Goal: Task Accomplishment & Management: Manage account settings

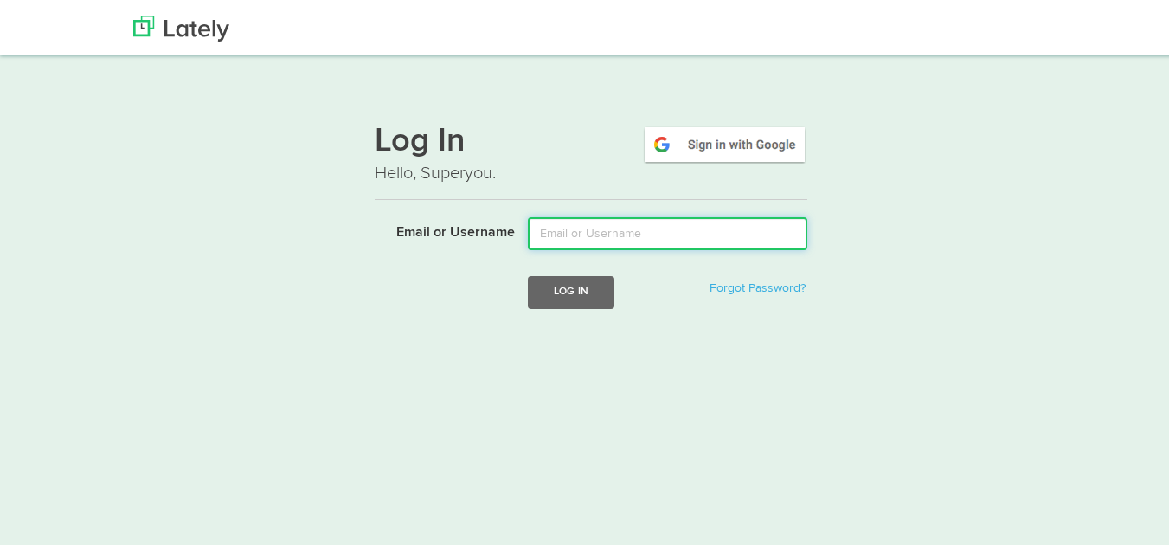
click at [571, 238] on input "Email or Username" at bounding box center [667, 231] width 279 height 33
type input "goldsteinclass@gmail.com"
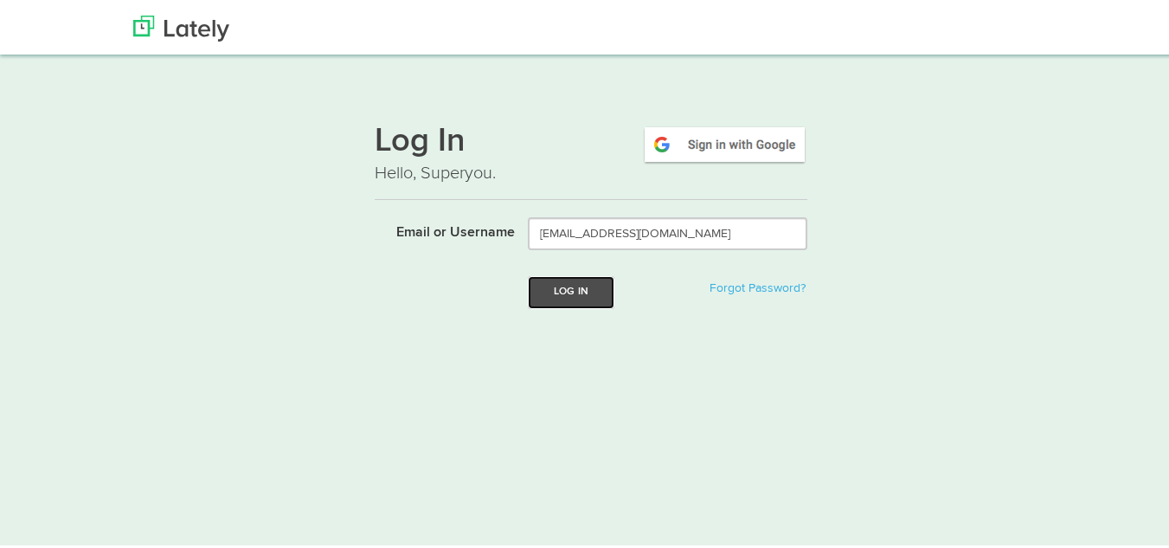
click at [552, 279] on button "Log In" at bounding box center [571, 289] width 87 height 32
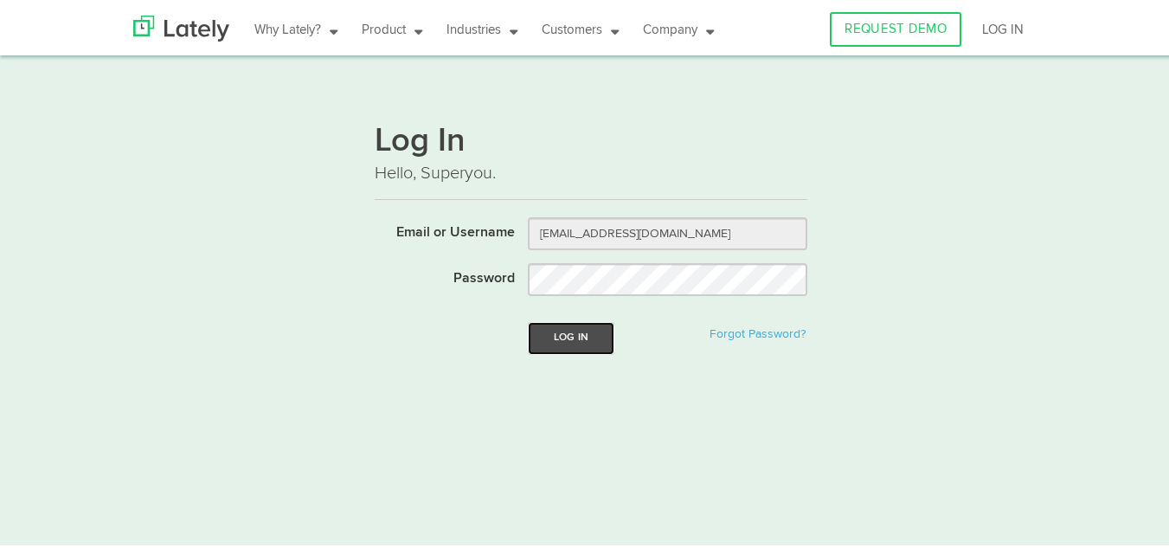
click at [555, 330] on button "Log In" at bounding box center [571, 335] width 87 height 32
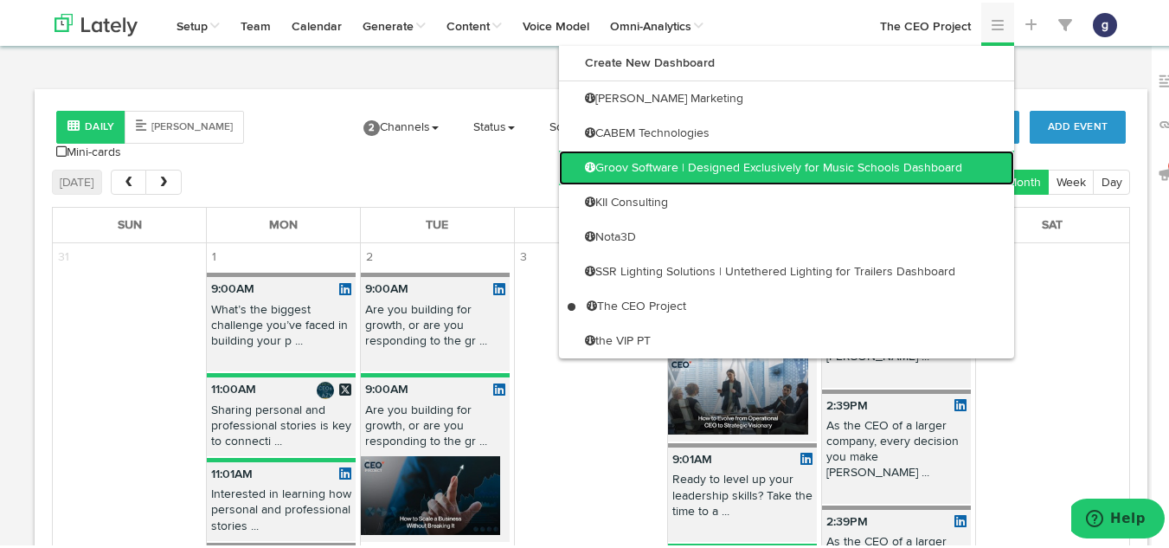
click at [863, 160] on link "Groov Software | Designed Exclusively for Music Schools Dashboard" at bounding box center [786, 165] width 455 height 35
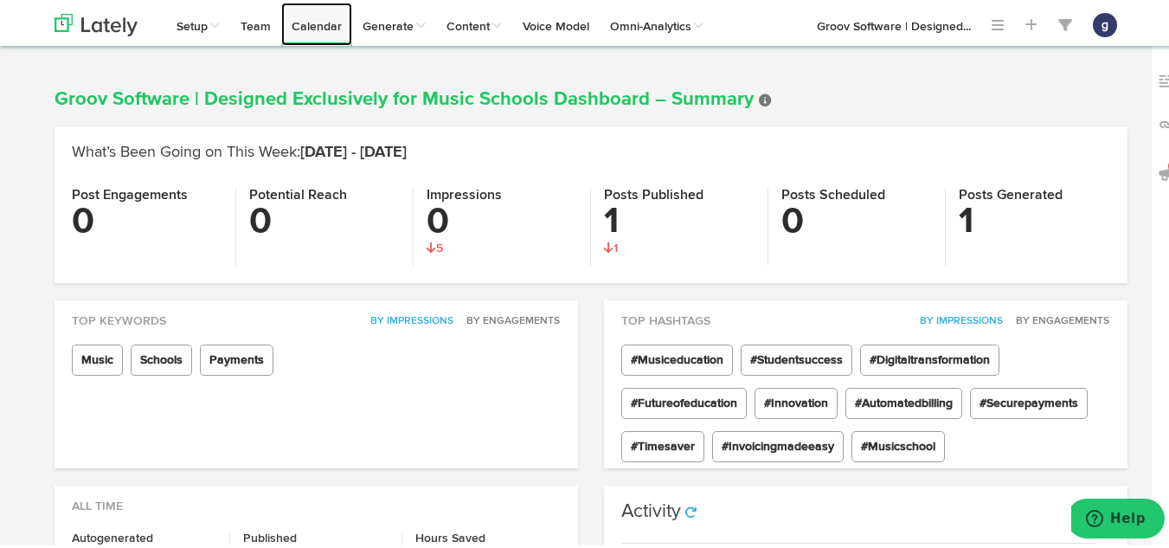
click at [312, 16] on link "Calendar" at bounding box center [316, 21] width 71 height 43
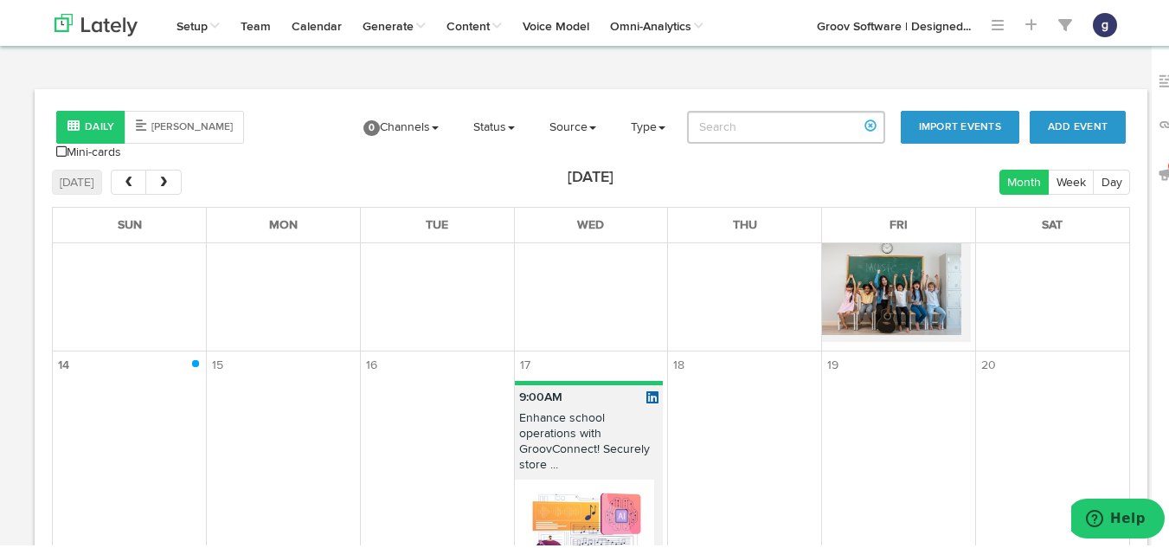
scroll to position [436, 0]
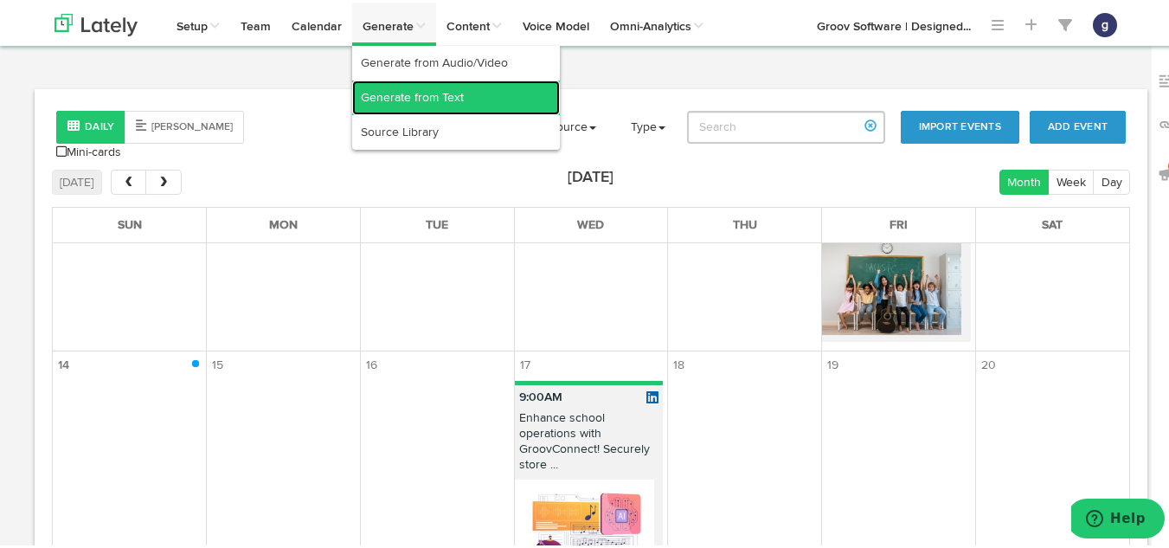
click at [401, 95] on link "Generate from Text" at bounding box center [456, 95] width 208 height 35
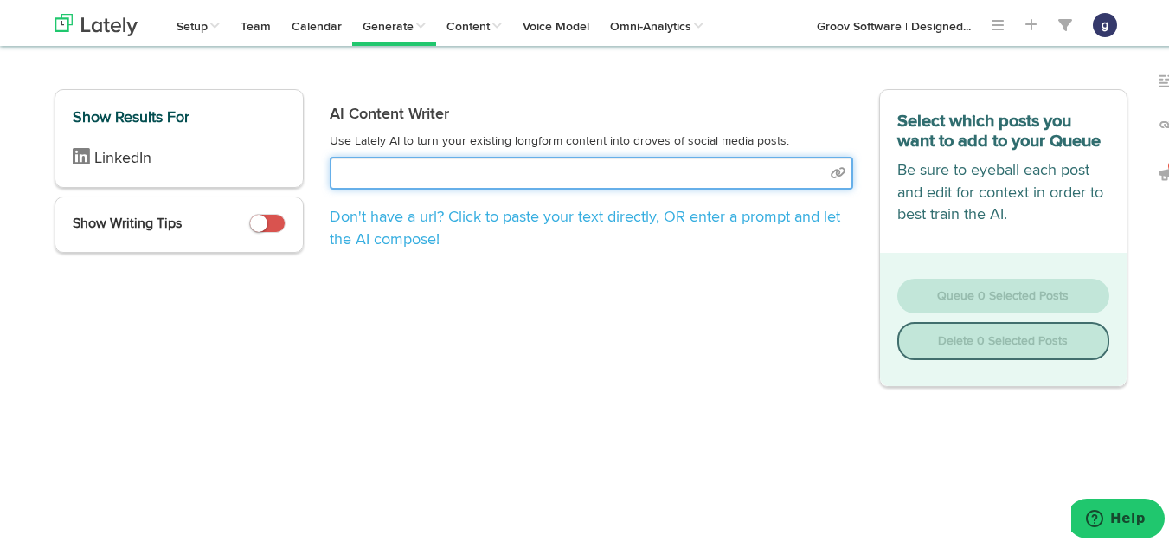
click at [389, 166] on input "text" at bounding box center [591, 170] width 523 height 33
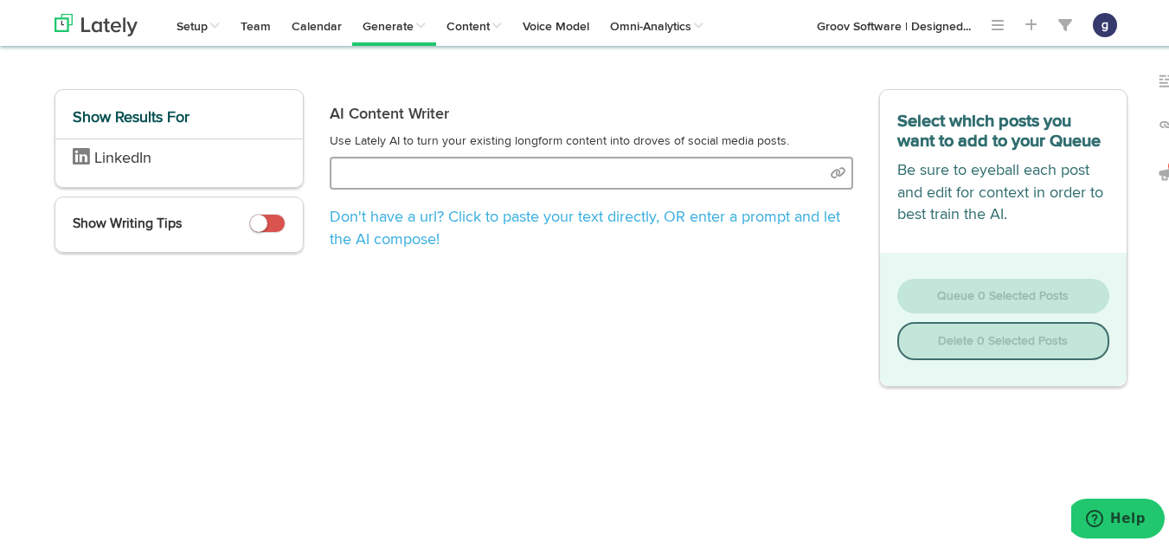
select select "natural"
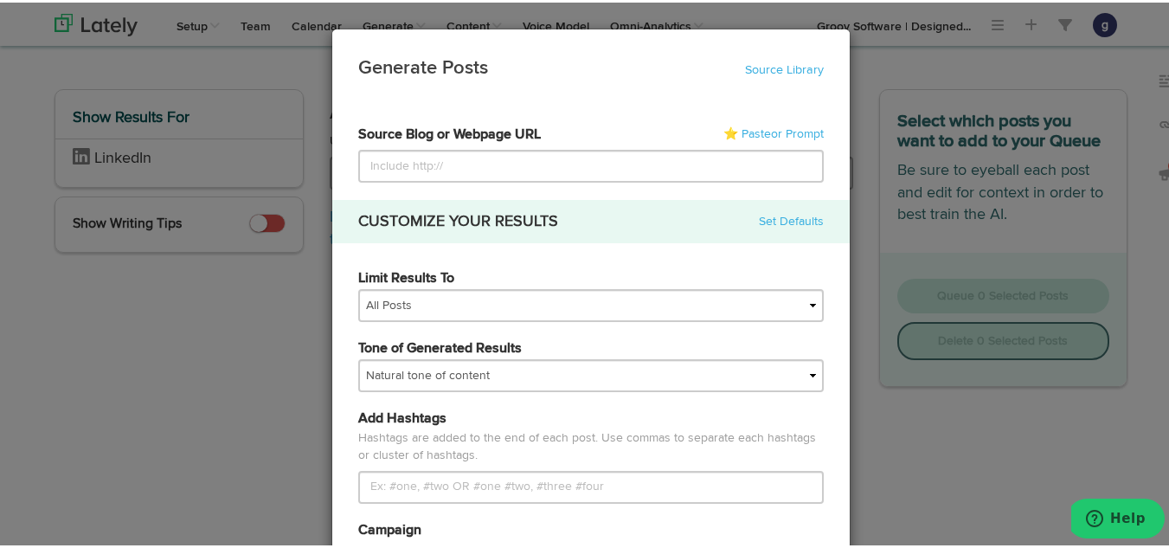
type input "[URL][DOMAIN_NAME]"
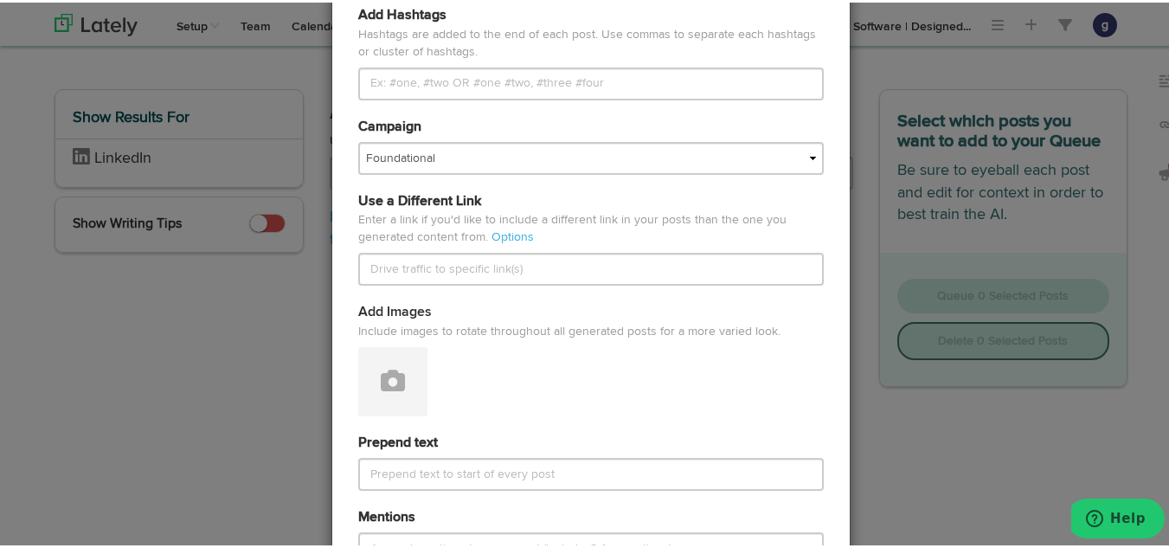
scroll to position [404, 0]
type input "[URL][DOMAIN_NAME]"
click at [390, 395] on button at bounding box center [392, 377] width 69 height 69
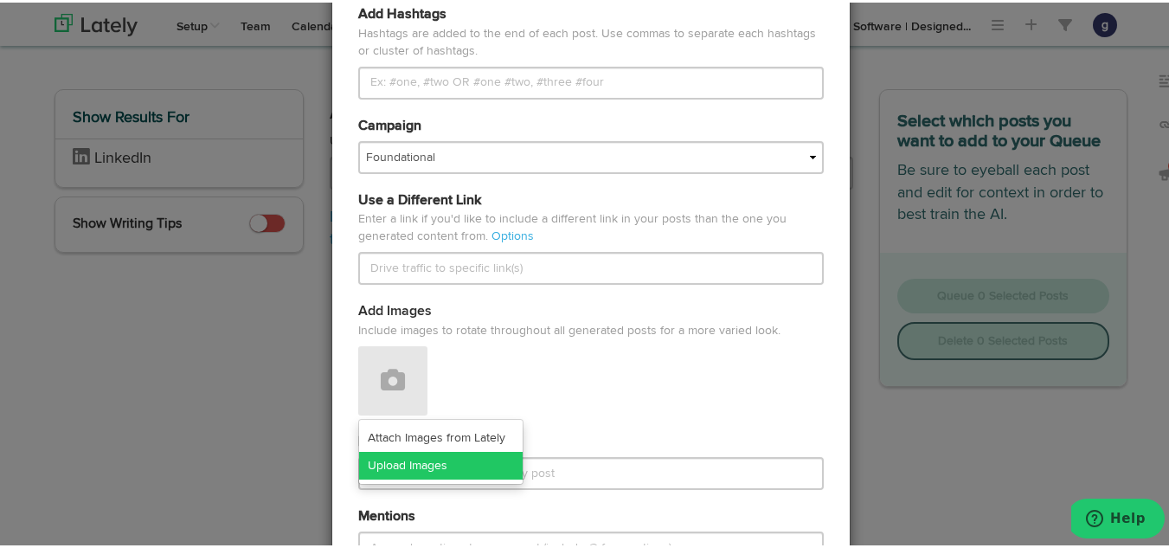
click at [401, 460] on link "Upload Images" at bounding box center [441, 463] width 164 height 28
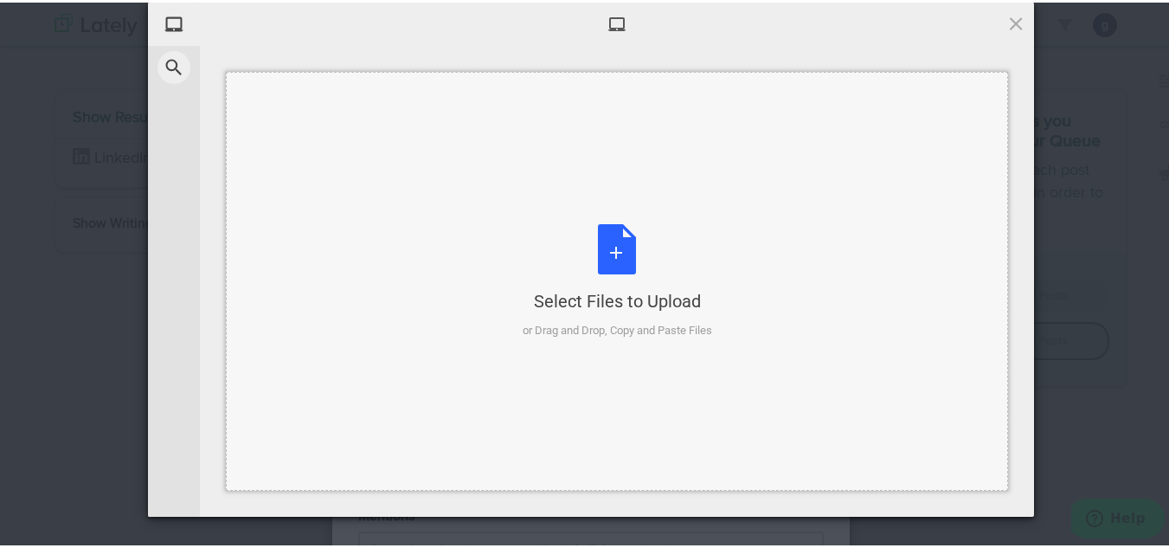
click at [606, 244] on div "Select Files to Upload or Drag and Drop, Copy and Paste Files" at bounding box center [617, 278] width 189 height 115
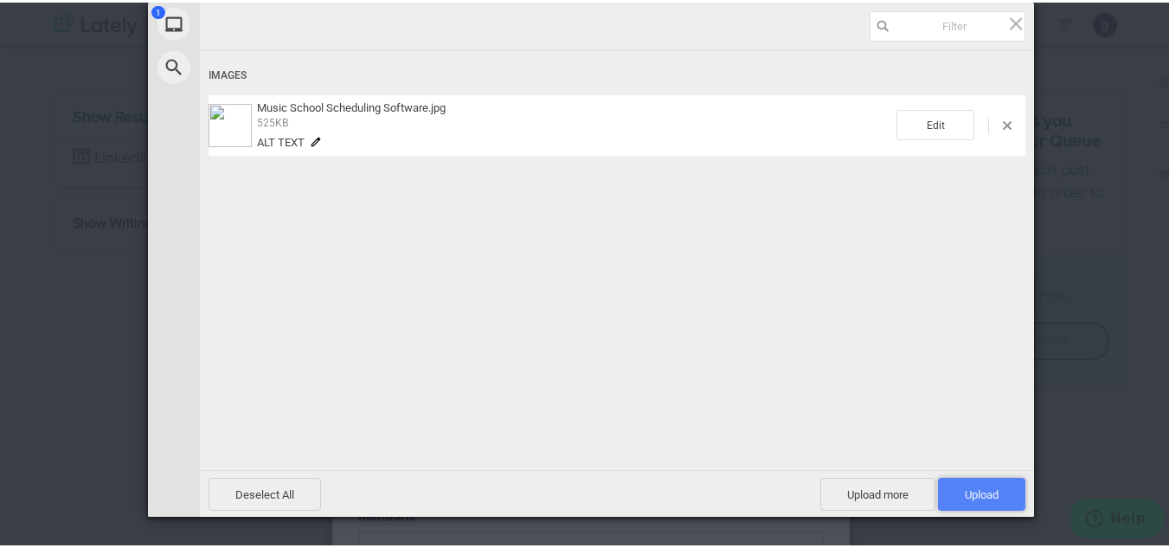
click at [977, 484] on span "Upload 1" at bounding box center [981, 491] width 87 height 33
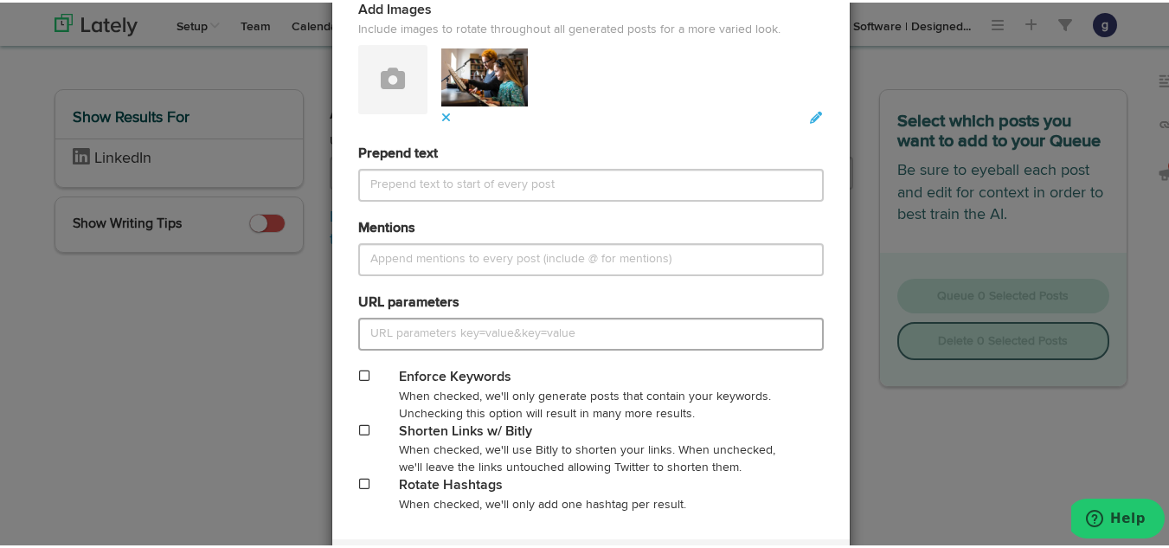
scroll to position [805, 0]
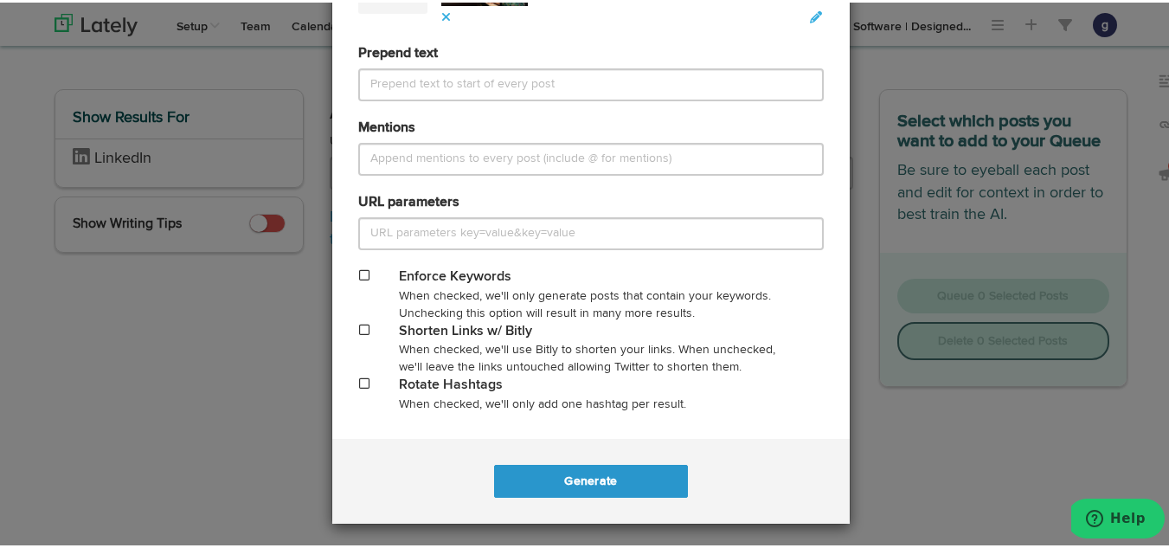
click at [359, 328] on span at bounding box center [364, 327] width 10 height 12
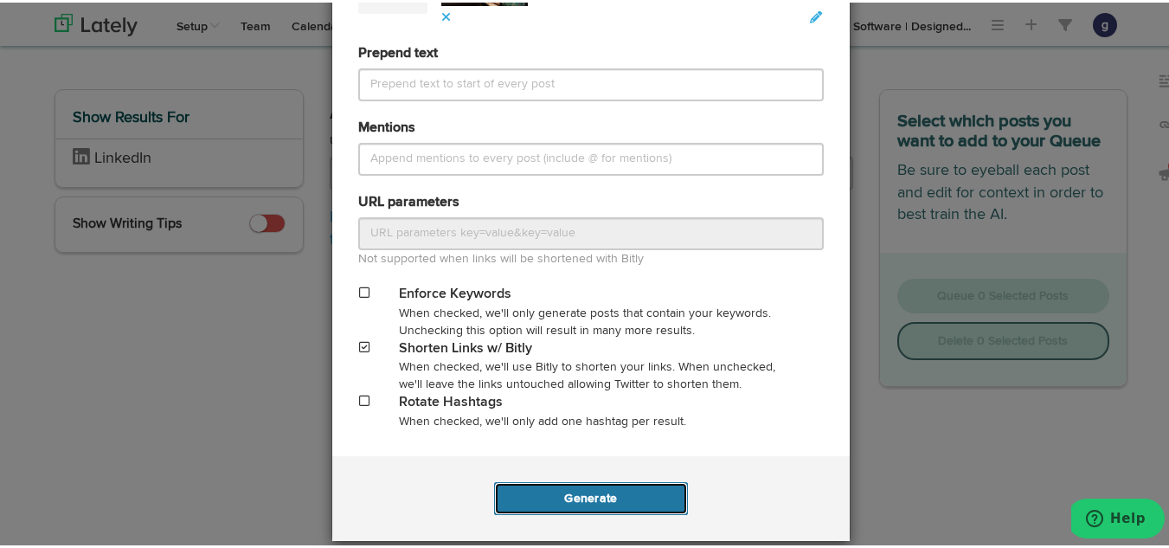
click at [568, 496] on button "Generate" at bounding box center [590, 495] width 193 height 33
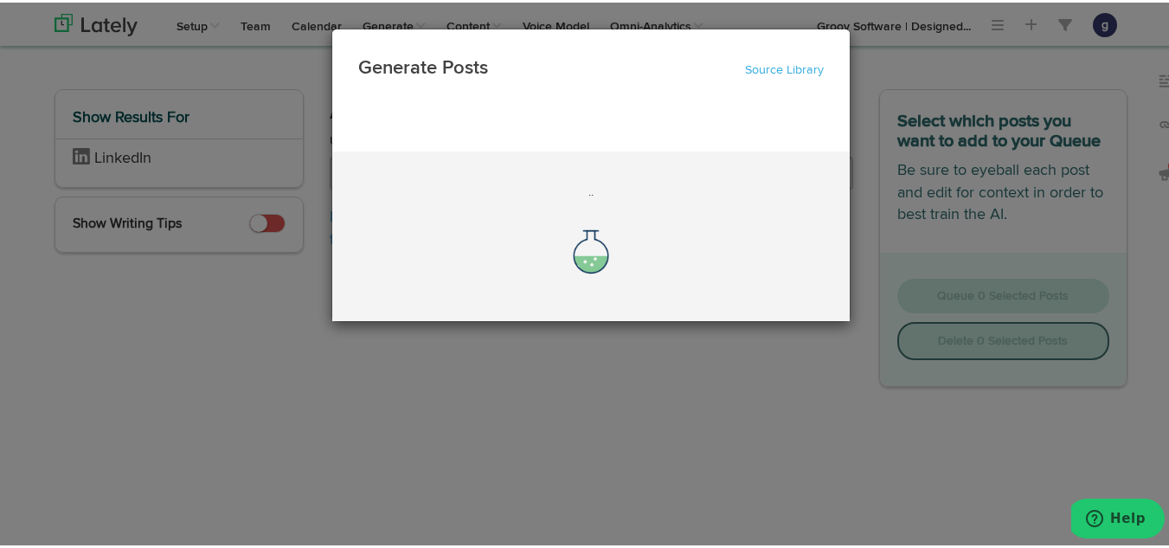
scroll to position [0, 0]
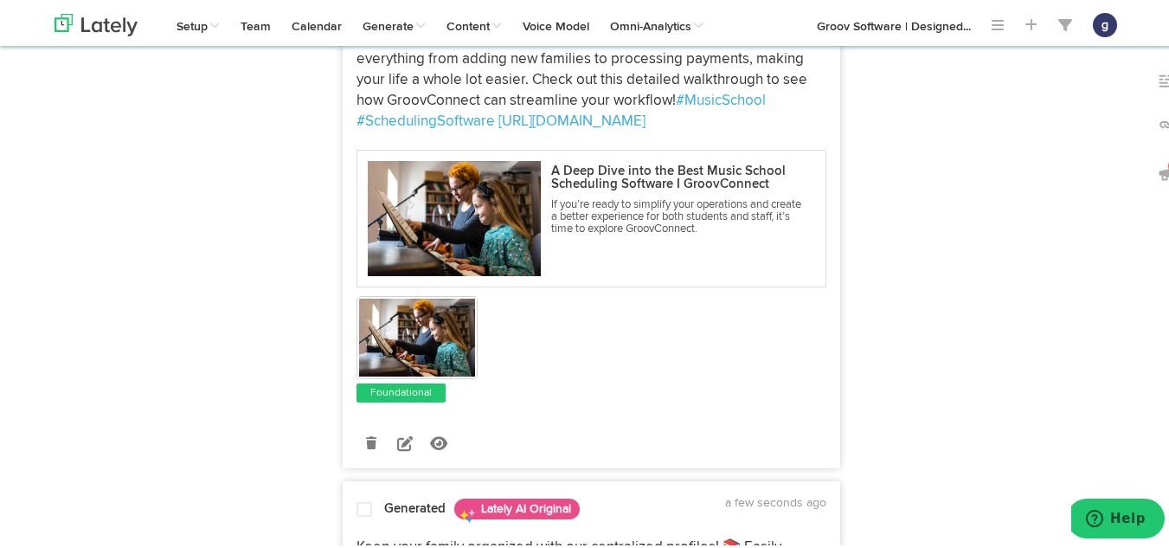
scroll to position [769, 0]
click at [399, 436] on icon at bounding box center [405, 440] width 16 height 16
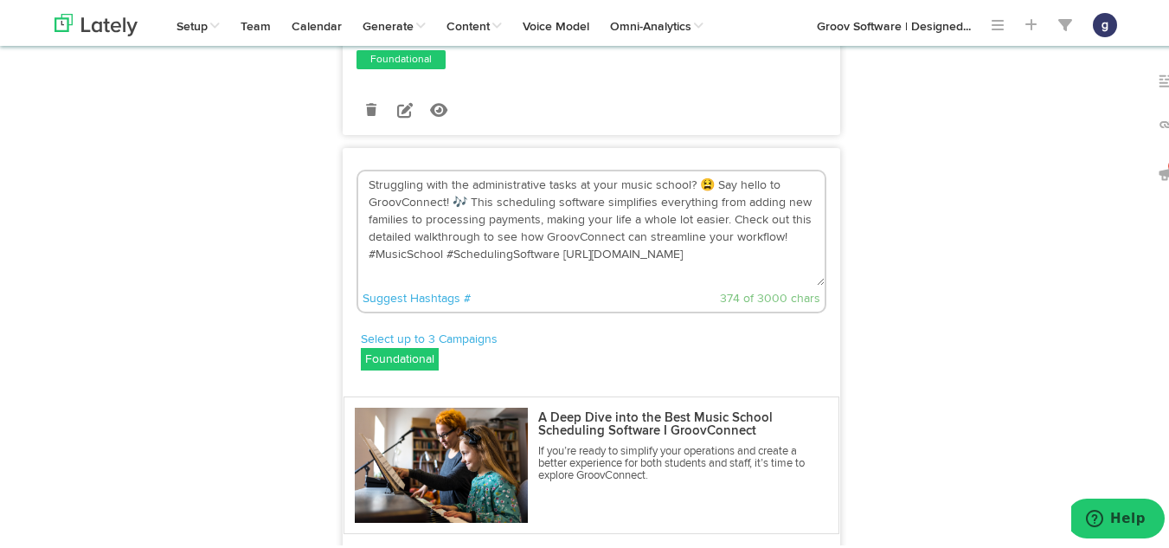
scroll to position [563, 0]
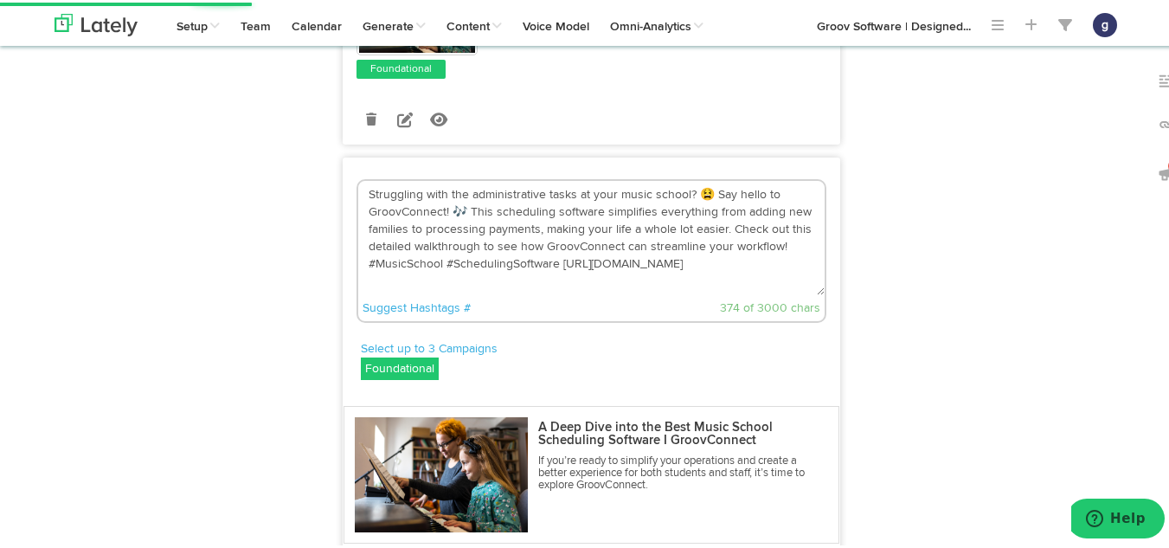
click at [703, 192] on textarea "Struggling with the administrative tasks at your music school? 😫 Say hello to G…" at bounding box center [591, 235] width 466 height 114
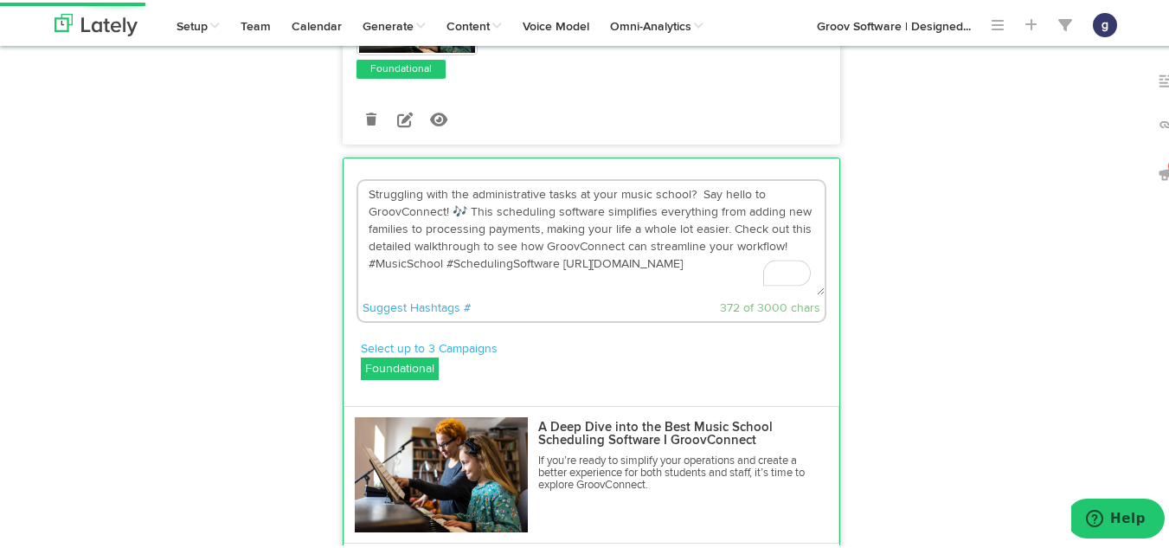
click at [459, 209] on textarea "Struggling with the administrative tasks at your music school? Say hello to Gro…" at bounding box center [591, 235] width 466 height 114
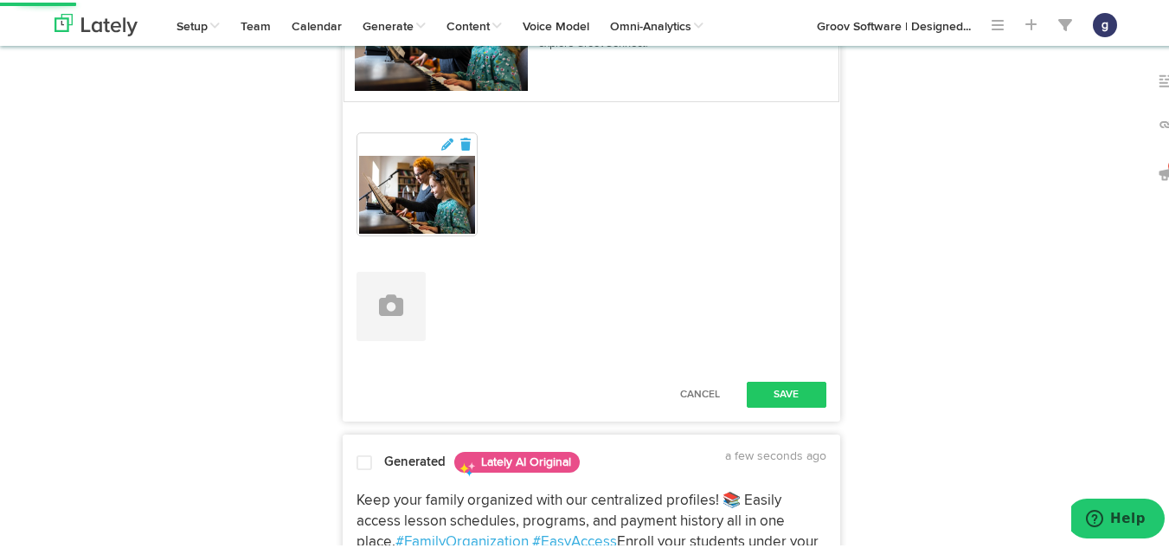
scroll to position [1005, 0]
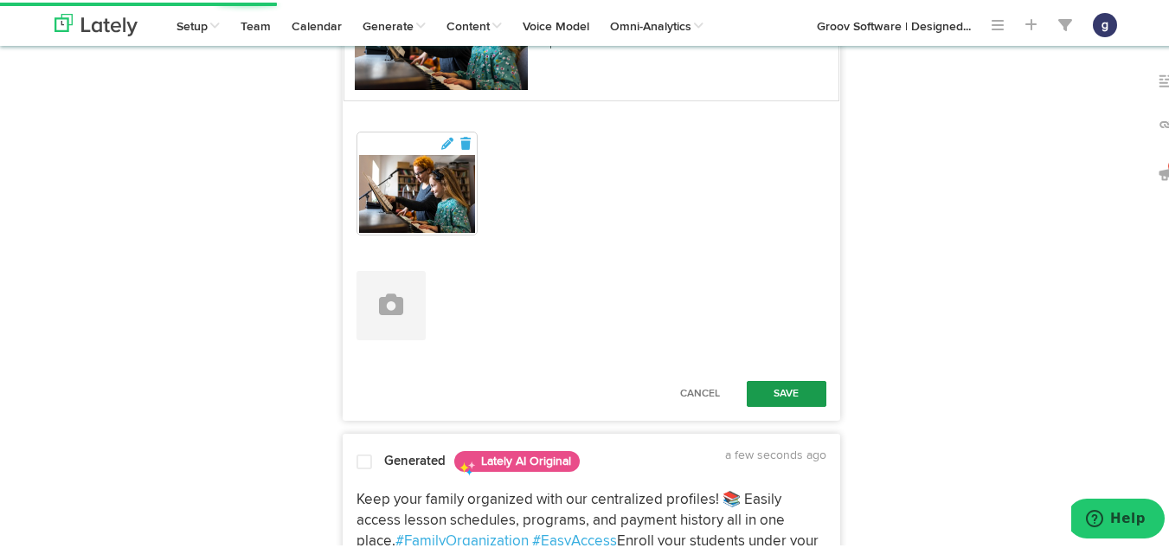
type textarea "Struggling with the administrative tasks at your music school? Say hello to Gro…"
click at [782, 382] on button "Save" at bounding box center [787, 391] width 80 height 26
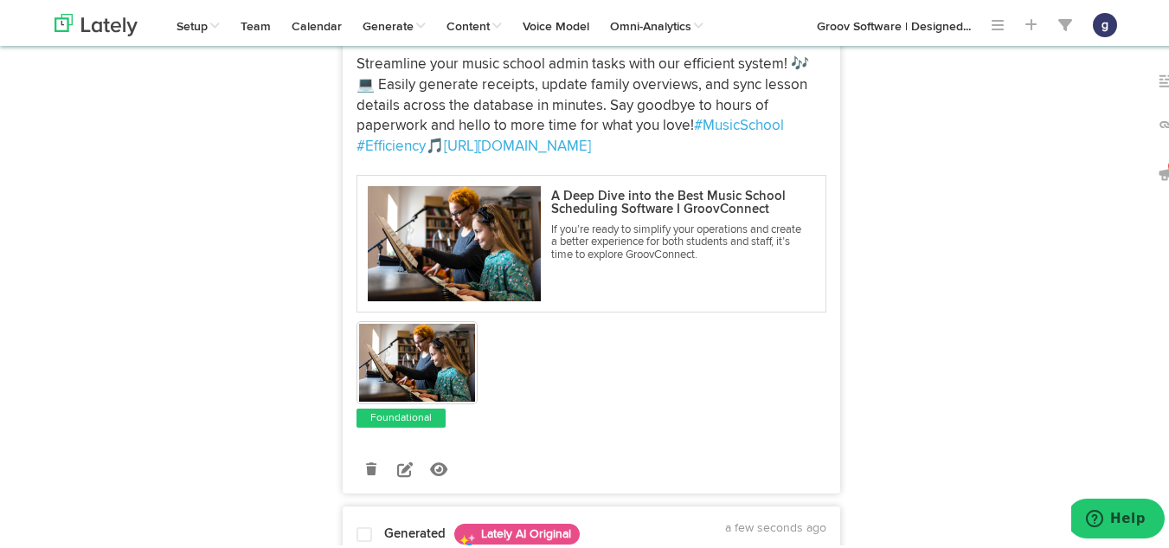
scroll to position [1793, 0]
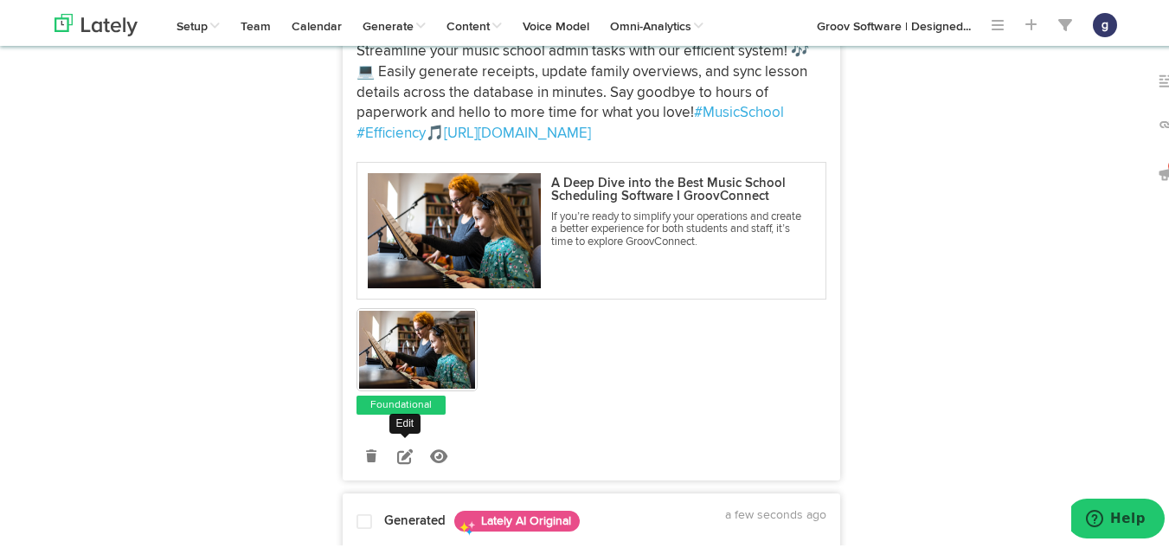
click at [401, 461] on icon at bounding box center [405, 454] width 16 height 16
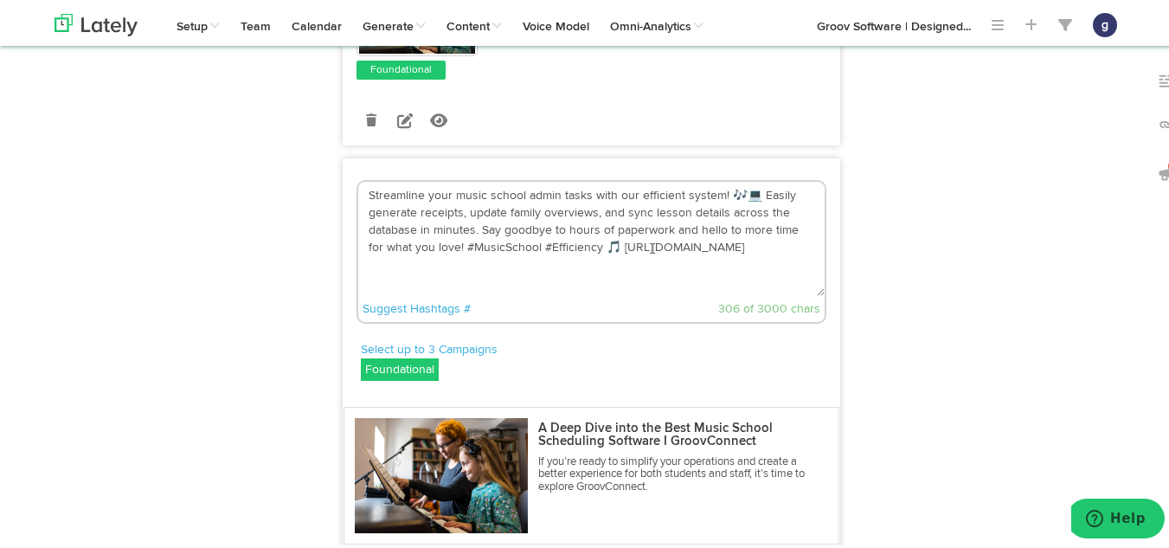
scroll to position [1616, 0]
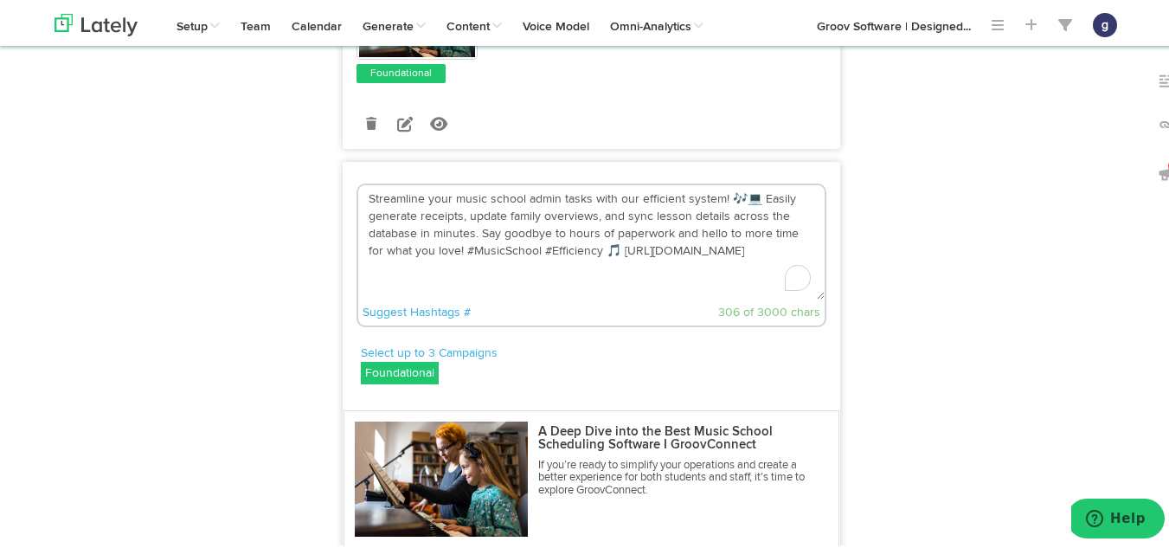
click at [592, 266] on textarea "Streamline your music school admin tasks with our efficient system! 🎶💻 Easily g…" at bounding box center [591, 240] width 466 height 114
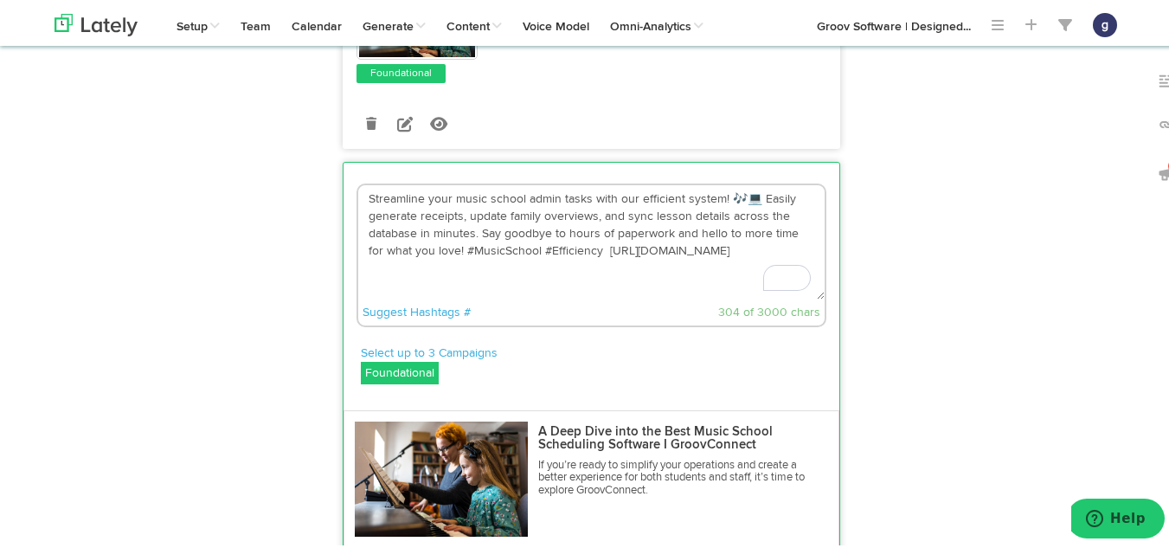
click at [749, 216] on textarea "Streamline your music school admin tasks with our efficient system! 🎶💻 Easily g…" at bounding box center [591, 240] width 466 height 114
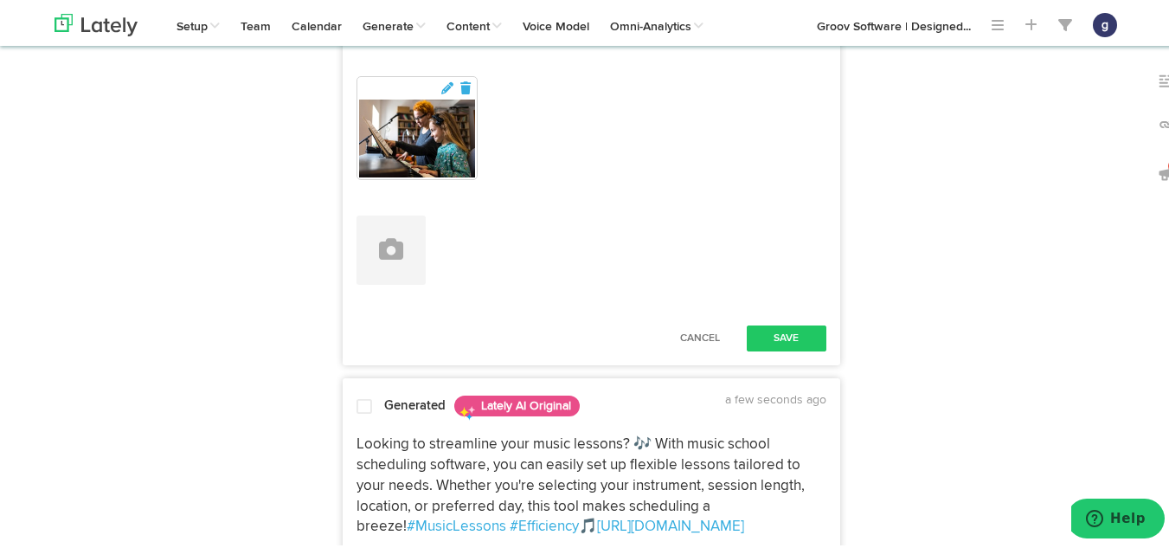
scroll to position [2120, 0]
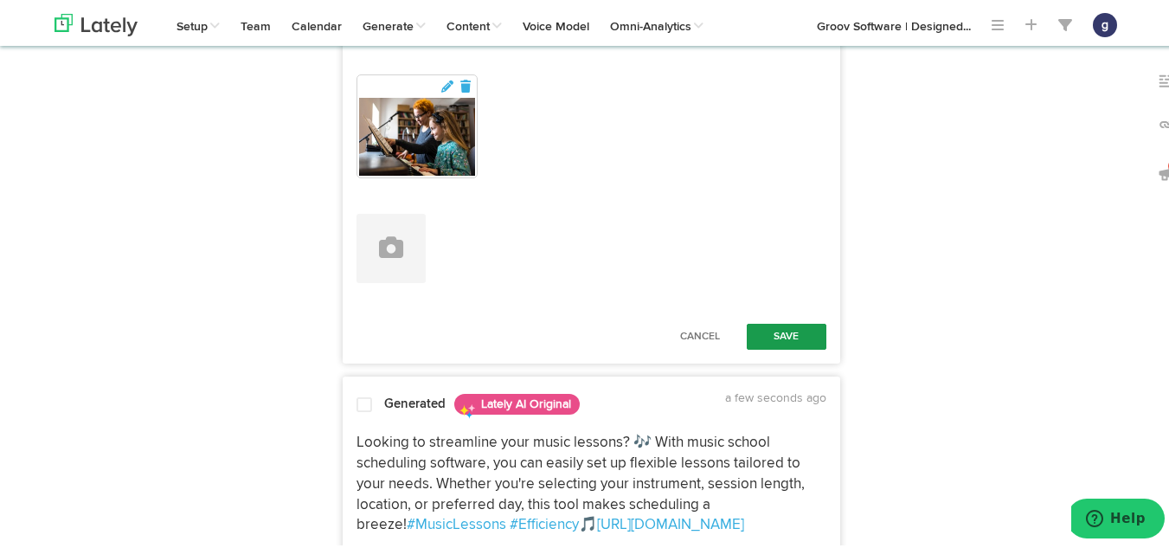
type textarea "Streamline your music school admin tasks with our efficient system! Easily gene…"
click at [782, 347] on button "Save" at bounding box center [787, 334] width 80 height 26
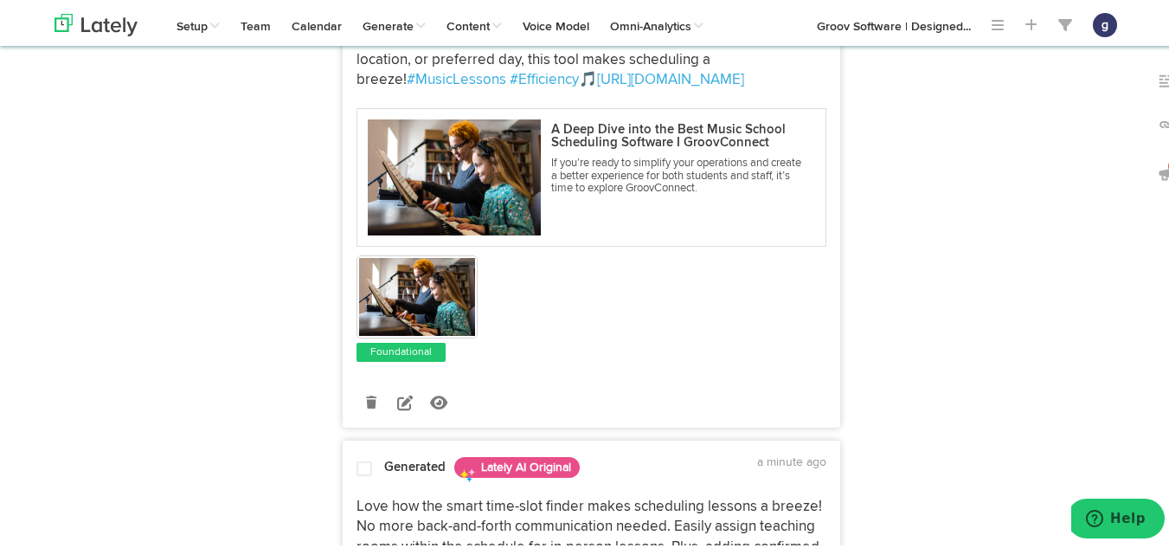
scroll to position [2353, 0]
click at [390, 416] on link at bounding box center [405, 401] width 30 height 30
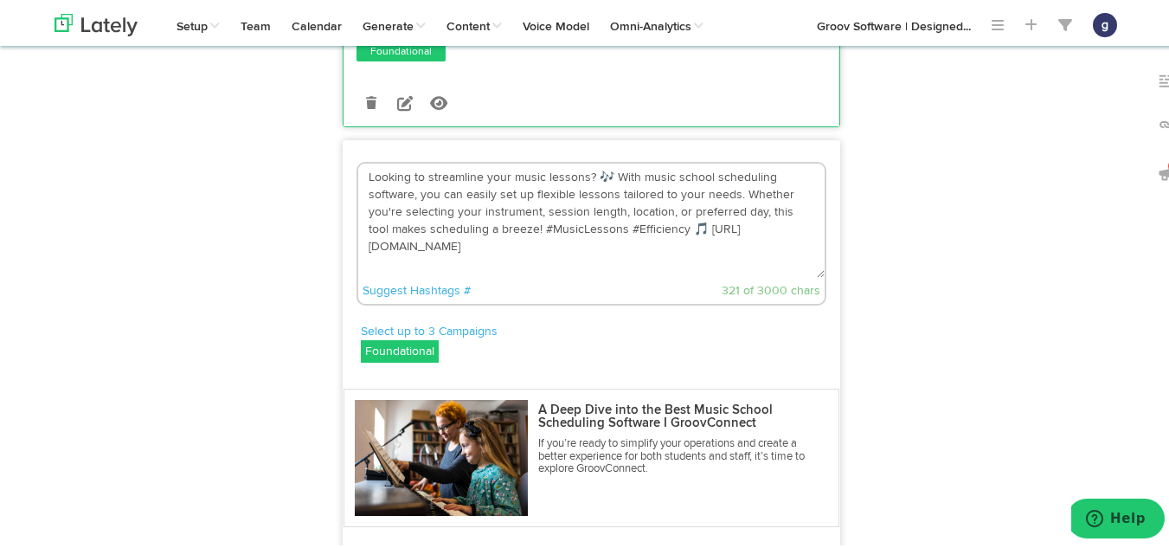
scroll to position [2145, 0]
click at [668, 250] on textarea "Looking to streamline your music lessons? 🎶 With music school scheduling softwa…" at bounding box center [591, 219] width 466 height 114
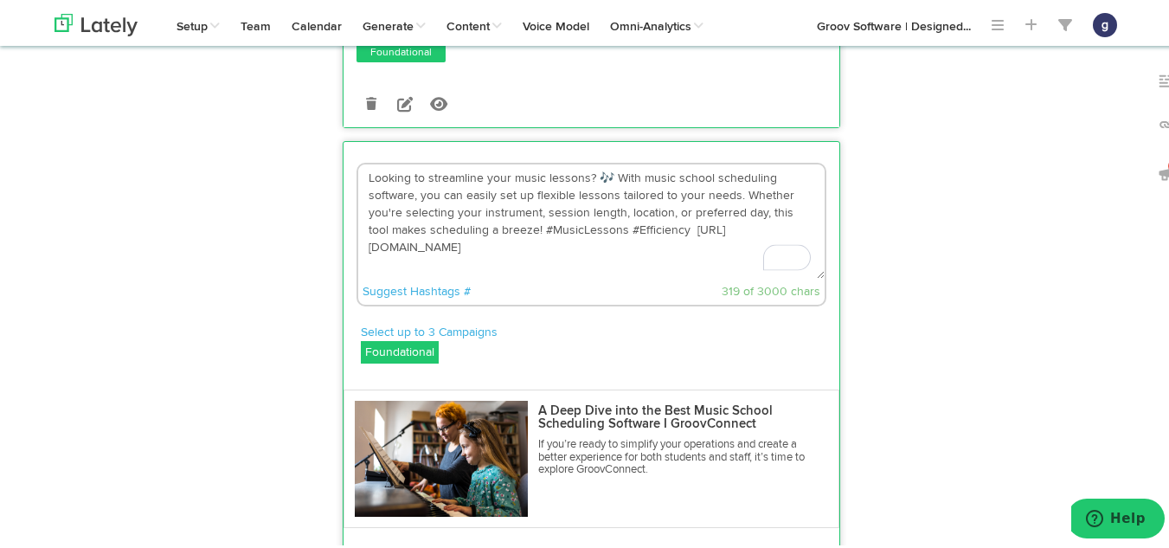
click at [603, 197] on textarea "Looking to streamline your music lessons? 🎶 With music school scheduling softwa…" at bounding box center [591, 219] width 466 height 114
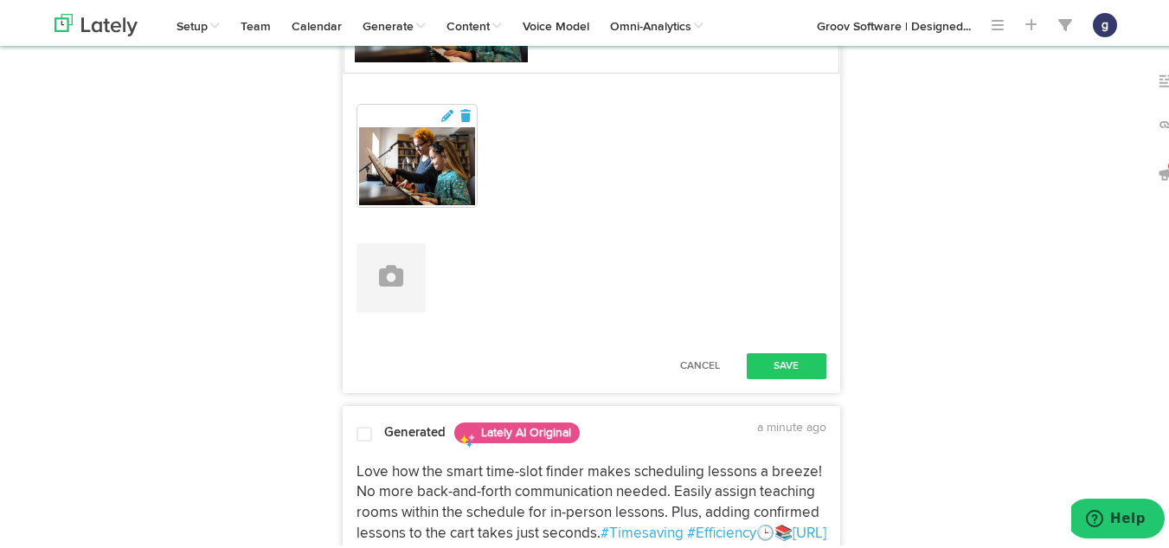
scroll to position [2601, 0]
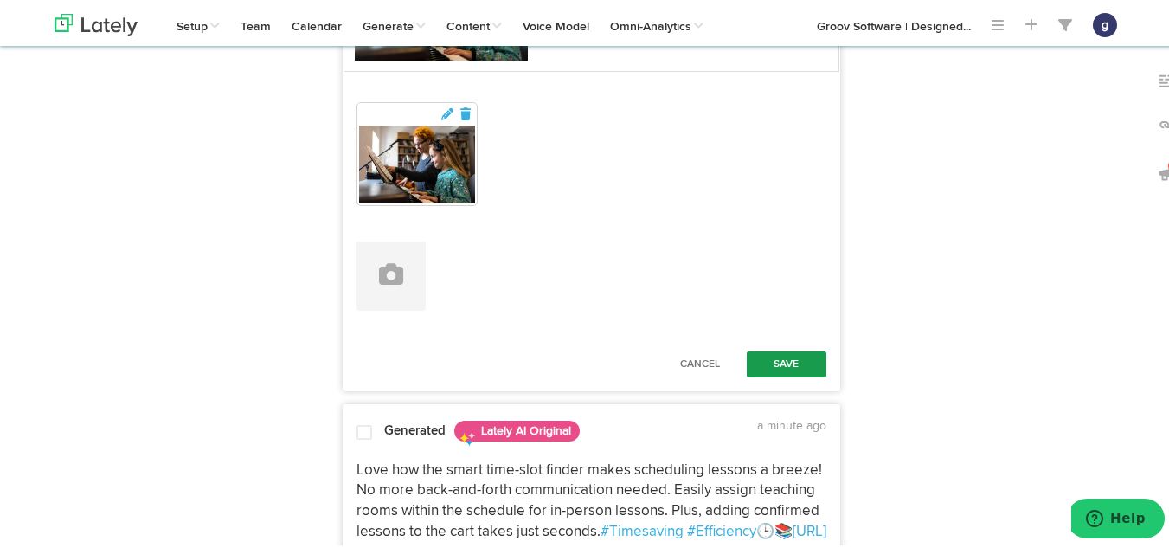
type textarea "Looking to streamline your music lessons? With music school scheduling software…"
click at [767, 375] on button "Save" at bounding box center [787, 362] width 80 height 26
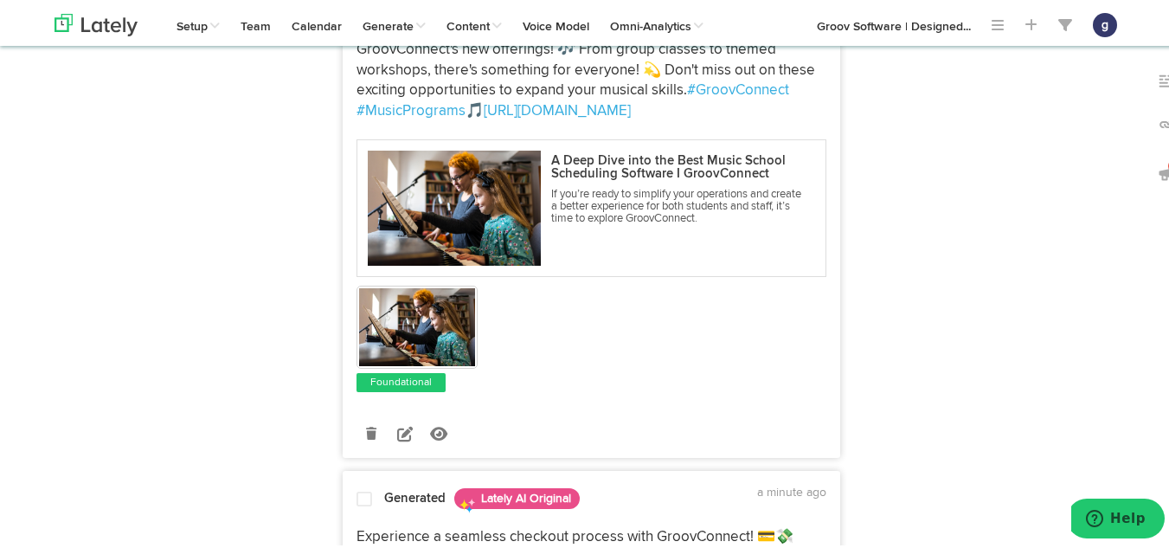
scroll to position [3340, 0]
click at [401, 438] on icon at bounding box center [405, 430] width 16 height 16
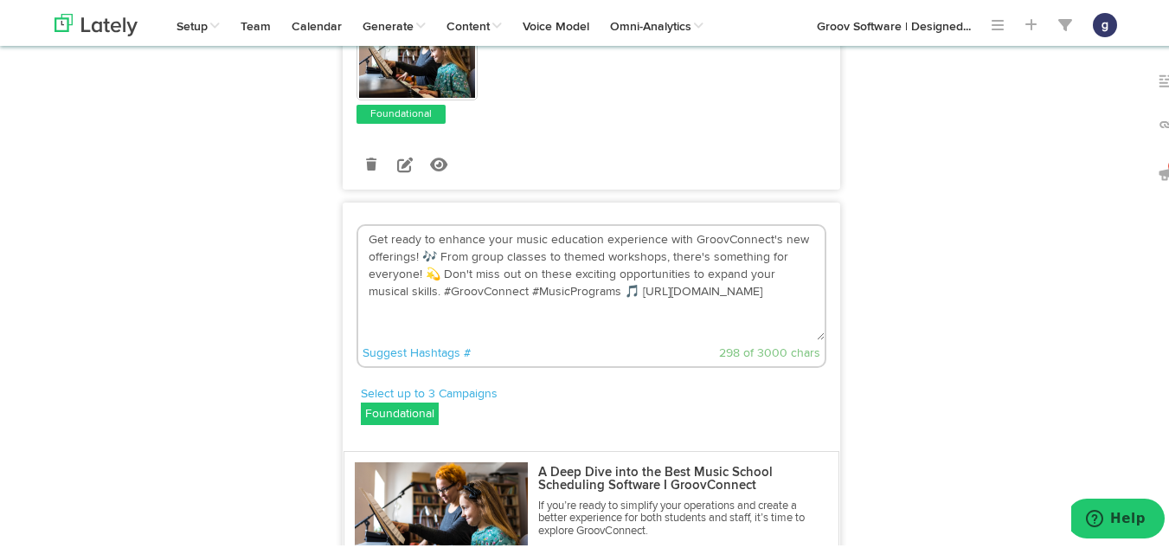
scroll to position [3099, 0]
click at [586, 309] on textarea "Get ready to enhance your music education experience with GroovConnect's new of…" at bounding box center [591, 281] width 466 height 114
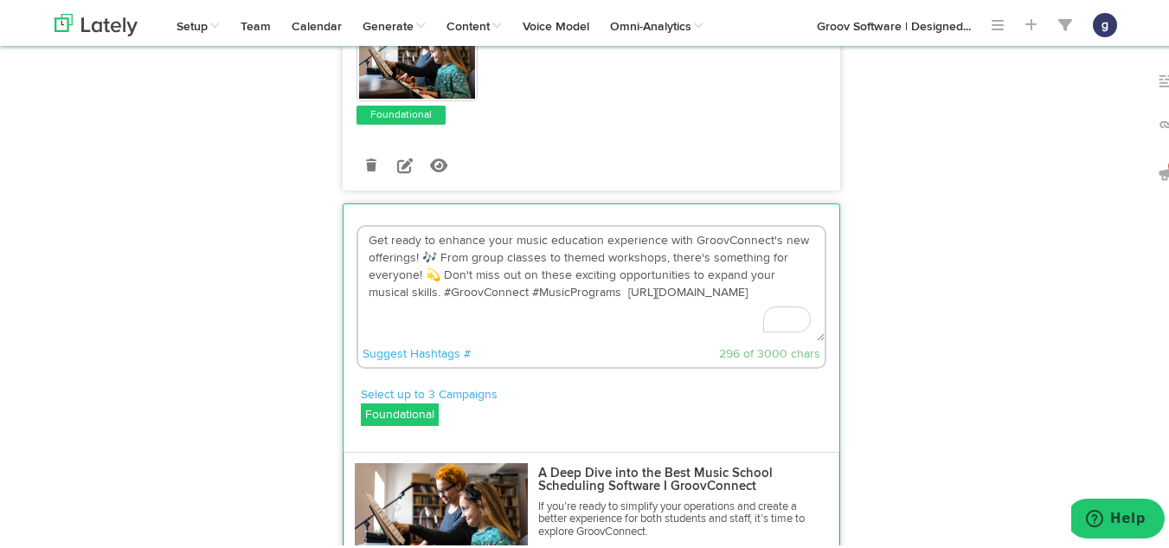
click at [436, 289] on textarea "Get ready to enhance your music education experience with GroovConnect's new of…" at bounding box center [591, 281] width 466 height 114
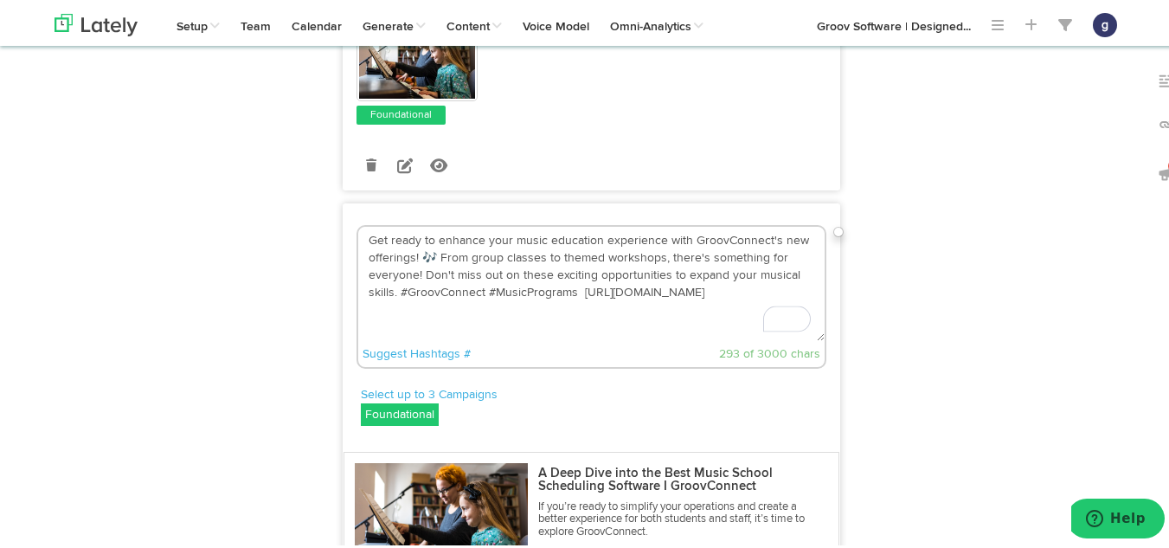
click at [427, 276] on textarea "Get ready to enhance your music education experience with GroovConnect's new of…" at bounding box center [591, 281] width 466 height 114
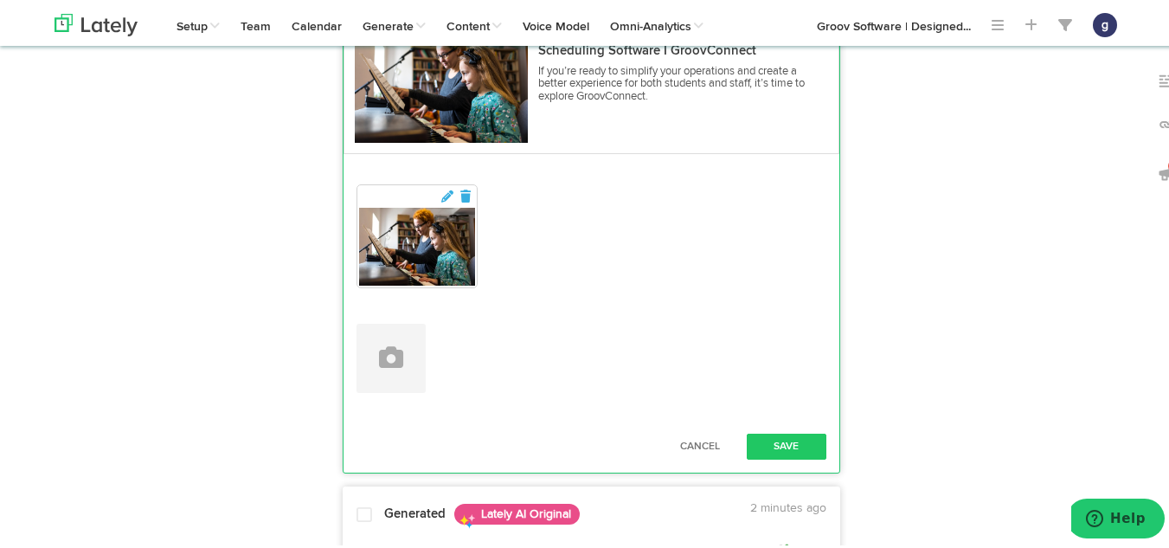
scroll to position [3535, 0]
type textarea "Get ready to enhance your music education experience with GroovConnect's new of…"
click at [782, 456] on button "Save" at bounding box center [787, 443] width 80 height 26
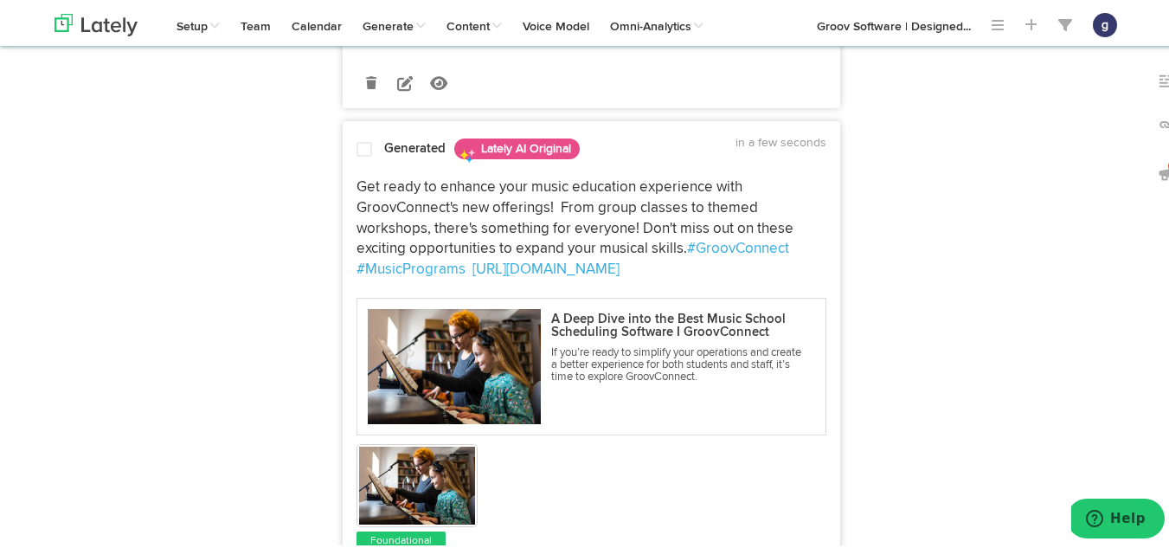
scroll to position [3180, 0]
click at [356, 157] on span at bounding box center [364, 147] width 16 height 17
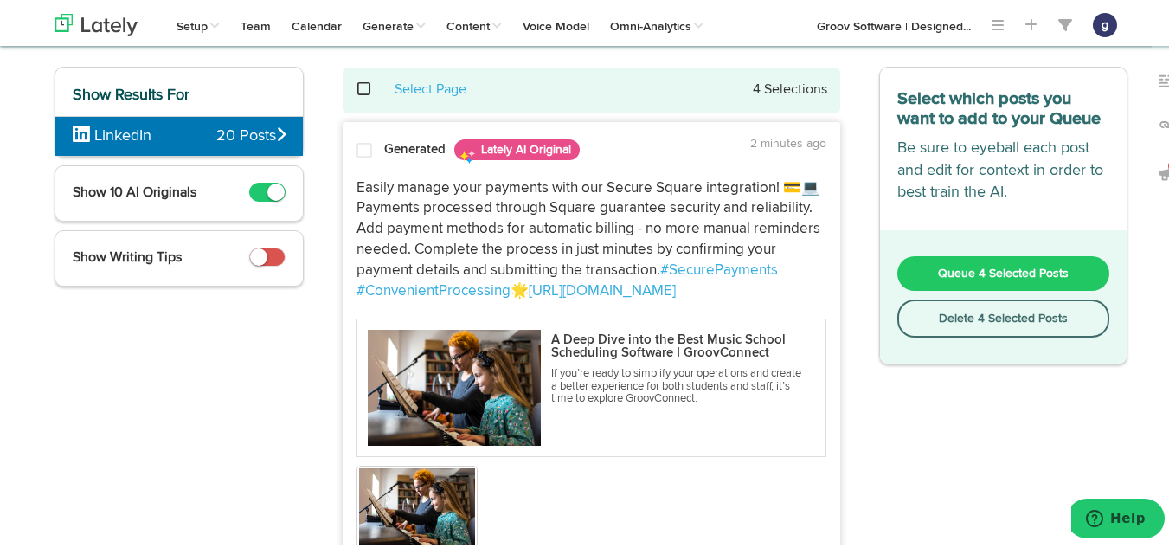
scroll to position [68, 0]
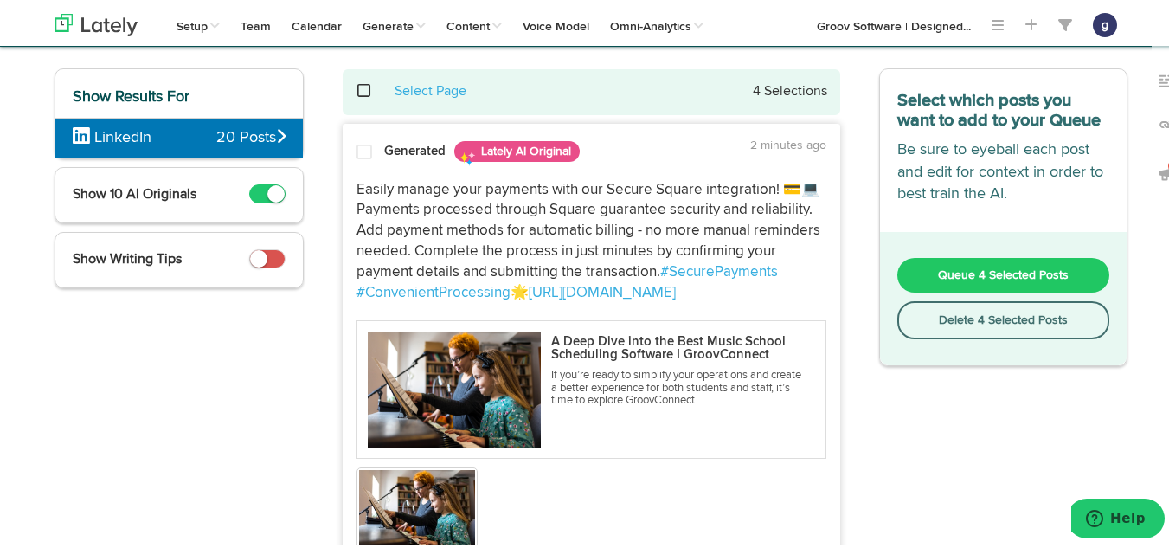
click at [959, 263] on button "Queue 4 Selected Posts" at bounding box center [1003, 272] width 213 height 35
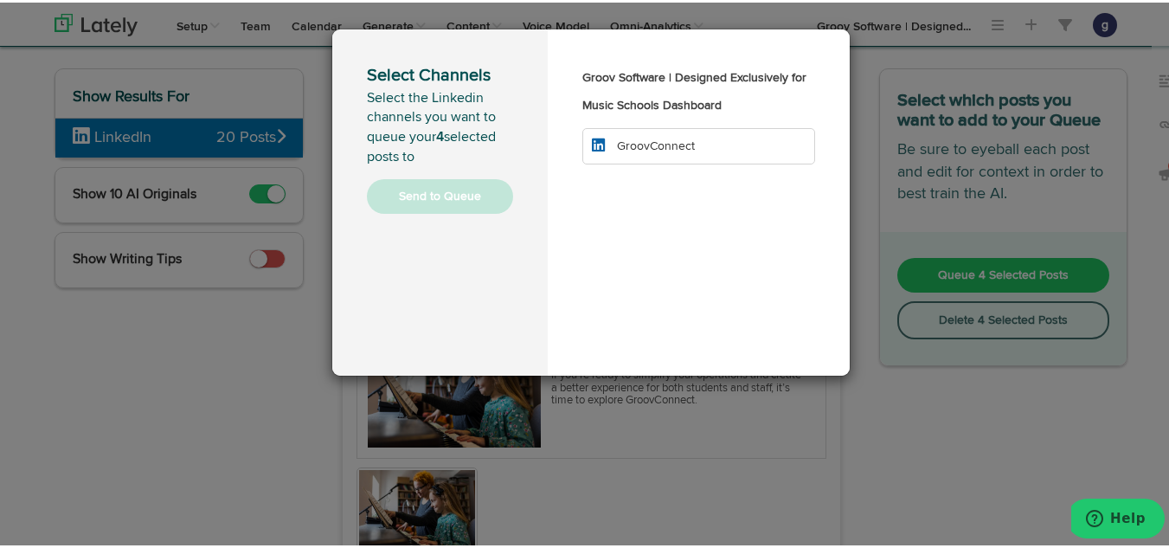
click at [690, 144] on li "GroovConnect" at bounding box center [698, 143] width 233 height 36
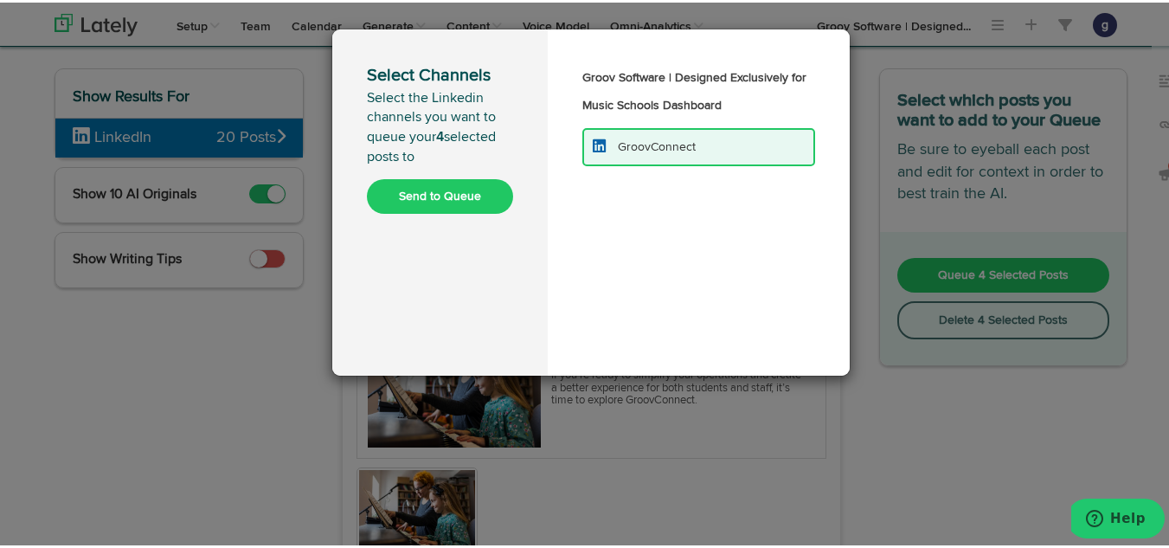
click at [688, 157] on li "GroovConnect" at bounding box center [698, 144] width 233 height 38
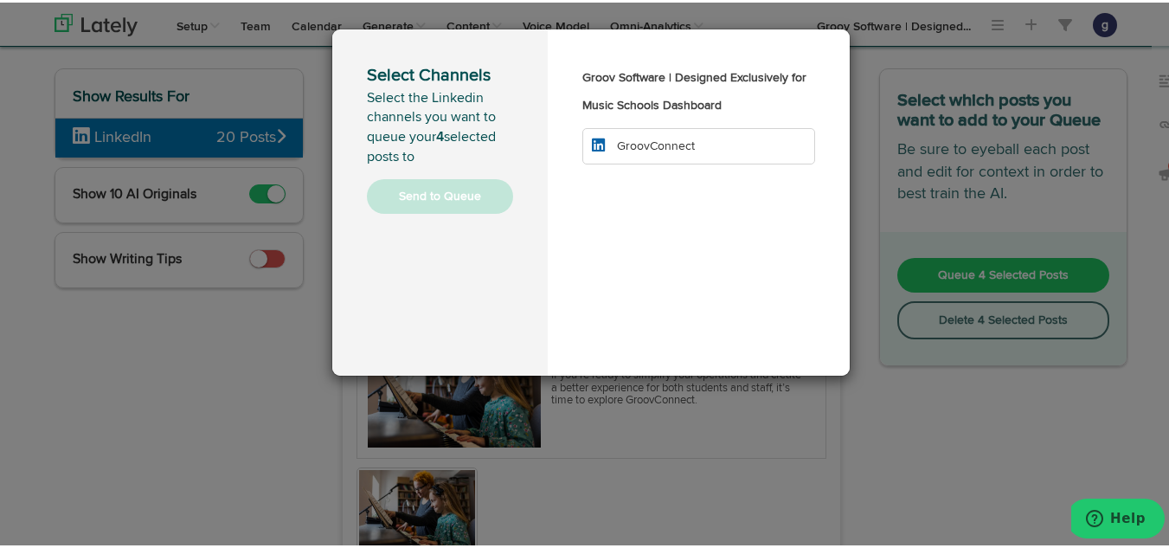
click at [688, 157] on li "GroovConnect" at bounding box center [698, 143] width 233 height 36
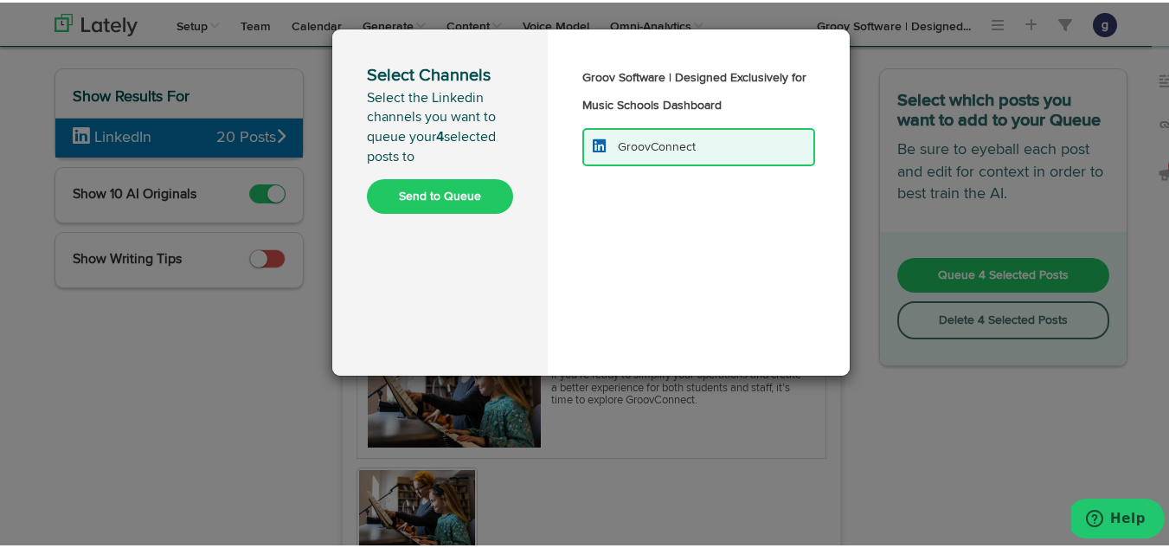
click at [414, 189] on button "Send to Queue" at bounding box center [440, 193] width 146 height 35
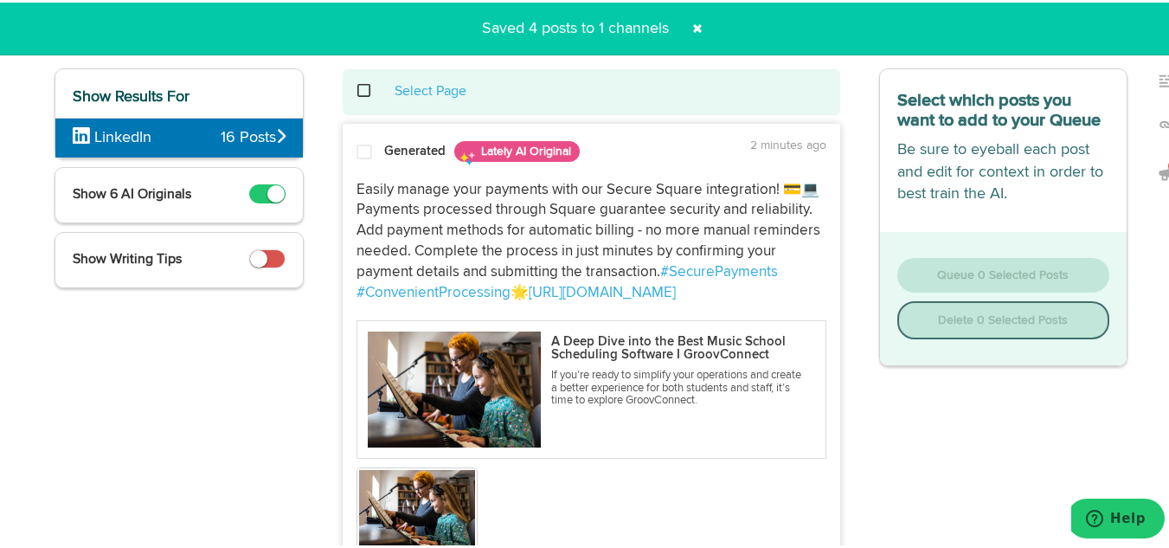
click at [358, 80] on div "Select Page" at bounding box center [592, 90] width 472 height 20
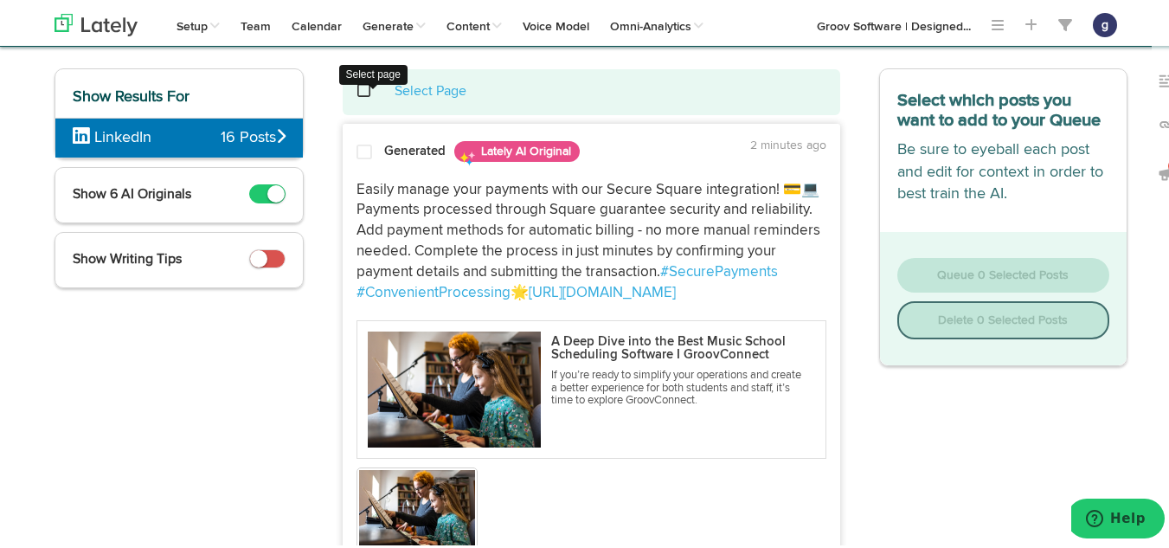
click at [356, 89] on span at bounding box center [373, 88] width 35 height 1
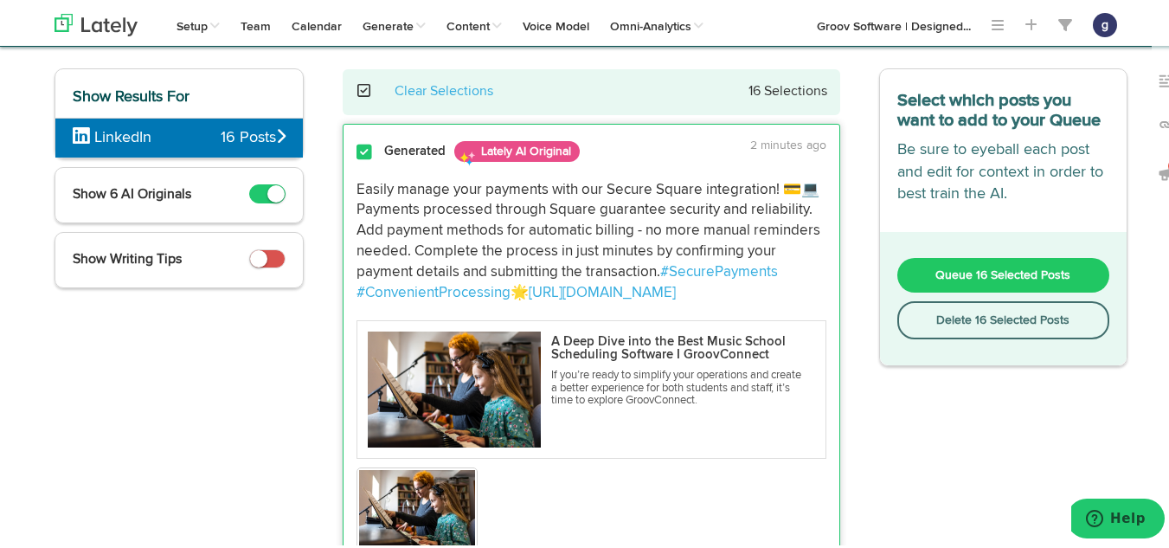
click at [995, 320] on button "Delete 16 Selected Posts" at bounding box center [1003, 317] width 213 height 38
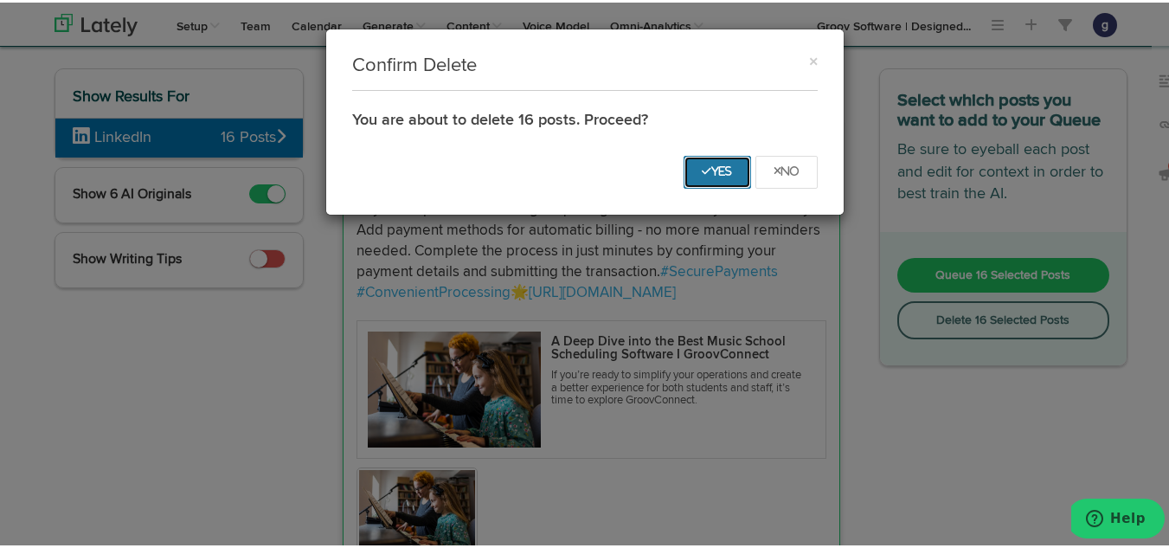
click at [702, 168] on icon "Yes" at bounding box center [717, 169] width 31 height 10
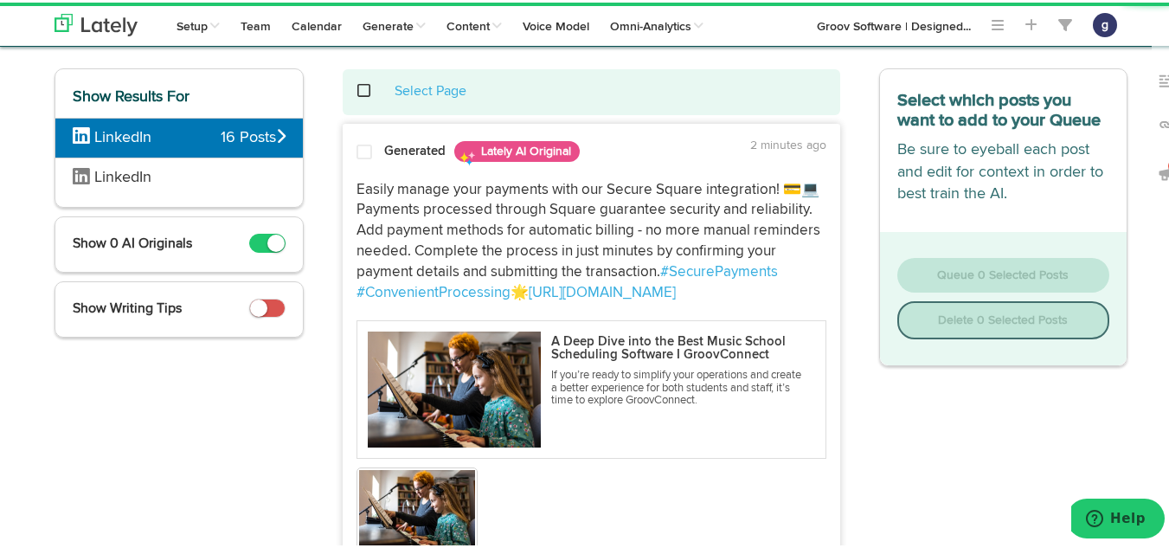
scroll to position [0, 0]
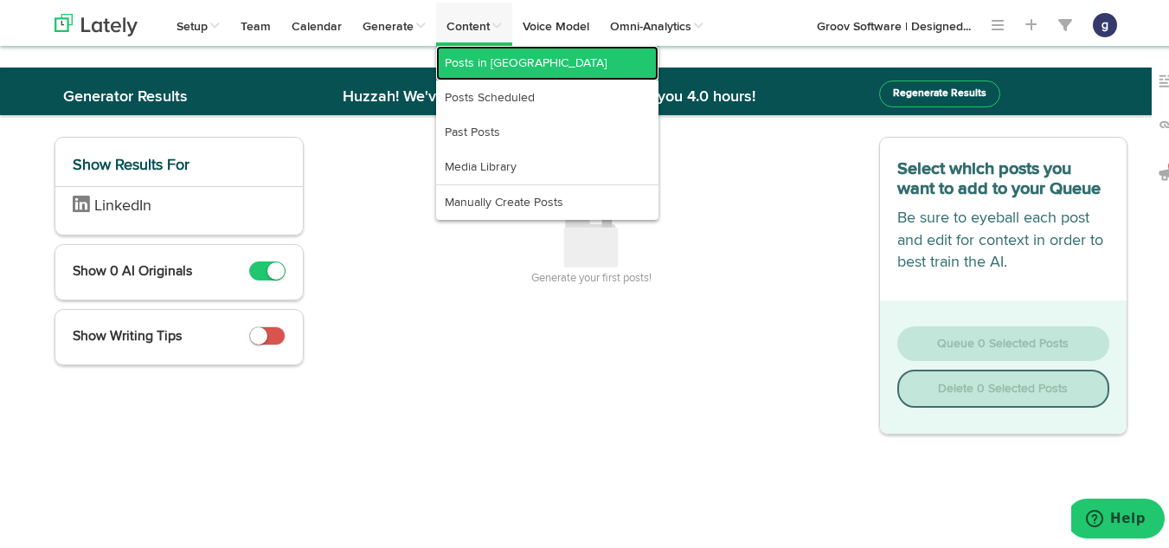
click at [468, 67] on link "Posts in [GEOGRAPHIC_DATA]" at bounding box center [547, 60] width 222 height 35
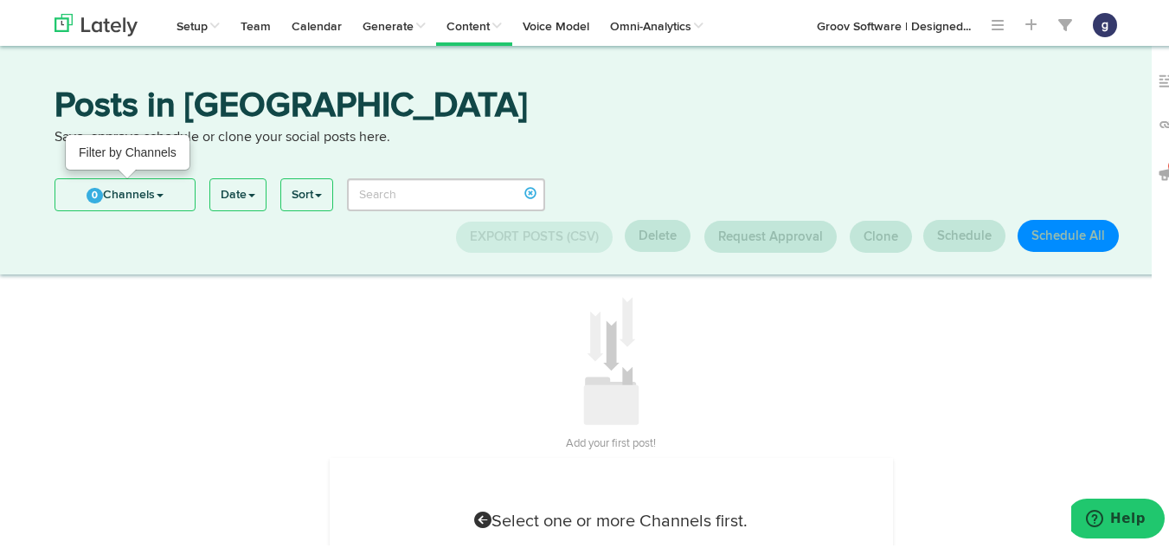
click at [89, 190] on span "0" at bounding box center [95, 193] width 16 height 16
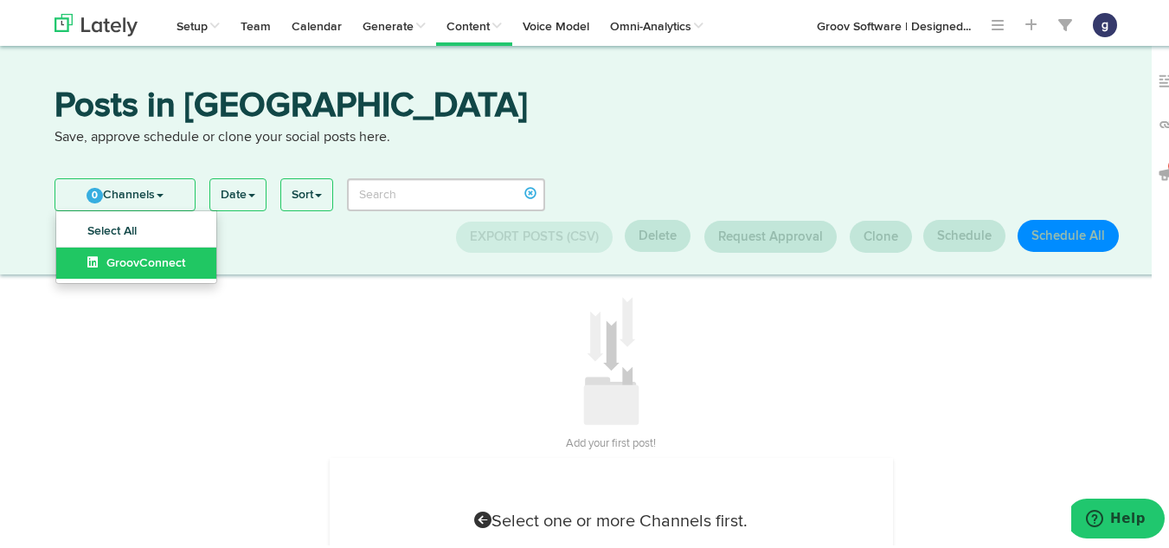
click at [102, 254] on span "GroovConnect" at bounding box center [136, 260] width 98 height 12
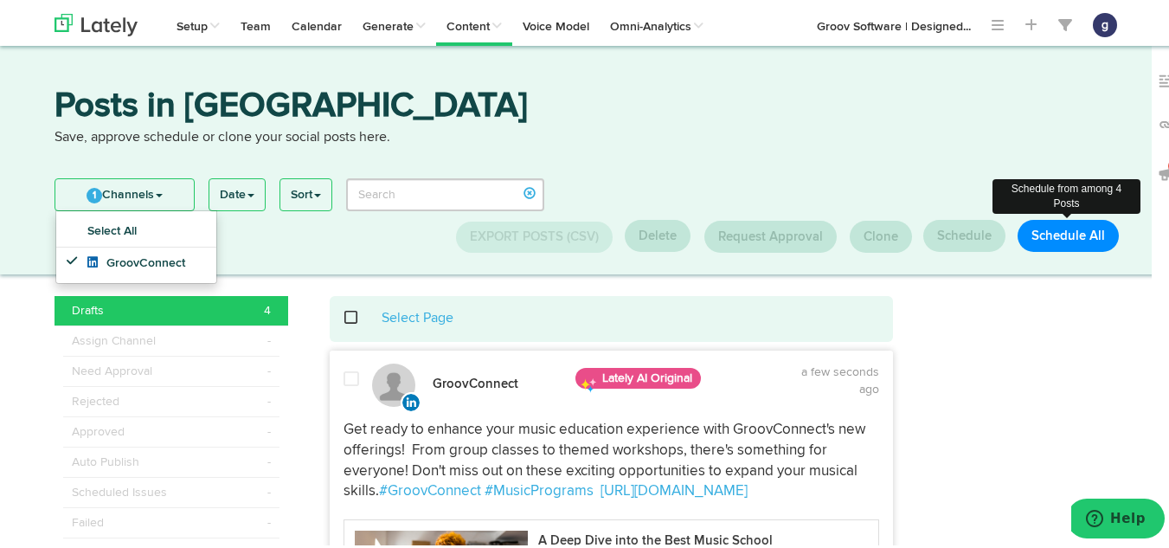
click at [1049, 239] on button "Schedule All" at bounding box center [1067, 233] width 101 height 32
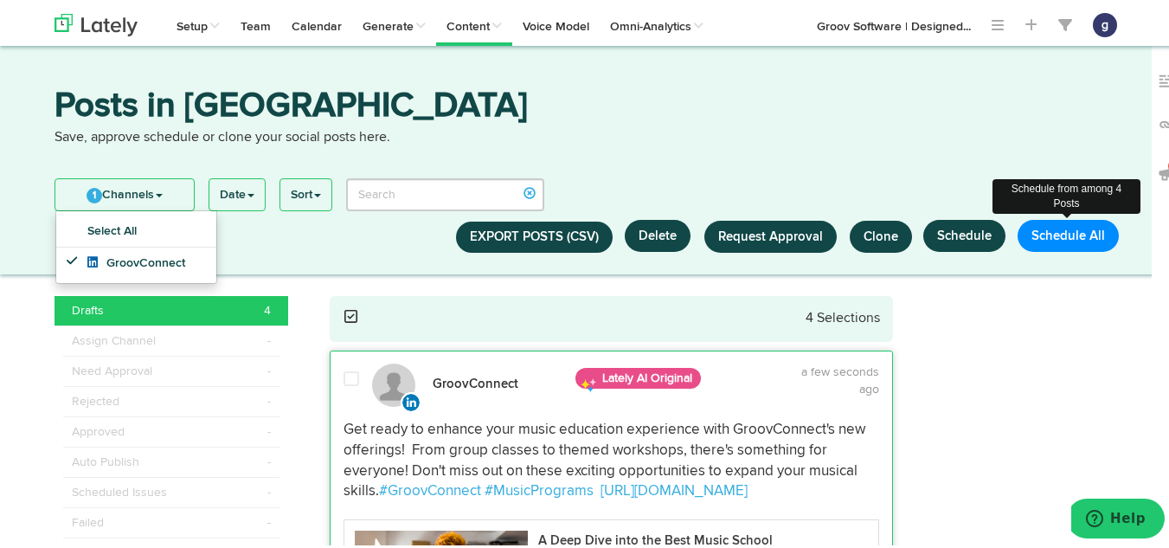
select select "11"
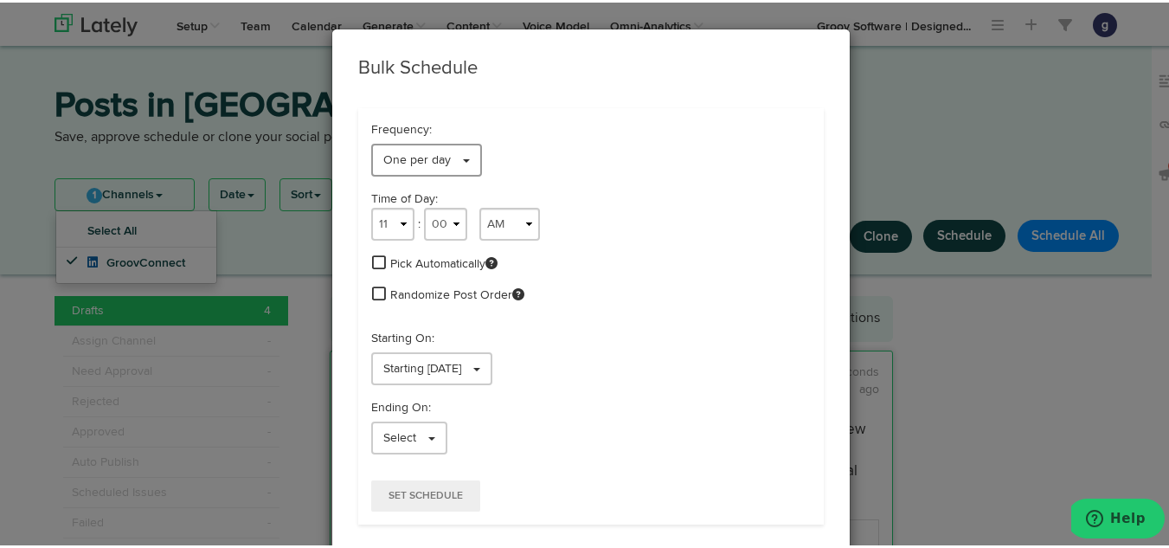
click at [423, 157] on span "One per day" at bounding box center [416, 157] width 67 height 12
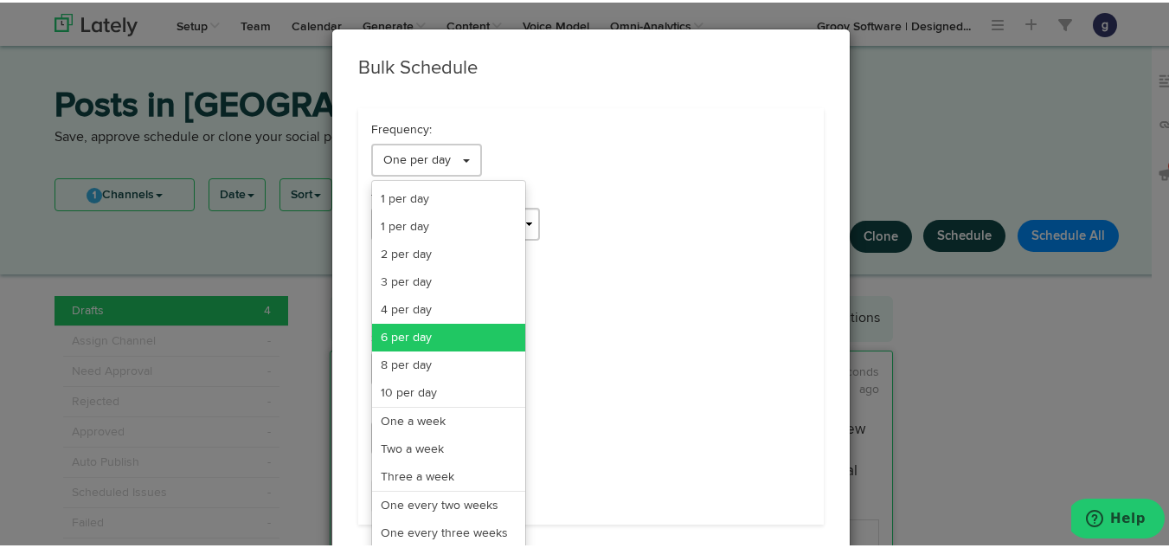
scroll to position [141, 0]
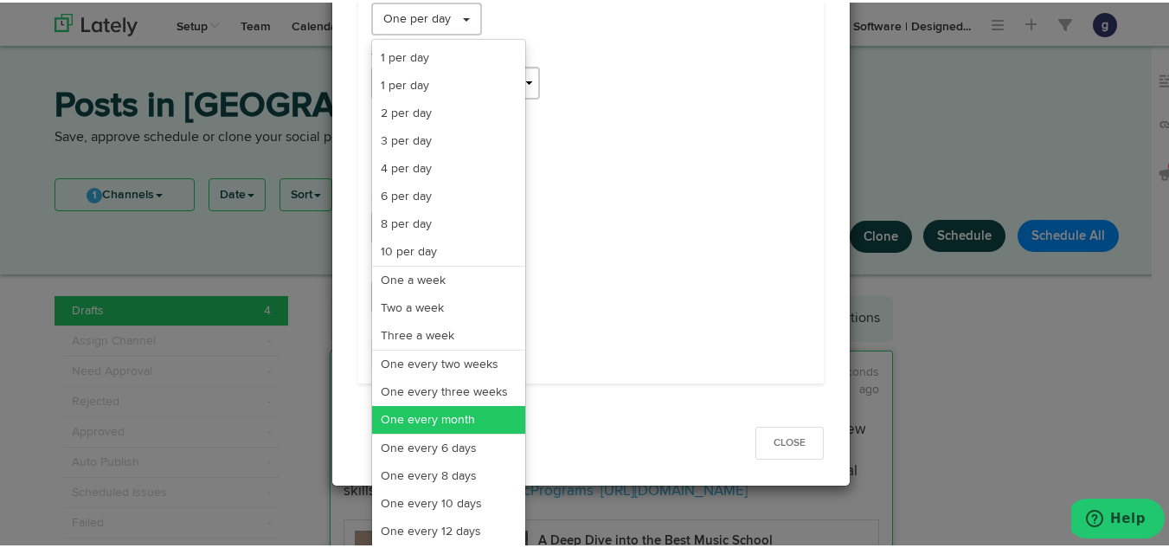
click at [412, 409] on link "One every month" at bounding box center [448, 417] width 153 height 28
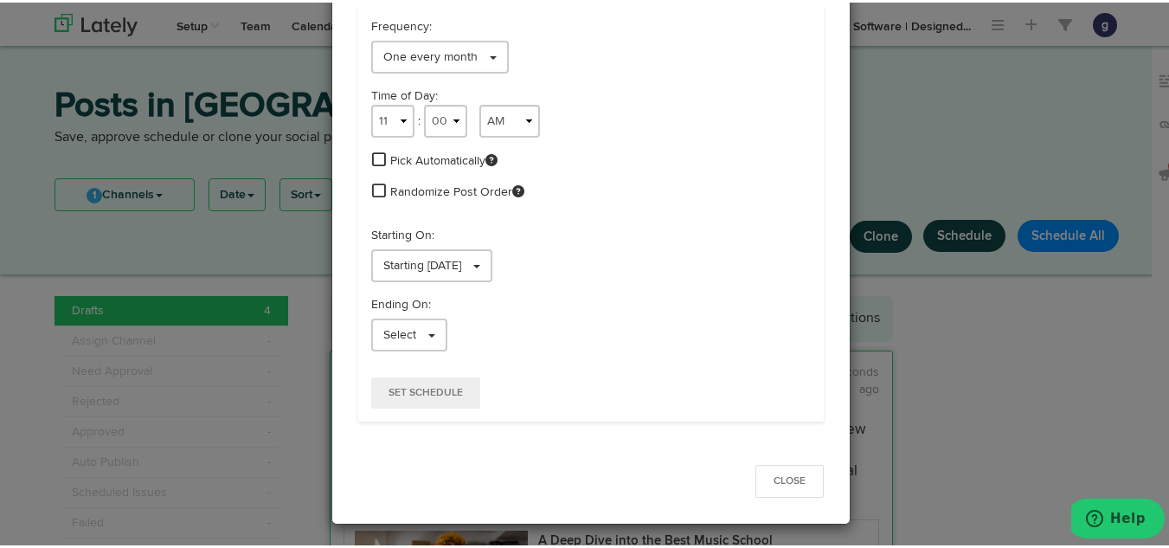
scroll to position [103, 0]
click at [391, 110] on select "1 2 3 4 5 6 7 8 9 10 11 12" at bounding box center [392, 118] width 43 height 33
select select "9"
click at [371, 102] on select "1 2 3 4 5 6 7 8 9 10 11 12" at bounding box center [392, 118] width 43 height 33
click at [424, 263] on span "Starting [DATE]" at bounding box center [422, 263] width 78 height 12
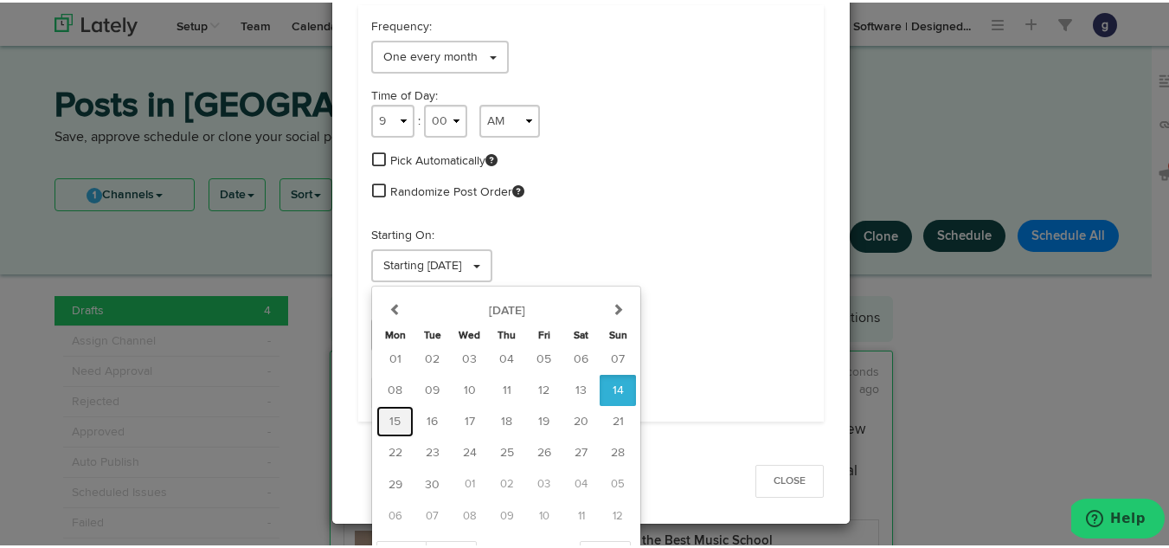
click at [378, 411] on button "15" at bounding box center [394, 418] width 37 height 31
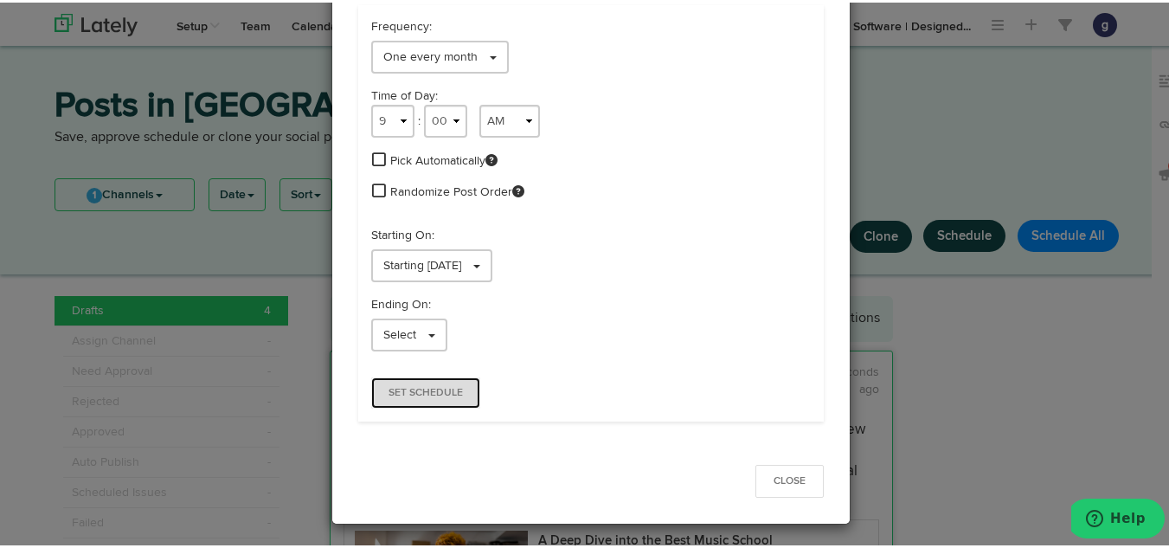
click at [402, 388] on span "Set Schedule" at bounding box center [425, 390] width 74 height 10
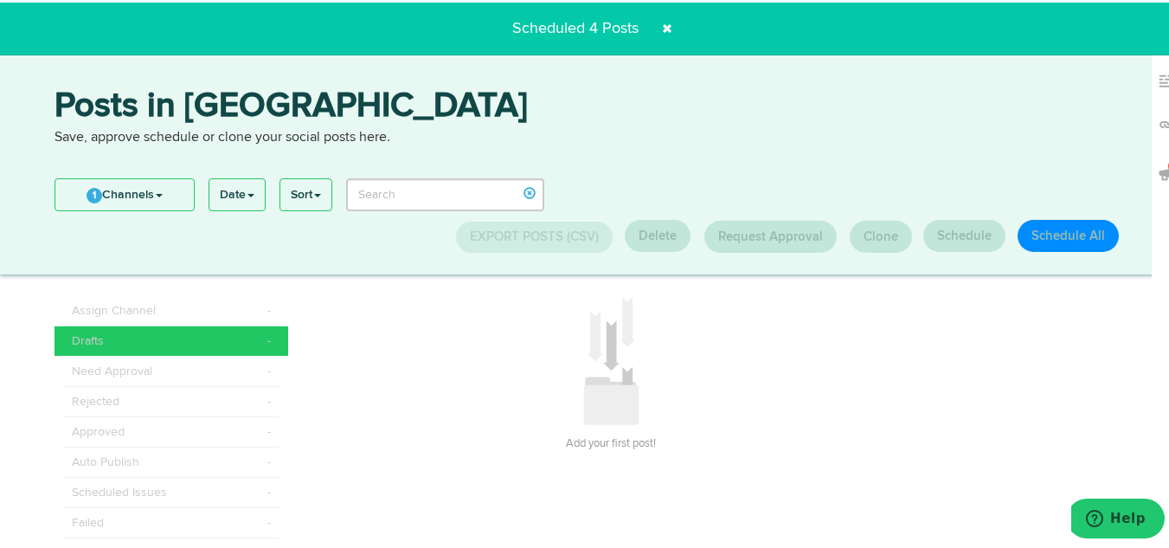
click at [436, 134] on p "Save, approve schedule or clone your social posts here." at bounding box center [591, 135] width 1073 height 20
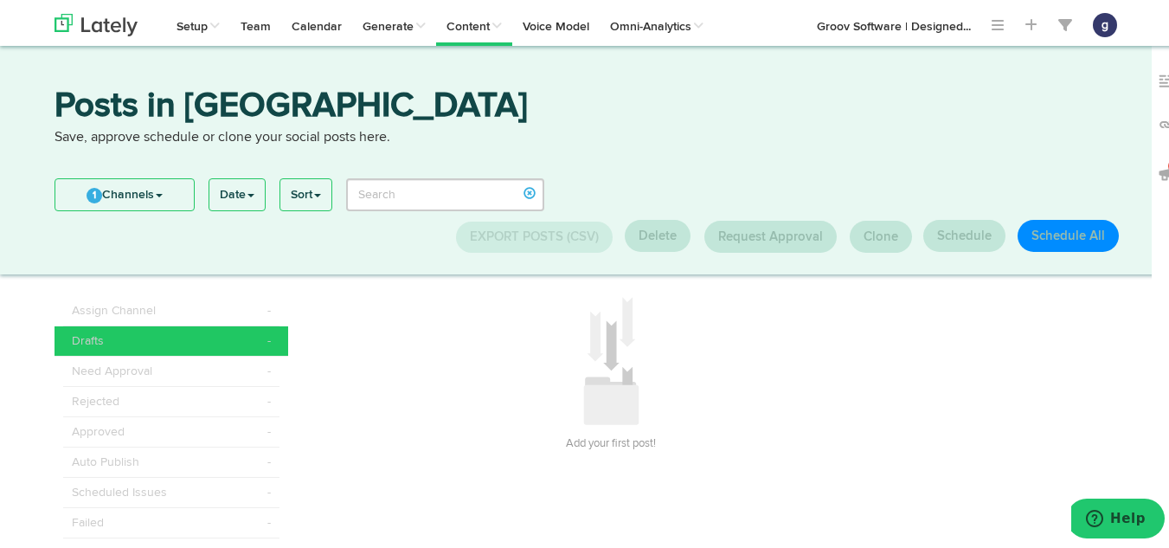
click at [436, 134] on p "Save, approve schedule or clone your social posts here." at bounding box center [591, 135] width 1073 height 20
click at [325, 10] on link "Calendar" at bounding box center [316, 21] width 71 height 43
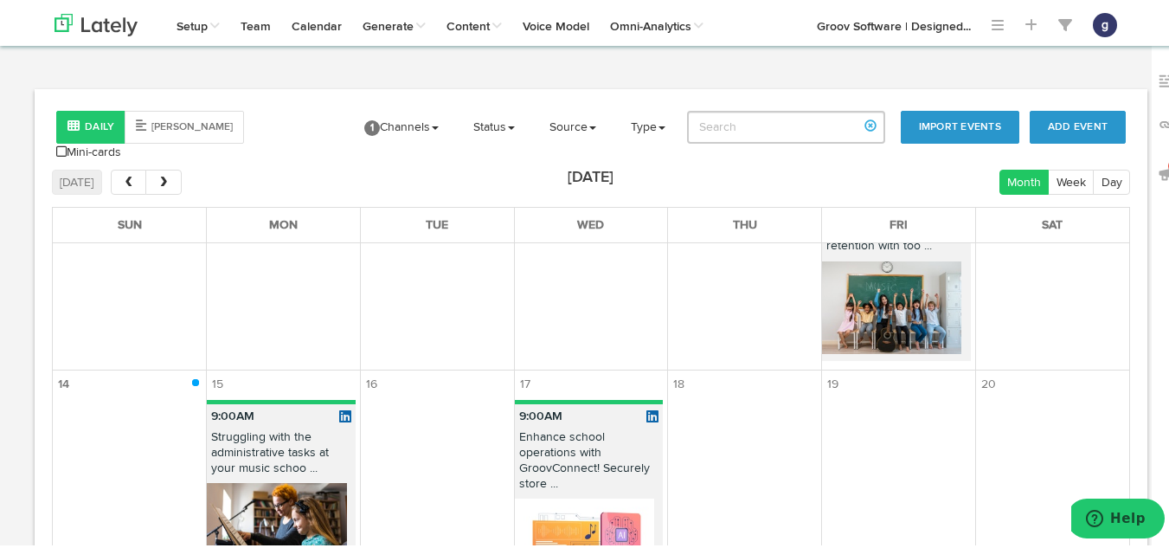
scroll to position [396, 0]
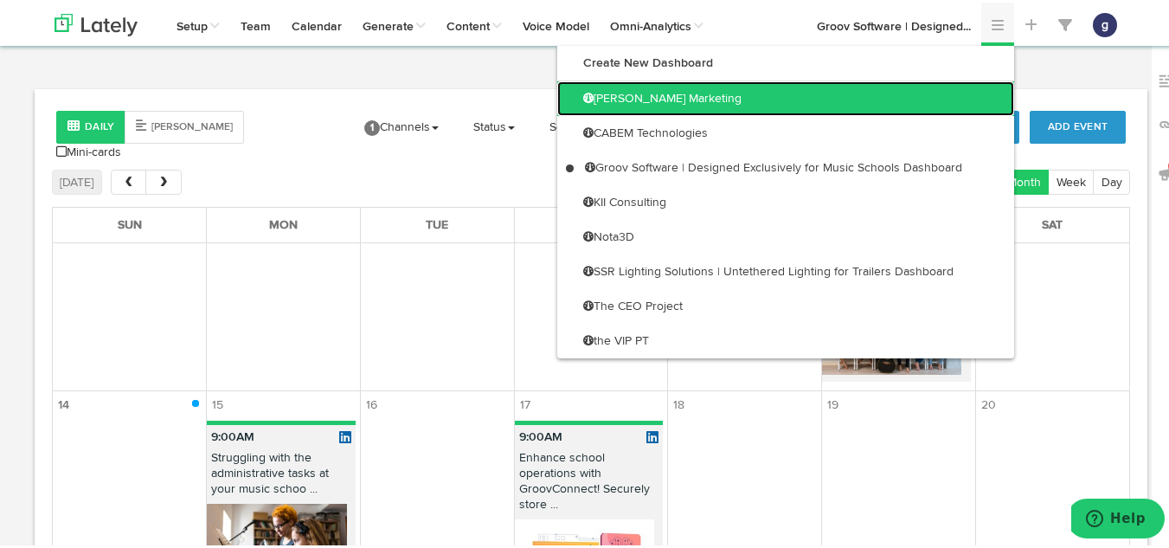
click at [819, 101] on link "[PERSON_NAME] Marketing" at bounding box center [785, 96] width 457 height 35
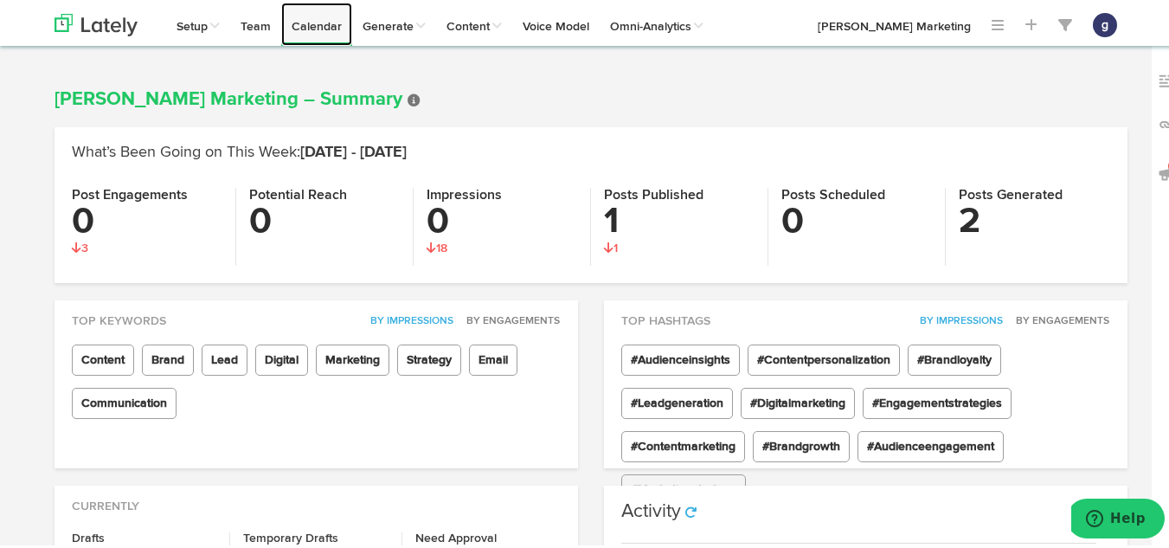
click at [310, 22] on link "Calendar" at bounding box center [316, 21] width 71 height 43
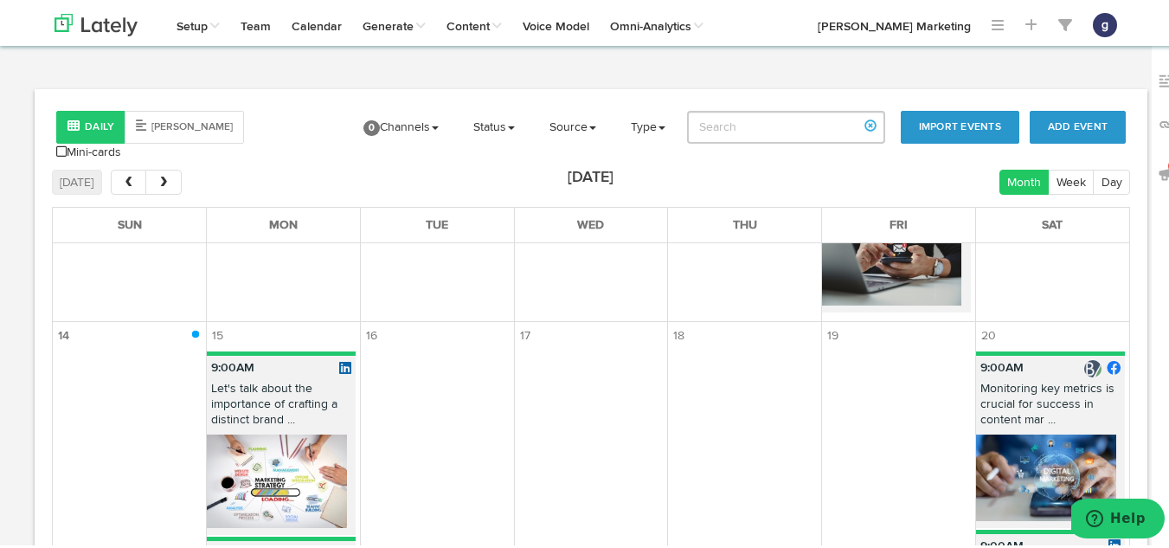
scroll to position [820, 0]
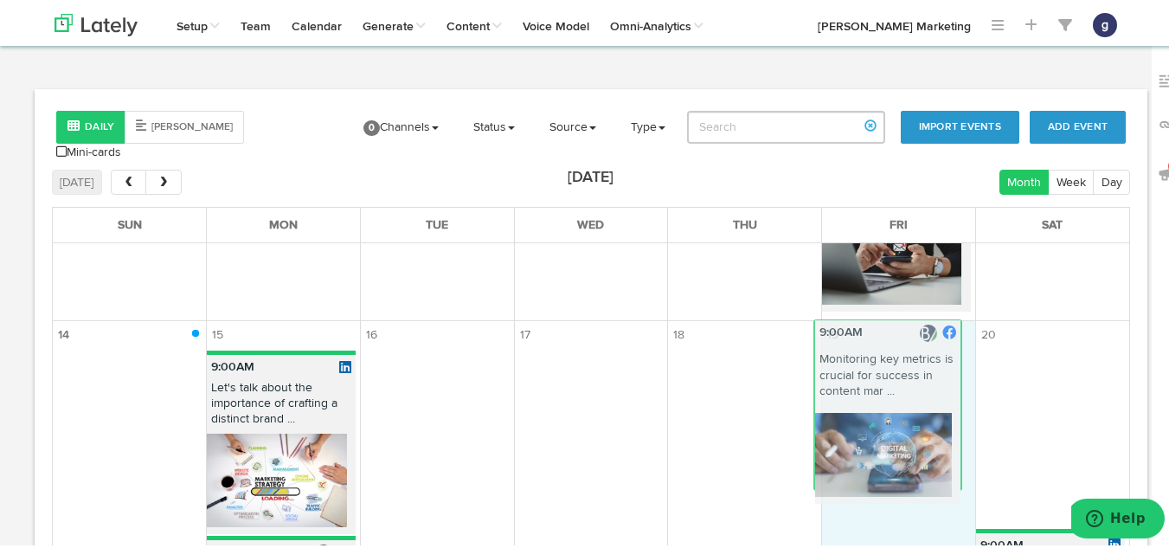
drag, startPoint x: 987, startPoint y: 367, endPoint x: 845, endPoint y: 343, distance: 143.8
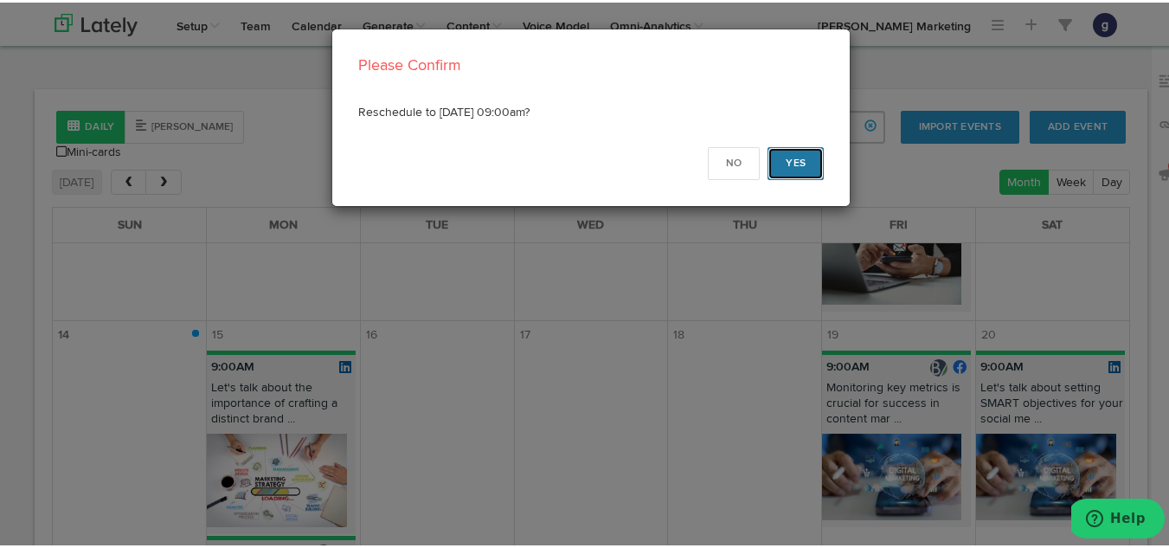
click at [786, 153] on button "Yes" at bounding box center [795, 160] width 56 height 33
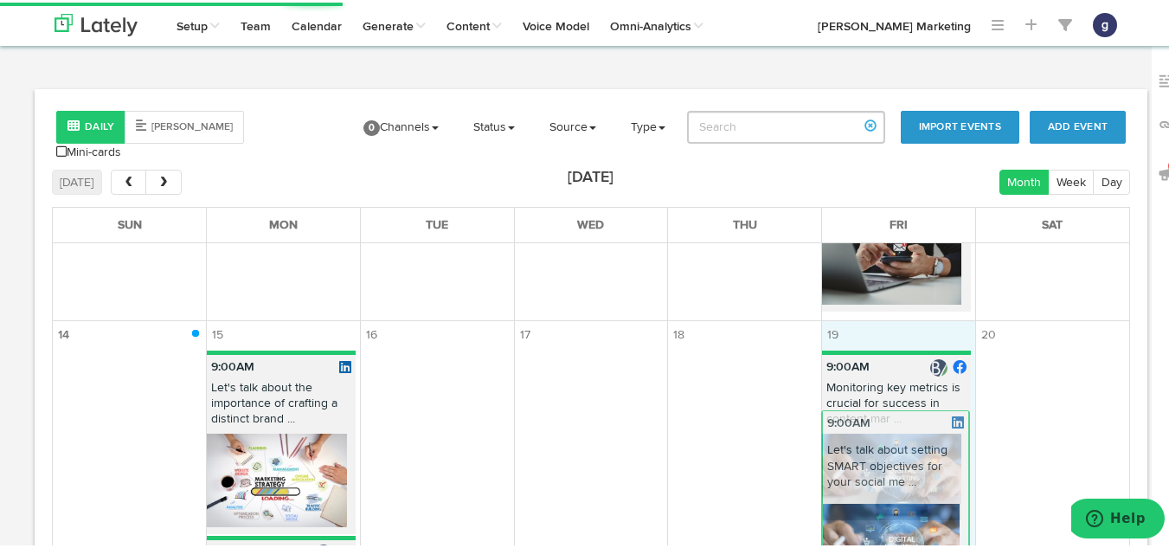
drag, startPoint x: 1013, startPoint y: 390, endPoint x: 881, endPoint y: 459, distance: 149.0
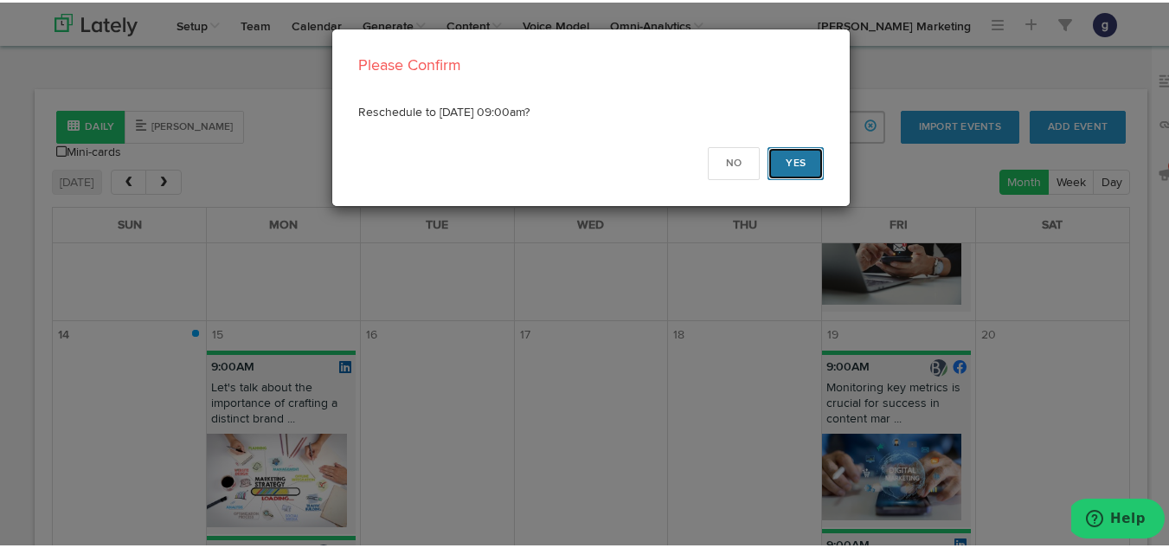
click at [796, 156] on button "Yes" at bounding box center [795, 160] width 56 height 33
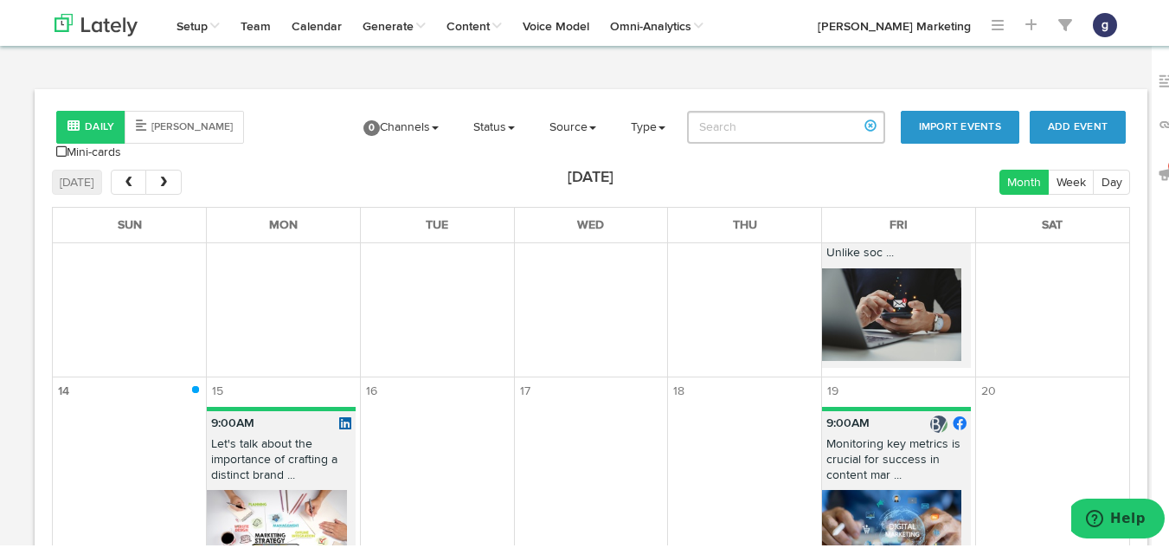
scroll to position [763, 0]
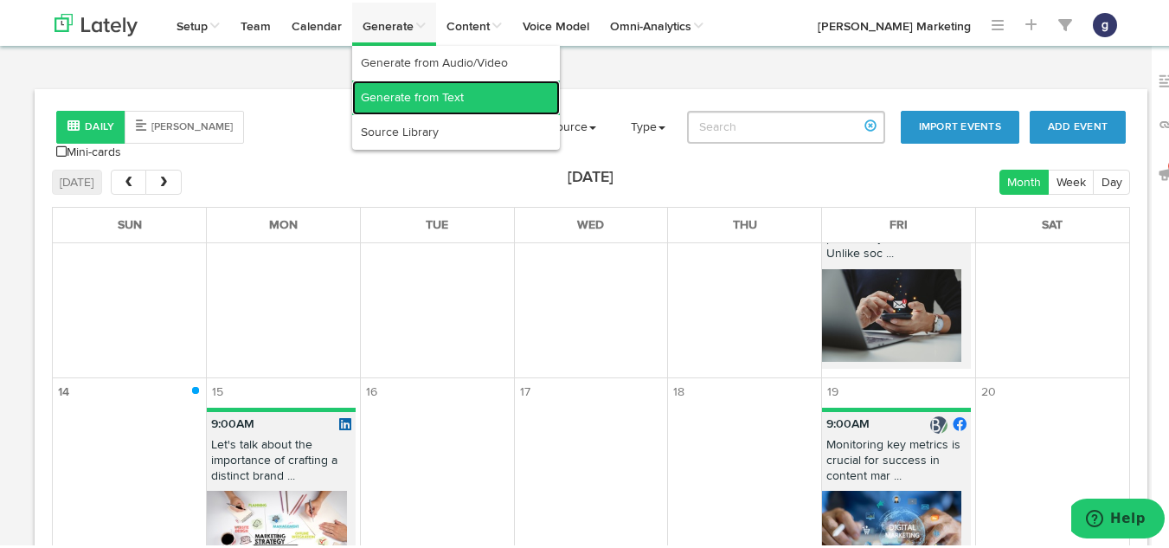
click at [381, 101] on link "Generate from Text" at bounding box center [456, 95] width 208 height 35
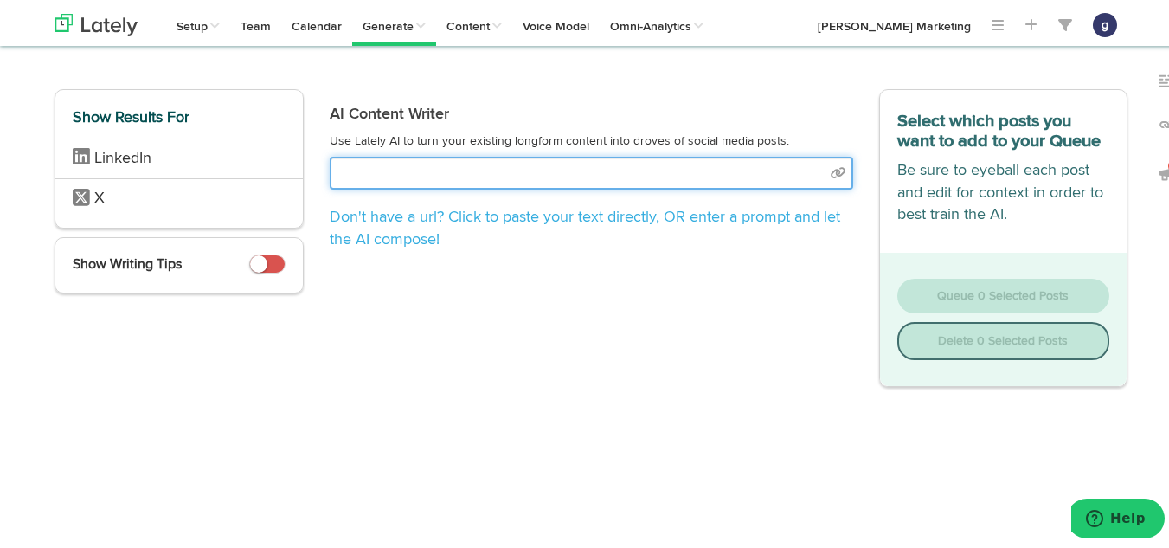
click at [378, 171] on input "text" at bounding box center [591, 170] width 523 height 33
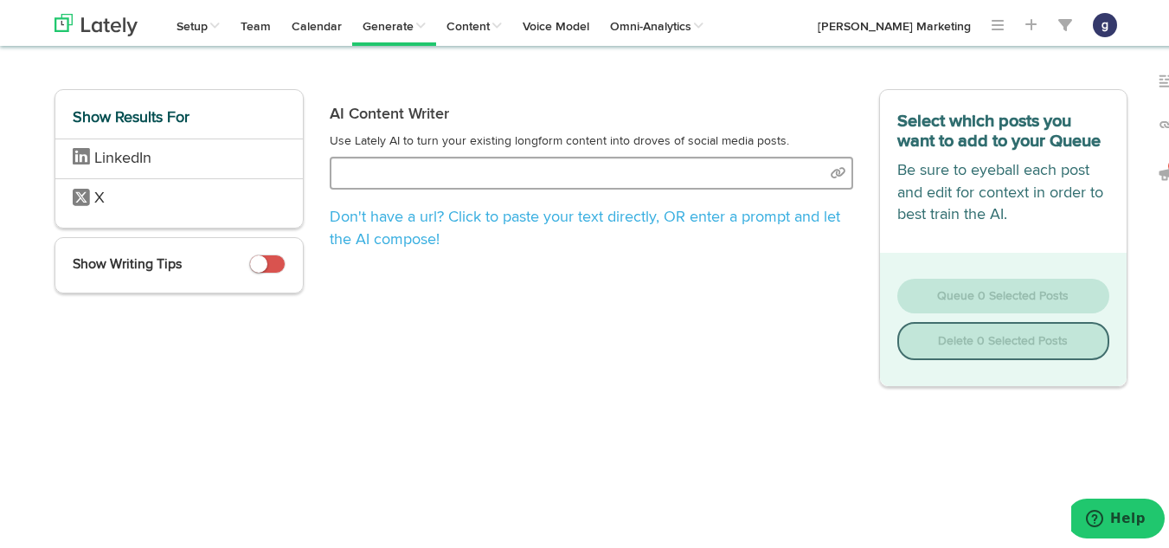
select select "natural"
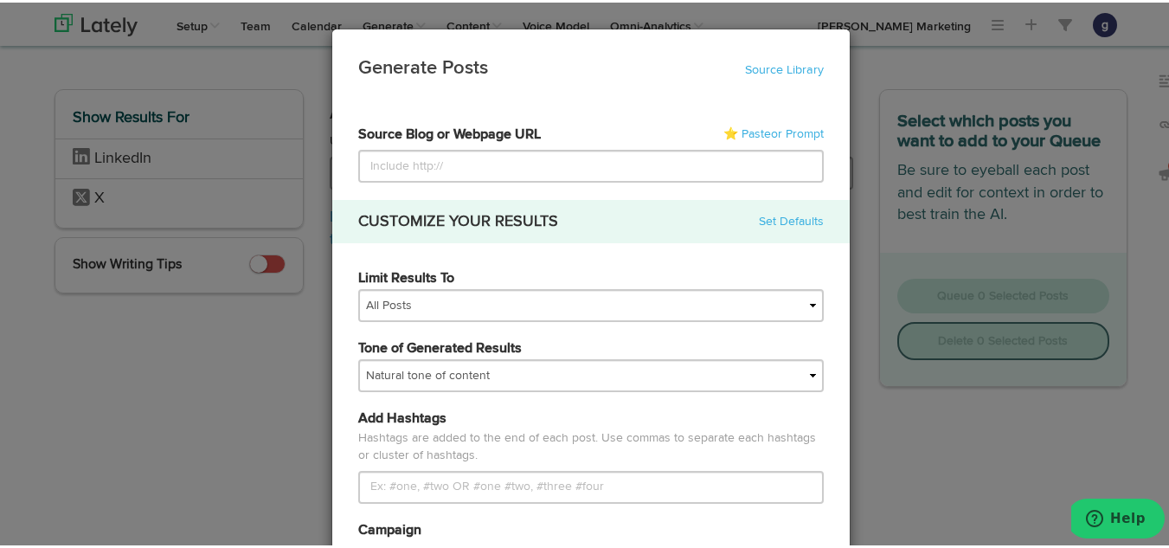
type input "[URL][DOMAIN_NAME]"
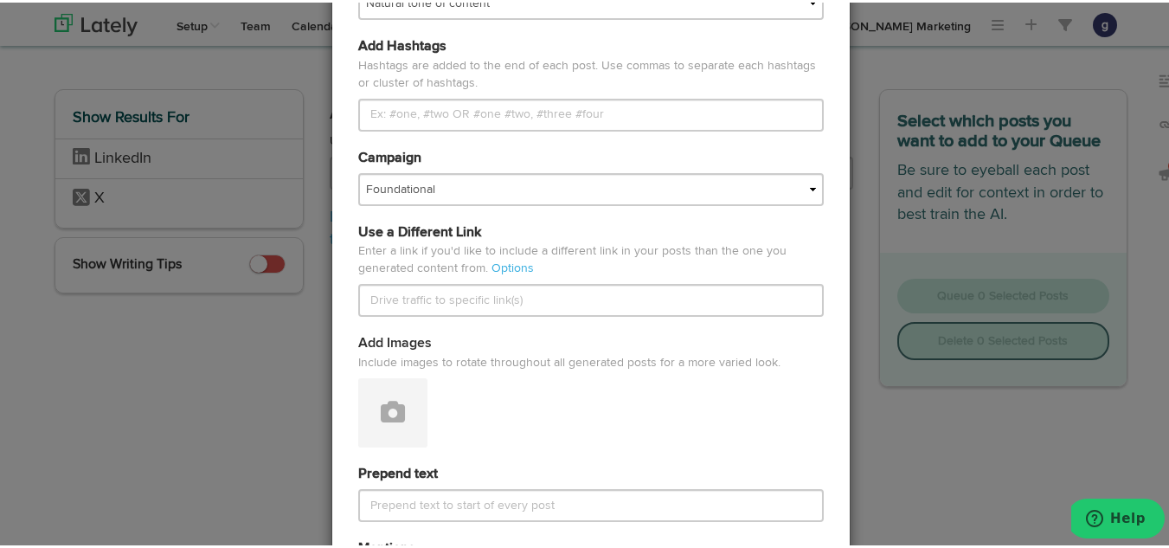
scroll to position [375, 0]
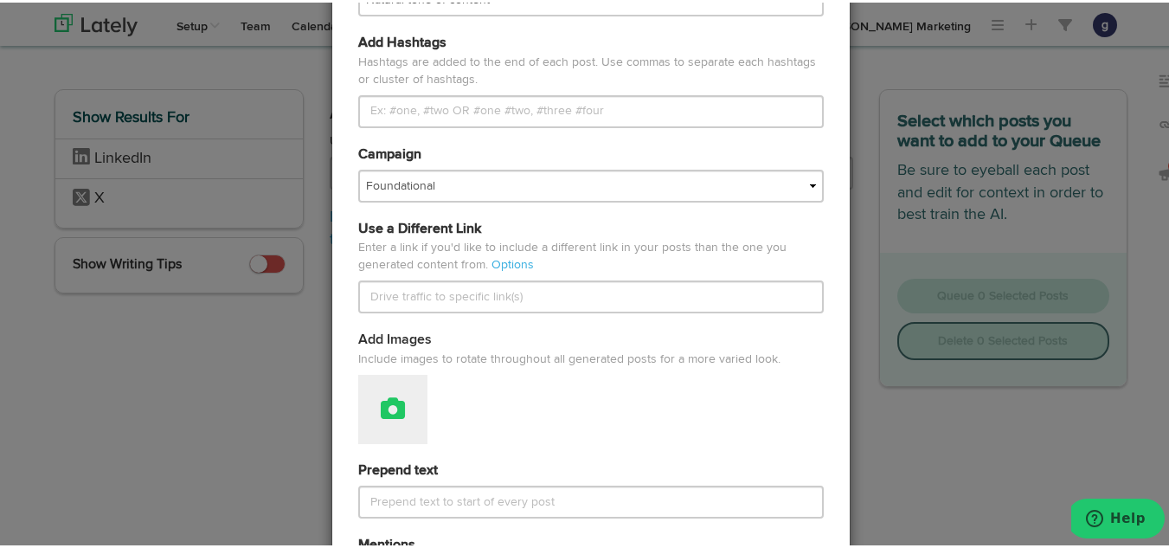
type input "[URL][DOMAIN_NAME]"
click at [366, 427] on button at bounding box center [392, 406] width 69 height 69
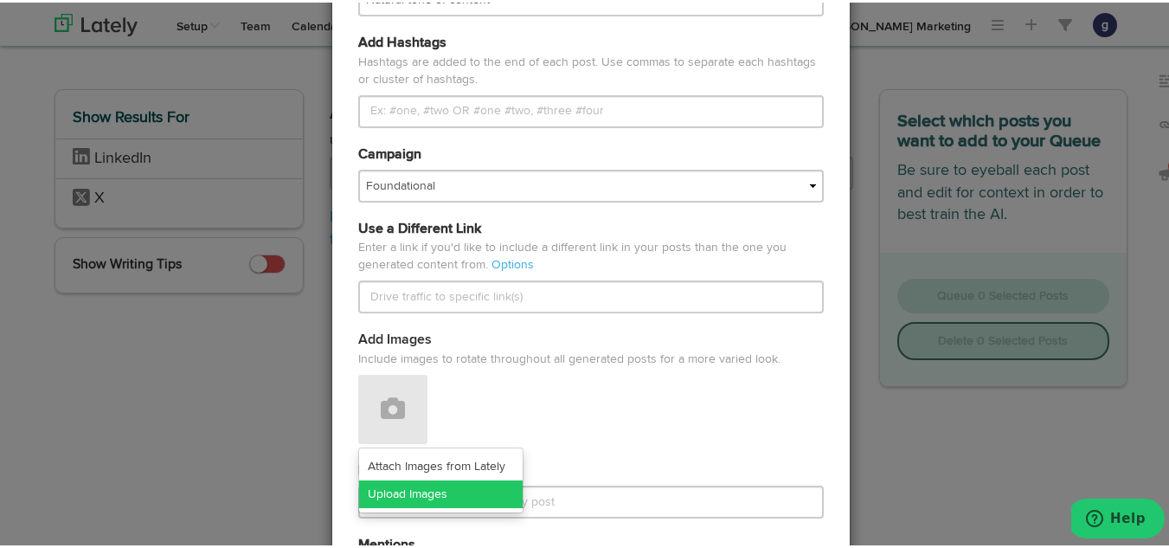
click at [397, 493] on link "Upload Images" at bounding box center [441, 492] width 164 height 28
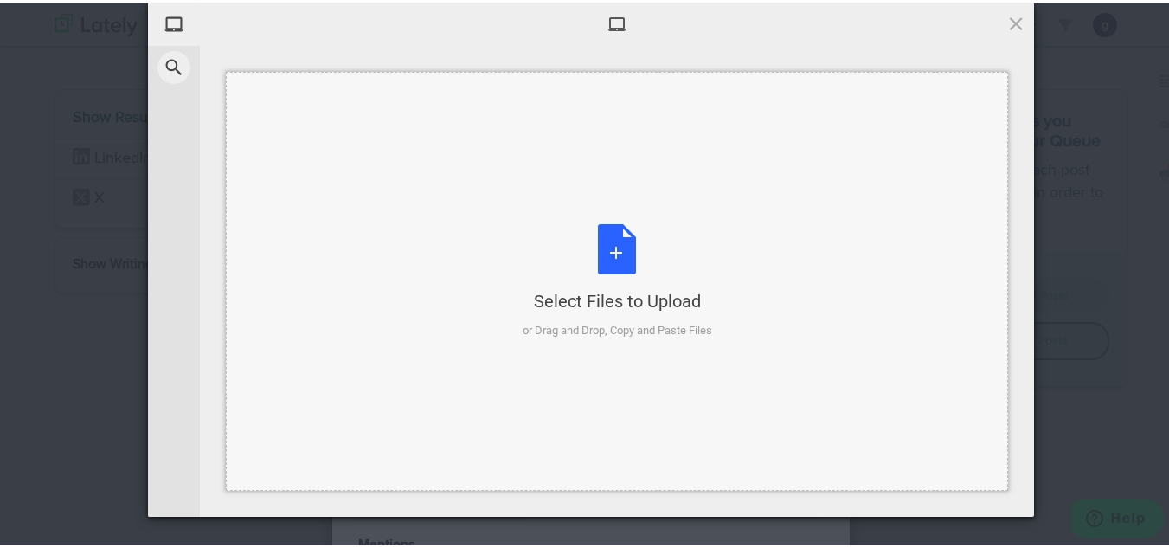
click at [606, 244] on div "Select Files to Upload or Drag and Drop, Copy and Paste Files" at bounding box center [617, 278] width 189 height 115
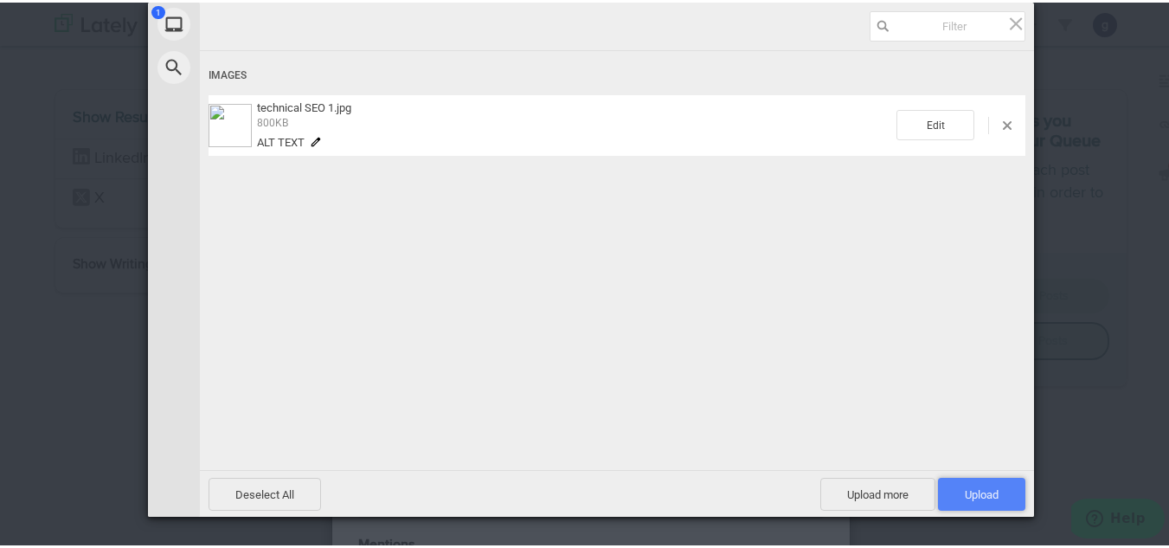
click at [981, 494] on span "Upload 1" at bounding box center [982, 491] width 34 height 13
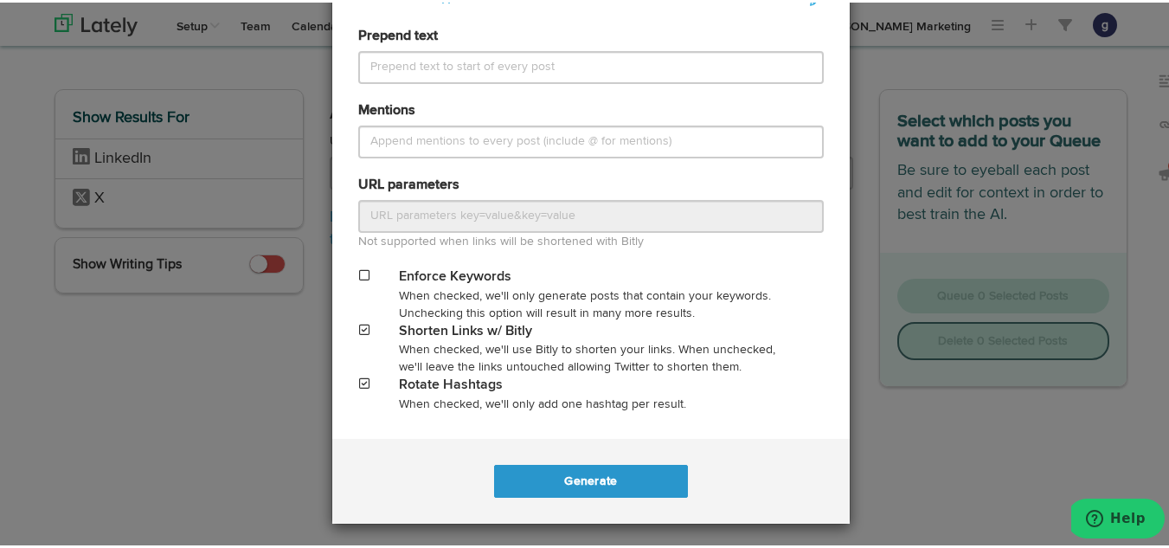
scroll to position [823, 0]
click at [359, 378] on span at bounding box center [364, 381] width 10 height 12
click at [579, 478] on button "Generate" at bounding box center [590, 478] width 193 height 33
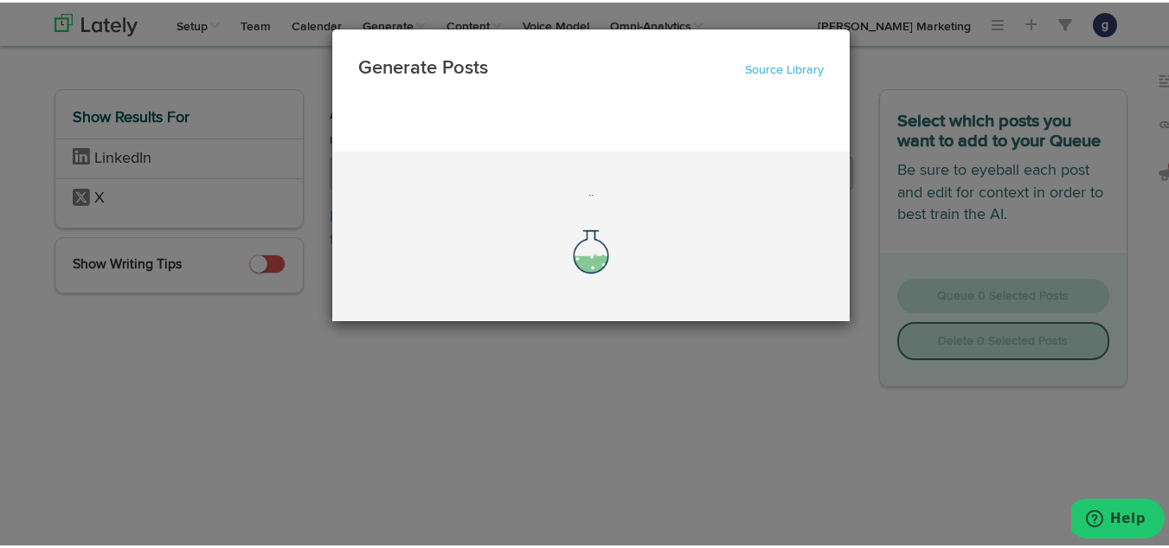
scroll to position [0, 0]
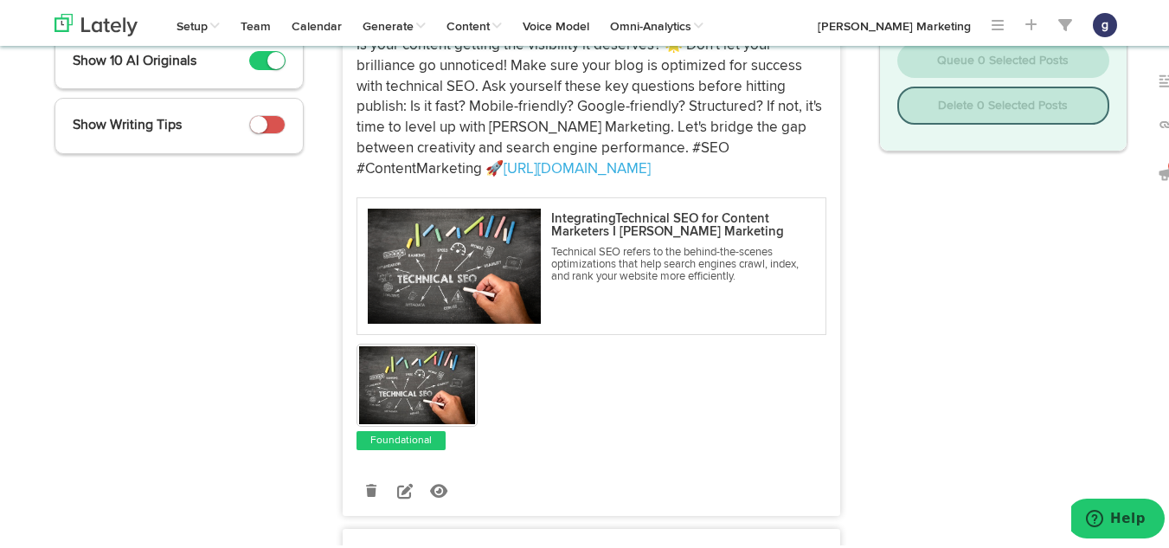
scroll to position [284, 0]
click at [399, 486] on icon at bounding box center [405, 487] width 16 height 16
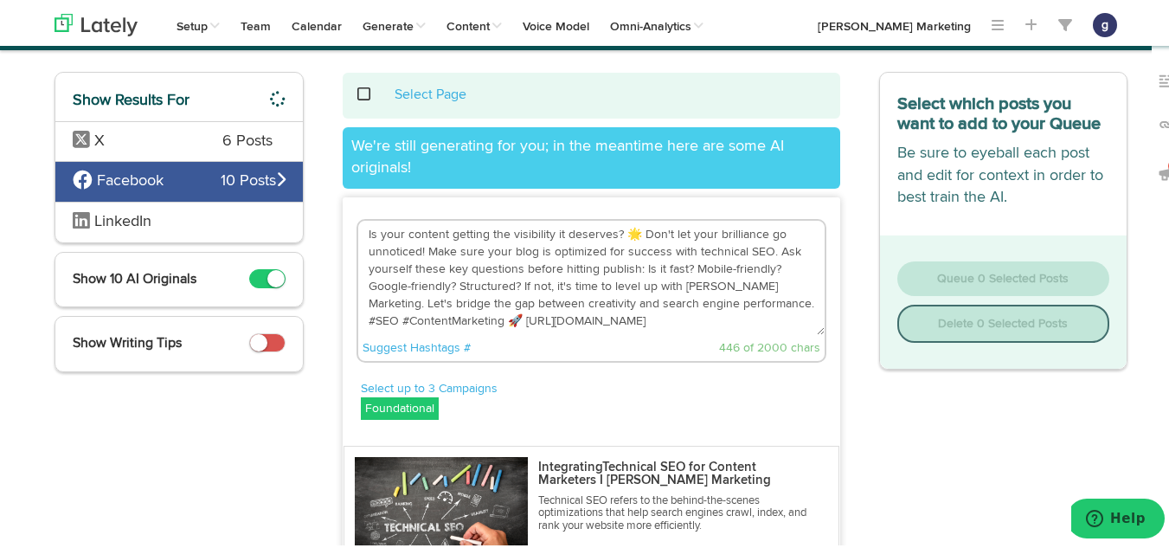
scroll to position [61, 0]
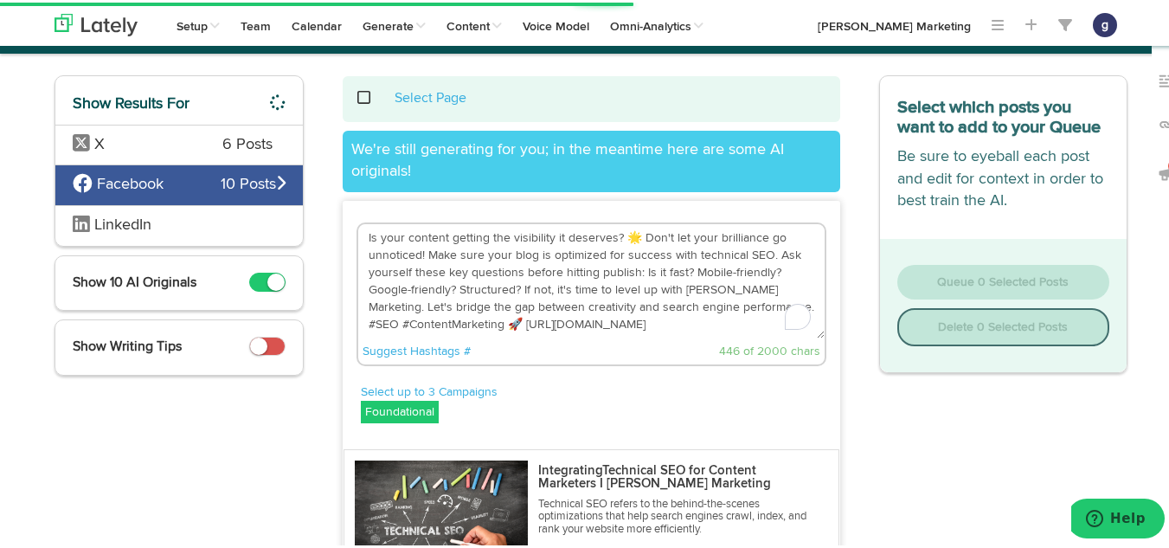
click at [484, 322] on textarea "Is your content getting the visibility it deserves? 🌟 Don't let your brilliance…" at bounding box center [591, 278] width 466 height 114
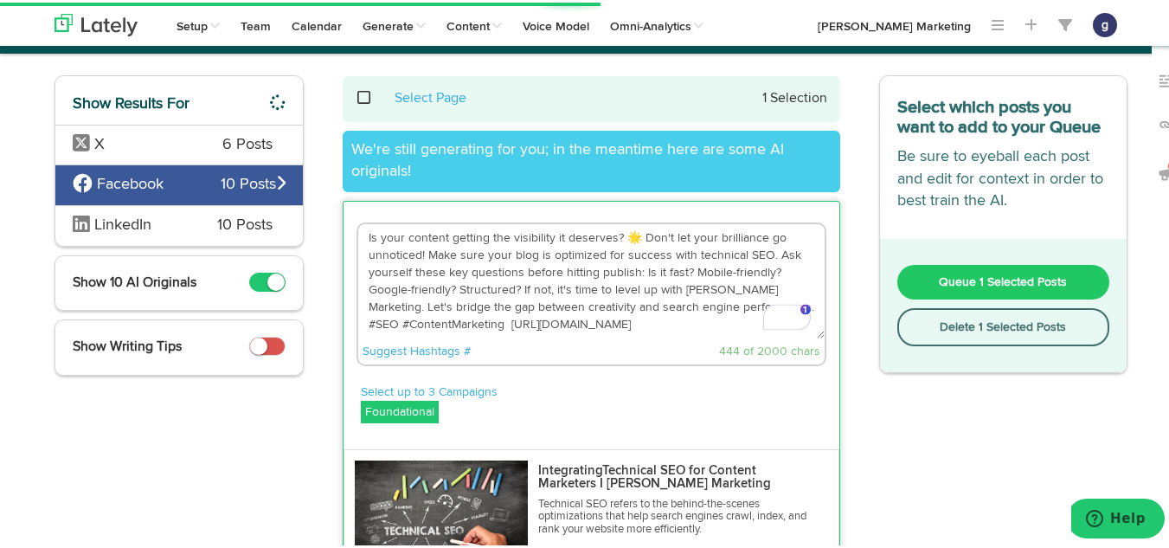
click at [629, 231] on textarea "Is your content getting the visibility it deserves? 🌟 Don't let your brilliance…" at bounding box center [591, 278] width 466 height 114
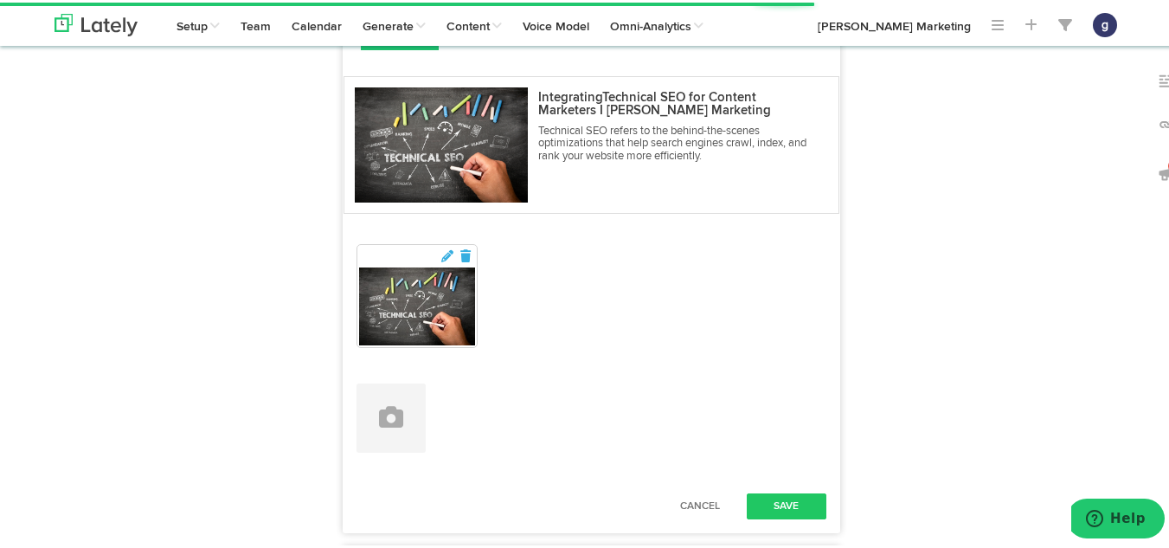
scroll to position [435, 0]
type textarea "Is your content getting the visibility it deserves? Don't let your brilliance g…"
click at [782, 494] on button "Save" at bounding box center [787, 503] width 80 height 26
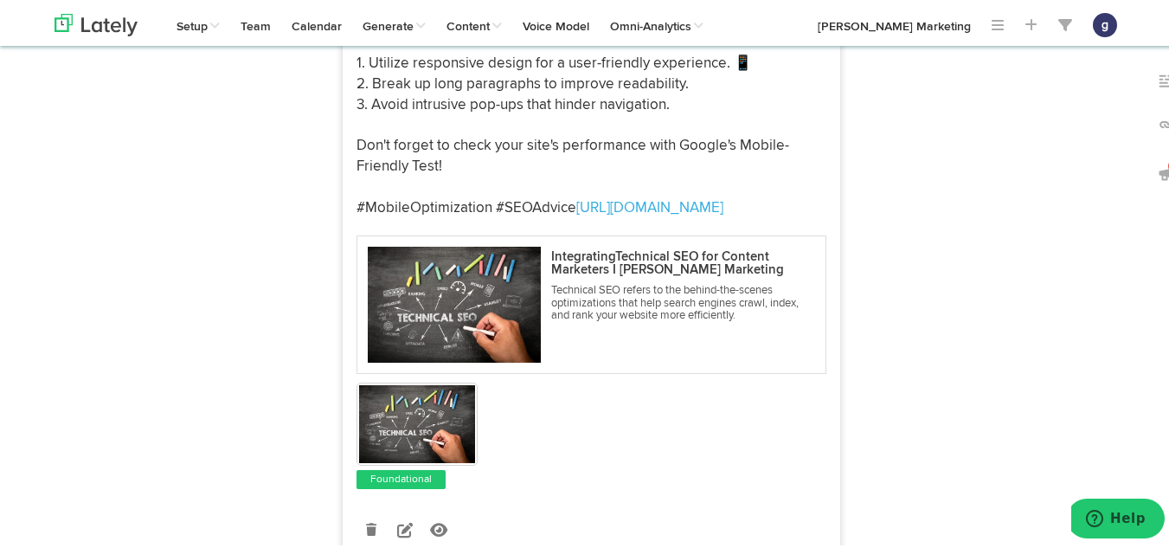
scroll to position [1335, 0]
click at [400, 520] on icon at bounding box center [405, 526] width 16 height 16
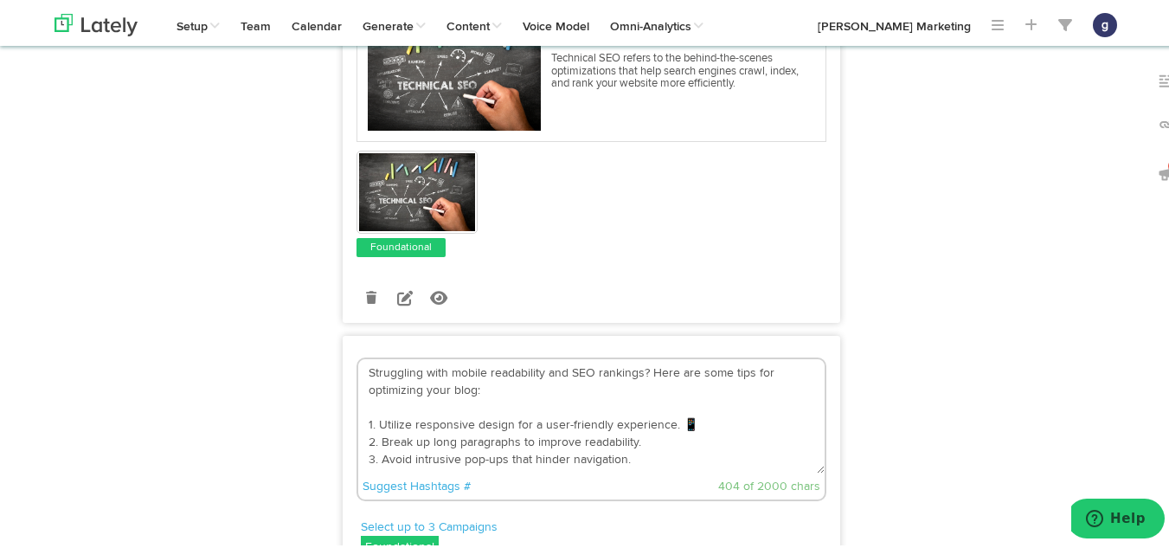
scroll to position [934, 0]
click at [692, 433] on textarea "Struggling with mobile readability and SEO rankings? Here are some tips for opt…" at bounding box center [591, 414] width 466 height 114
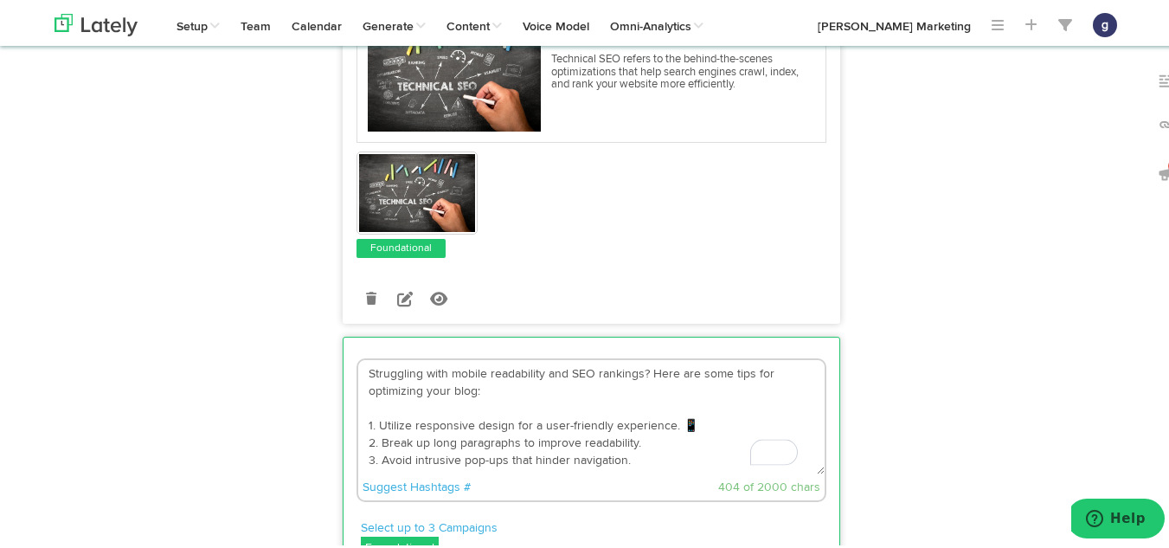
click at [677, 425] on textarea "Struggling with mobile readability and SEO rankings? Here are some tips for opt…" at bounding box center [591, 414] width 466 height 114
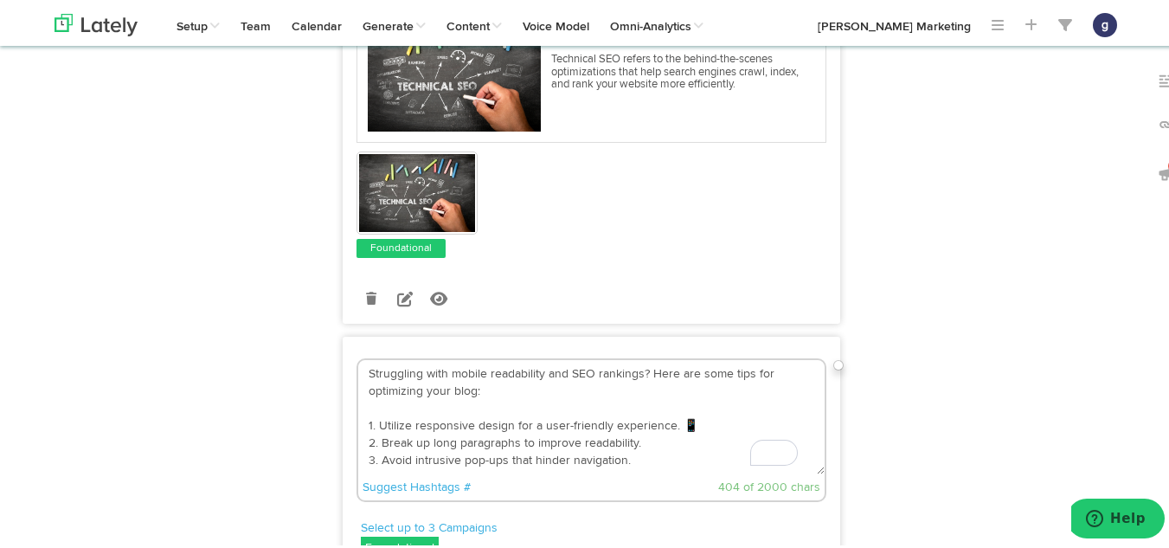
click at [685, 423] on textarea "Struggling with mobile readability and SEO rankings? Here are some tips for opt…" at bounding box center [591, 414] width 466 height 114
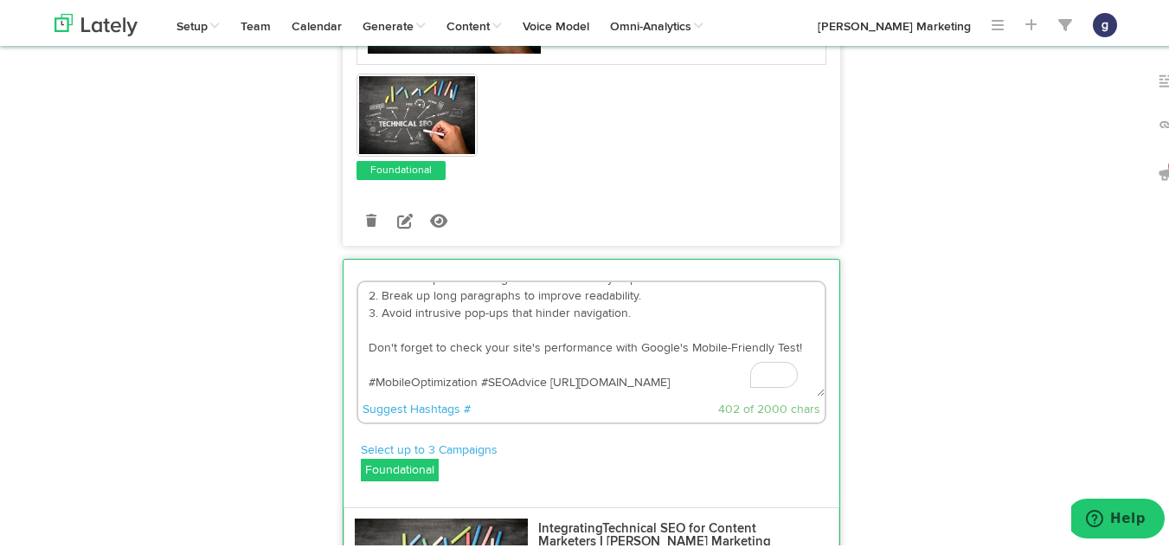
scroll to position [1011, 0]
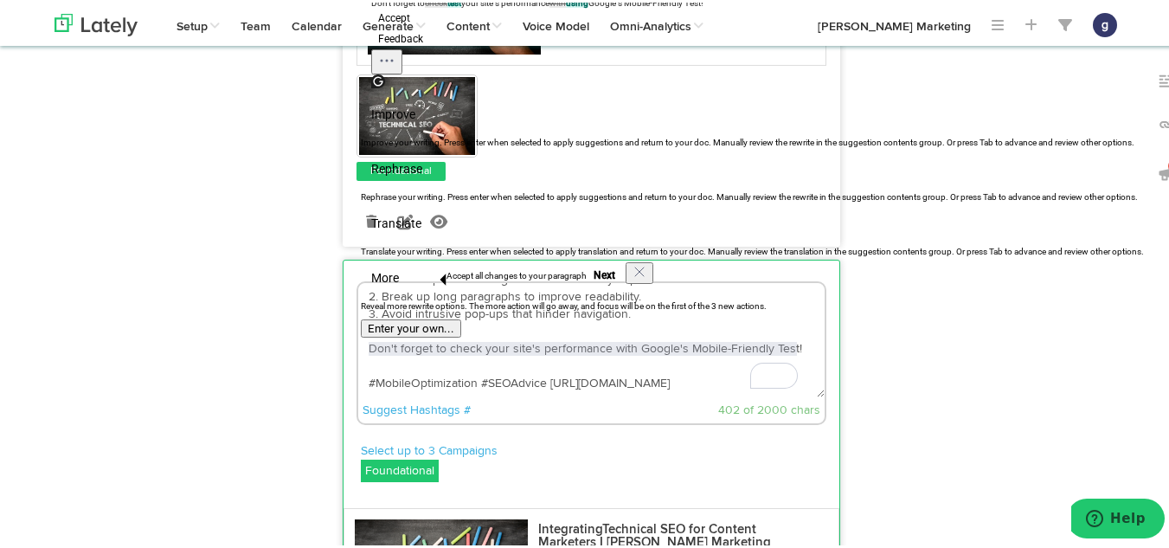
drag, startPoint x: 797, startPoint y: 344, endPoint x: 360, endPoint y: 345, distance: 436.9
click at [360, 345] on textarea "Struggling with mobile readability and SEO rankings? Here are some tips for opt…" at bounding box center [591, 337] width 466 height 114
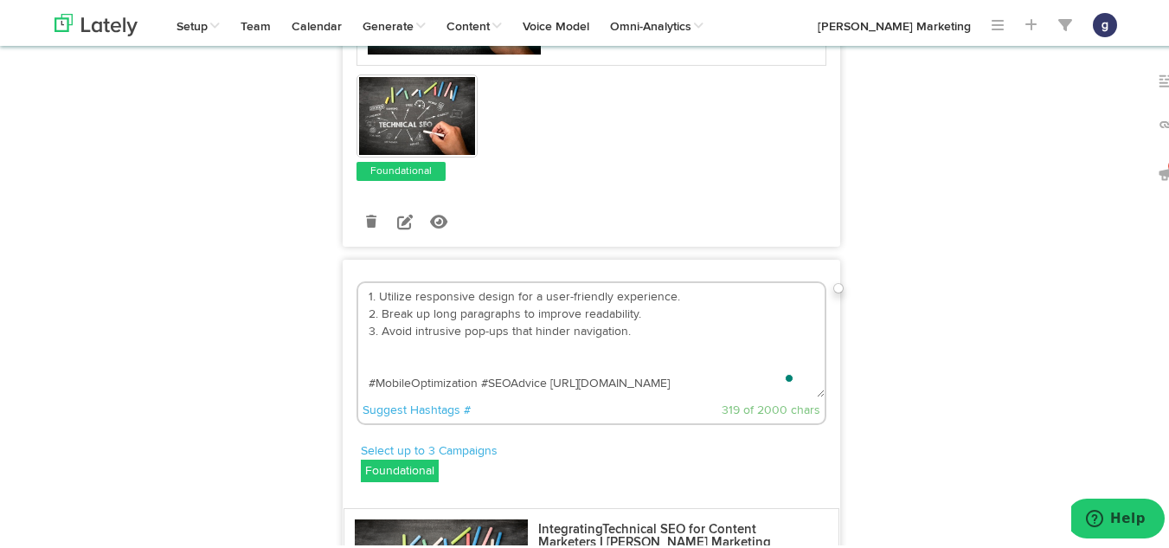
scroll to position [52, 0]
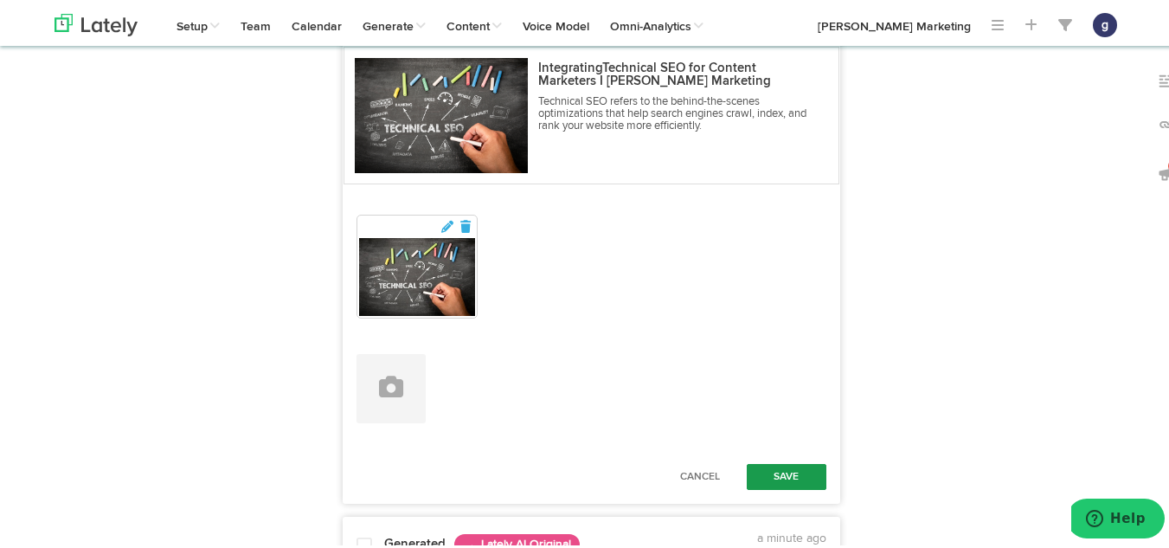
type textarea "Struggling with mobile readability and SEO rankings? Here are some tips for opt…"
click at [780, 463] on button "Save" at bounding box center [787, 474] width 80 height 26
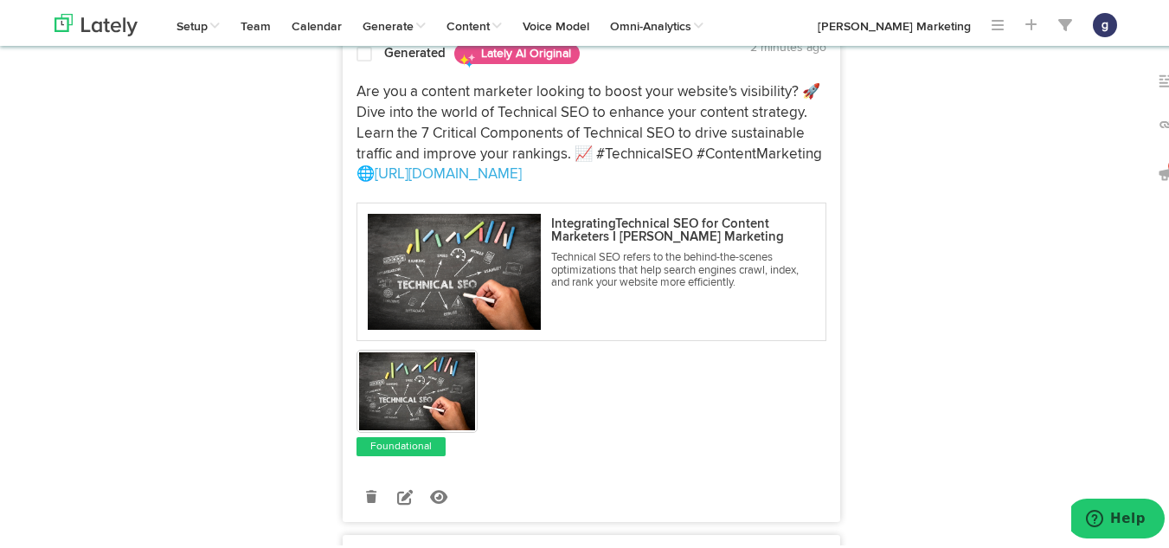
scroll to position [3442, 0]
click at [397, 491] on icon at bounding box center [405, 493] width 16 height 16
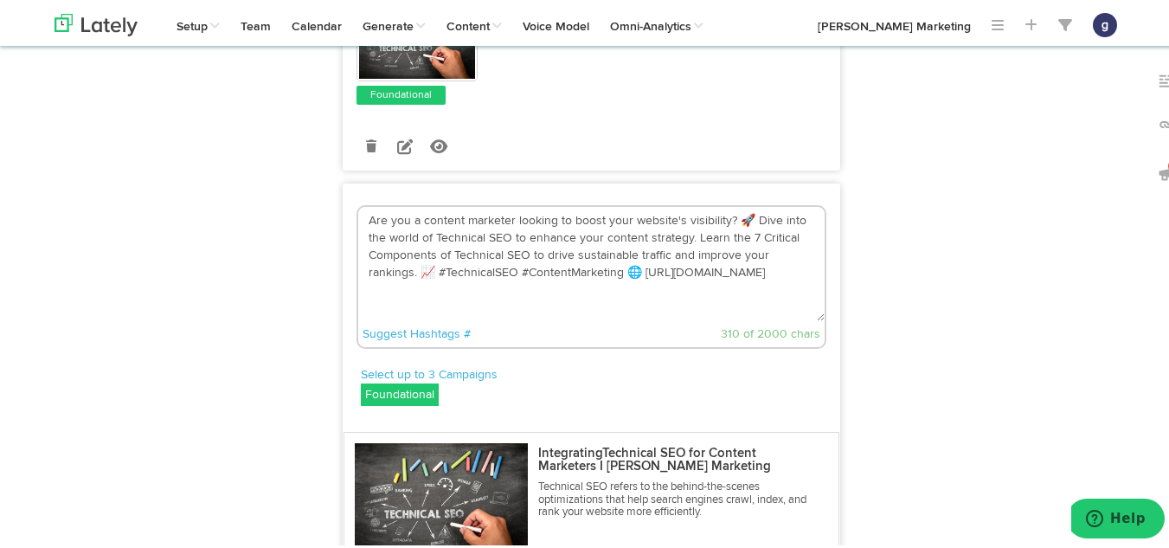
scroll to position [3282, 0]
click at [632, 272] on textarea "Are you a content marketer looking to boost your website's visibility? 🚀 Dive i…" at bounding box center [591, 262] width 466 height 114
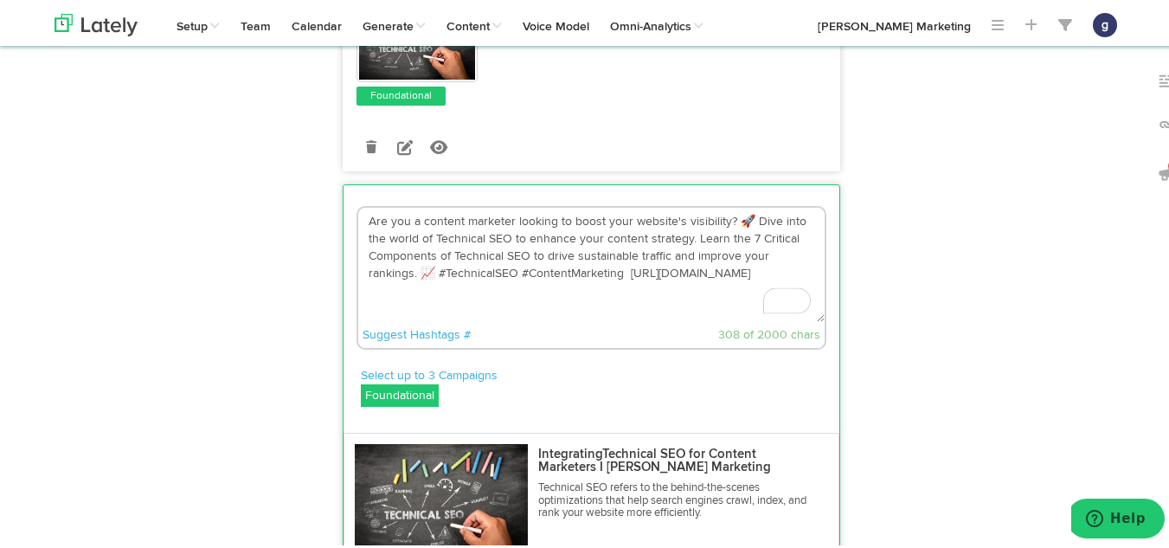
click at [425, 271] on textarea "Are you a content marketer looking to boost your website's visibility? 🚀 Dive i…" at bounding box center [591, 262] width 466 height 114
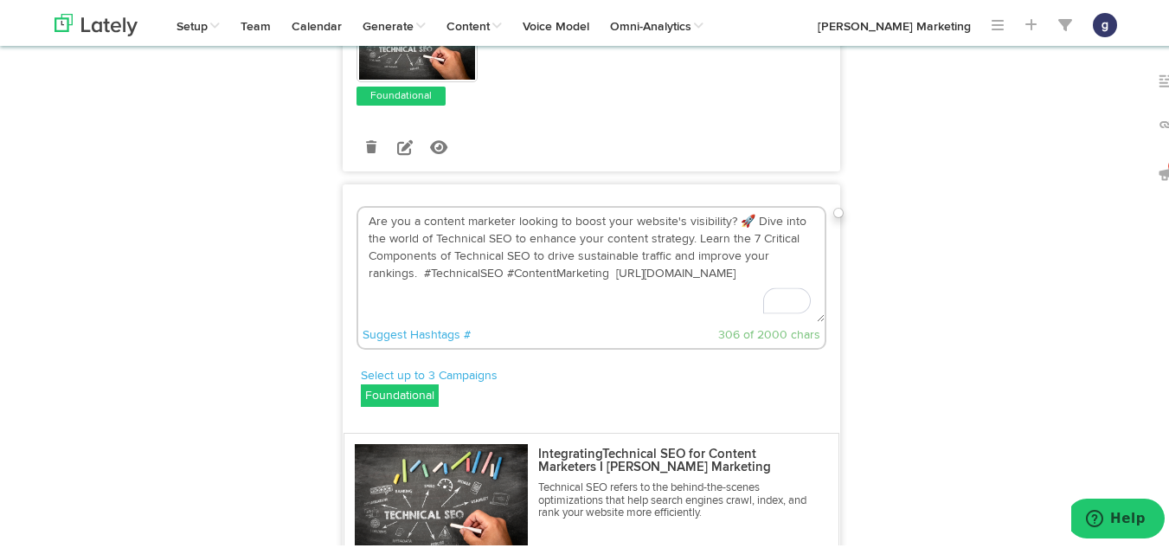
click at [744, 215] on textarea "Are you a content marketer looking to boost your website's visibility? 🚀 Dive i…" at bounding box center [591, 262] width 466 height 114
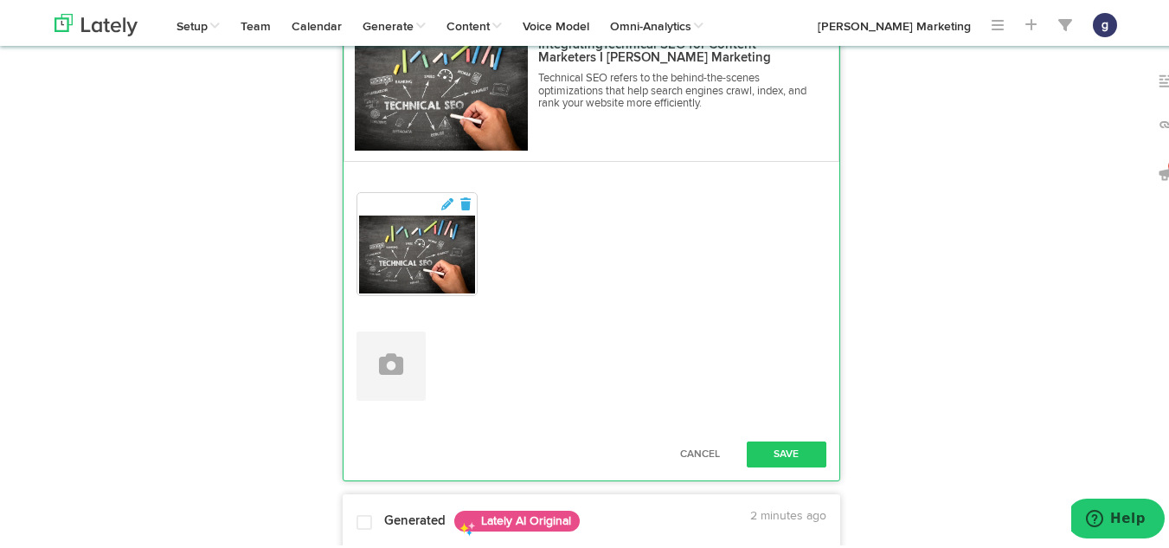
scroll to position [3693, 0]
type textarea "Are you a content marketer looking to boost your website's visibility? Dive int…"
click at [782, 445] on button "Save" at bounding box center [787, 451] width 80 height 26
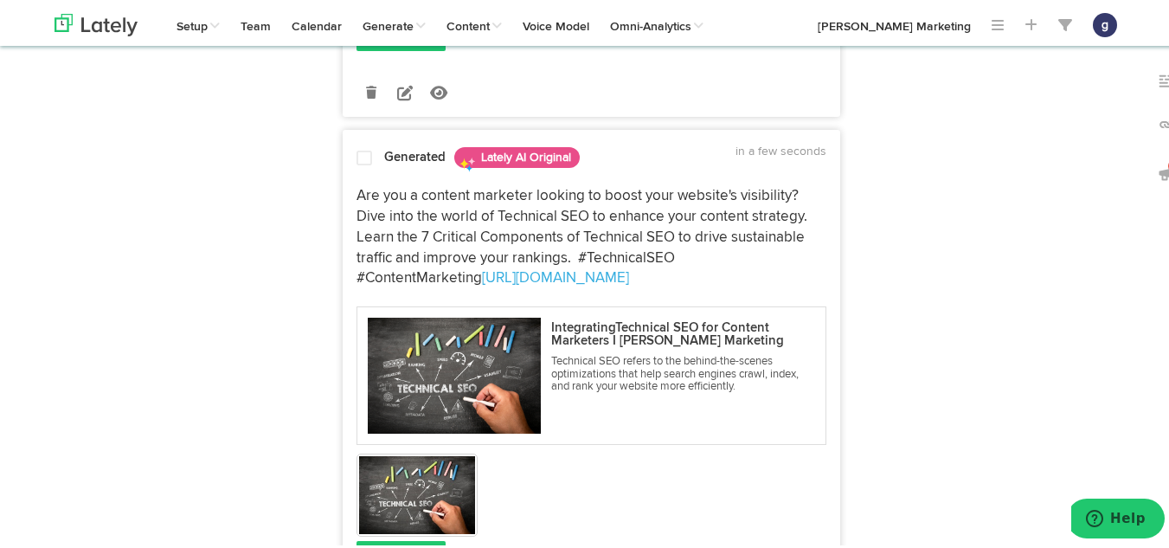
scroll to position [3336, 0]
click at [347, 154] on div at bounding box center [364, 159] width 42 height 23
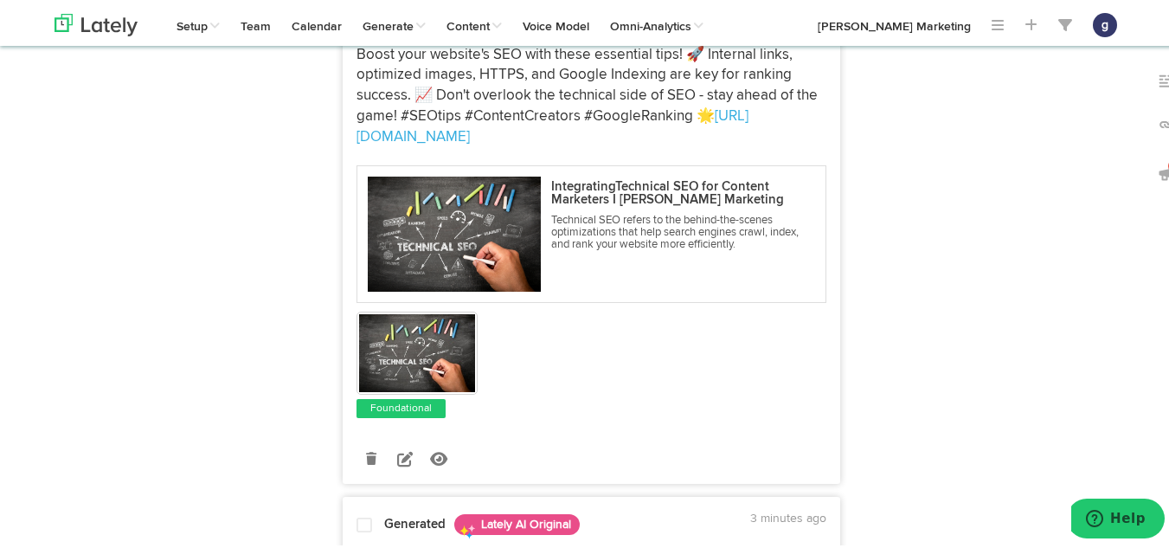
scroll to position [3988, 0]
click at [397, 447] on icon at bounding box center [405, 455] width 16 height 16
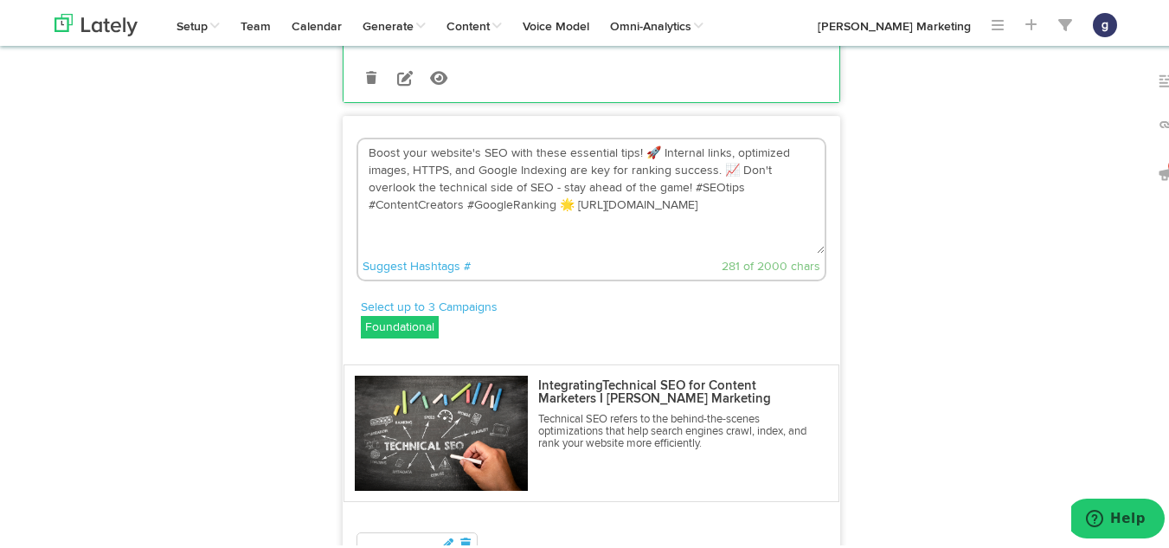
scroll to position [3856, 0]
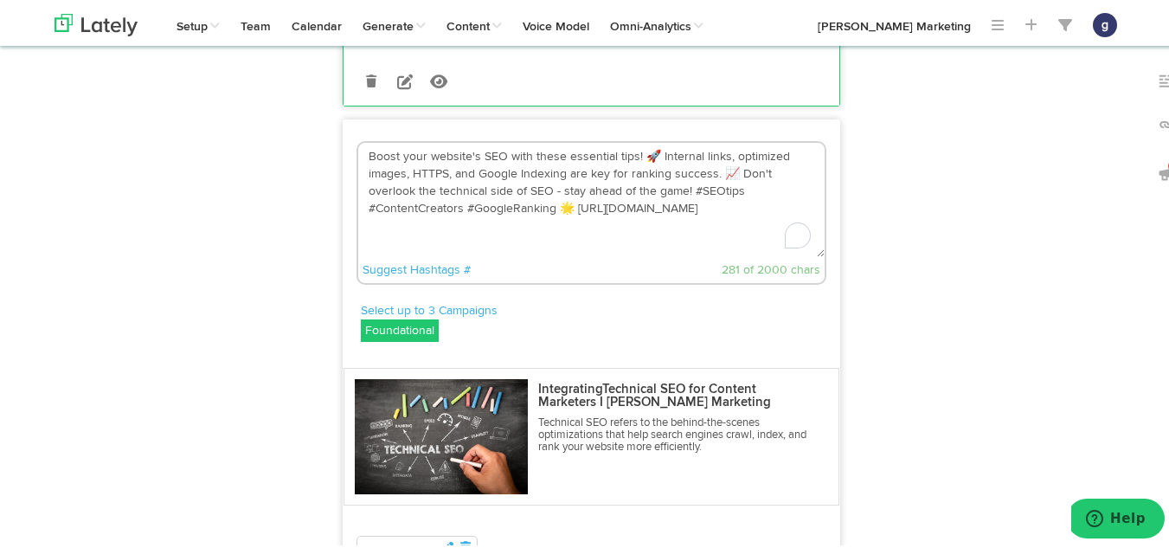
click at [562, 208] on textarea "Boost your website's SEO with these essential tips! 🚀 Internal links, optimized…" at bounding box center [591, 197] width 466 height 114
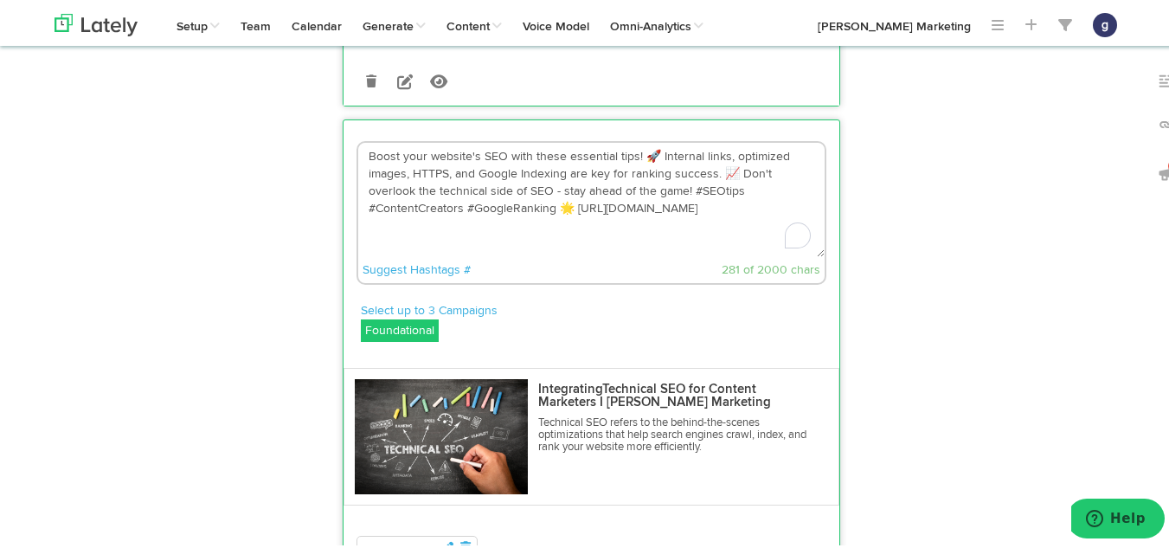
type textarea "Boost your website's SEO with these essential tips! 🚀 Internal links, optimized…"
click at [641, 158] on textarea "Boost your website's SEO with these essential tips! 🚀 Internal links, optimized…" at bounding box center [591, 197] width 466 height 114
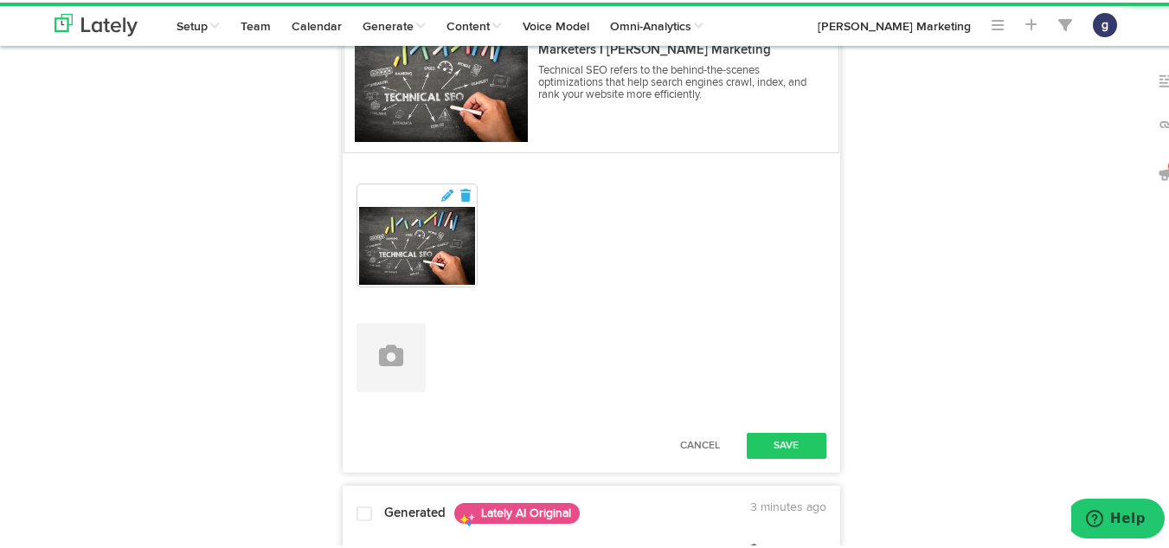
scroll to position [4209, 0]
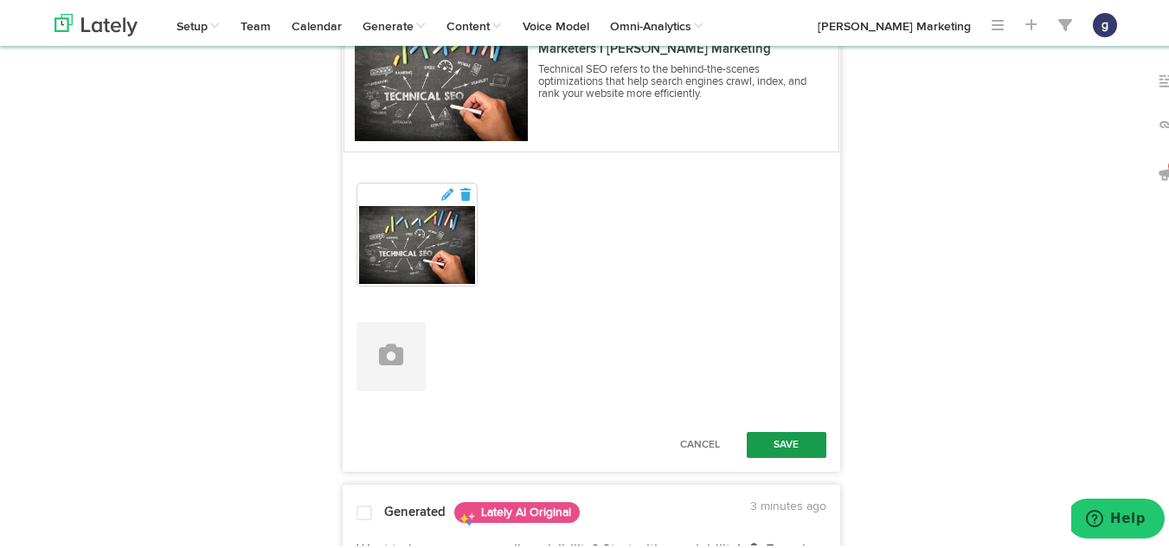
type textarea "Boost your website's SEO with these essential tips! Internal links, optimized i…"
click at [790, 445] on button "Save" at bounding box center [787, 442] width 80 height 26
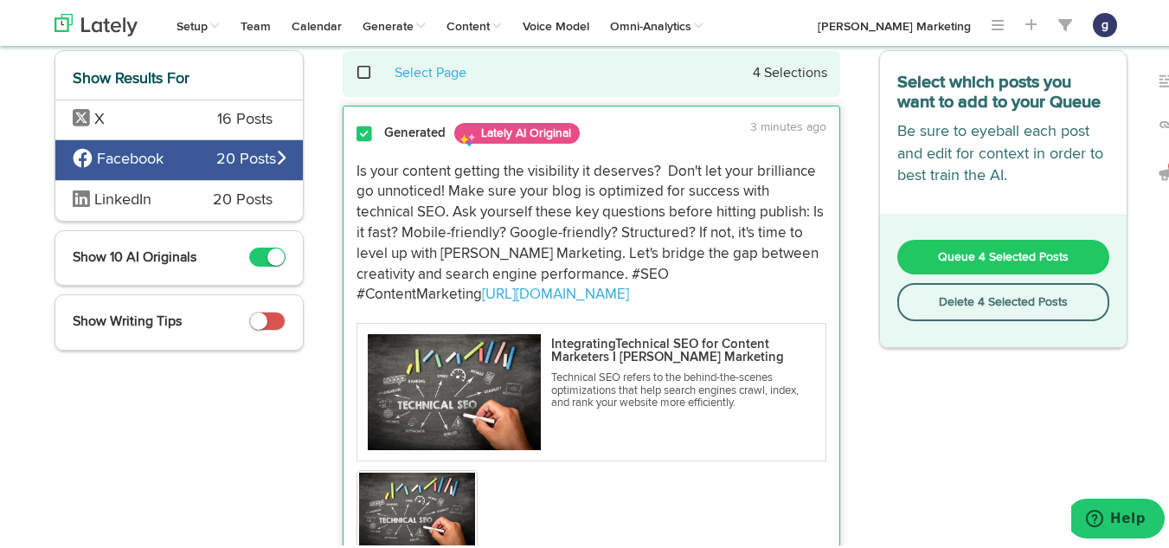
scroll to position [0, 0]
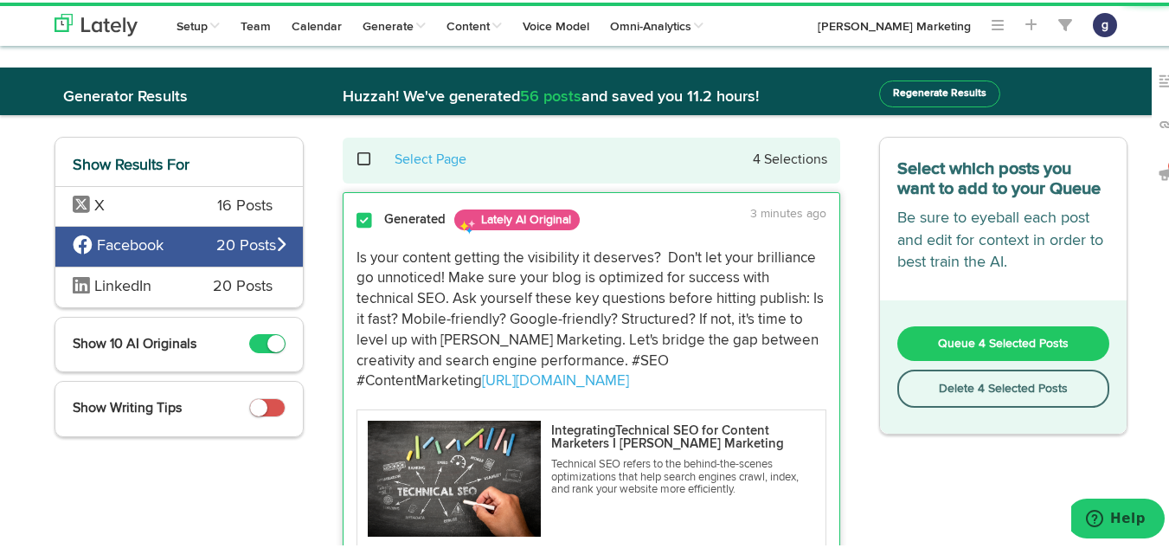
click at [972, 335] on span "Queue 4 Selected Posts" at bounding box center [1003, 341] width 131 height 12
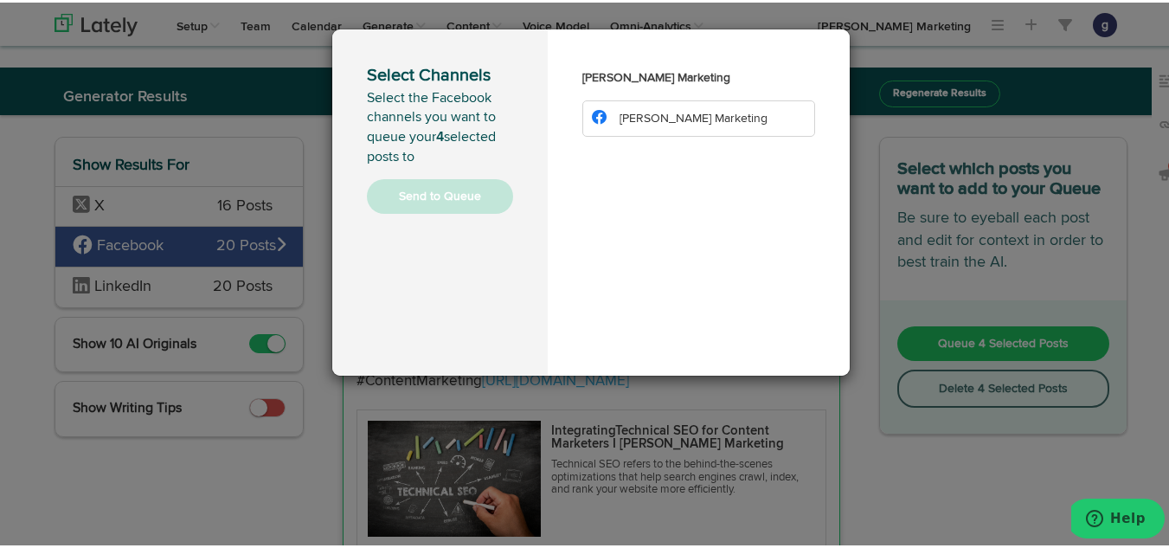
click at [711, 116] on li "[PERSON_NAME] Marketing" at bounding box center [698, 116] width 233 height 36
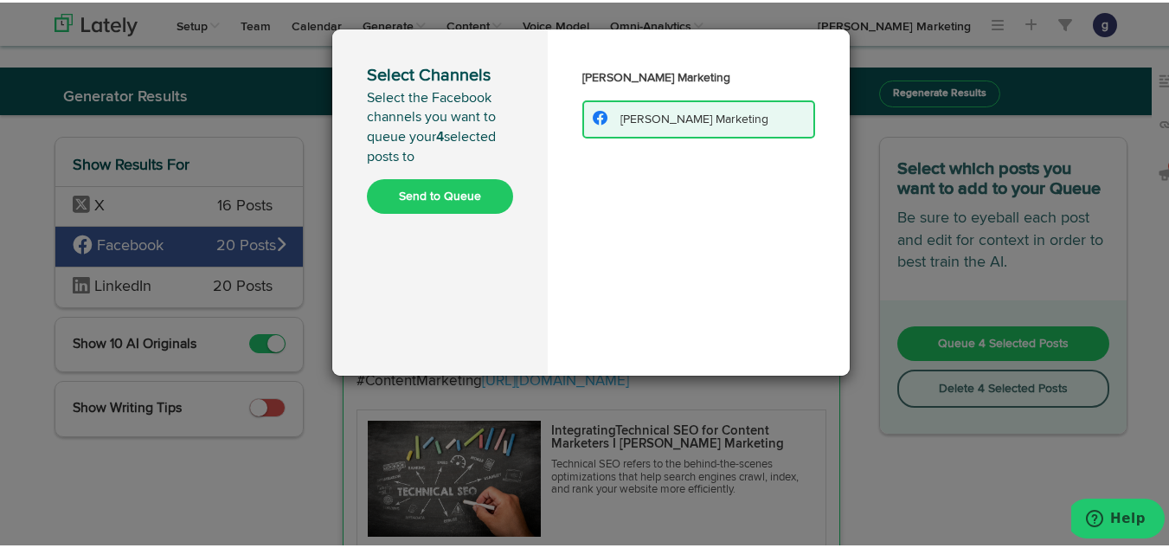
click at [427, 196] on button "Send to Queue" at bounding box center [440, 193] width 146 height 35
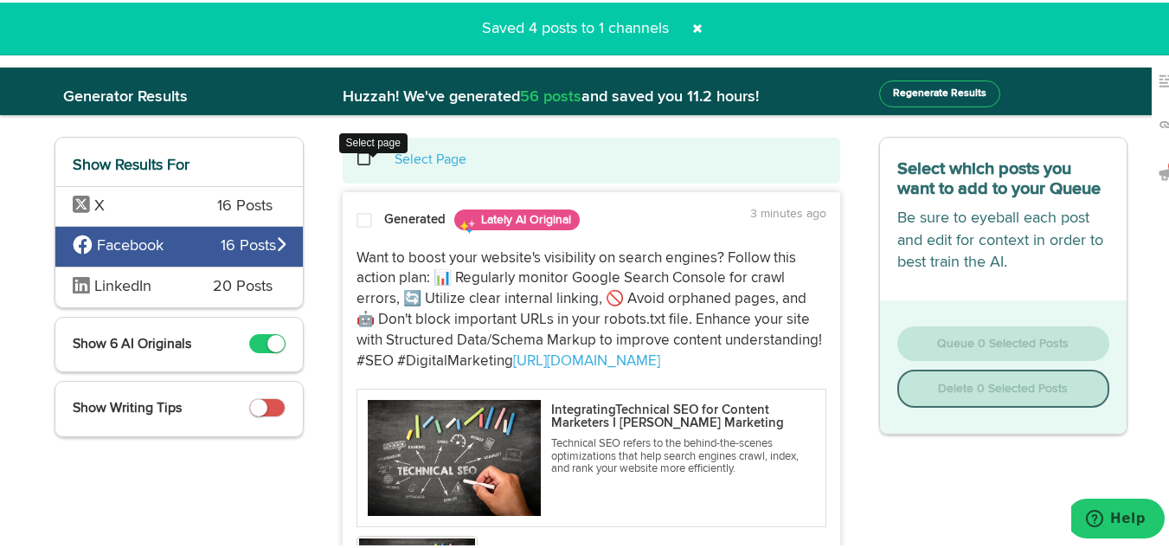
click at [356, 157] on span at bounding box center [373, 157] width 35 height 1
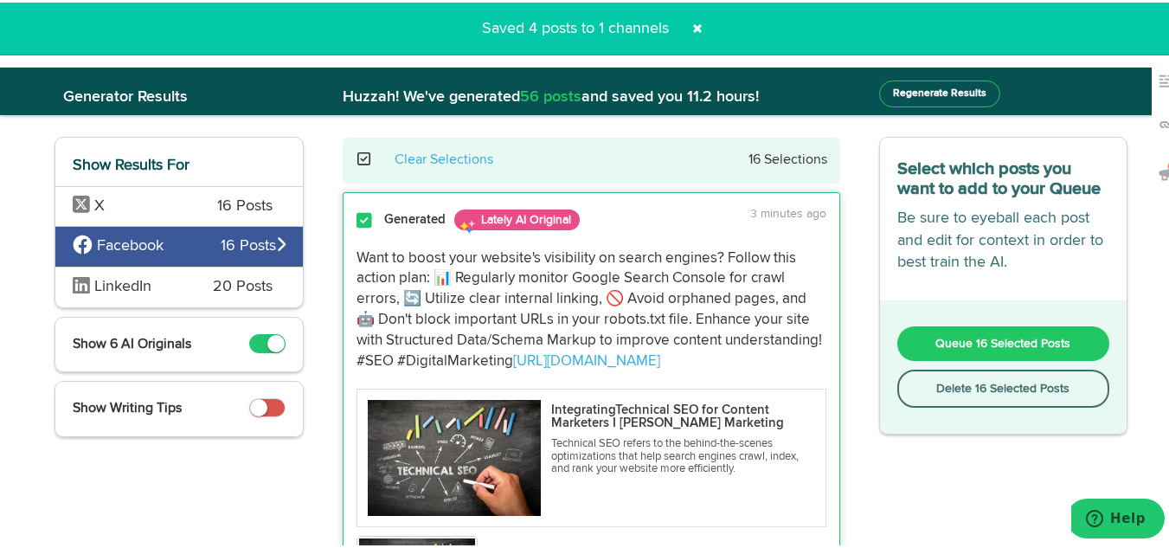
click at [964, 376] on button "Delete 16 Selected Posts" at bounding box center [1003, 386] width 213 height 38
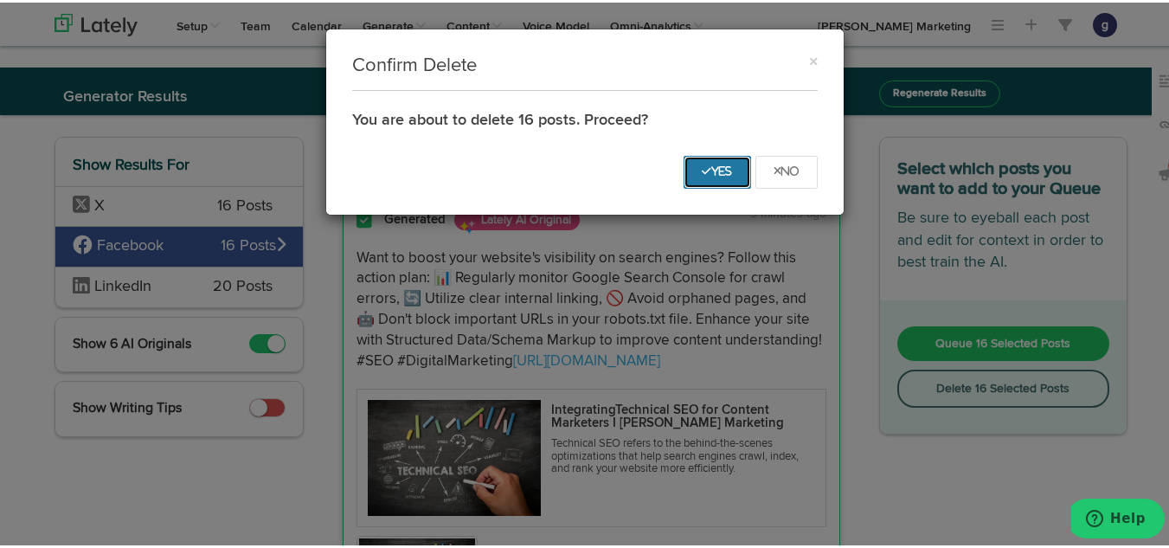
click at [697, 155] on button "Yes" at bounding box center [716, 169] width 67 height 33
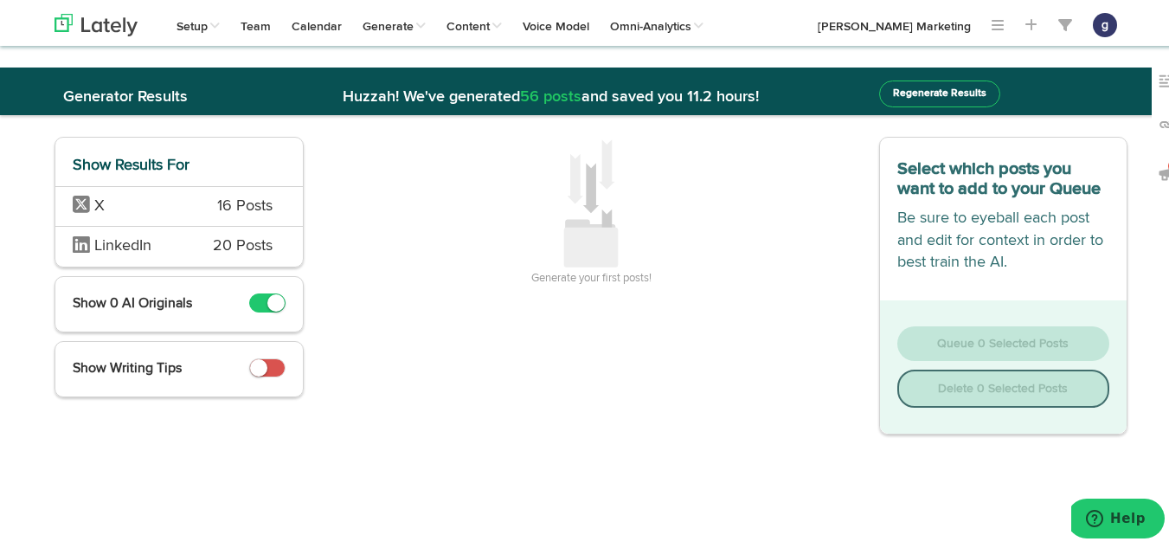
click at [231, 204] on span "16 Posts" at bounding box center [244, 204] width 55 height 22
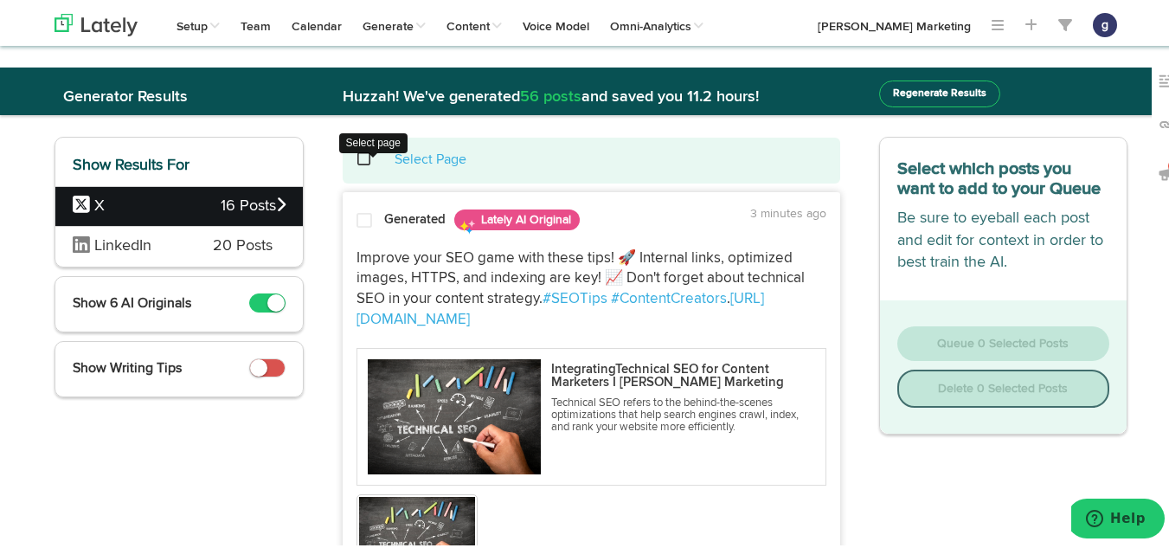
click at [357, 157] on span at bounding box center [373, 157] width 35 height 1
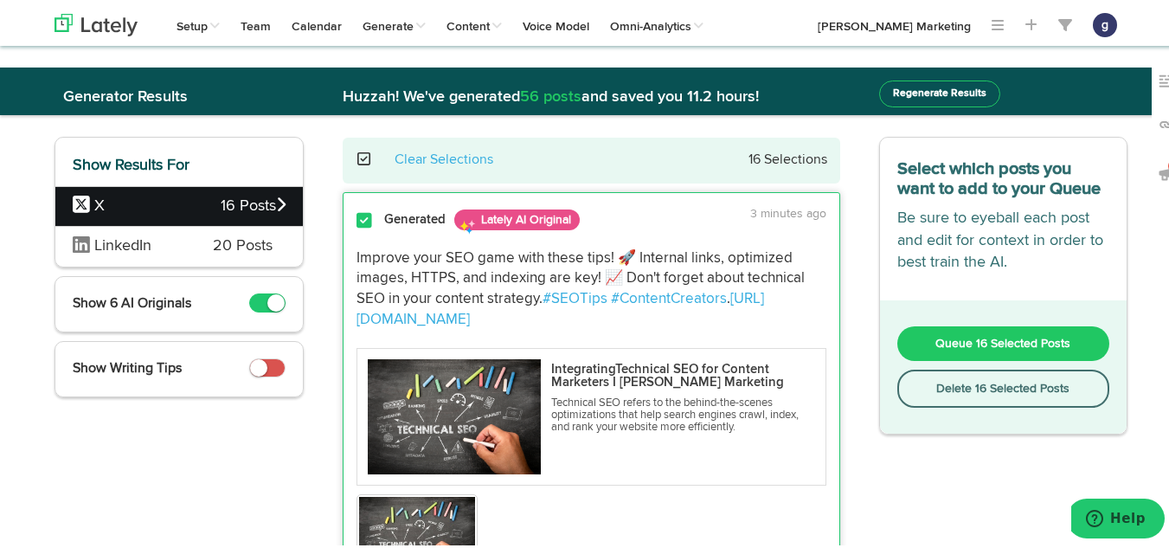
click at [1000, 375] on button "Delete 16 Selected Posts" at bounding box center [1003, 386] width 213 height 38
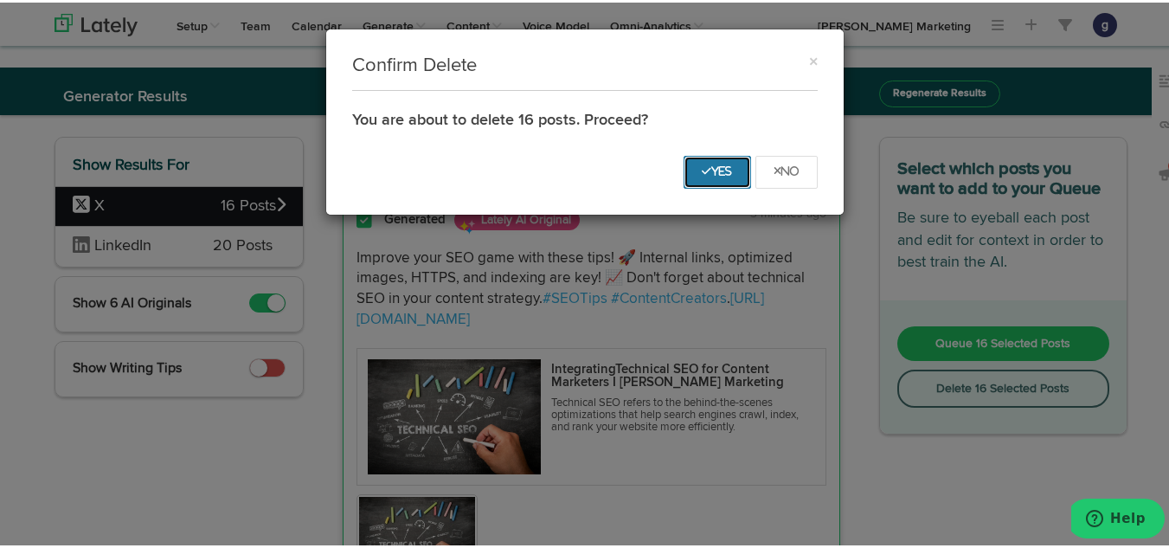
click at [711, 165] on icon "Yes" at bounding box center [717, 169] width 31 height 10
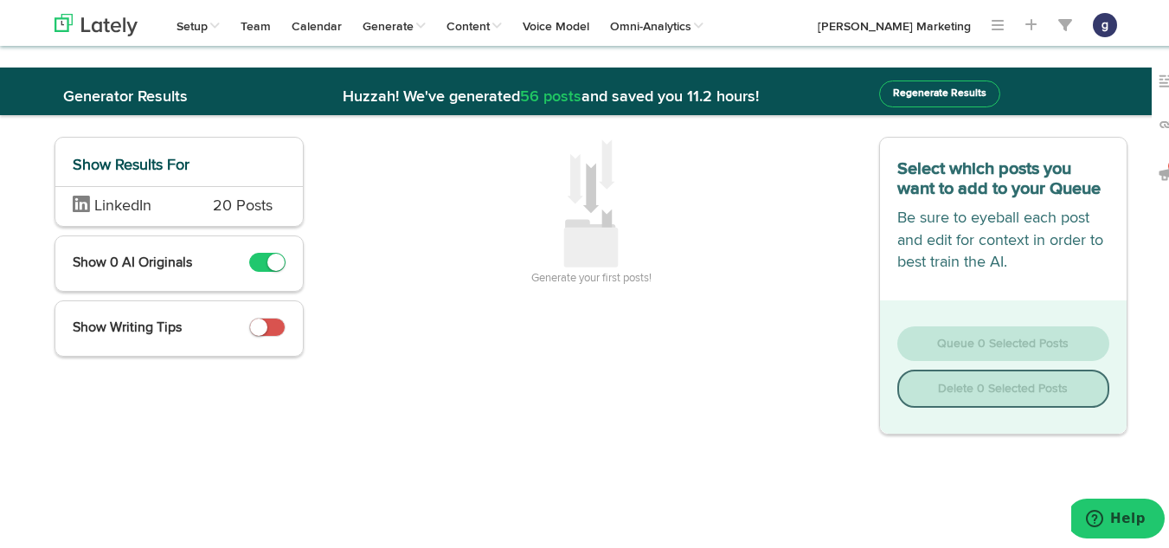
click at [201, 198] on div "LinkedIn 20 Posts" at bounding box center [178, 203] width 247 height 41
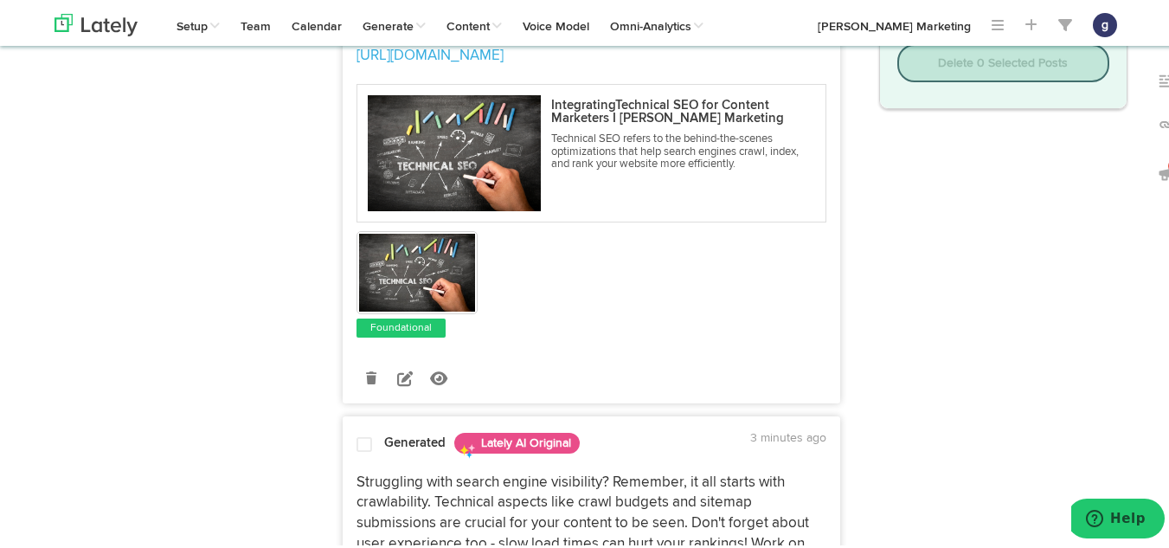
scroll to position [326, 0]
click at [397, 382] on icon at bounding box center [405, 375] width 16 height 16
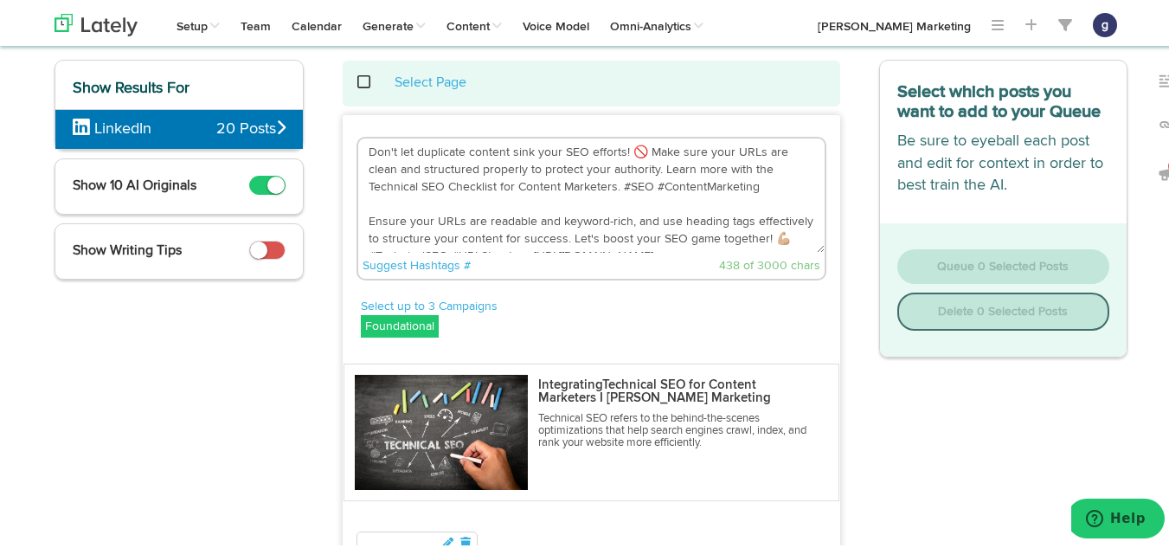
scroll to position [67, 0]
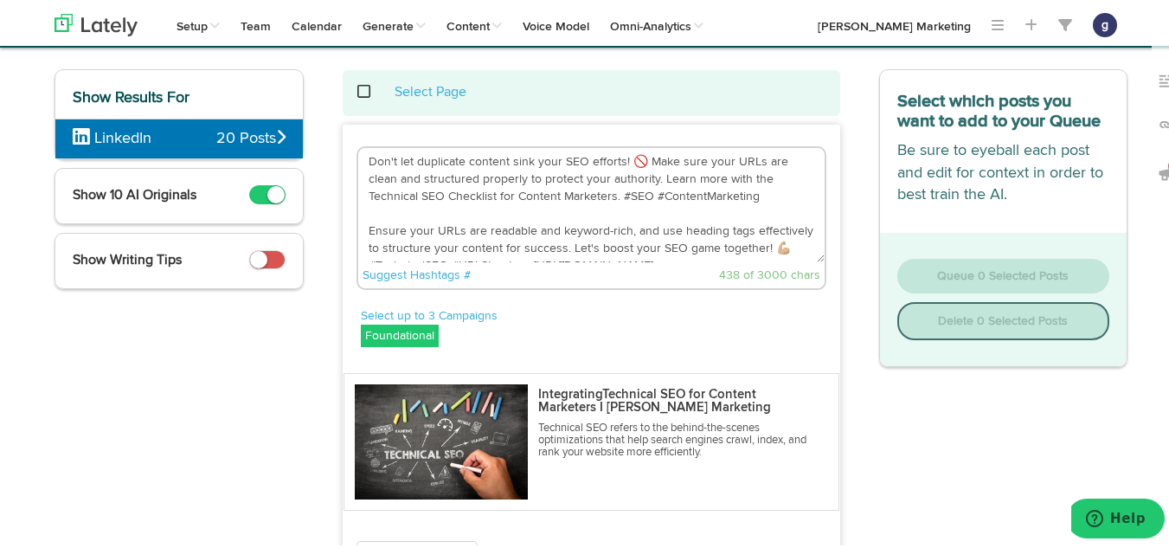
click at [638, 165] on textarea "Don't let duplicate content sink your SEO efforts! 🚫 Make sure your URLs are cl…" at bounding box center [591, 202] width 466 height 114
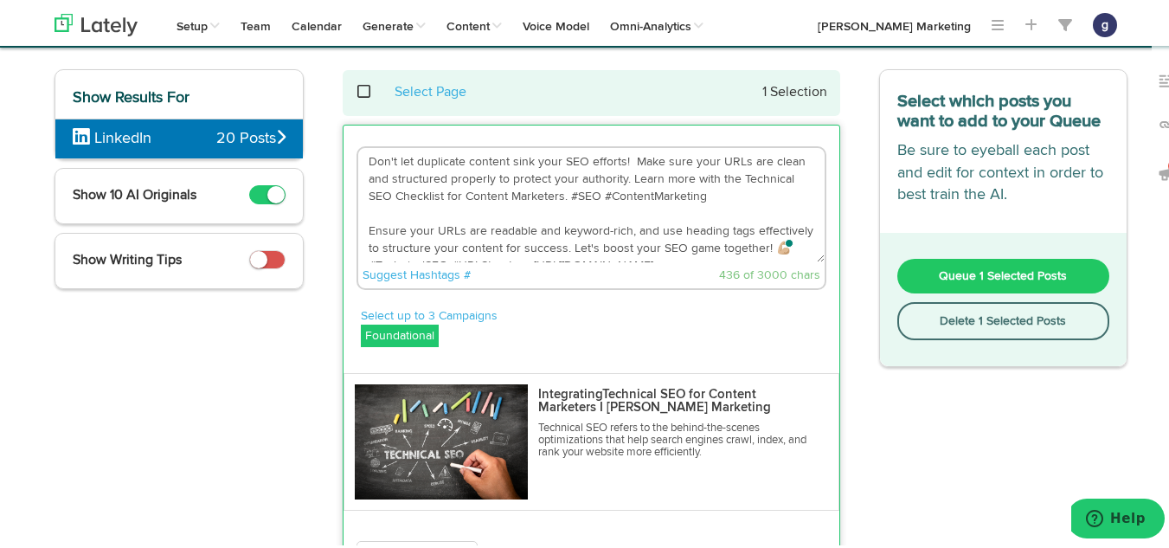
scroll to position [17, 0]
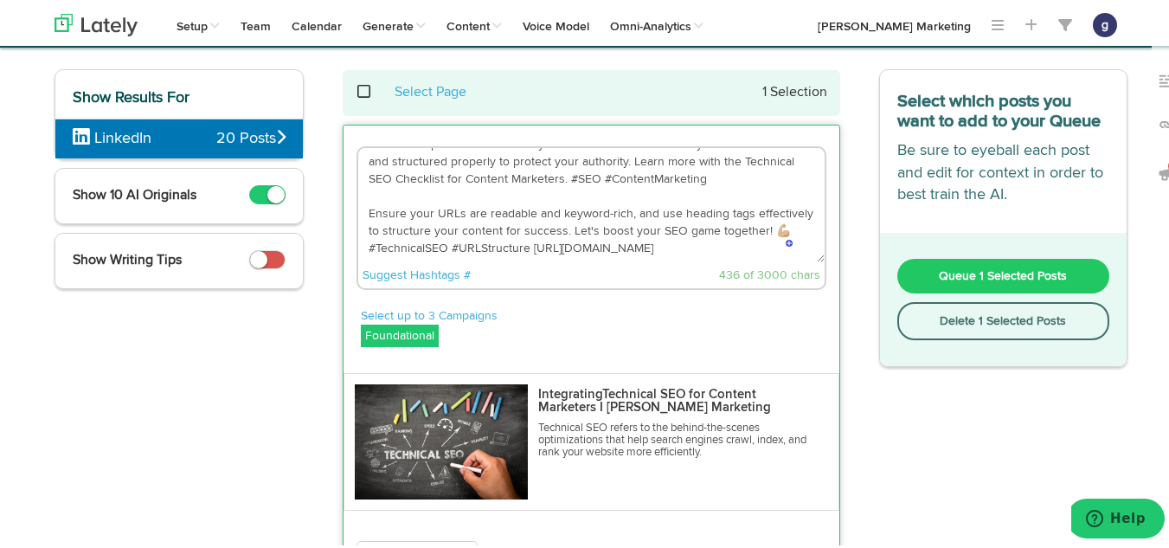
click at [424, 247] on textarea "Don't let duplicate content sink your SEO efforts! Make sure your URLs are clea…" at bounding box center [591, 202] width 466 height 114
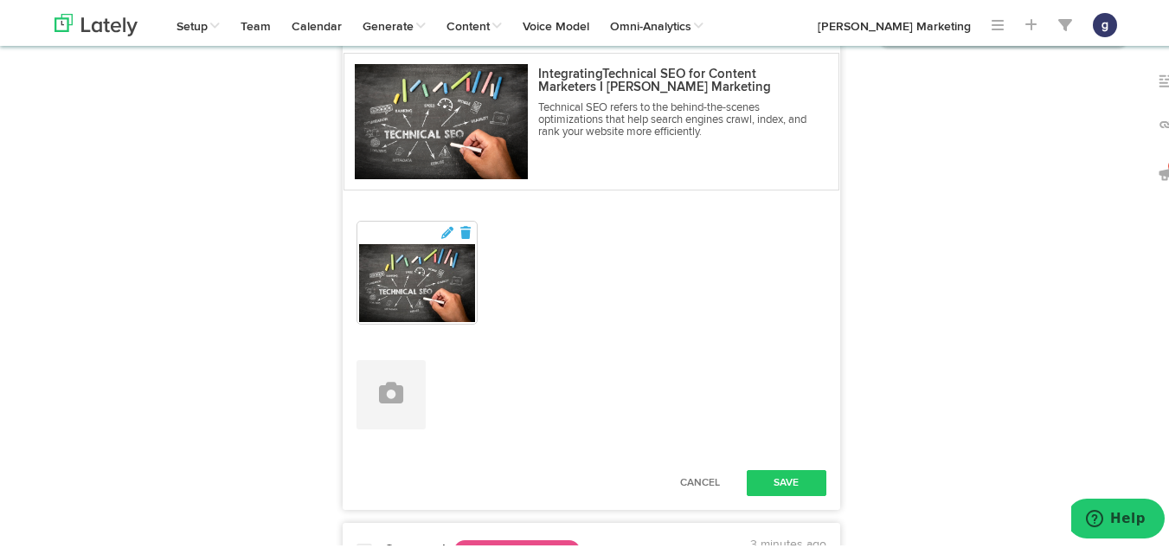
scroll to position [431, 0]
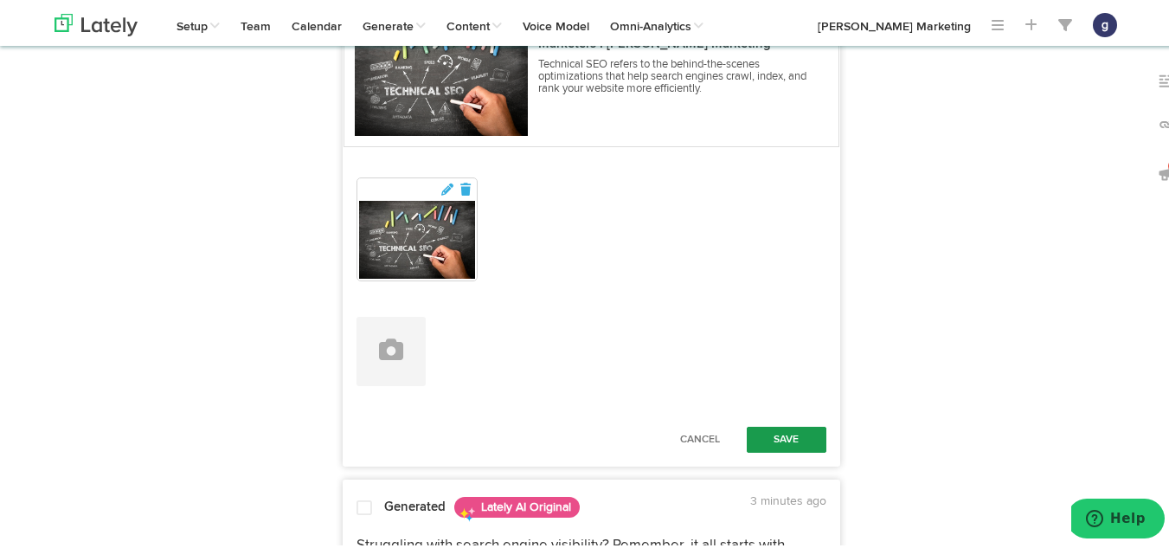
type textarea "Don't let duplicate content sink your SEO efforts! Make sure your URLs are clea…"
click at [767, 432] on button "Save" at bounding box center [787, 437] width 80 height 26
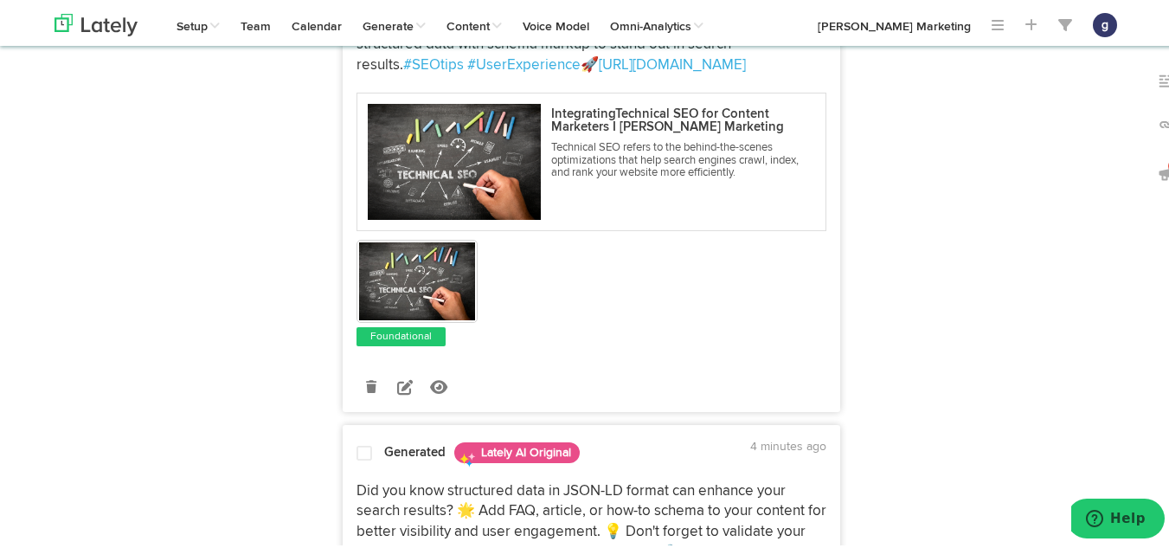
scroll to position [805, 0]
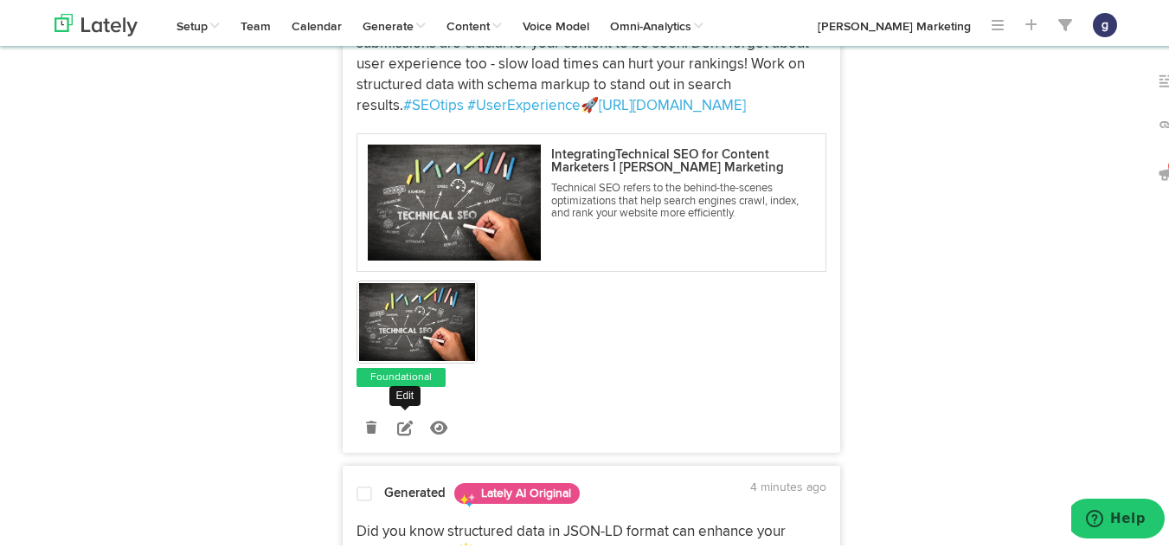
click at [397, 433] on icon at bounding box center [405, 425] width 16 height 16
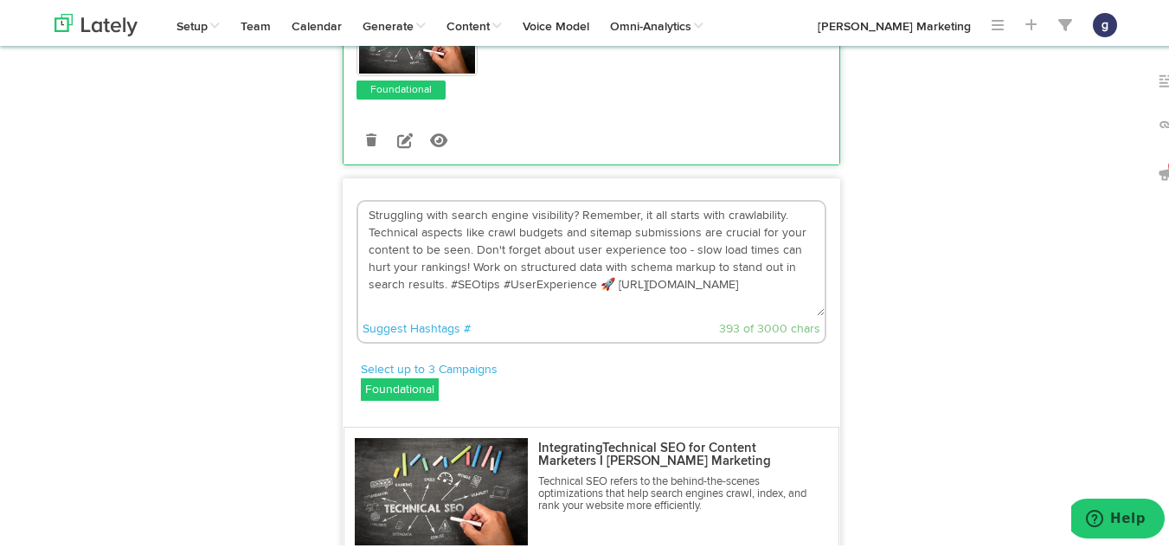
scroll to position [562, 0]
click at [602, 303] on textarea "Struggling with search engine visibility? Remember, it all starts with crawlabi…" at bounding box center [591, 257] width 466 height 114
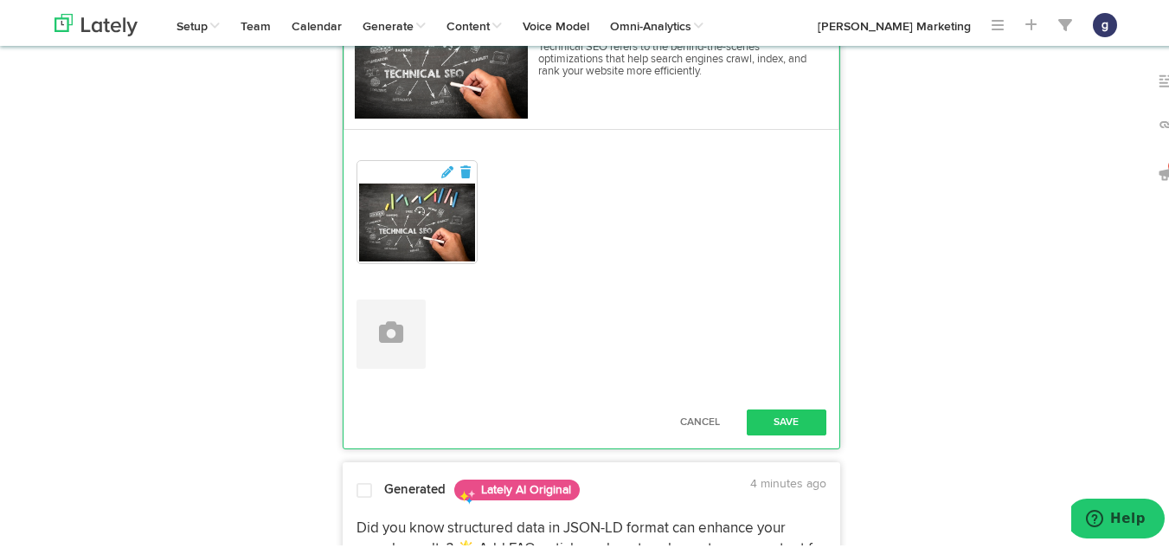
scroll to position [998, 0]
type textarea "Struggling with search engine visibility? Remember, it all starts with crawlabi…"
click at [793, 432] on button "Save" at bounding box center [787, 419] width 80 height 26
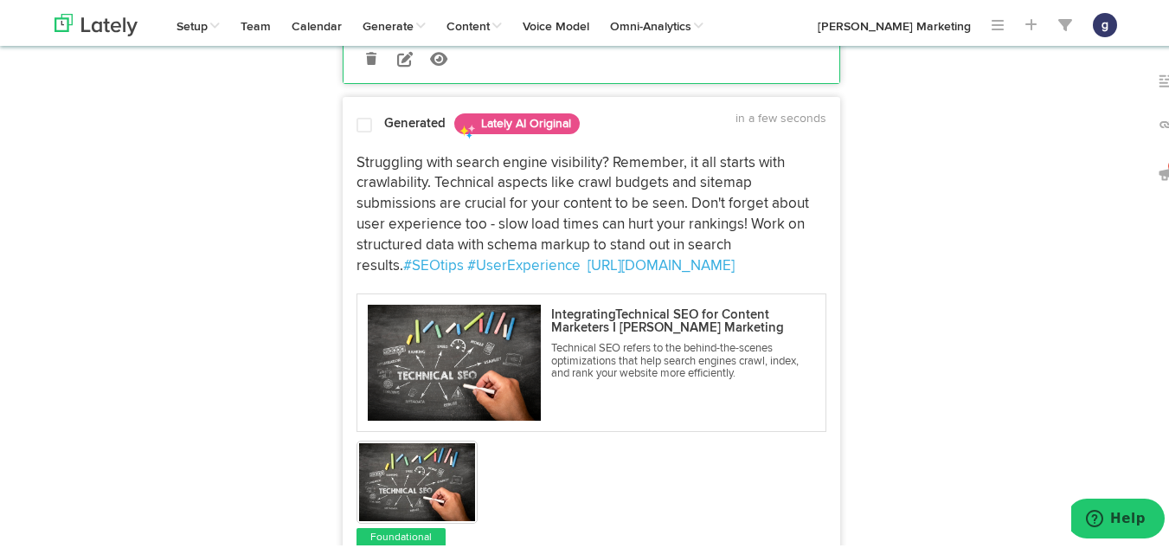
scroll to position [637, 0]
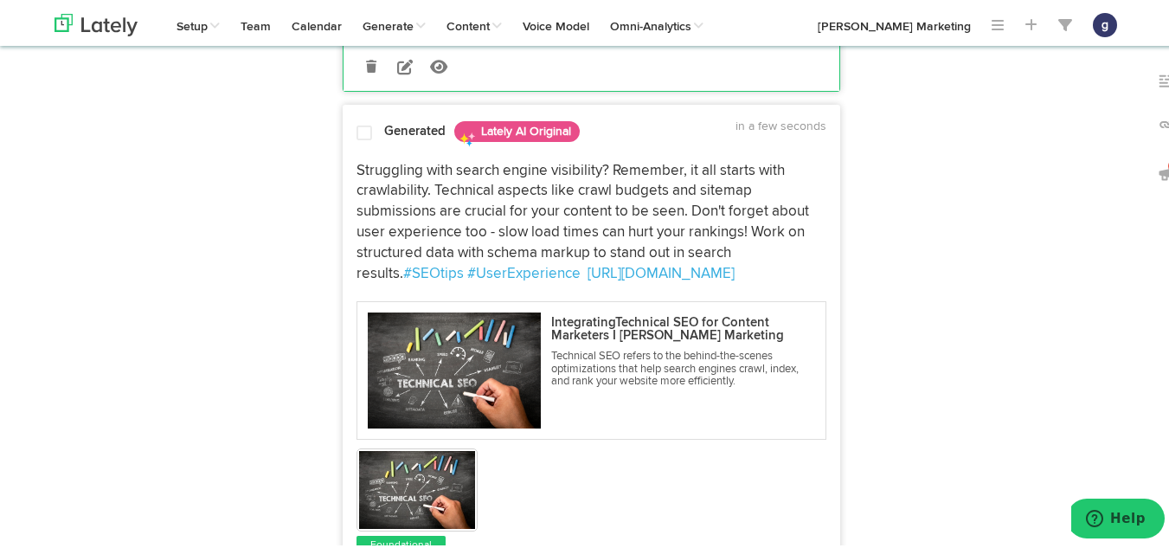
click at [356, 139] on span at bounding box center [364, 130] width 16 height 17
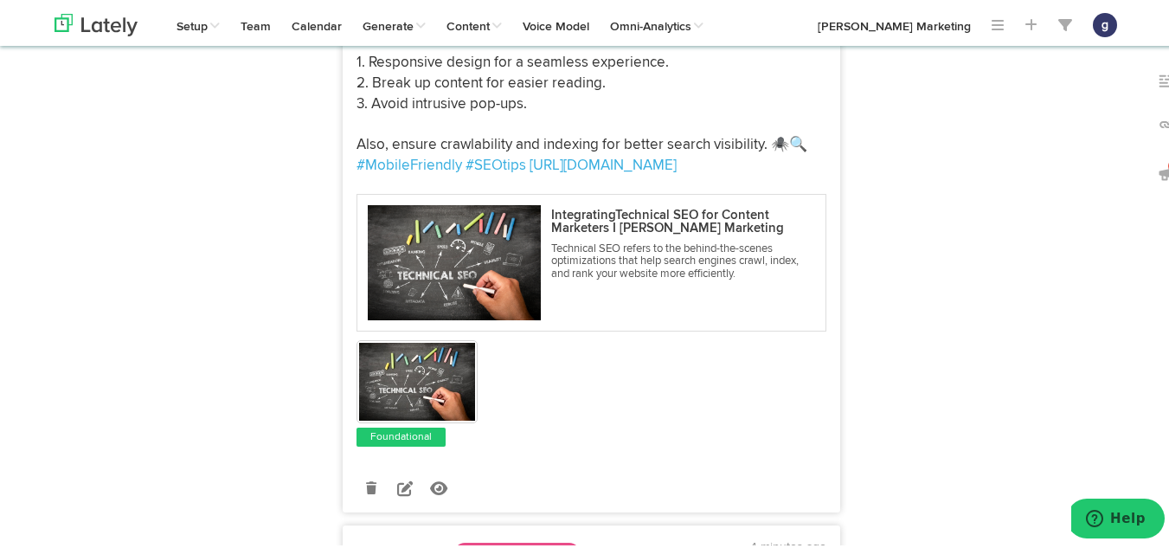
scroll to position [1866, 0]
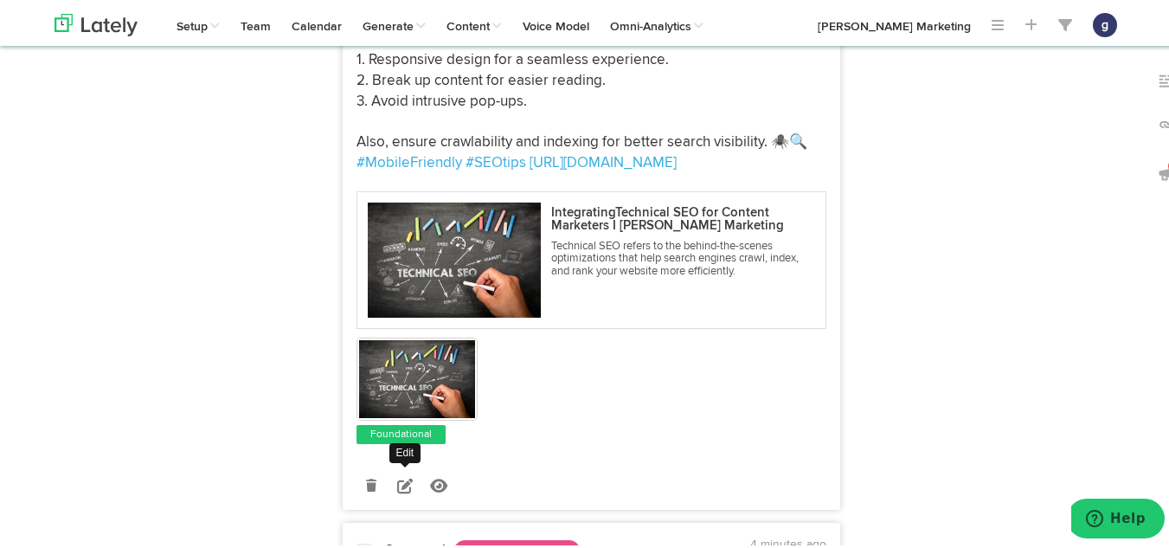
click at [394, 492] on link at bounding box center [405, 482] width 30 height 30
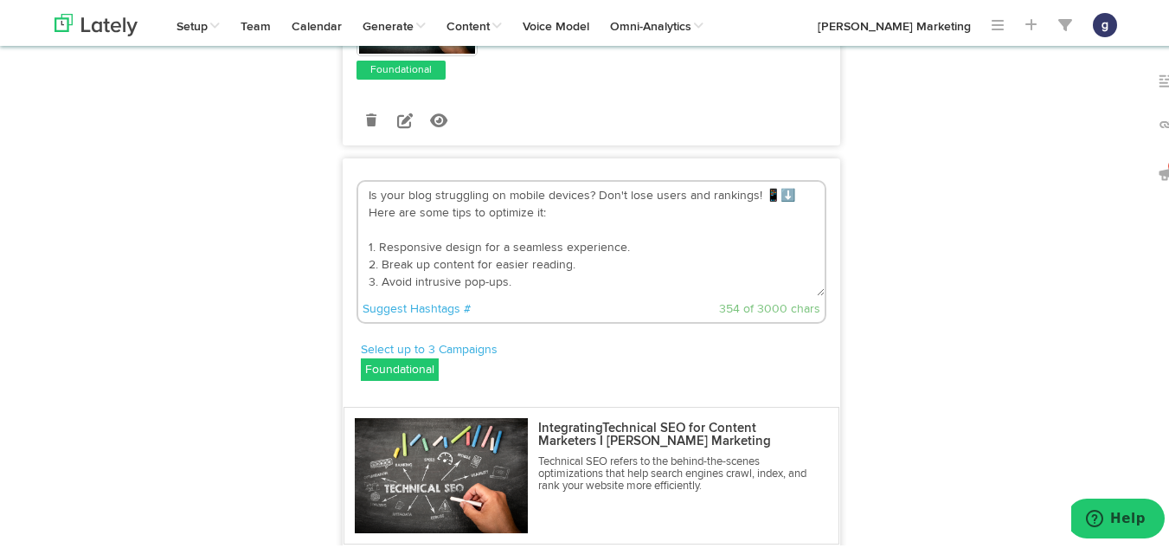
scroll to position [1640, 0]
click at [783, 214] on textarea "Is your blog struggling on mobile devices? Don't lose users and rankings! 📱⬇️ H…" at bounding box center [591, 237] width 466 height 114
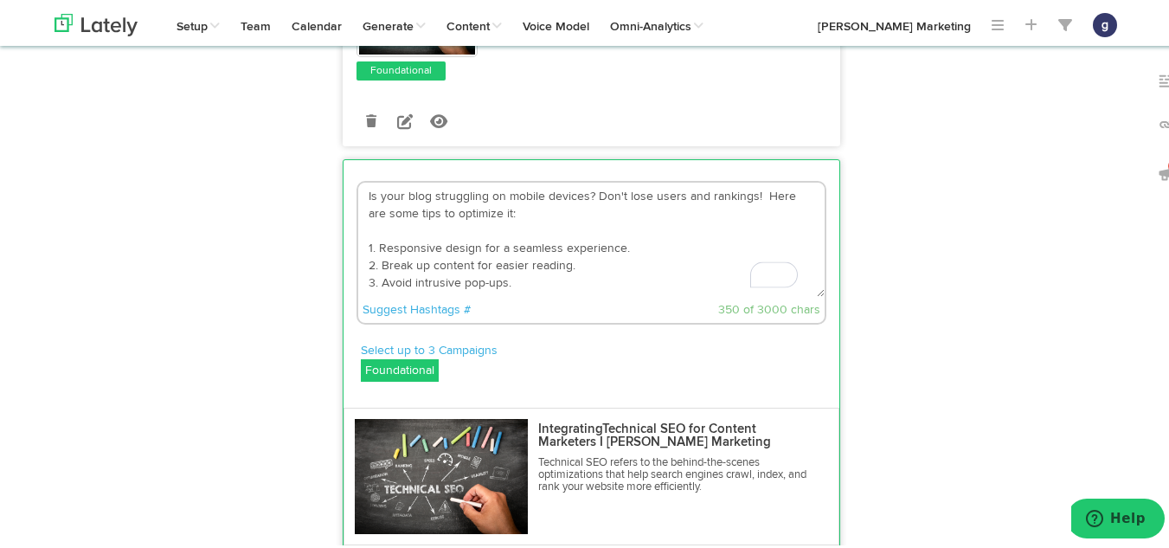
scroll to position [52, 0]
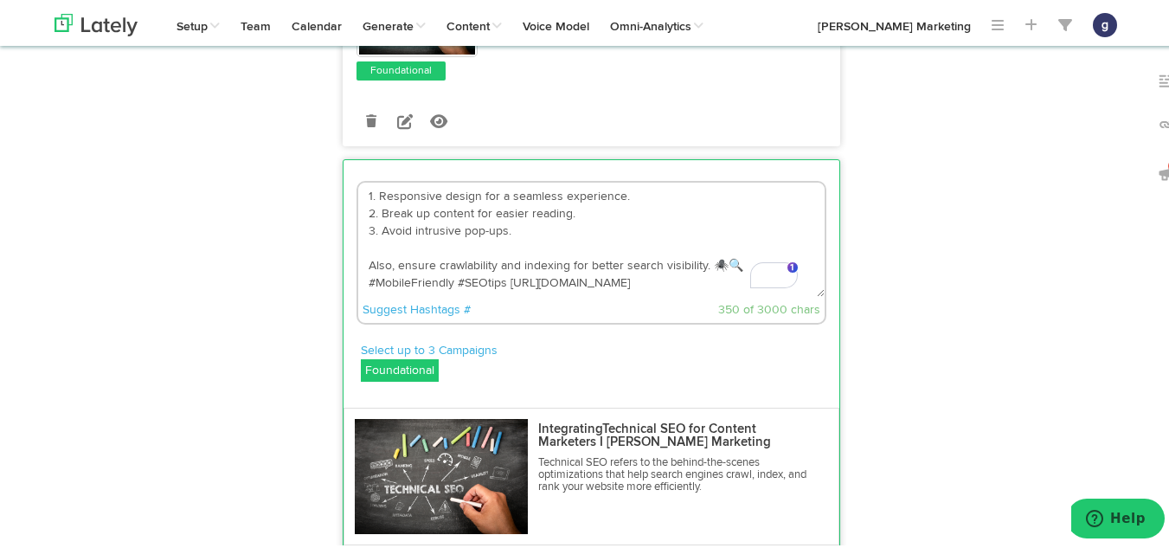
click at [732, 286] on textarea "Is your blog struggling on mobile devices? Don't lose users and rankings! Here …" at bounding box center [591, 237] width 466 height 114
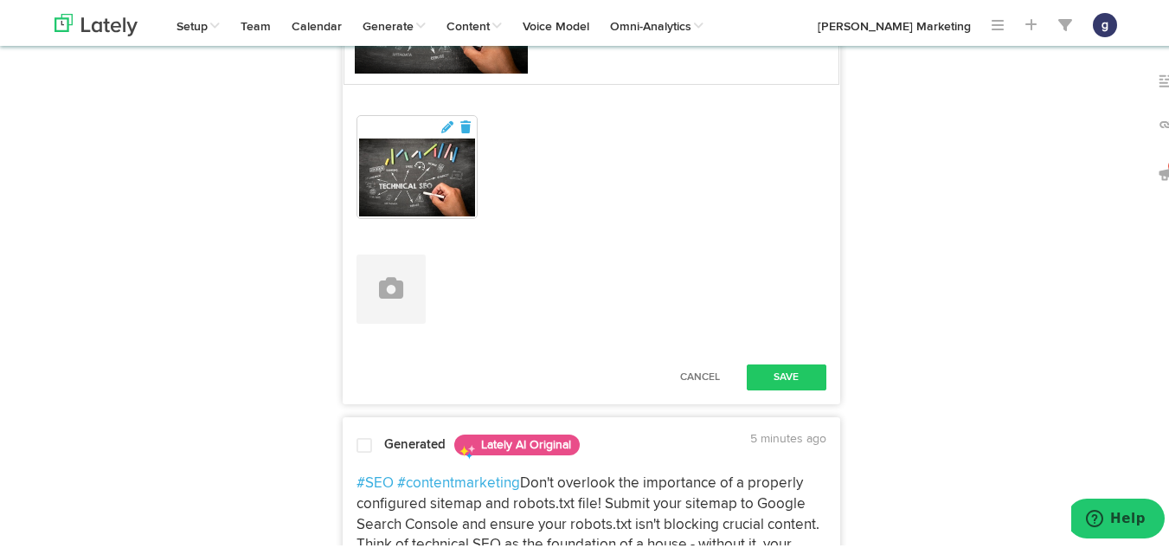
scroll to position [2101, 0]
type textarea "Is your blog struggling on mobile devices? Don't lose users and rankings! Here …"
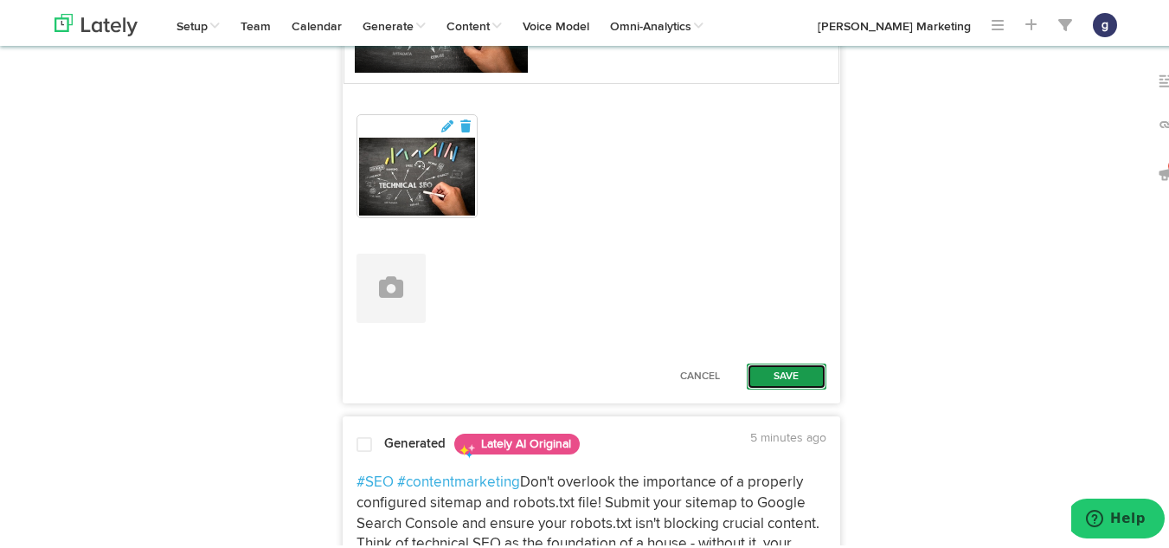
click at [773, 387] on button "Save" at bounding box center [787, 374] width 80 height 26
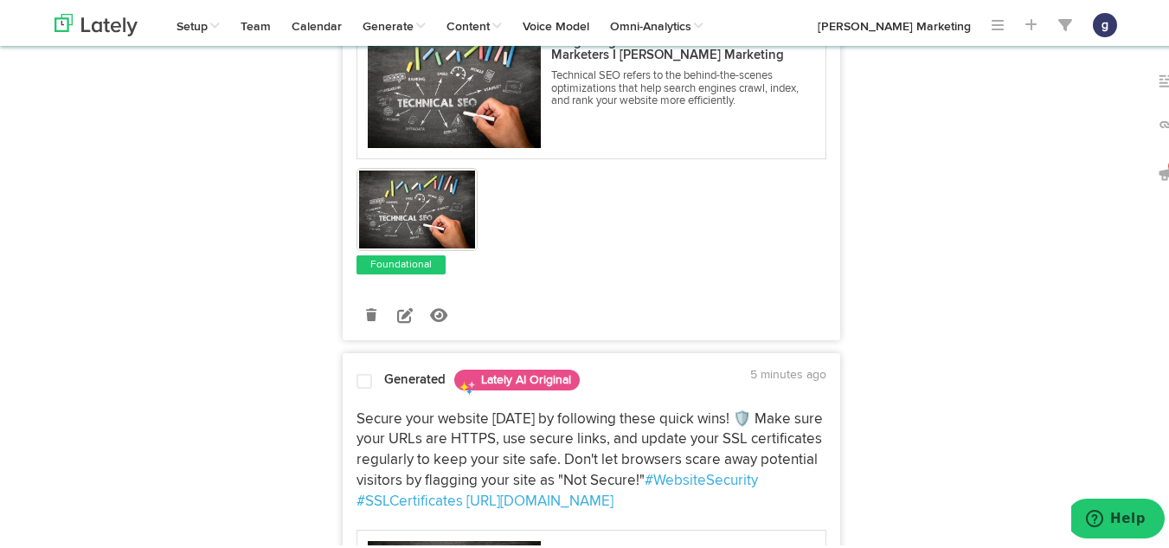
scroll to position [3623, 0]
click at [397, 319] on icon at bounding box center [405, 312] width 16 height 16
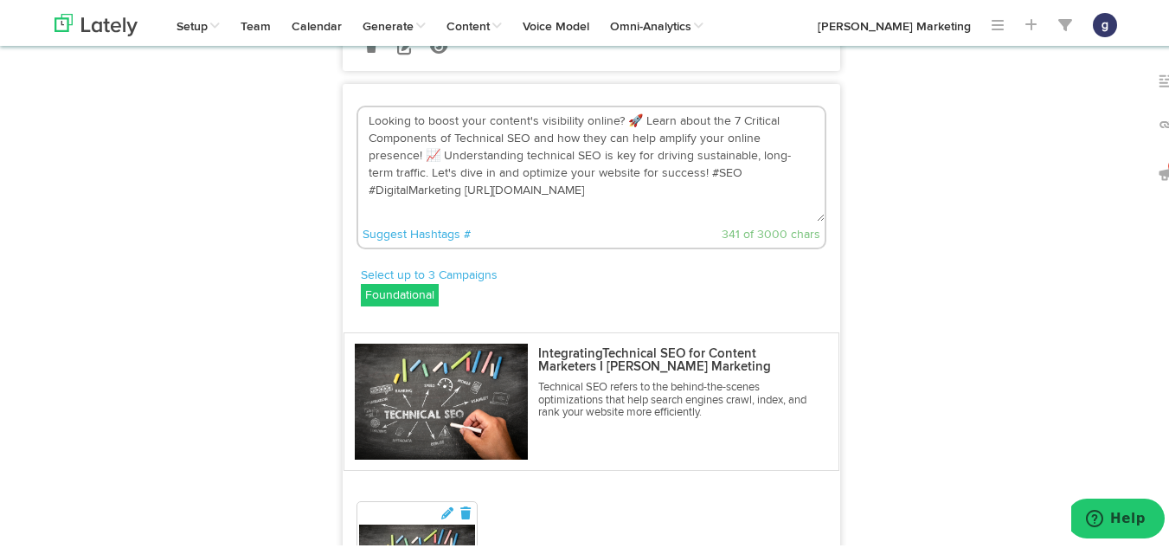
scroll to position [3375, 0]
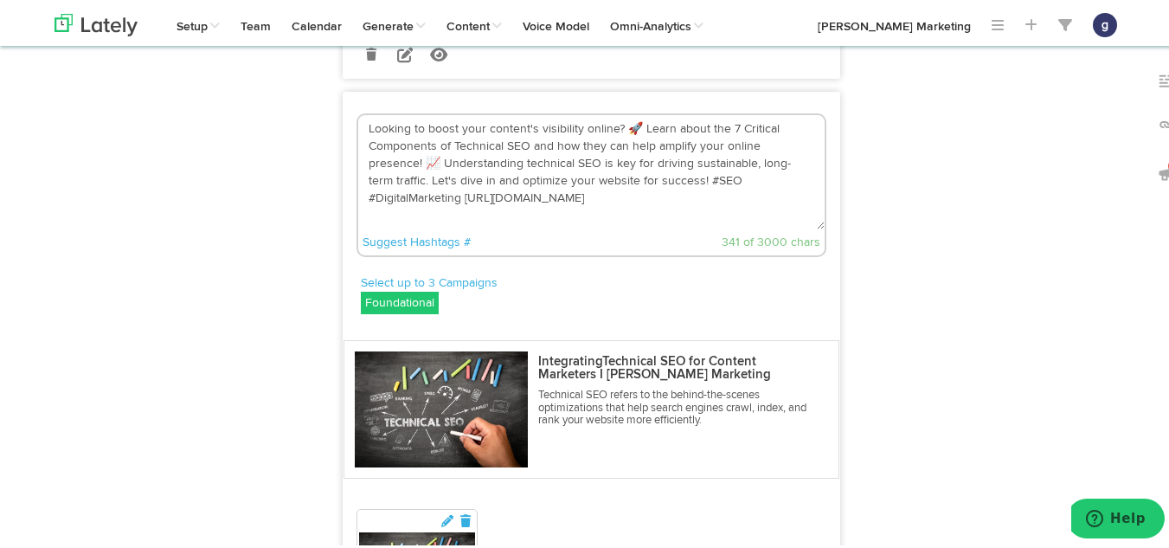
click at [379, 227] on textarea "Looking to boost your content's visibility online? 🚀 Learn about the 7 Critical…" at bounding box center [591, 169] width 466 height 114
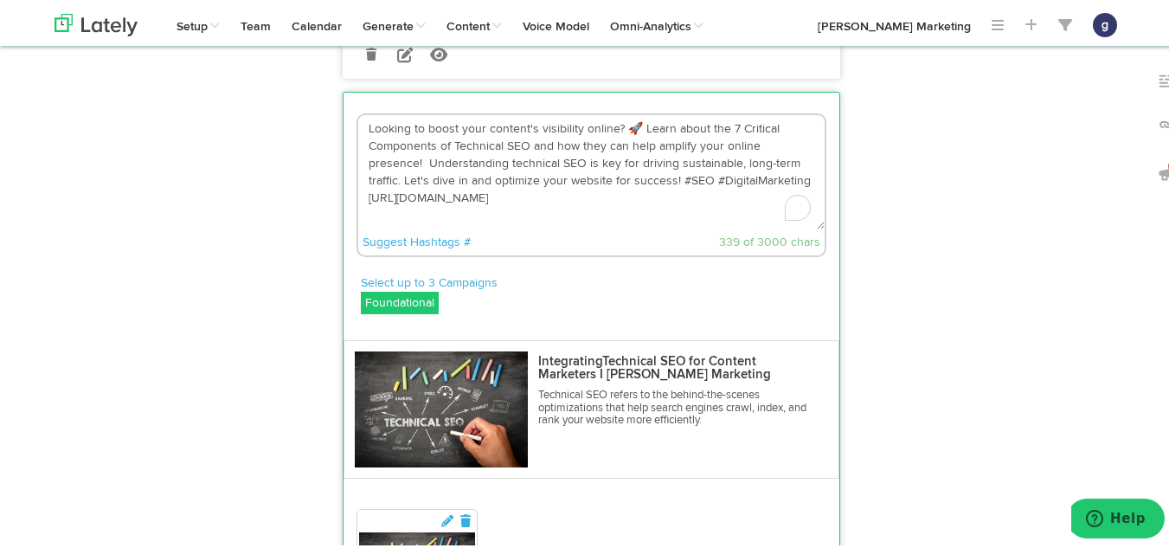
click at [632, 227] on textarea "Looking to boost your content's visibility online? 🚀 Learn about the 7 Critical…" at bounding box center [591, 169] width 466 height 114
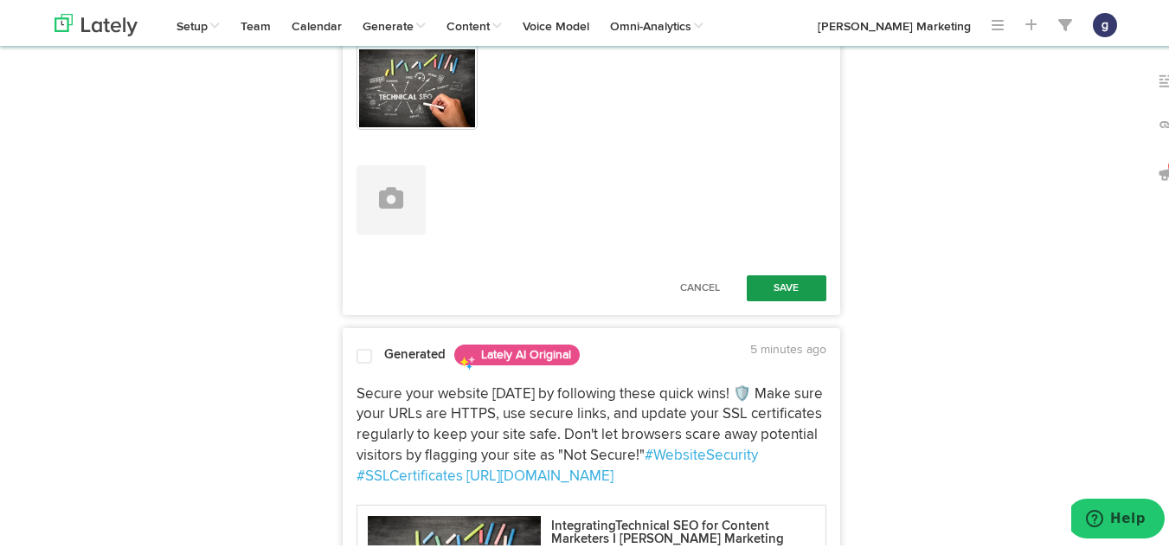
scroll to position [3859, 0]
type textarea "Looking to boost your content's visibility online? Learn about the 7 Critical C…"
click at [785, 298] on button "Save" at bounding box center [787, 285] width 80 height 26
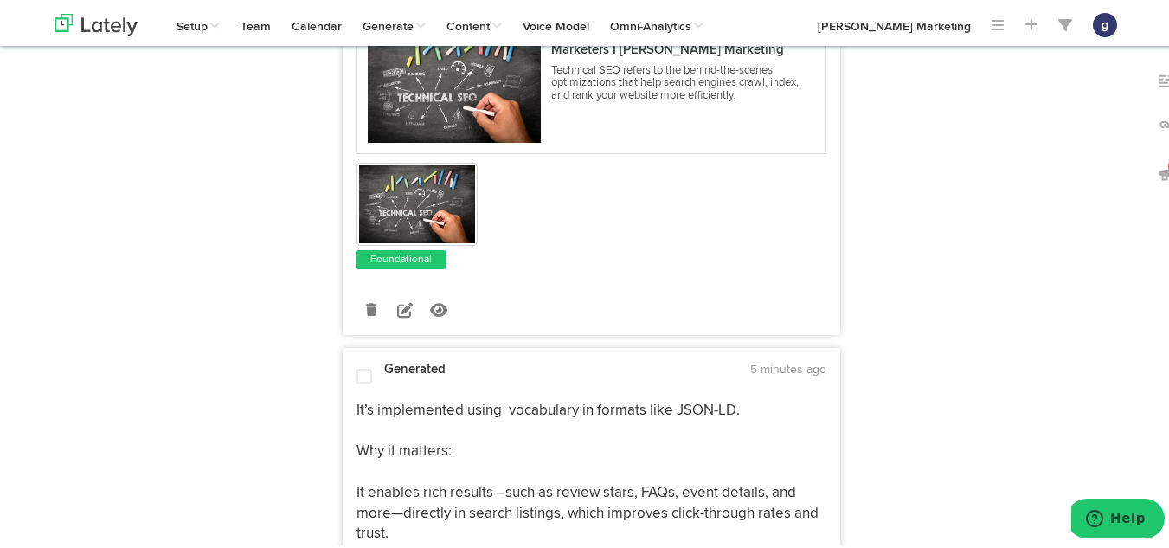
scroll to position [5258, 0]
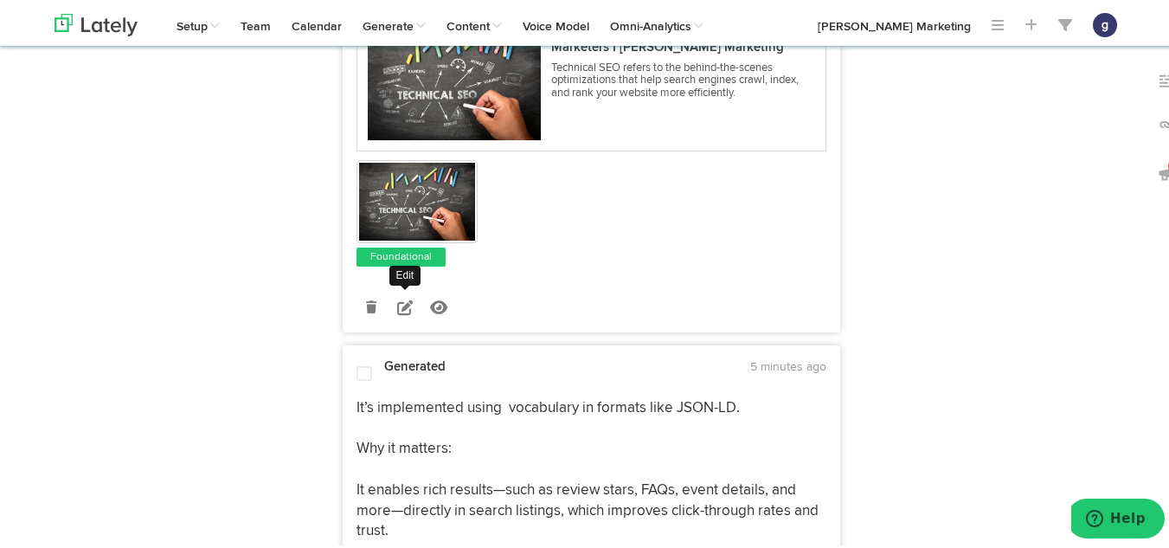
click at [399, 312] on icon at bounding box center [405, 305] width 16 height 16
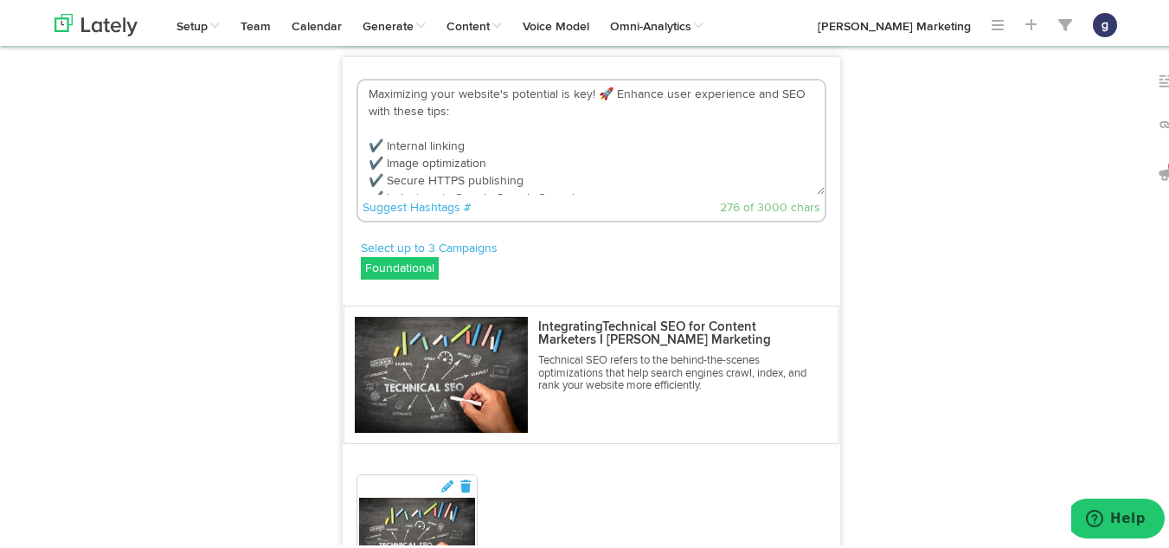
scroll to position [4933, 0]
click at [606, 193] on textarea "Maximizing your website's potential is key! 🚀 Enhance user experience and SEO w…" at bounding box center [591, 136] width 466 height 114
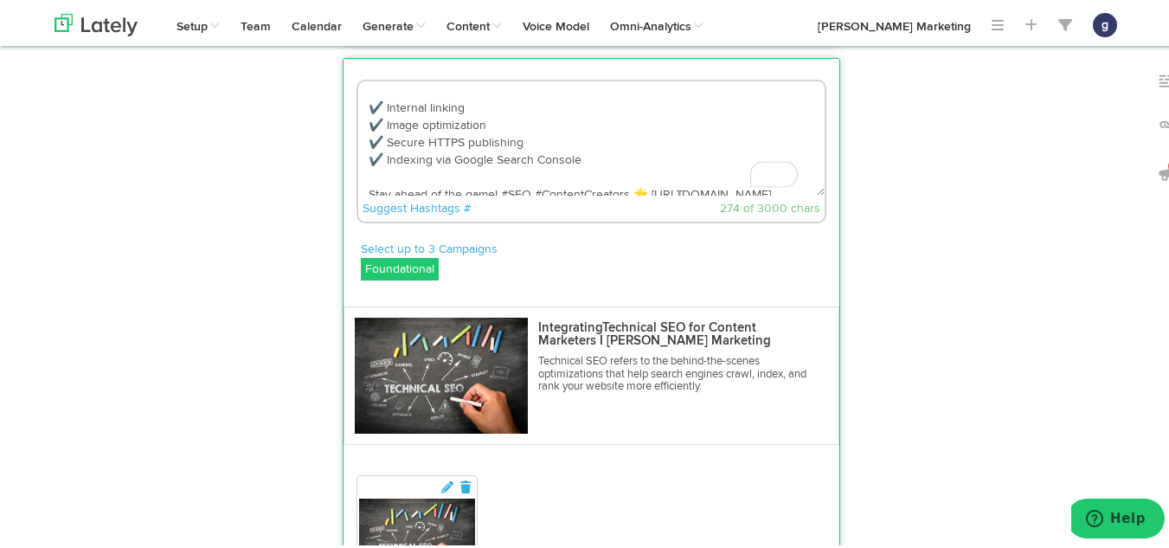
scroll to position [0, 0]
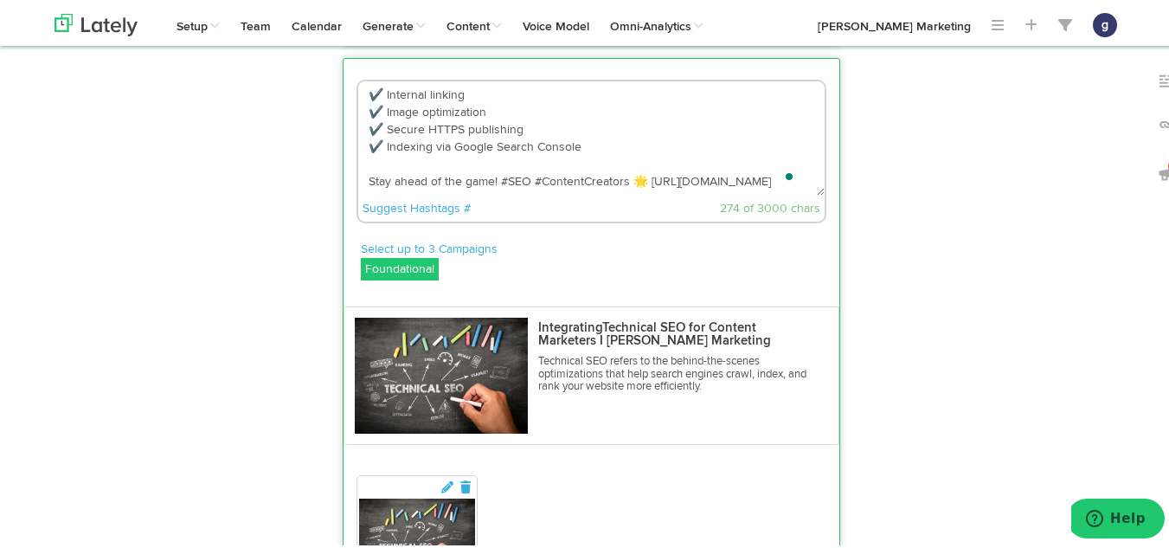
click at [643, 193] on textarea "Maximizing your website's potential is key! Enhance user experience and SEO wit…" at bounding box center [591, 136] width 466 height 114
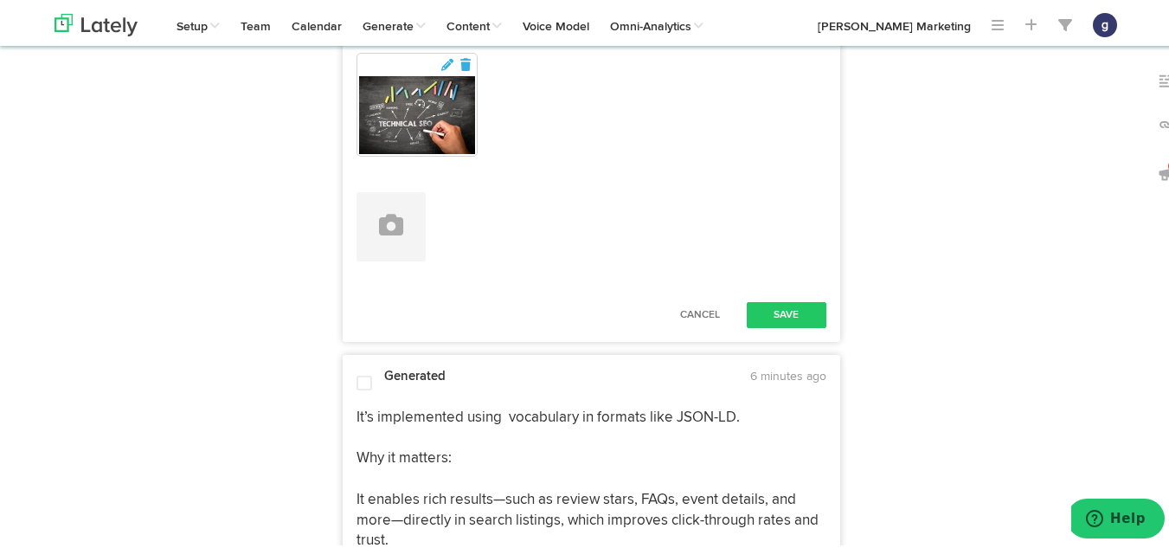
scroll to position [5357, 0]
type textarea "Maximizing your website's potential is key! Enhance user experience and SEO wit…"
click at [768, 324] on button "Save" at bounding box center [787, 311] width 80 height 26
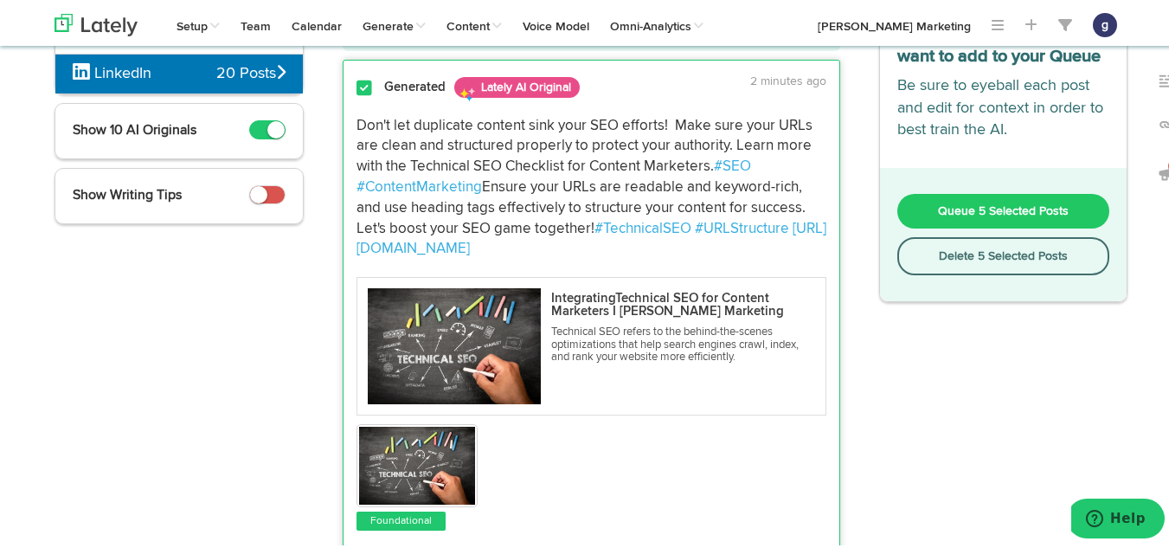
scroll to position [132, 0]
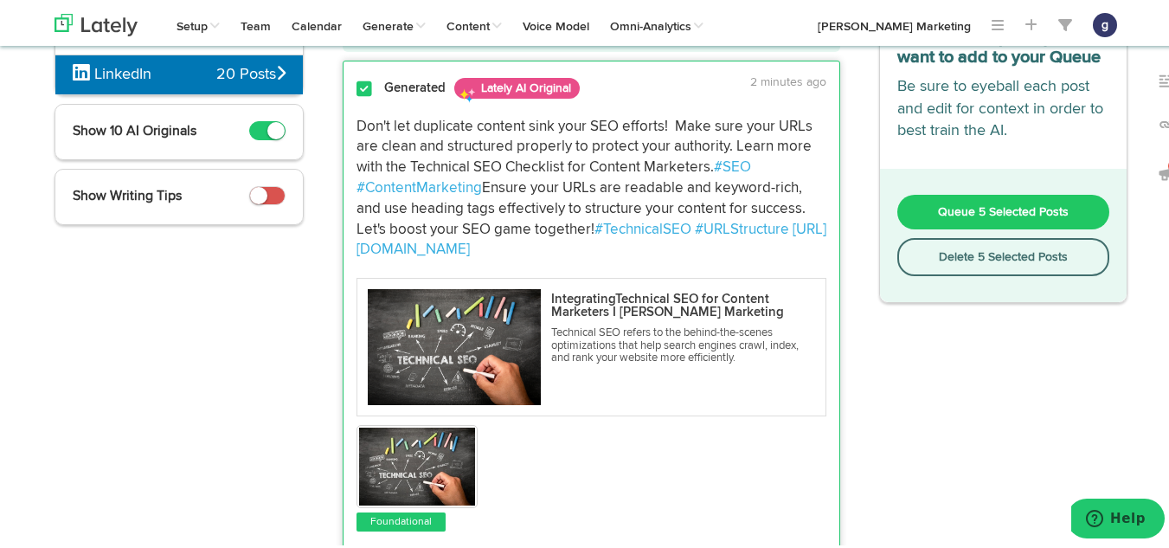
click at [999, 204] on span "Queue 5 Selected Posts" at bounding box center [1003, 209] width 131 height 12
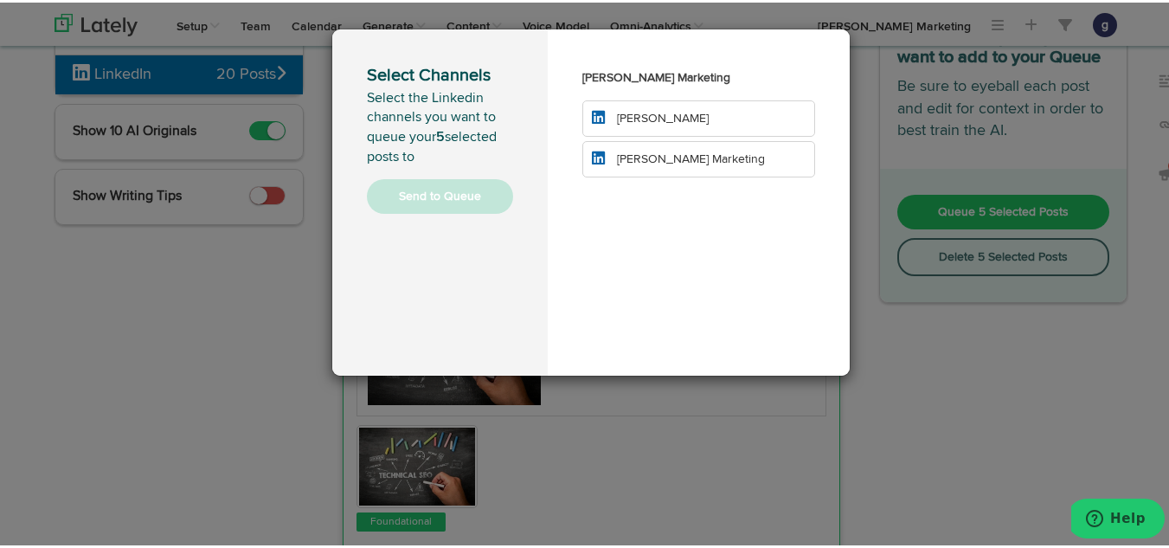
click at [677, 158] on span "[PERSON_NAME] Marketing" at bounding box center [691, 157] width 148 height 12
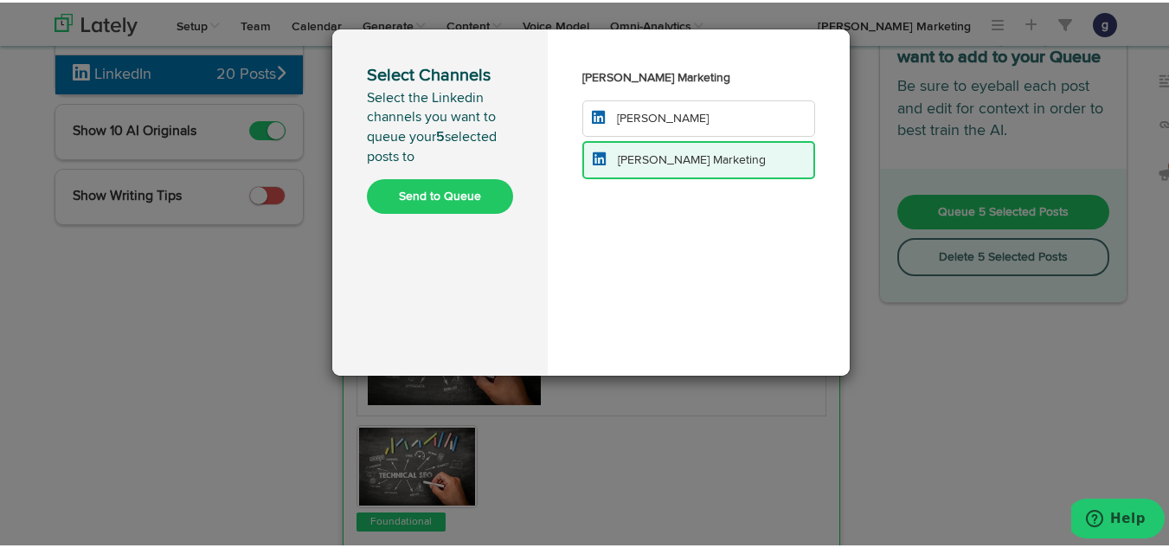
click at [398, 203] on button "Send to Queue" at bounding box center [440, 193] width 146 height 35
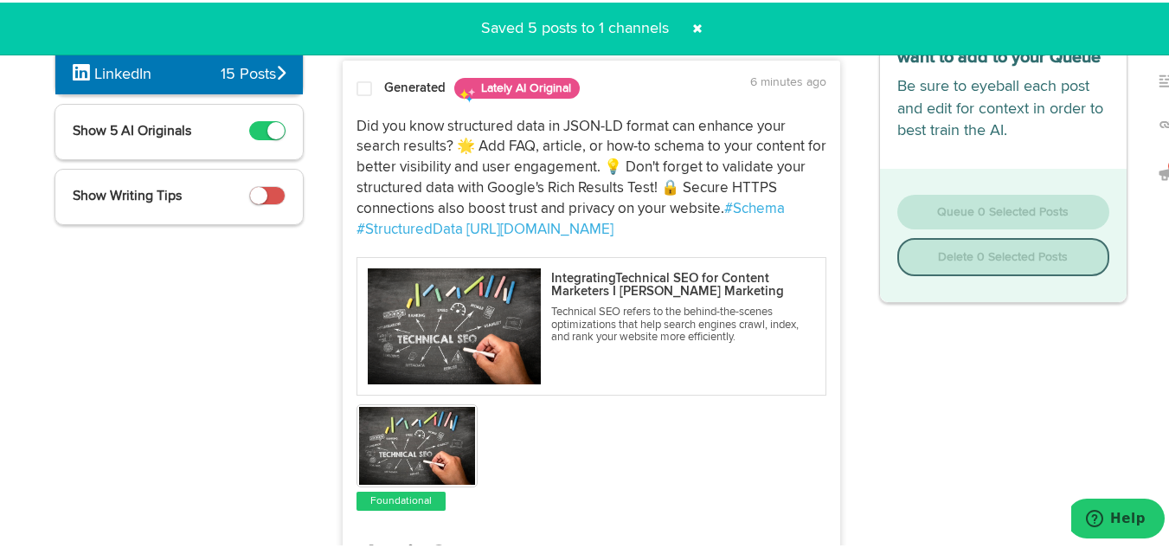
scroll to position [0, 0]
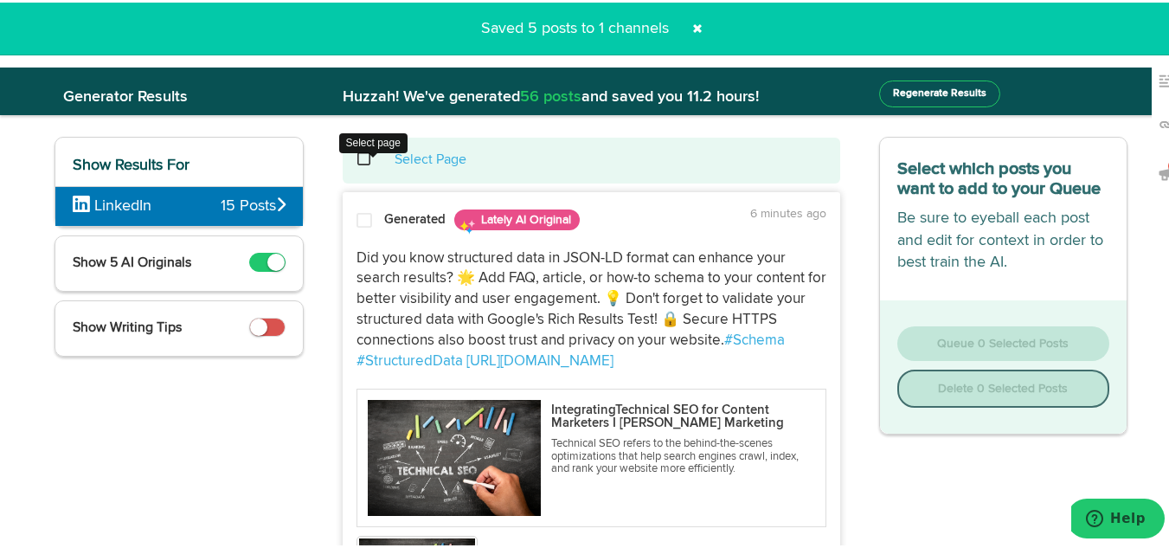
click at [357, 157] on span at bounding box center [373, 157] width 35 height 1
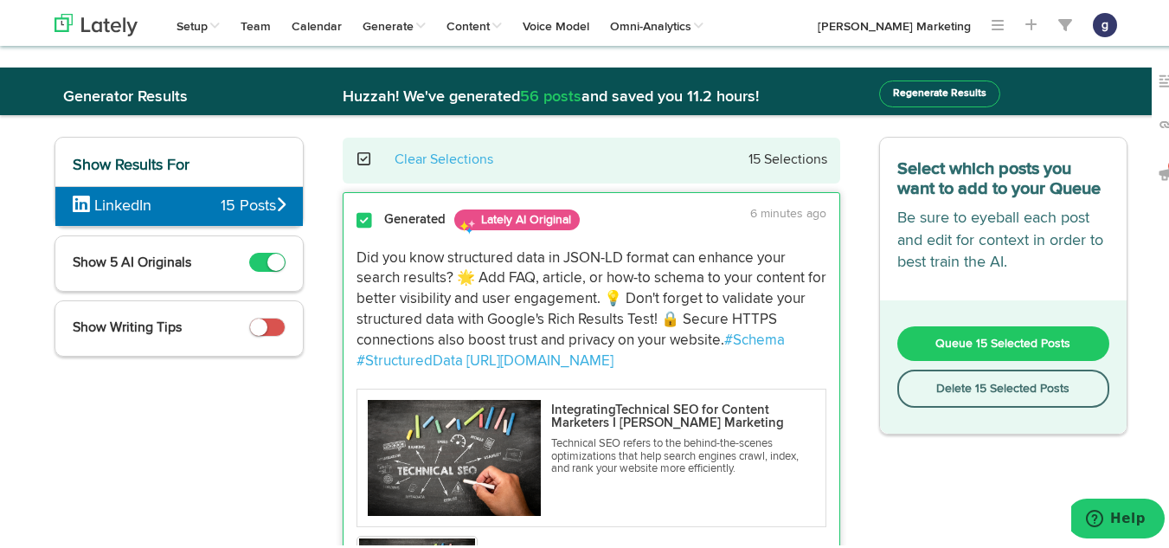
click at [951, 381] on button "Delete 15 Selected Posts" at bounding box center [1003, 386] width 213 height 38
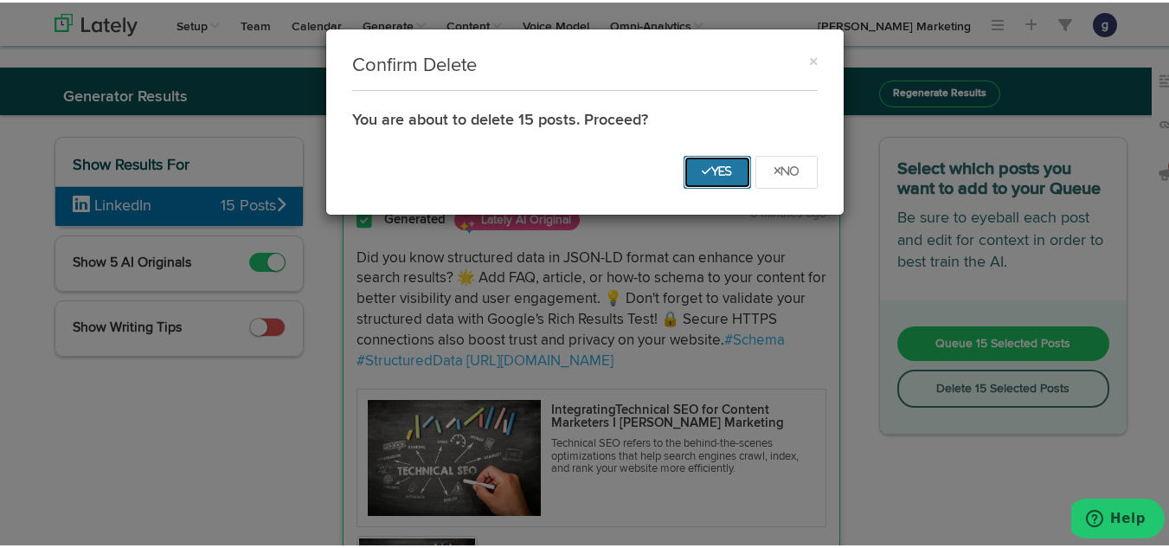
click at [704, 158] on button "Yes" at bounding box center [716, 169] width 67 height 33
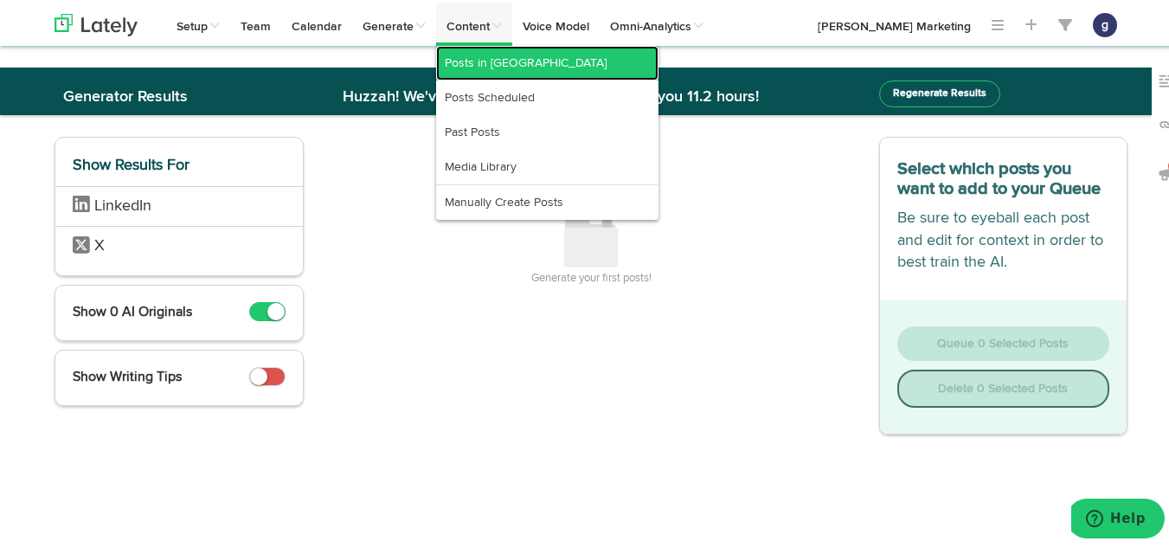
click at [474, 58] on link "Posts in [GEOGRAPHIC_DATA]" at bounding box center [547, 60] width 222 height 35
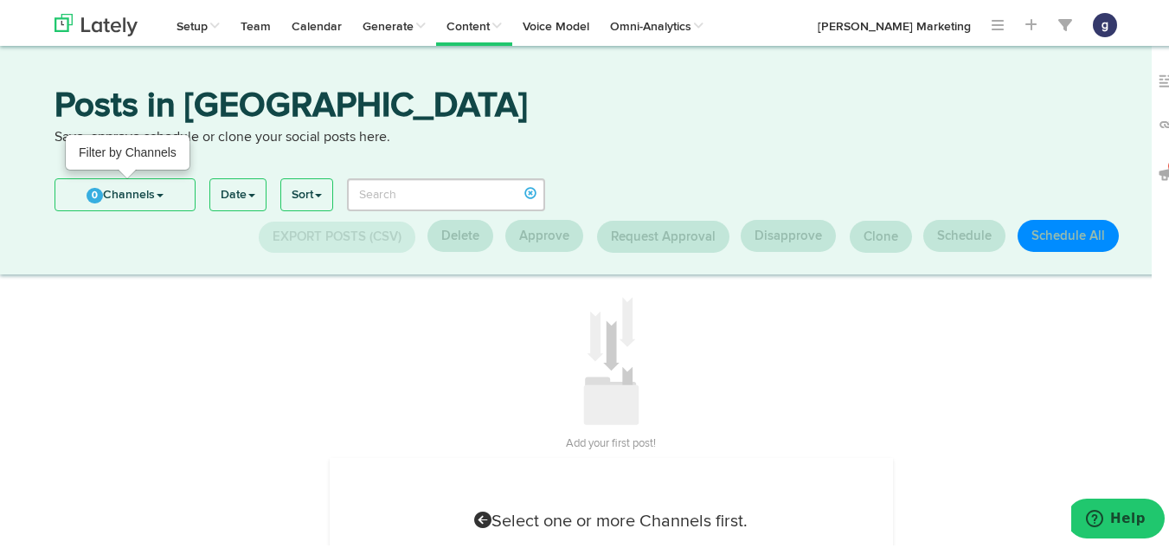
click at [103, 191] on link "0 Channels" at bounding box center [124, 191] width 139 height 31
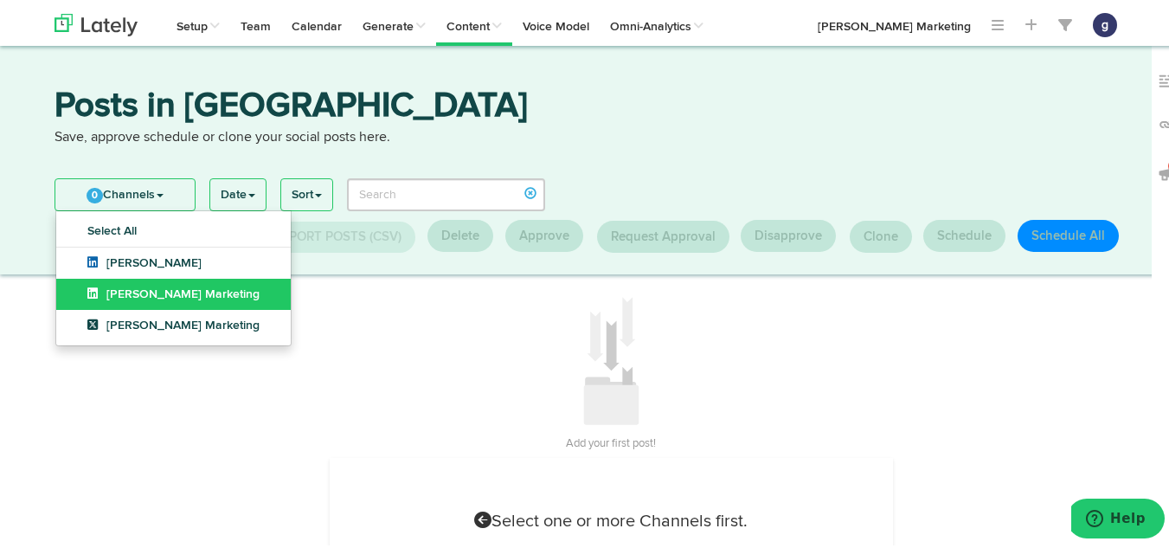
click at [136, 286] on span "[PERSON_NAME] Marketing" at bounding box center [173, 292] width 172 height 12
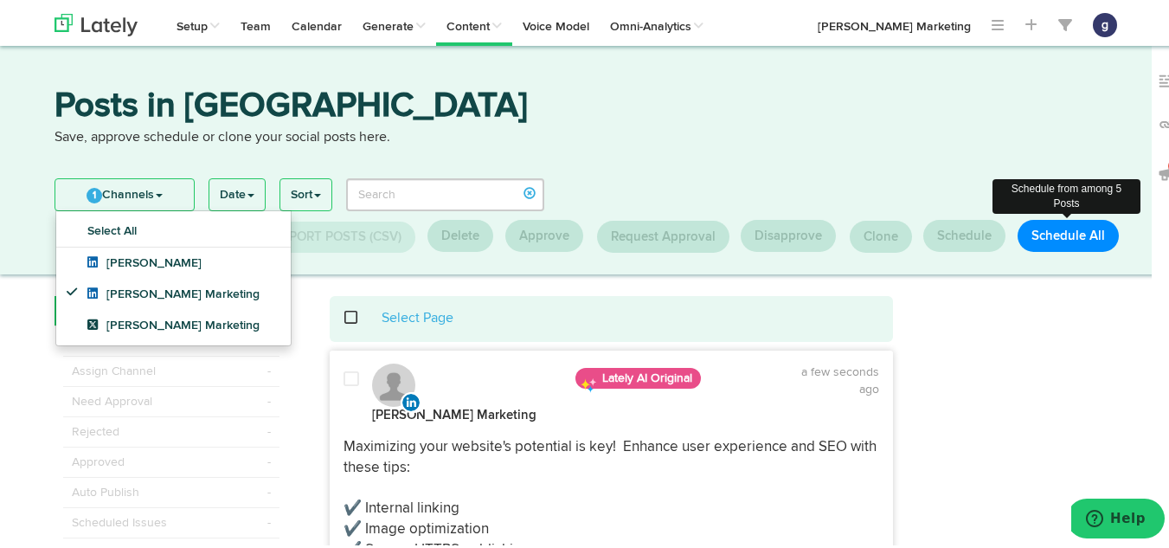
click at [1052, 224] on button "Schedule All" at bounding box center [1067, 233] width 101 height 32
select select "11"
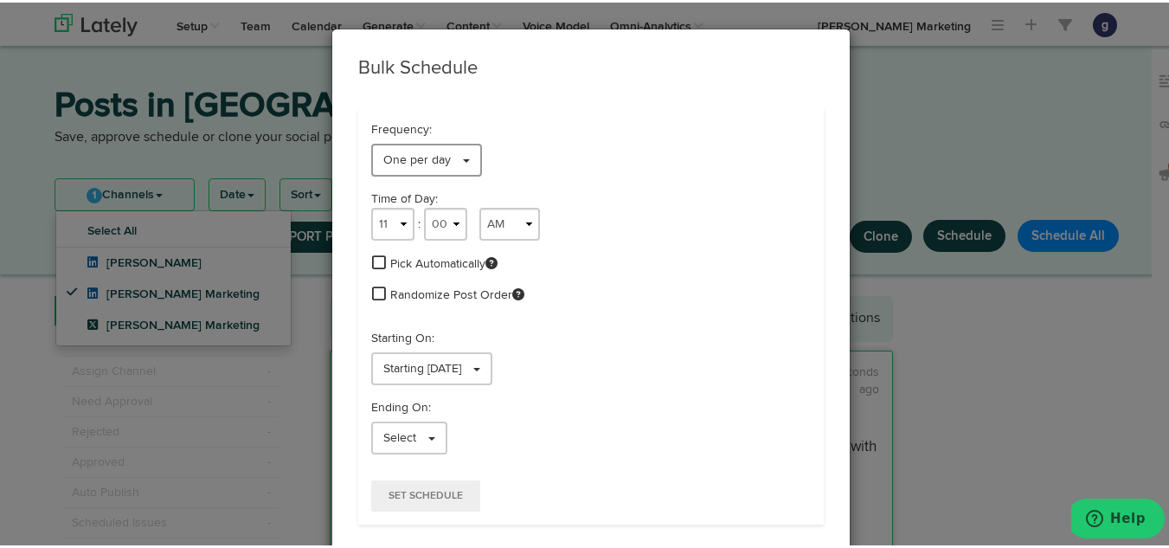
click at [403, 154] on span "One per day" at bounding box center [416, 157] width 67 height 12
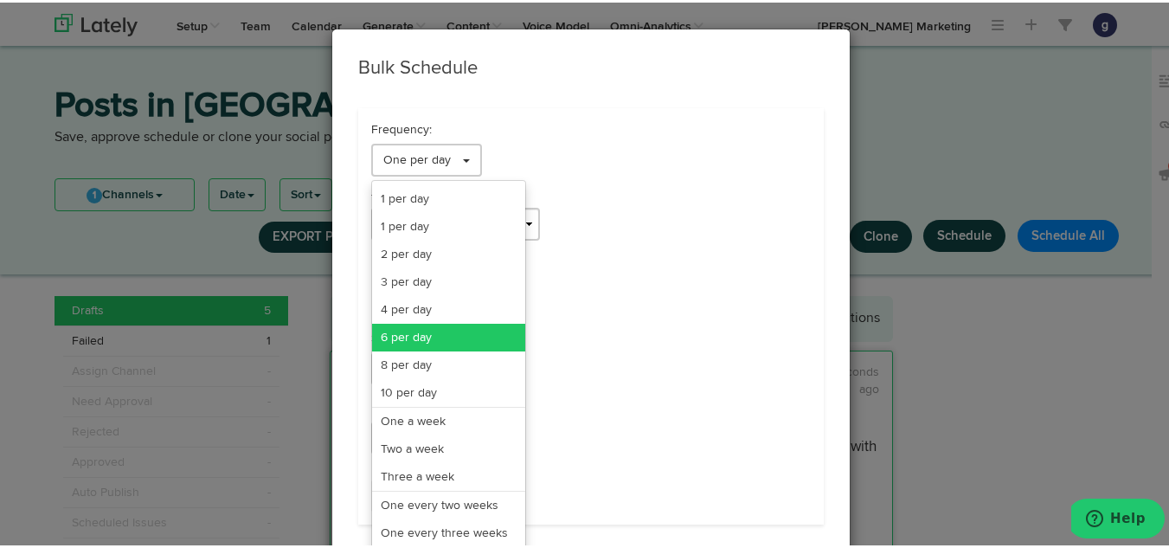
scroll to position [141, 0]
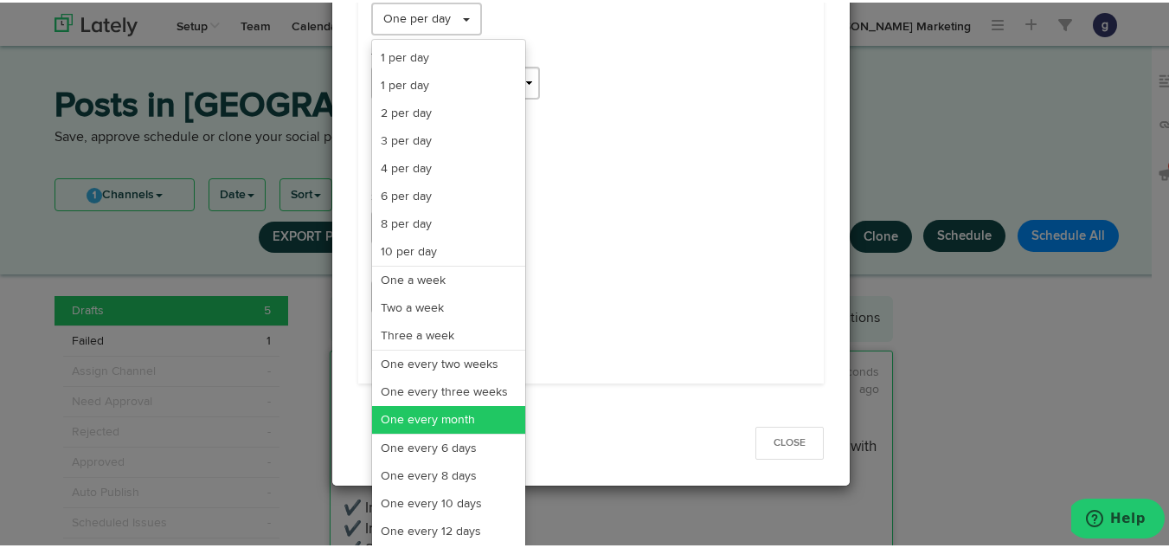
click at [408, 410] on link "One every month" at bounding box center [448, 417] width 153 height 28
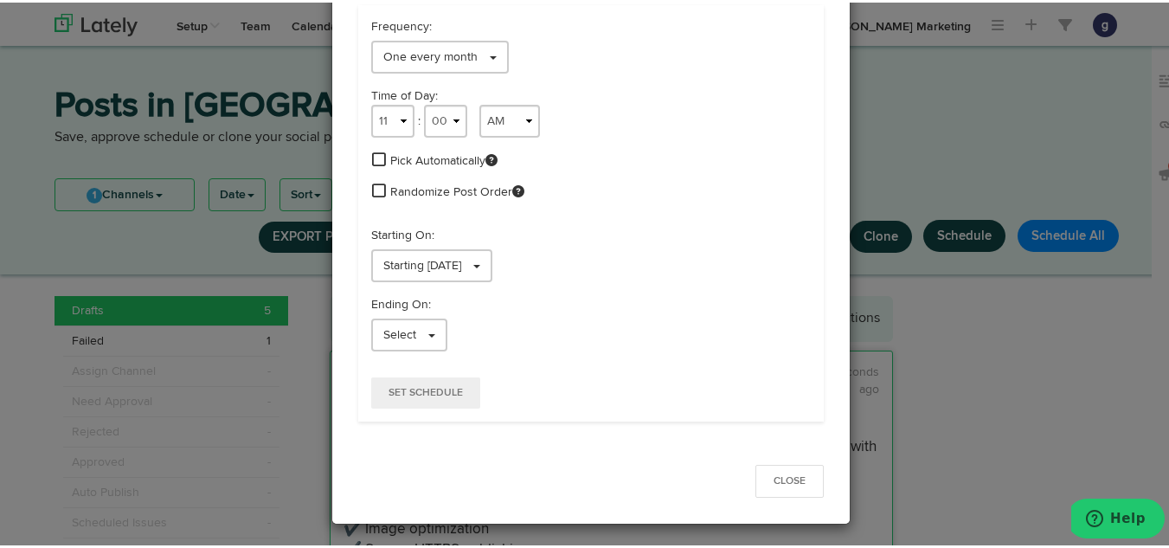
scroll to position [103, 0]
click at [388, 122] on select "1 2 3 4 5 6 7 8 9 10 11 12" at bounding box center [392, 118] width 43 height 33
select select "9"
click at [371, 102] on select "1 2 3 4 5 6 7 8 9 10 11 12" at bounding box center [392, 118] width 43 height 33
click at [429, 266] on span "Starting [DATE]" at bounding box center [422, 263] width 78 height 12
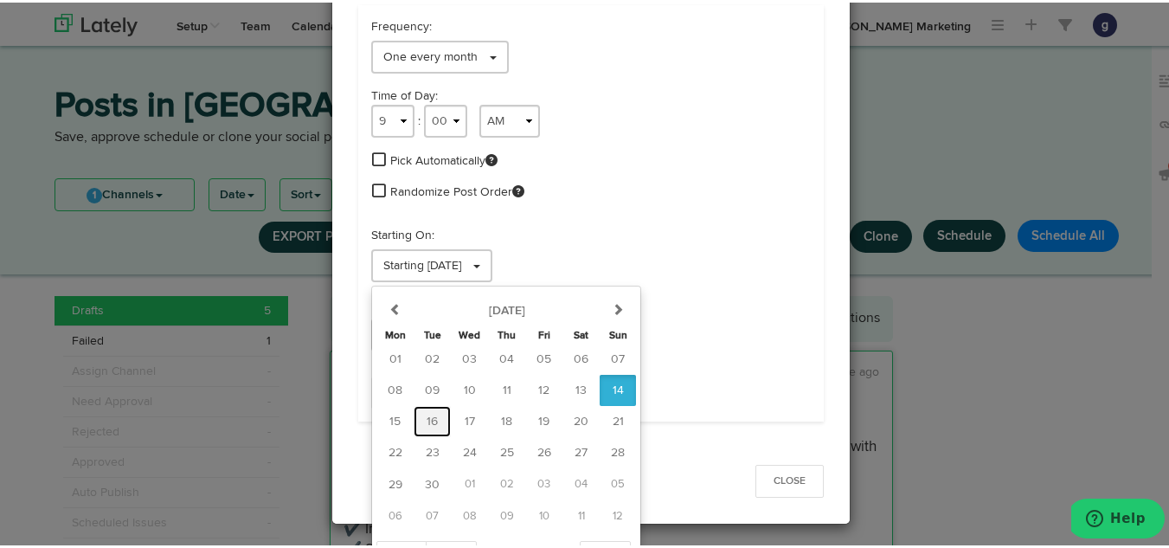
click at [427, 413] on span "16" at bounding box center [432, 419] width 11 height 12
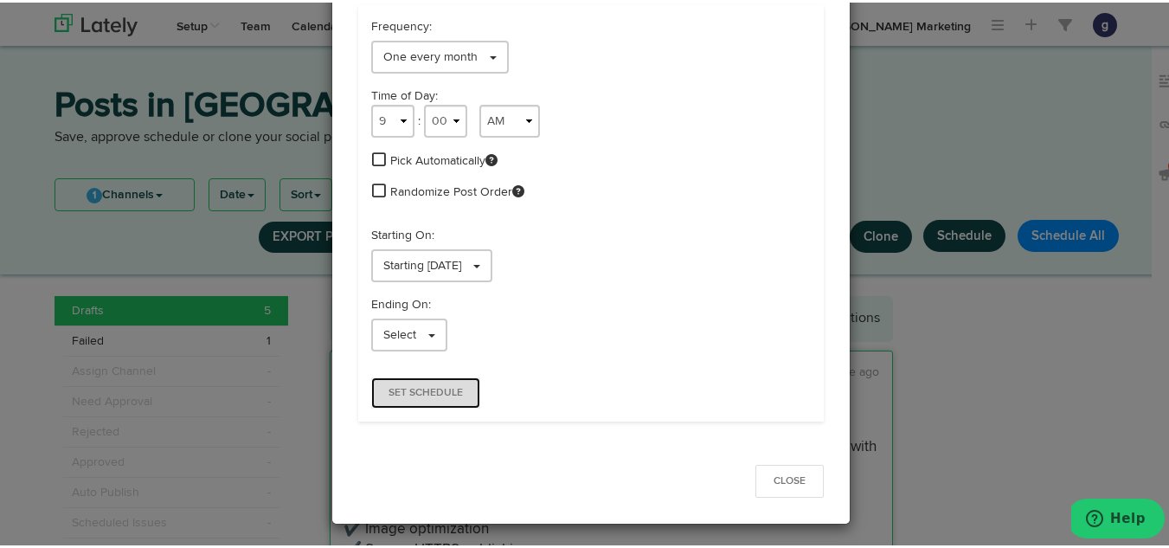
click at [402, 383] on button "Set Schedule" at bounding box center [425, 390] width 109 height 31
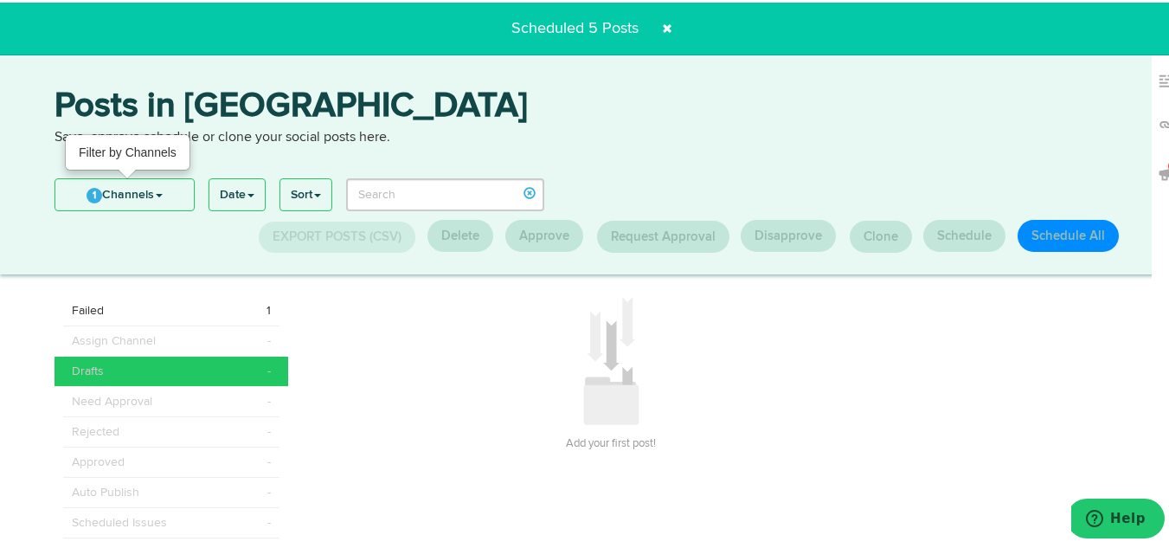
click at [106, 193] on link "1 Channels" at bounding box center [124, 191] width 138 height 31
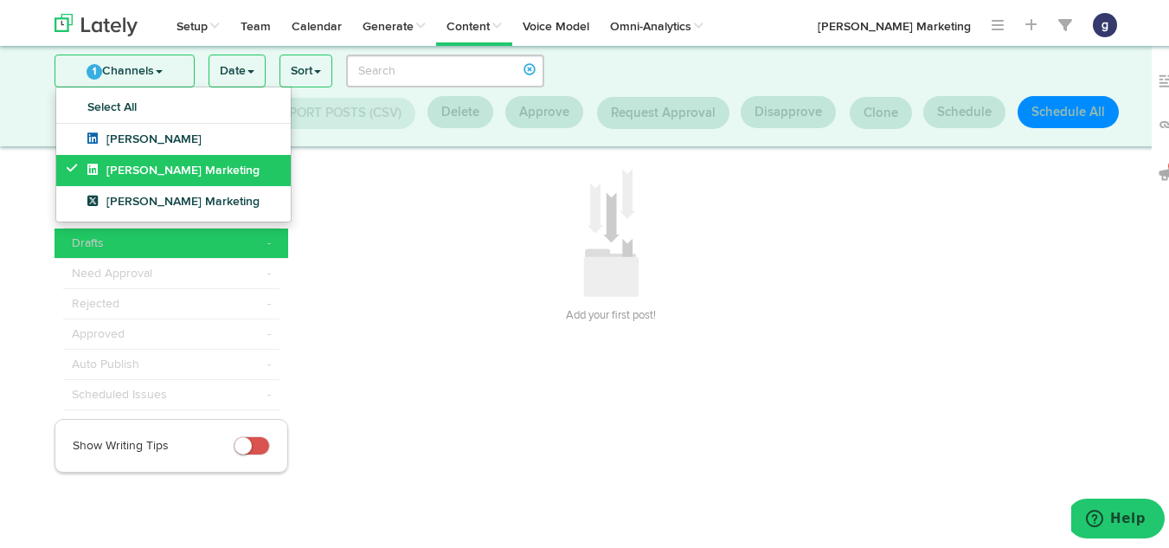
scroll to position [0, 0]
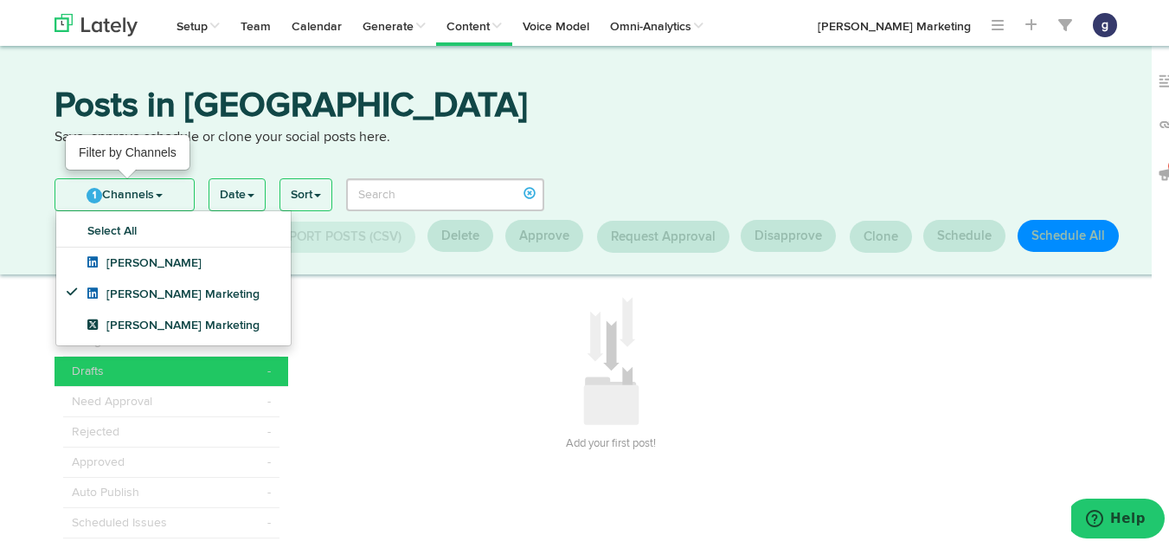
click at [138, 191] on link "1 Channels" at bounding box center [124, 191] width 138 height 31
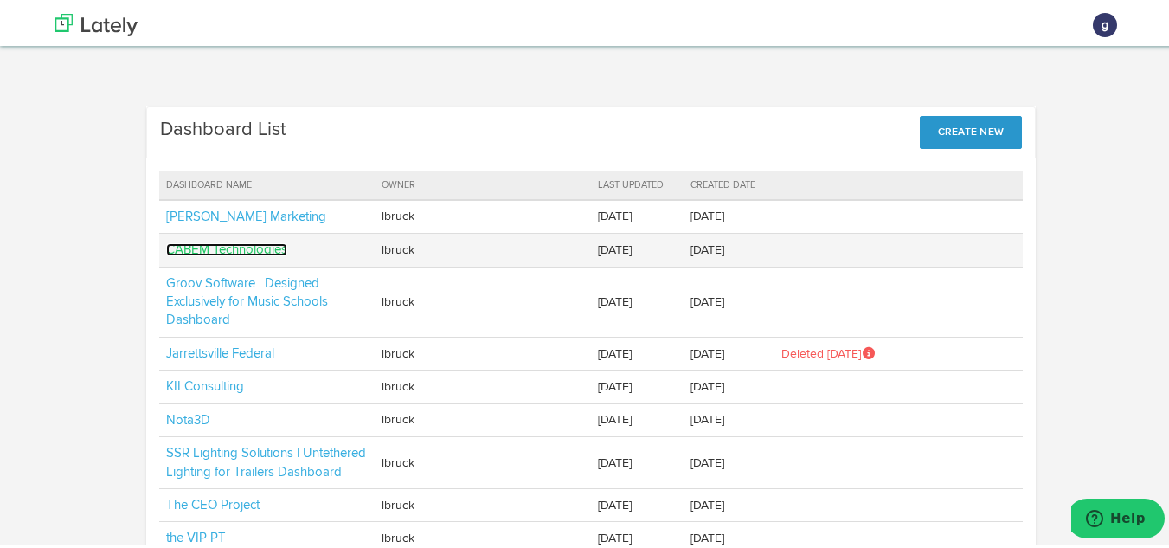
click at [224, 244] on link "CABEM Technologies" at bounding box center [226, 247] width 121 height 13
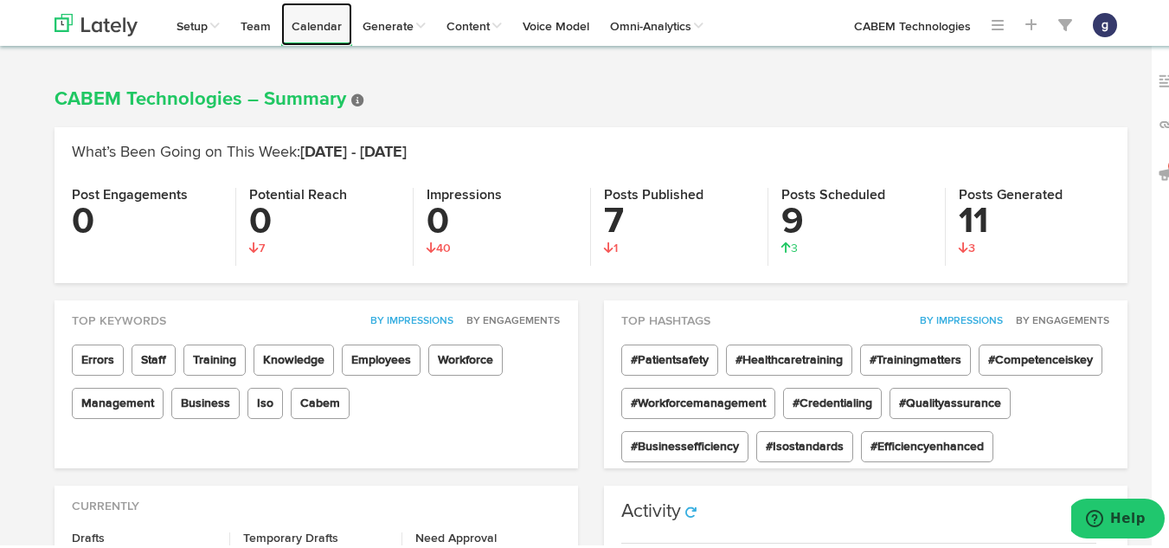
click at [298, 27] on link "Calendar" at bounding box center [316, 21] width 71 height 43
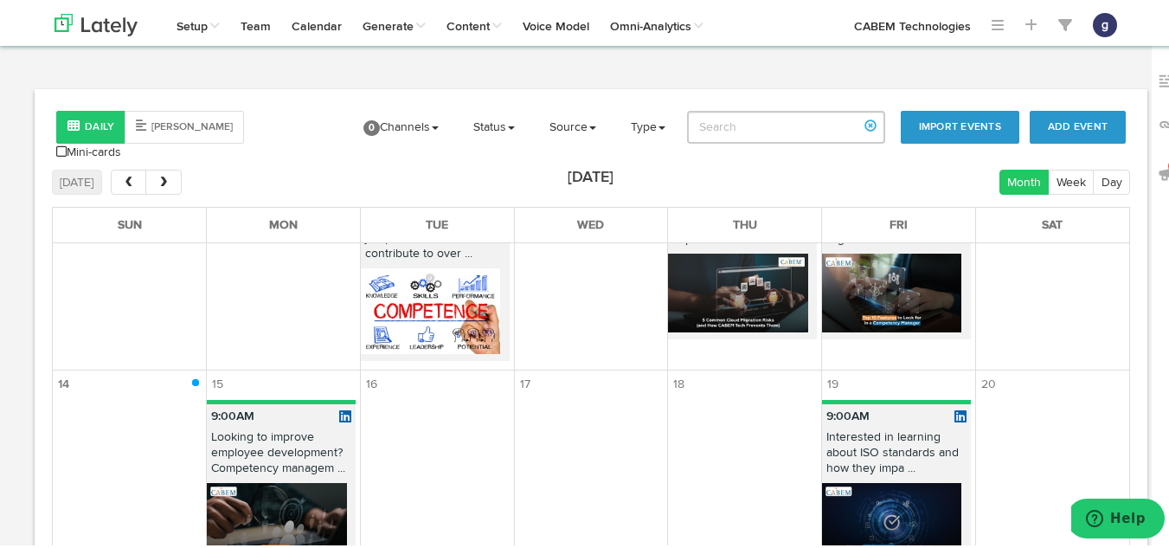
scroll to position [1135, 0]
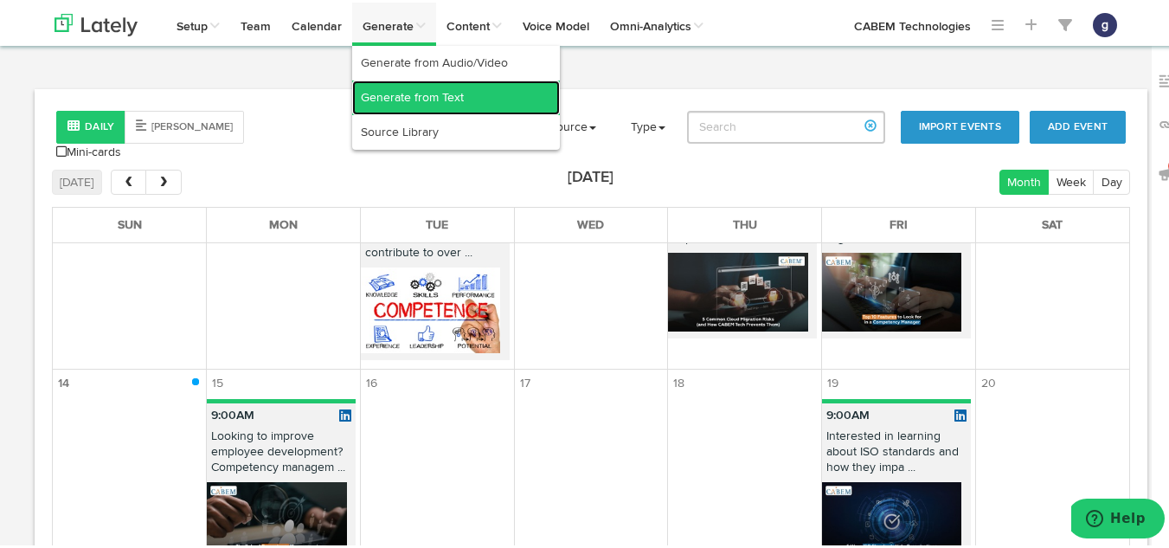
click at [382, 92] on link "Generate from Text" at bounding box center [456, 95] width 208 height 35
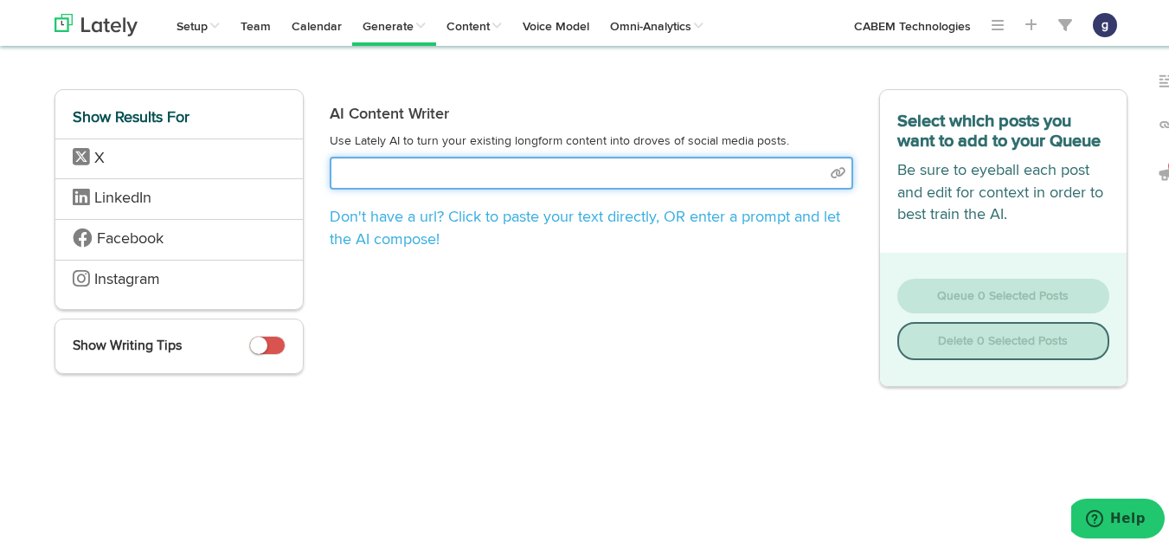
click at [388, 173] on input "text" at bounding box center [591, 170] width 523 height 33
select select "natural"
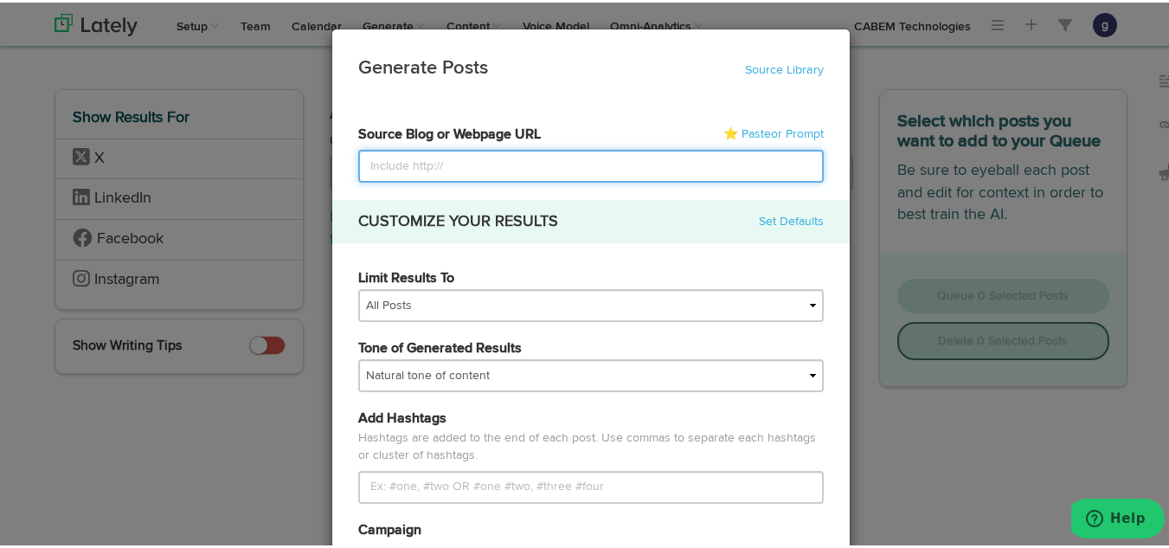
paste input "https://www.cabem.com/a-guide-to-collecting-and-acting-on-training-feedback/"
type input "https://www.cabem.com/a-guide-to-collecting-and-acting-on-training-feedback/"
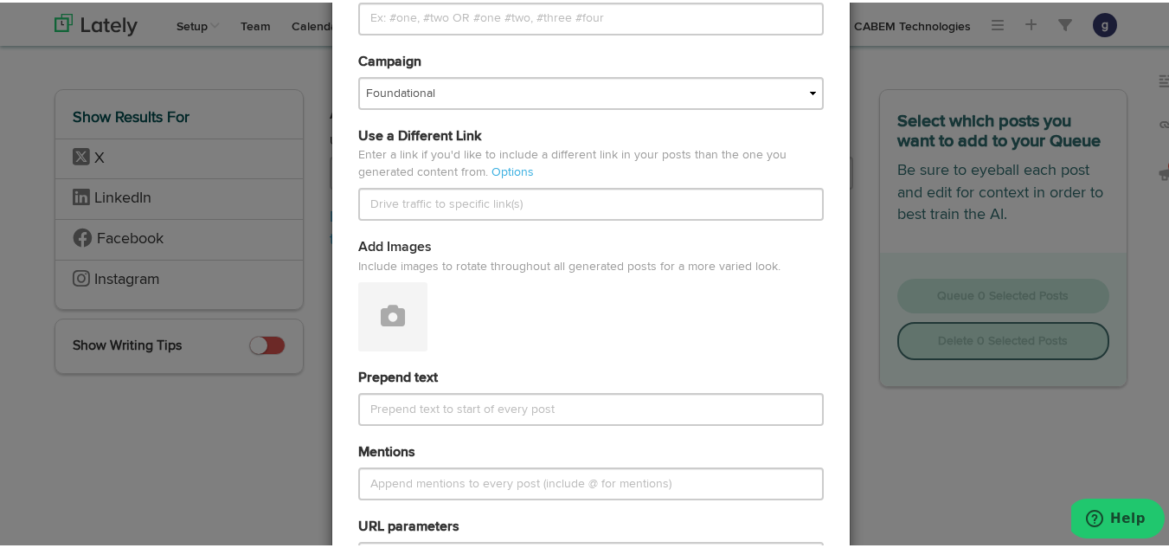
scroll to position [471, 0]
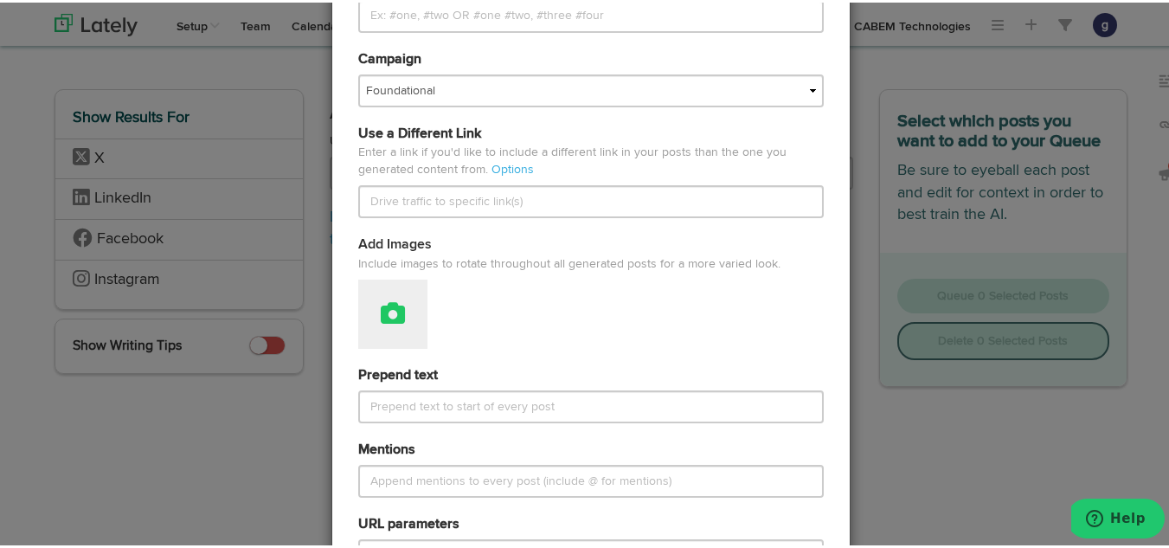
type input "https://www.cabem.com/a-guide-to-collecting-and-acting-on-training-feedback/"
click at [381, 301] on icon at bounding box center [393, 310] width 24 height 24
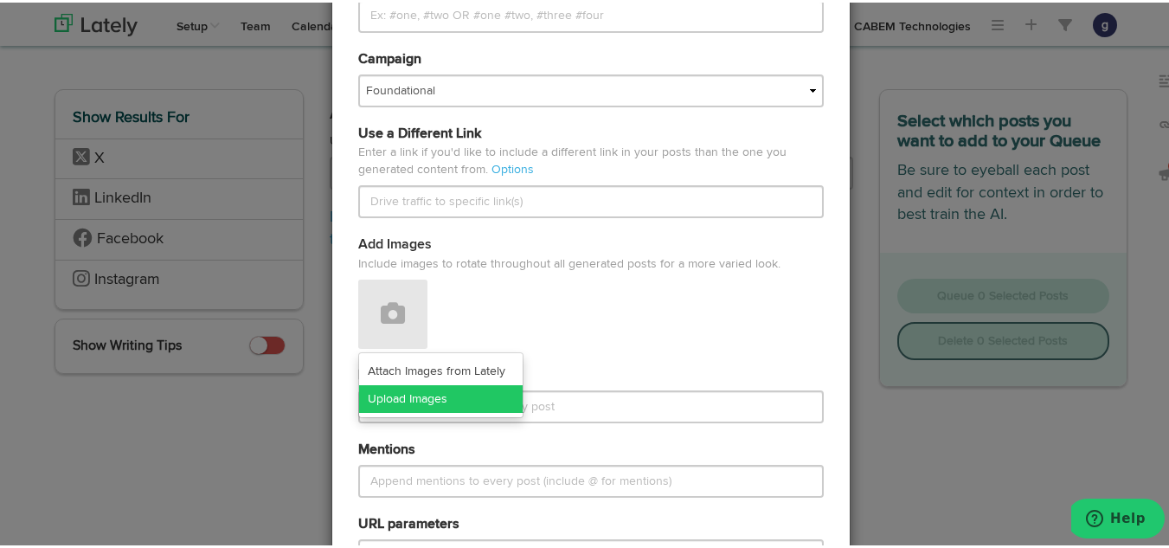
click at [397, 392] on link "Upload Images" at bounding box center [441, 396] width 164 height 28
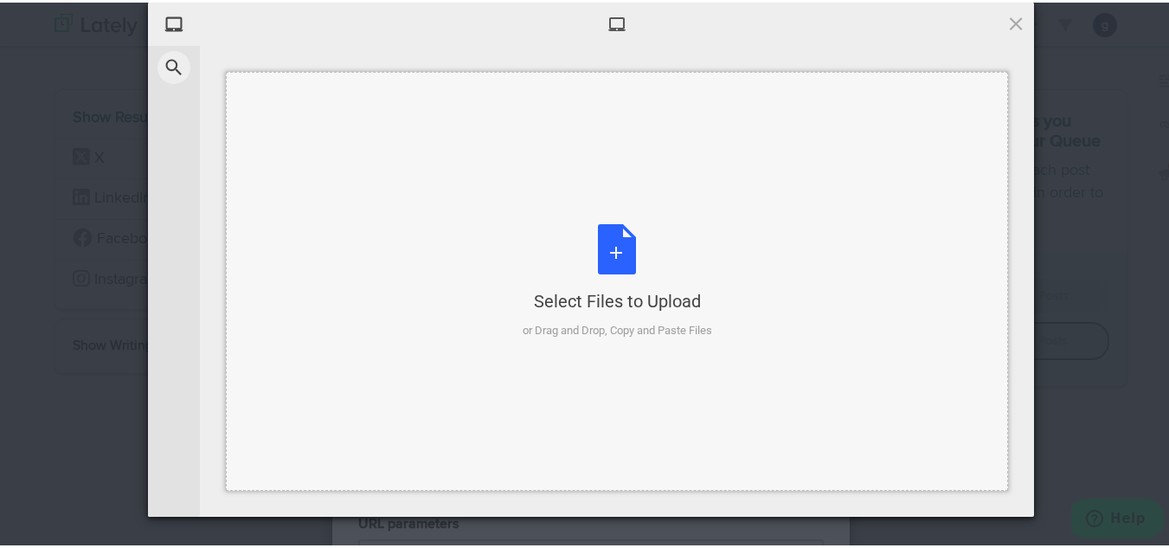
click at [610, 241] on div "Select Files to Upload or Drag and Drop, Copy and Paste Files" at bounding box center [617, 278] width 189 height 115
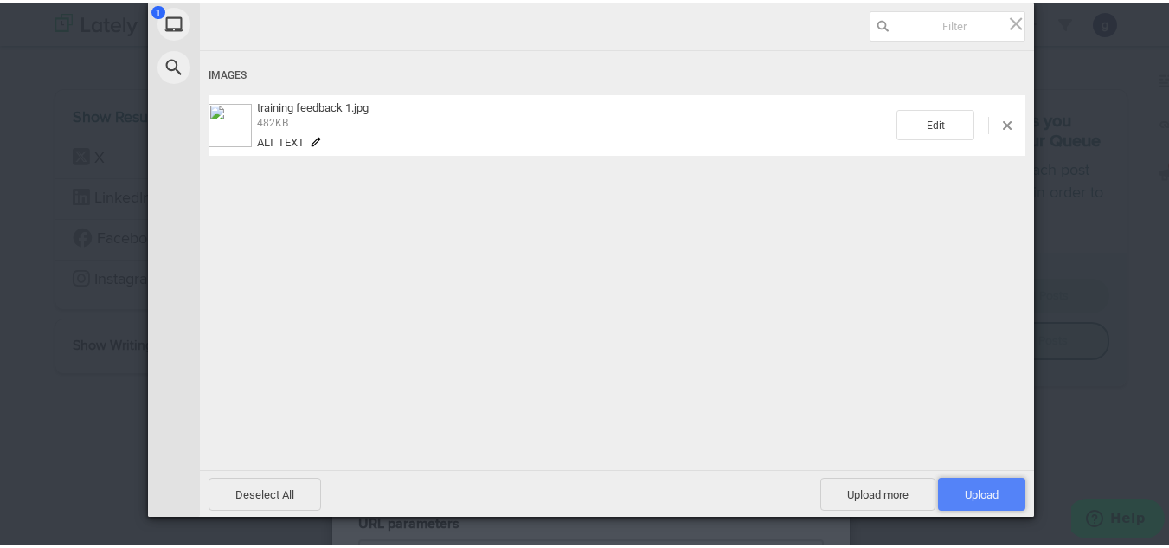
click at [965, 485] on span "Upload 1" at bounding box center [982, 491] width 34 height 13
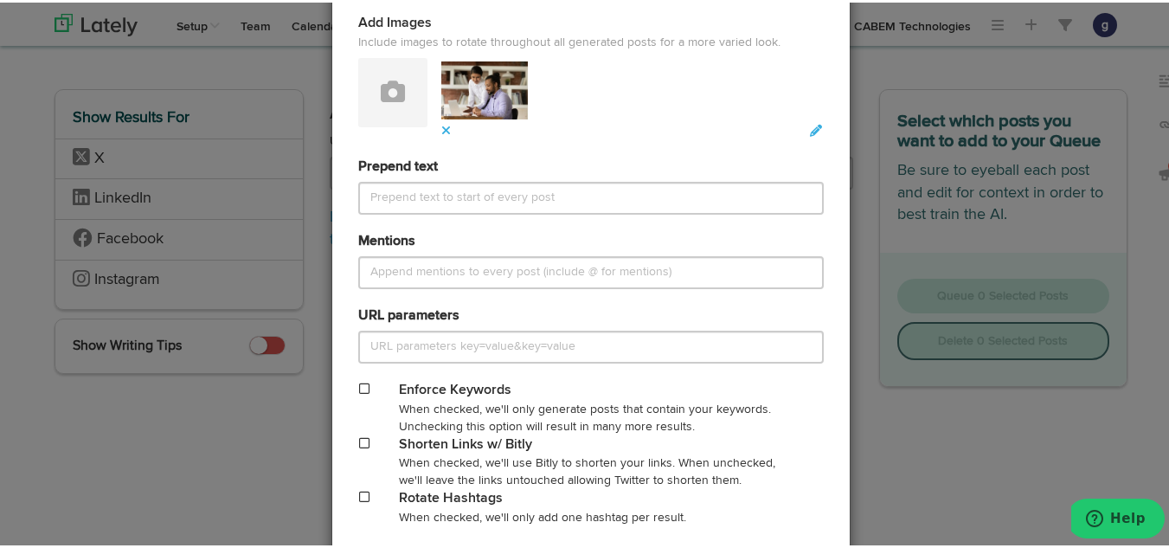
scroll to position [693, 0]
click at [359, 438] on span at bounding box center [364, 439] width 10 height 12
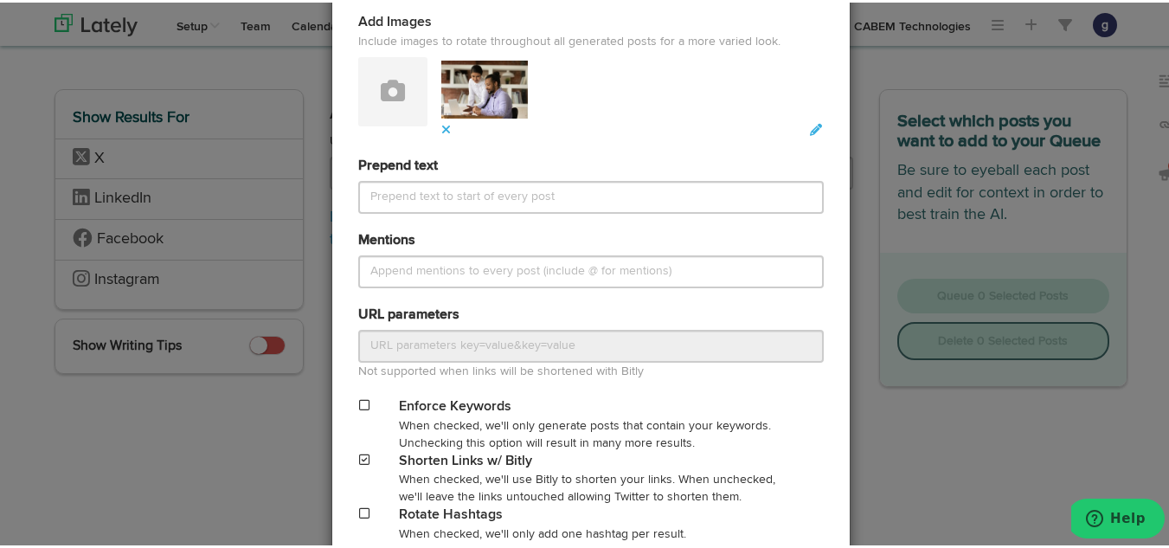
scroll to position [823, 0]
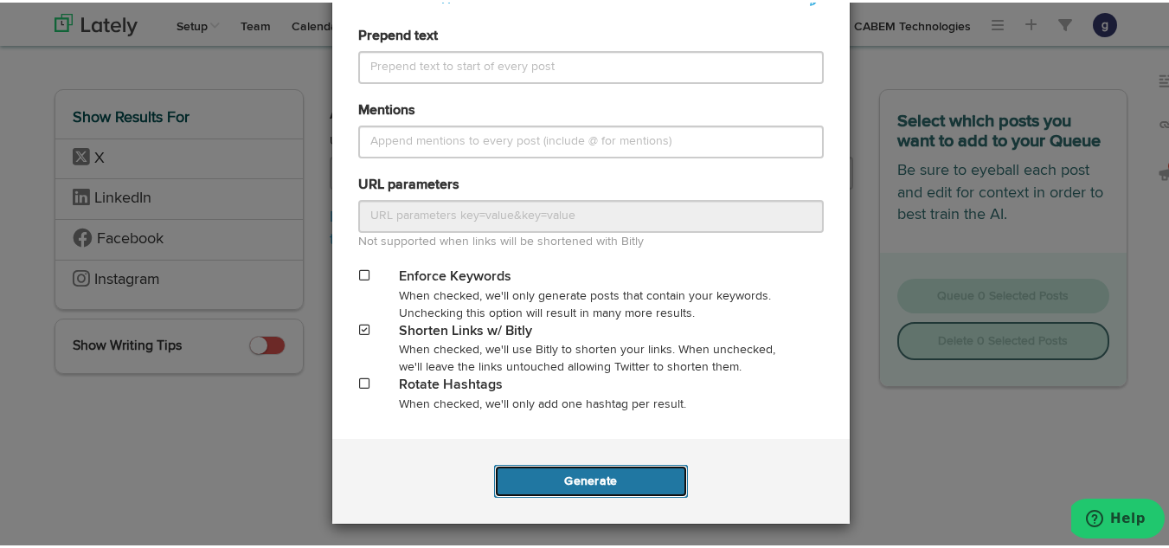
click at [579, 481] on button "Generate" at bounding box center [590, 478] width 193 height 33
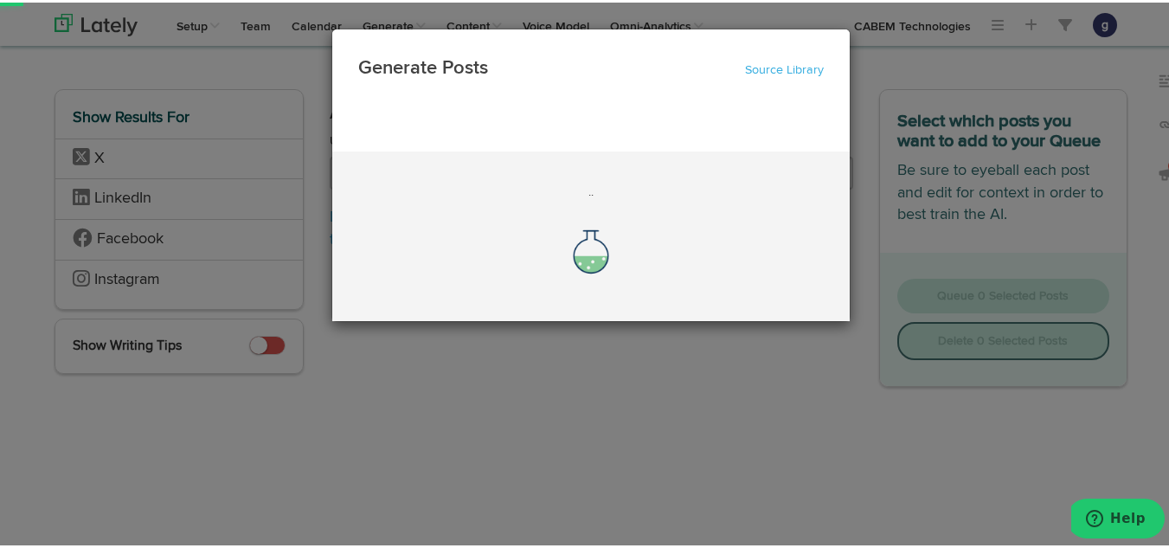
scroll to position [0, 0]
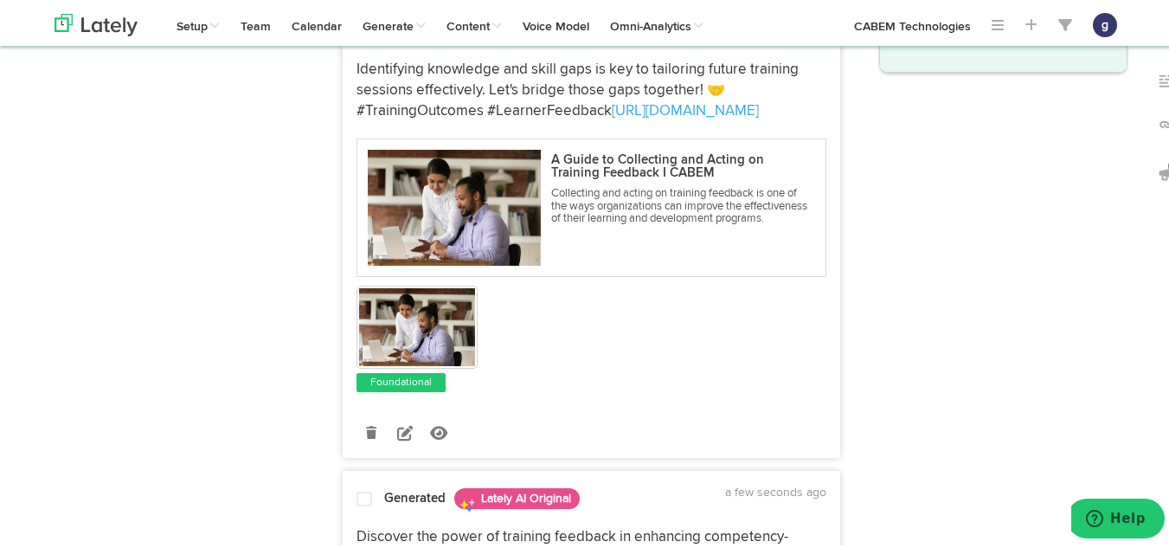
scroll to position [363, 0]
click at [397, 430] on icon at bounding box center [405, 429] width 16 height 16
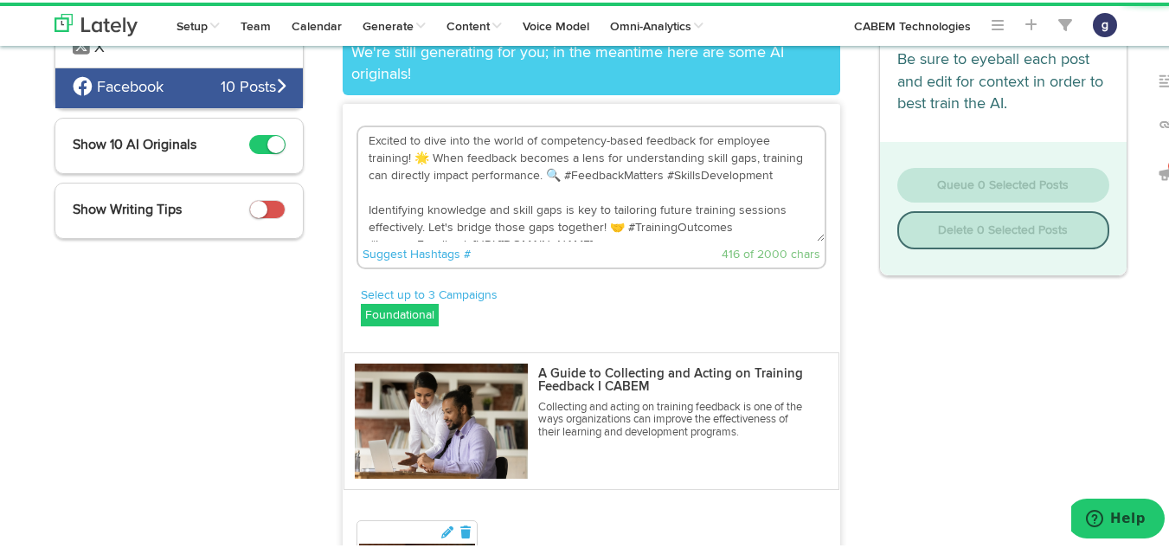
scroll to position [157, 0]
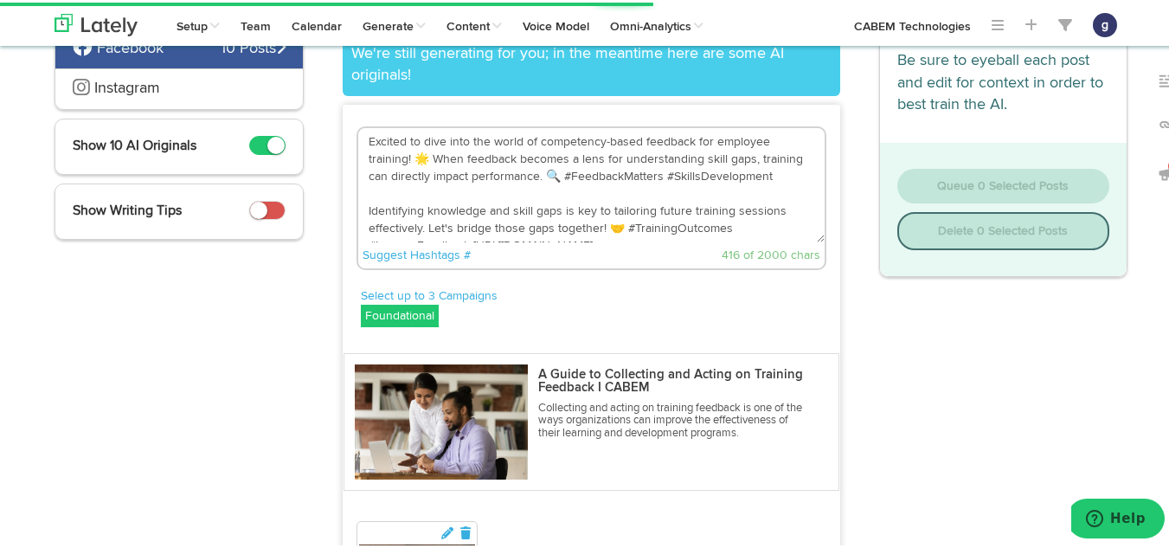
click at [417, 155] on textarea "Excited to dive into the world of competency-based feedback for employee traini…" at bounding box center [591, 182] width 466 height 114
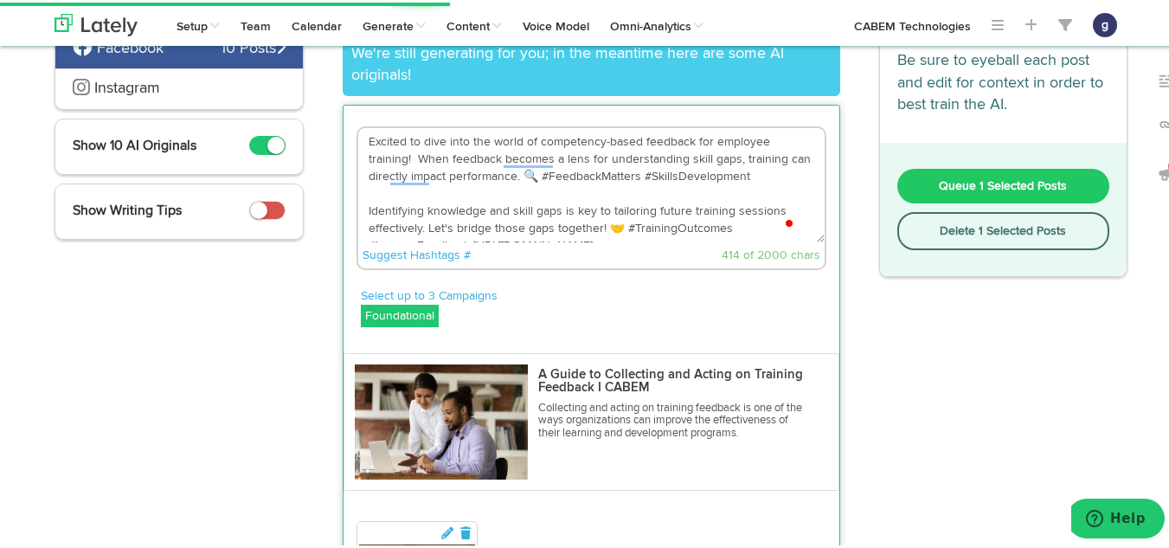
click at [555, 176] on textarea "Excited to dive into the world of competency-based feedback for employee traini…" at bounding box center [591, 182] width 466 height 114
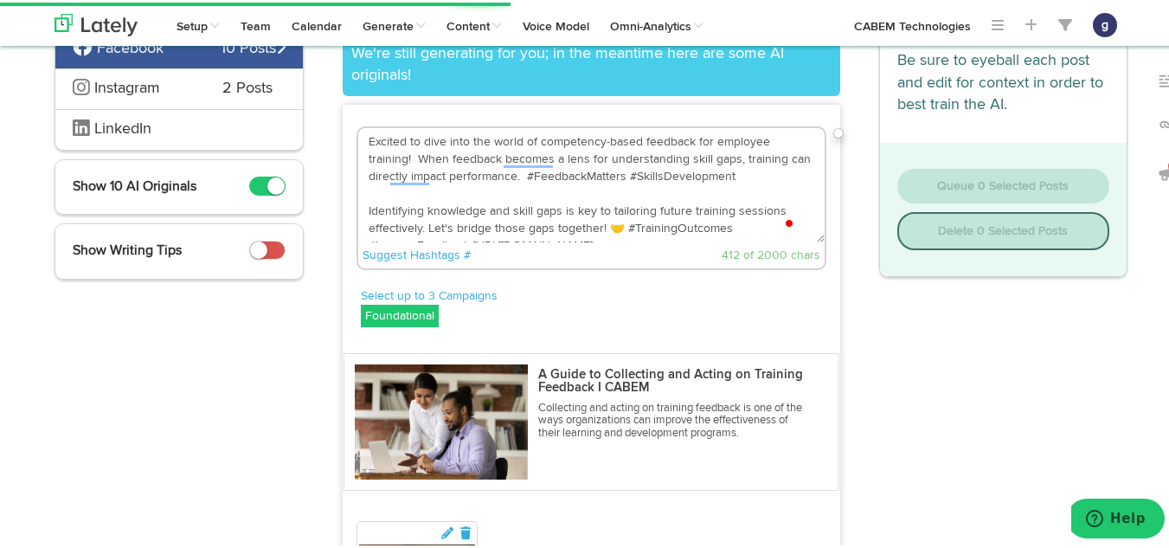
click at [615, 225] on textarea "Excited to dive into the world of competency-based feedback for employee traini…" at bounding box center [591, 182] width 466 height 114
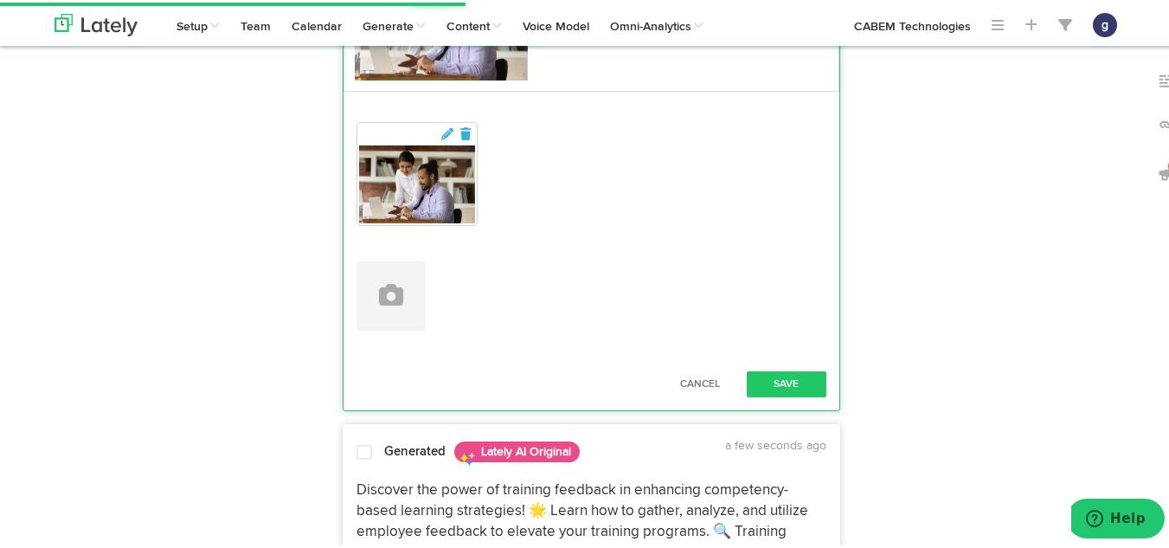
scroll to position [626, 0]
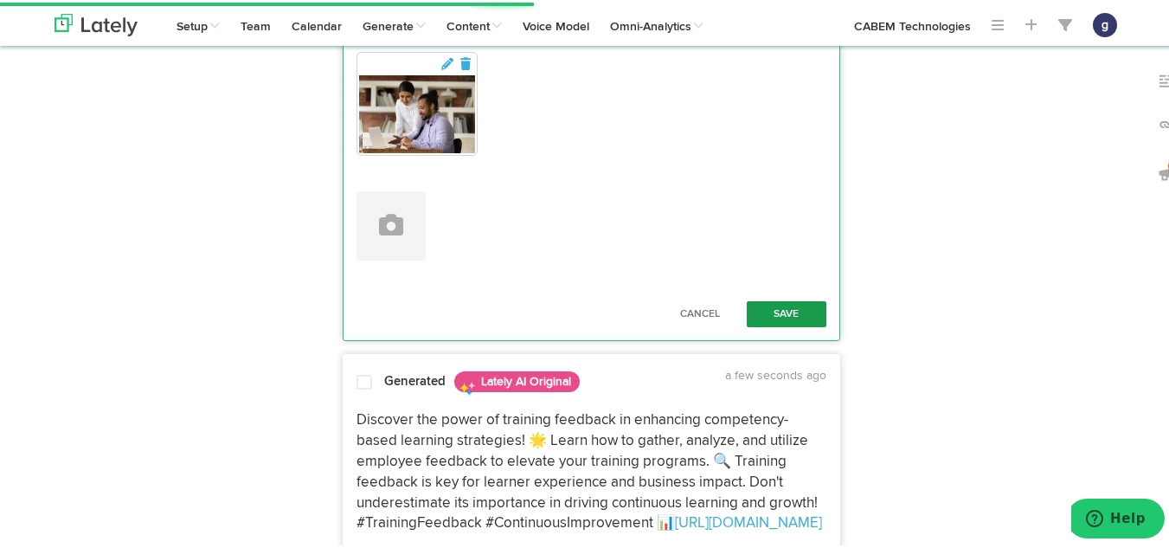
type textarea "Excited to dive into the world of competency-based feedback for employee traini…"
click at [768, 301] on button "Save" at bounding box center [787, 311] width 80 height 26
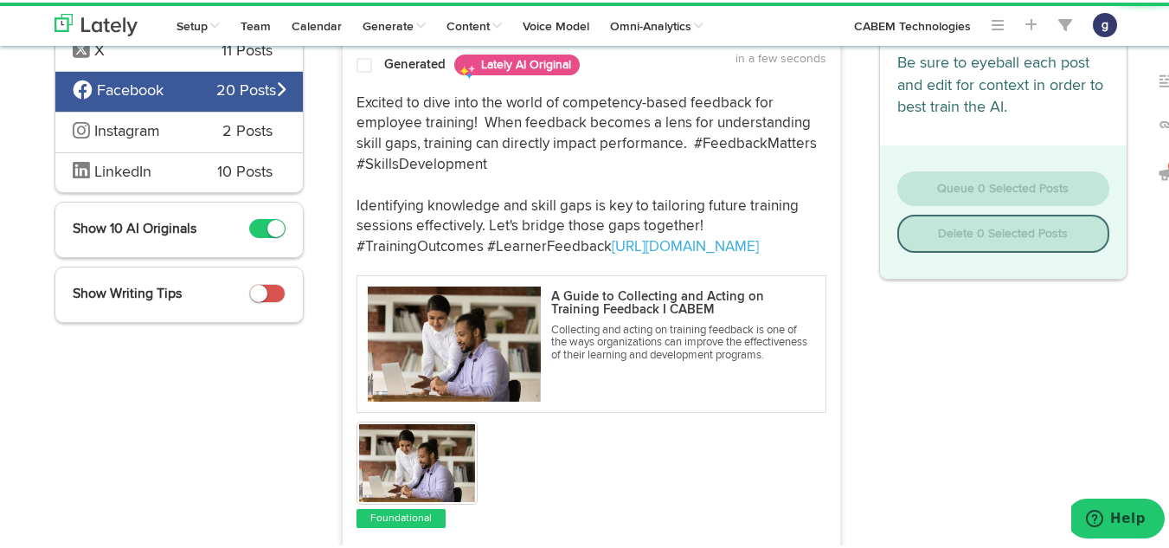
scroll to position [132, 0]
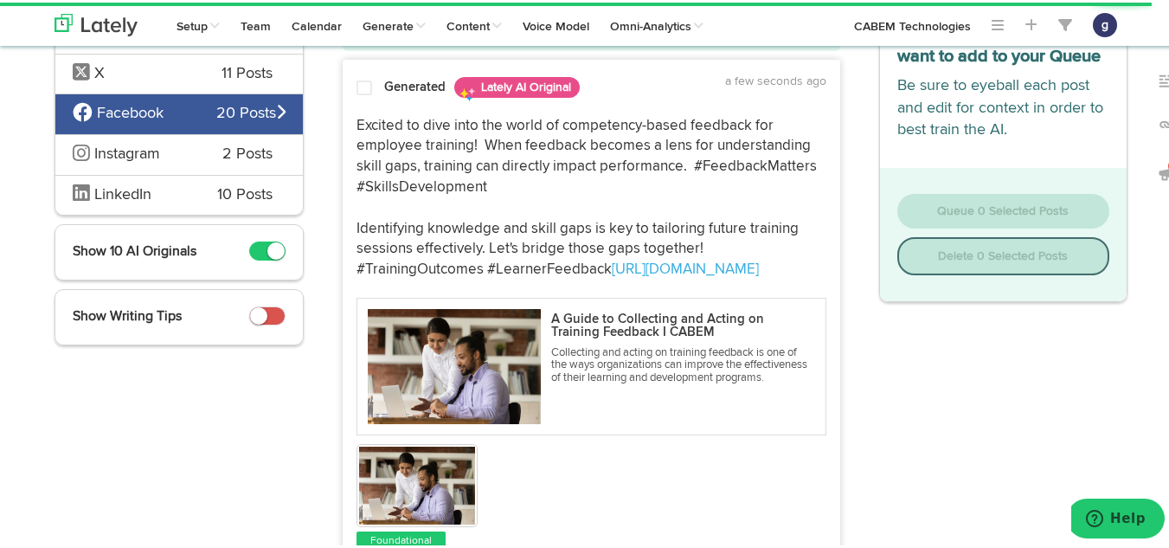
click at [365, 87] on div at bounding box center [364, 88] width 42 height 23
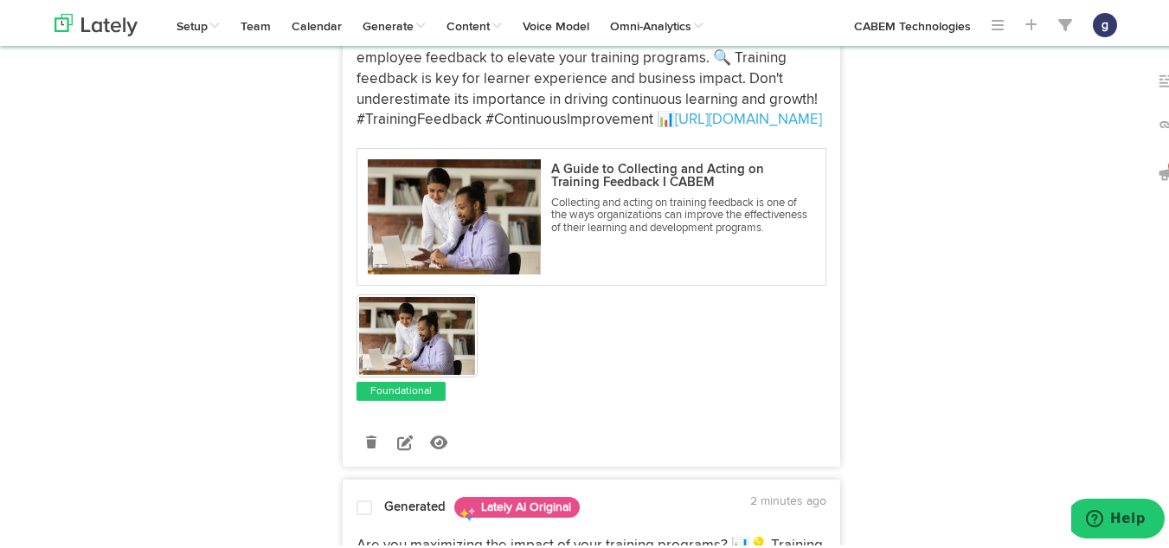
scroll to position [812, 0]
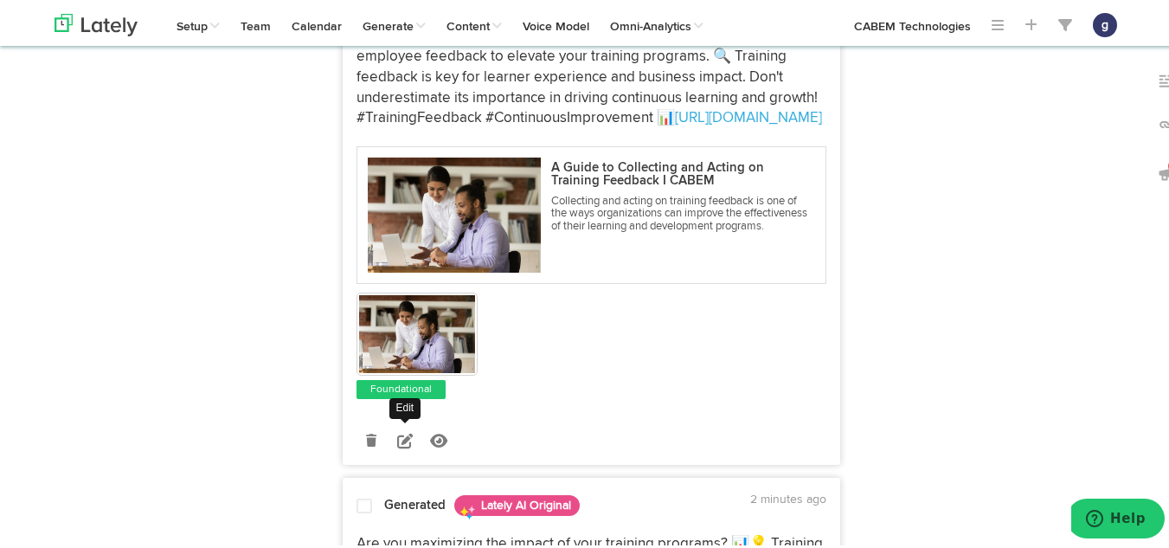
click at [390, 452] on link at bounding box center [405, 437] width 30 height 30
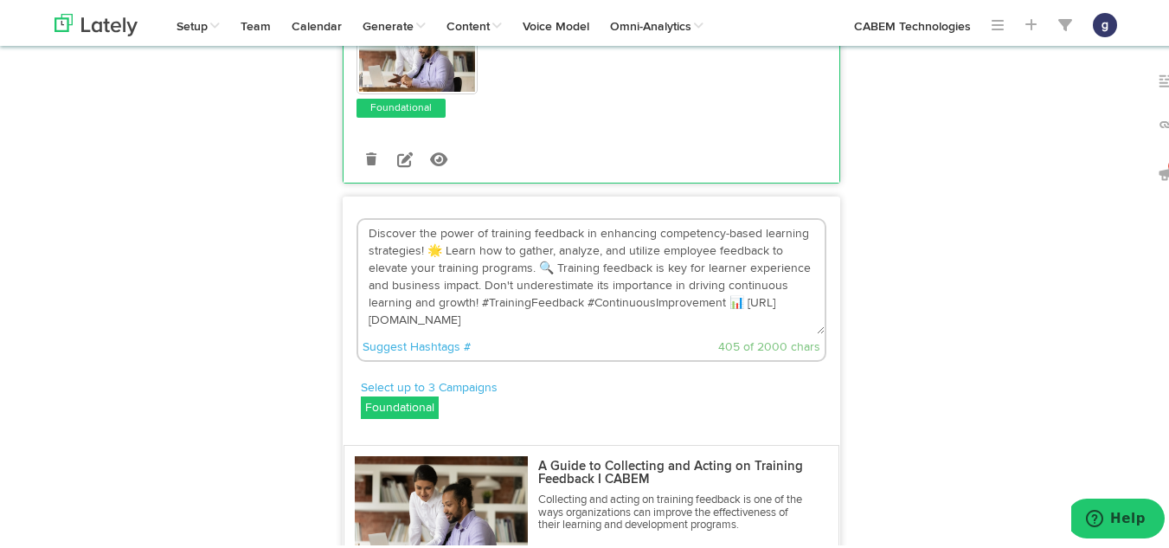
scroll to position [564, 0]
click at [740, 302] on textarea "Discover the power of training feedback in enhancing competency-based learning …" at bounding box center [591, 275] width 466 height 114
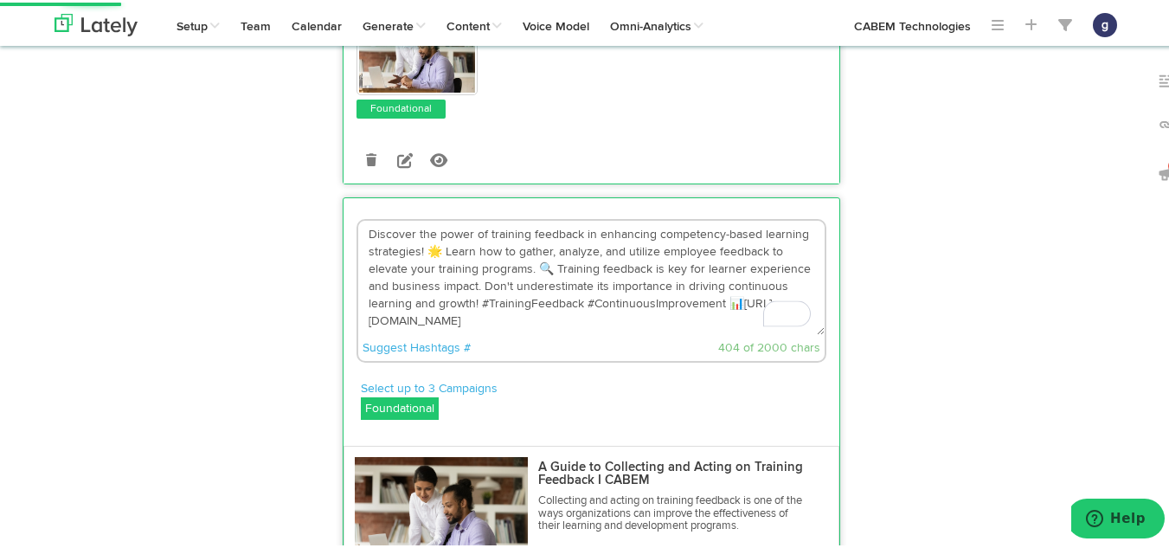
click at [737, 302] on textarea "Discover the power of training feedback in enhancing competency-based learning …" at bounding box center [591, 275] width 466 height 114
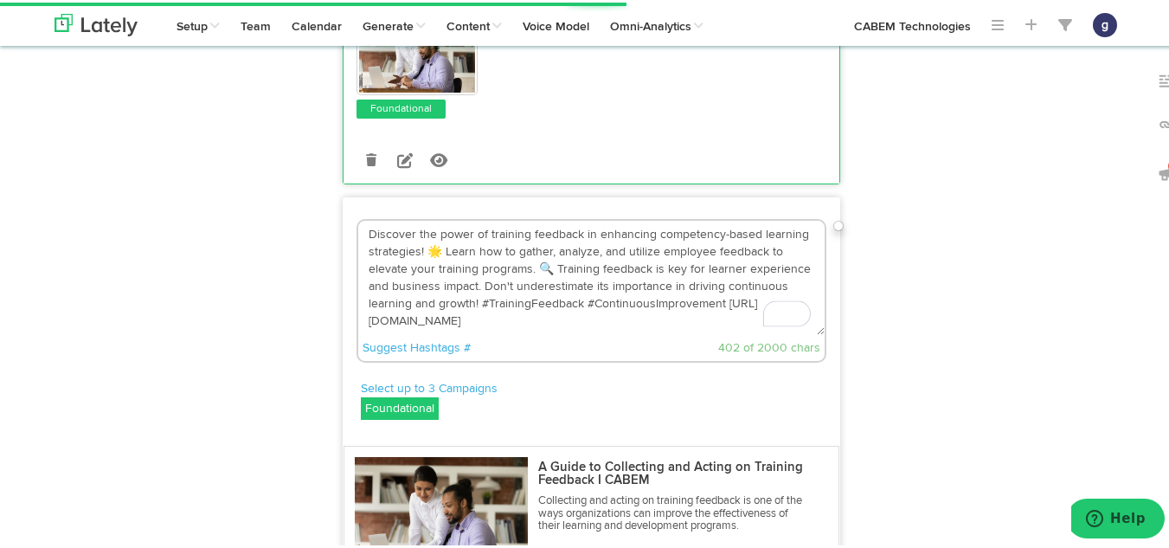
click at [549, 265] on textarea "Discover the power of training feedback in enhancing competency-based learning …" at bounding box center [591, 275] width 466 height 114
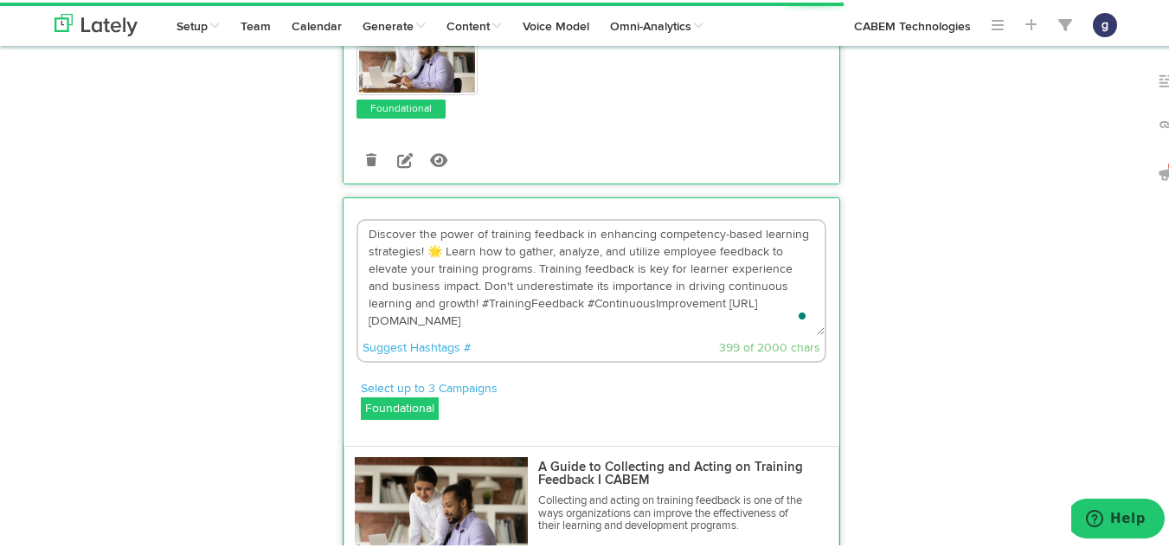
click at [433, 245] on textarea "Discover the power of training feedback in enhancing competency-based learning …" at bounding box center [591, 275] width 466 height 114
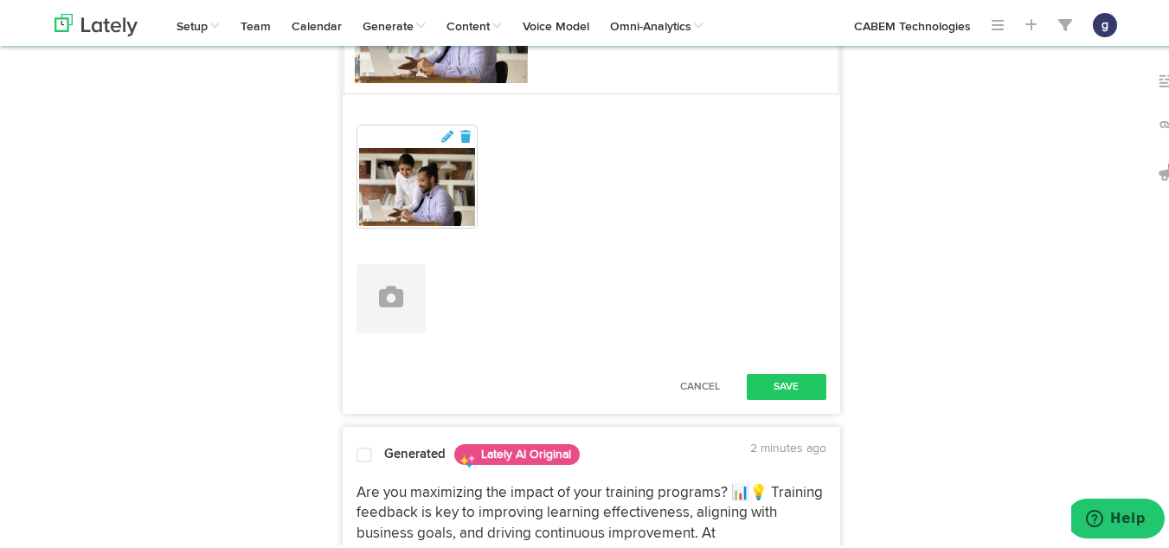
scroll to position [1055, 0]
type textarea "Discover the power of training feedback in enhancing competency-based learning …"
click at [783, 375] on button "Save" at bounding box center [787, 383] width 80 height 26
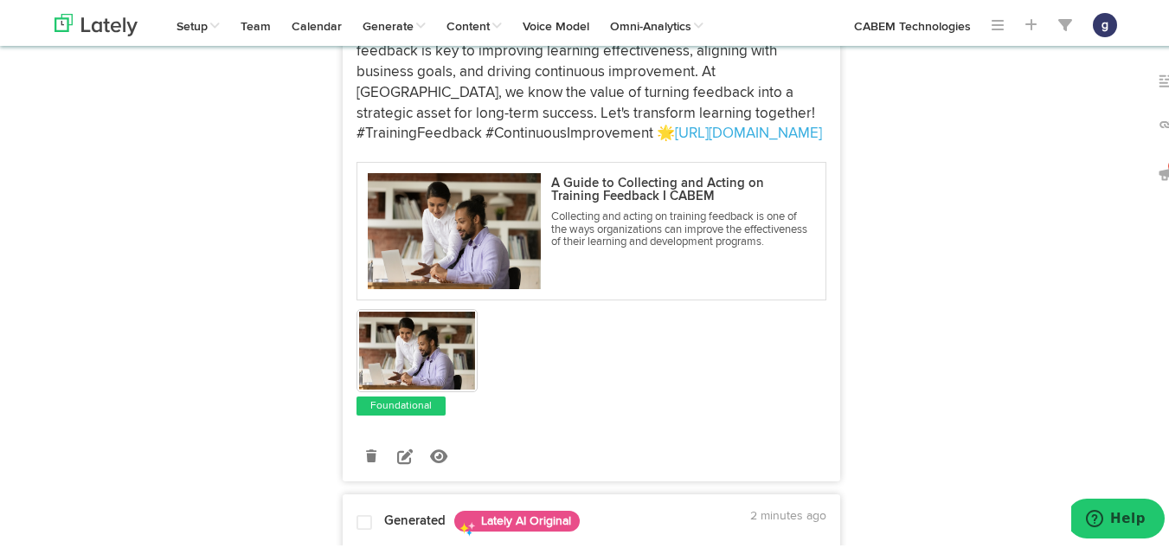
scroll to position [1328, 0]
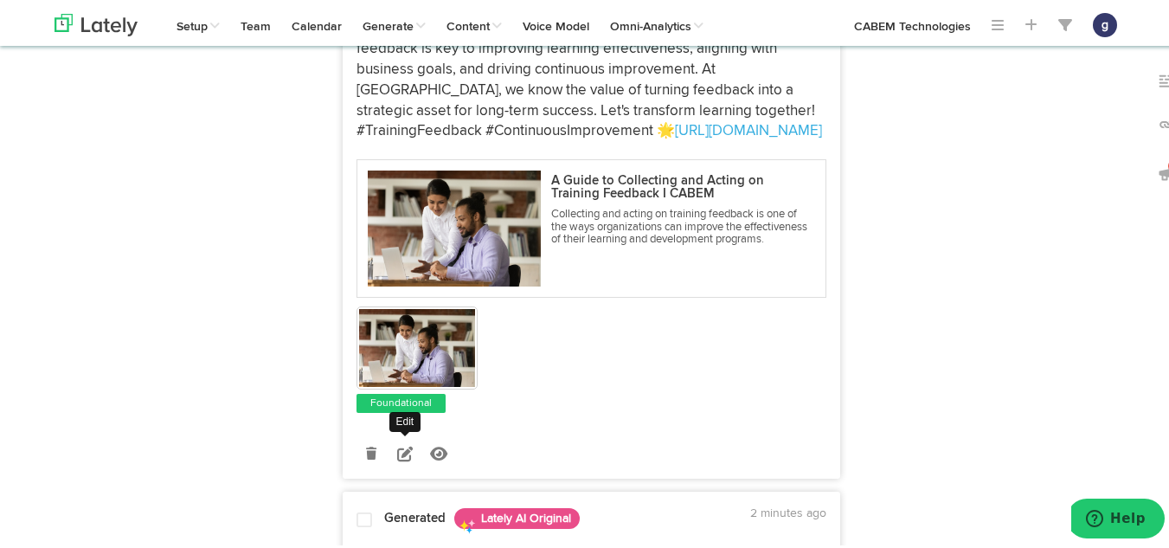
click at [397, 449] on icon at bounding box center [405, 451] width 16 height 16
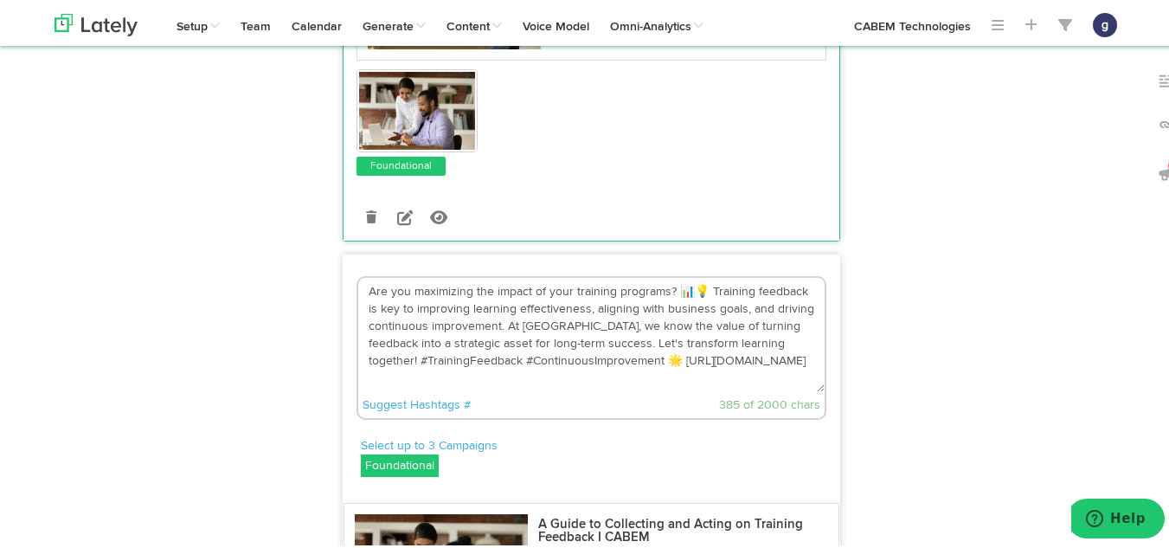
scroll to position [1031, 0]
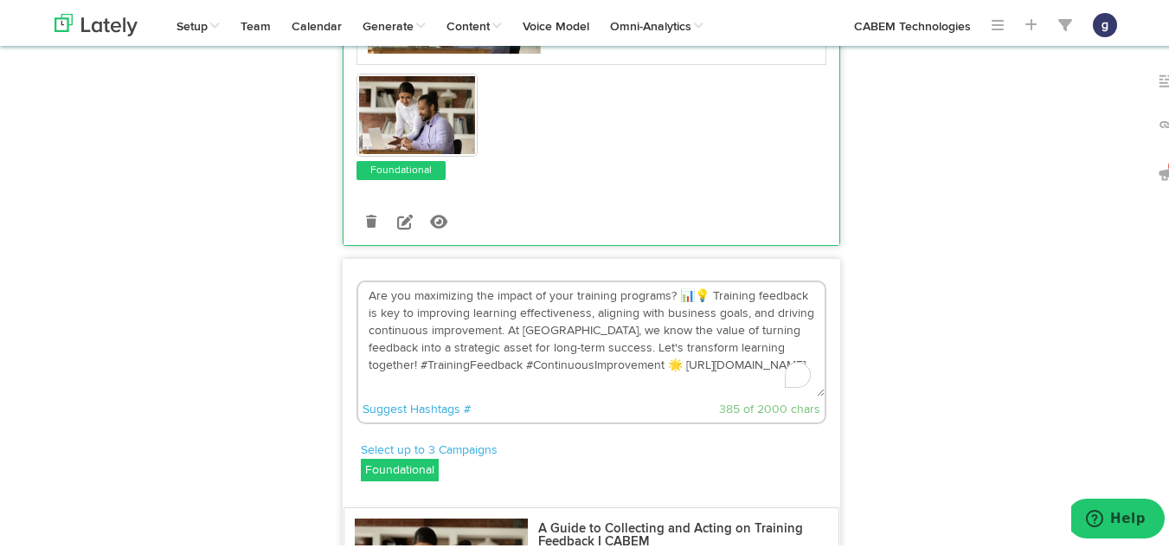
click at [697, 287] on textarea "Are you maximizing the impact of your training programs? 📊💡 Training feedback i…" at bounding box center [591, 336] width 466 height 114
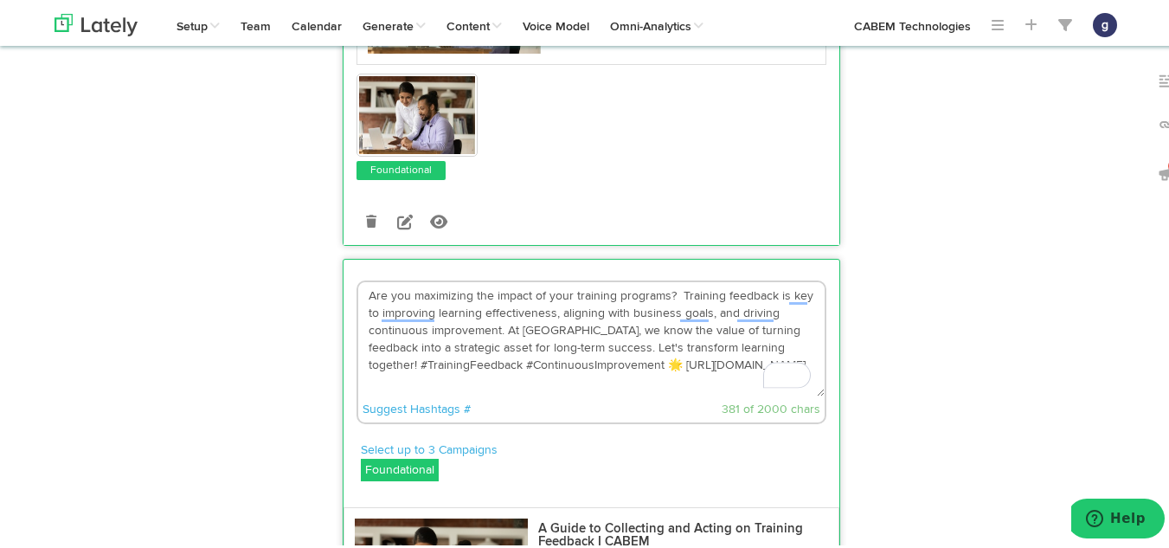
click at [624, 363] on textarea "Are you maximizing the impact of your training programs? Training feedback is k…" at bounding box center [591, 336] width 466 height 114
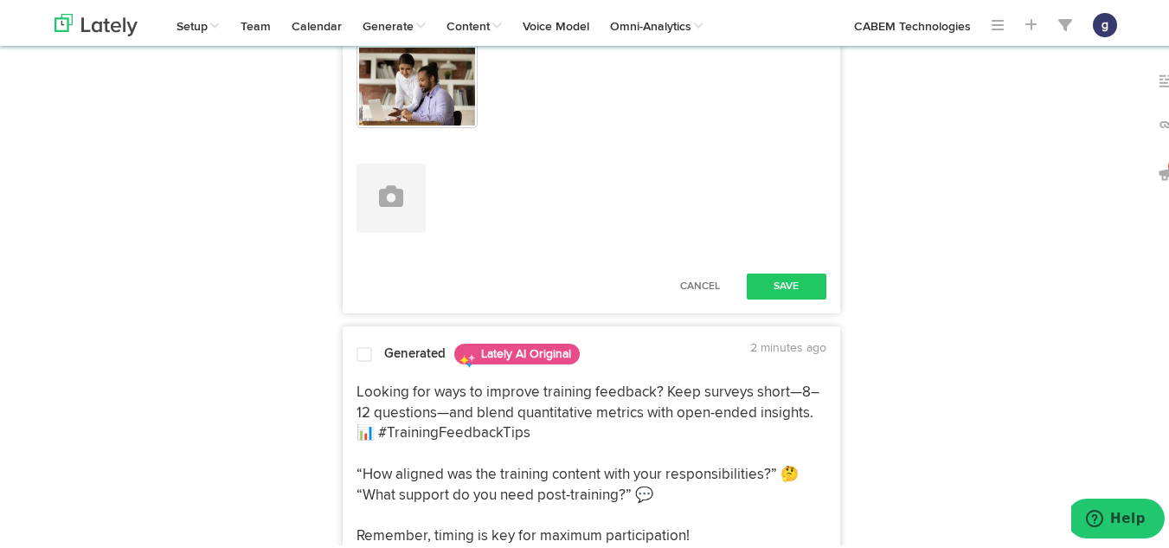
scroll to position [1684, 0]
type textarea "Are you maximizing the impact of your training programs? Training feedback is k…"
click at [773, 271] on button "Save" at bounding box center [787, 283] width 80 height 26
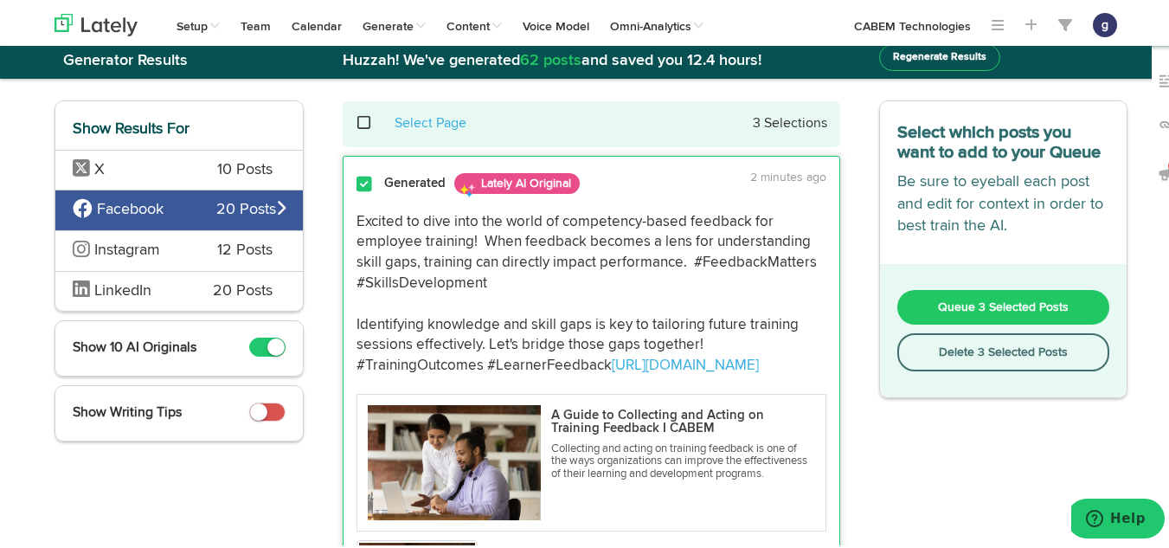
scroll to position [0, 0]
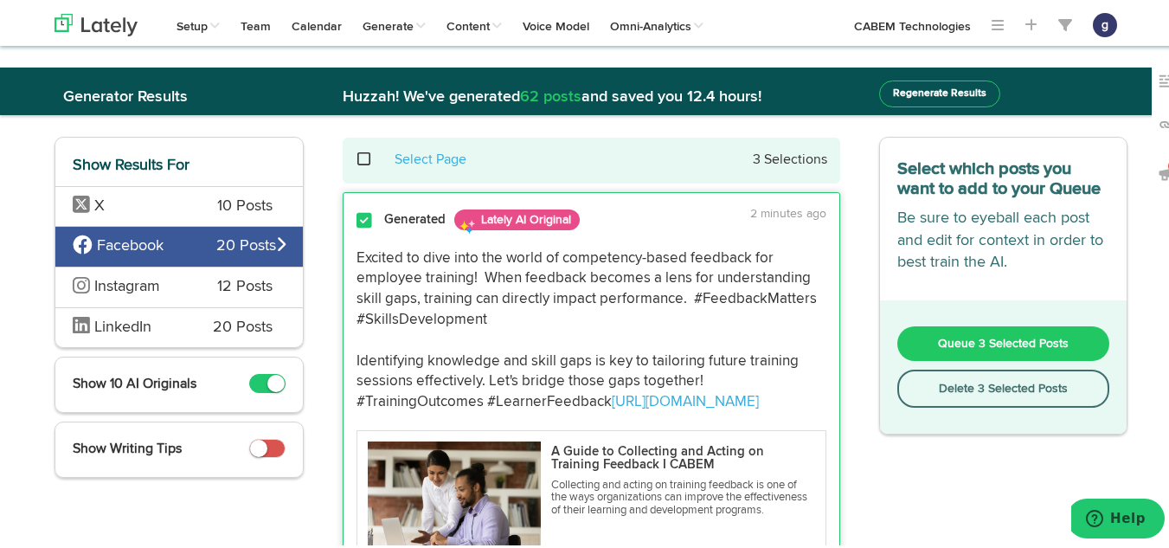
click at [965, 336] on span "Queue 3 Selected Posts" at bounding box center [1003, 341] width 131 height 12
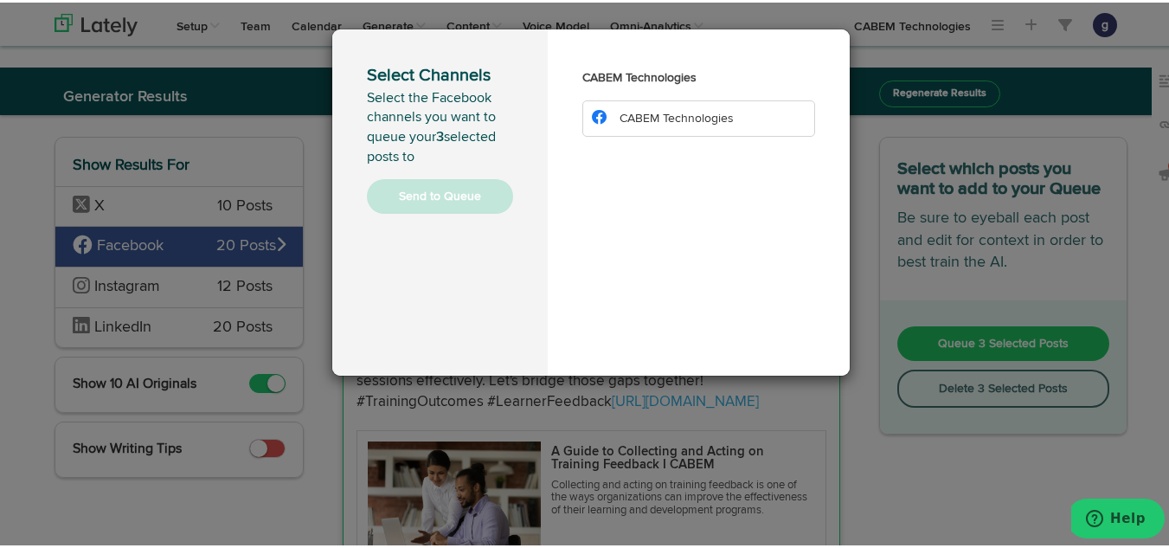
click at [678, 110] on span "CABEM Technologies" at bounding box center [676, 116] width 114 height 12
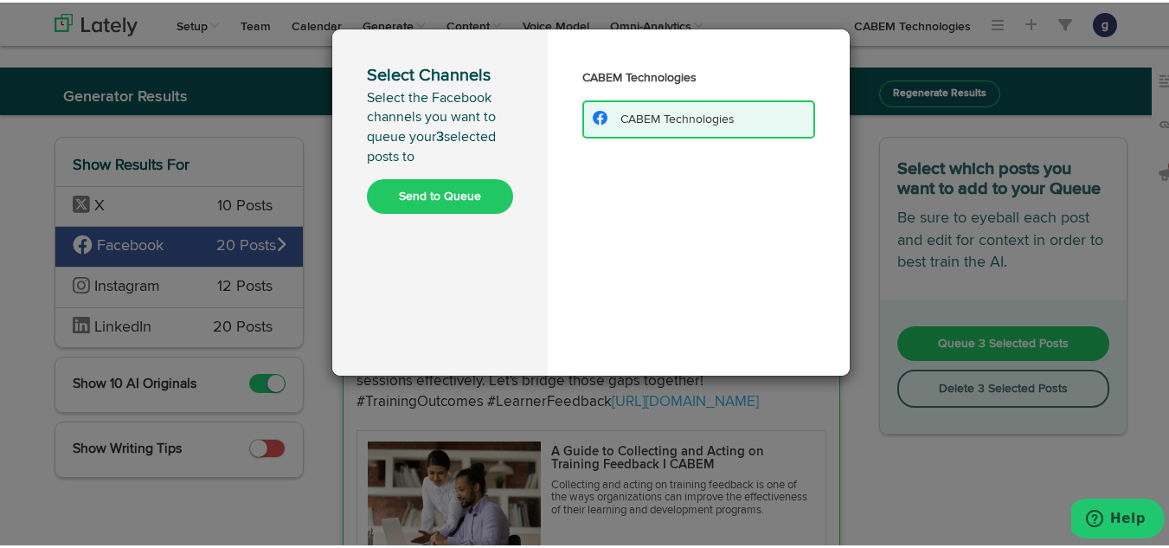
click at [395, 184] on button "Send to Queue" at bounding box center [440, 193] width 146 height 35
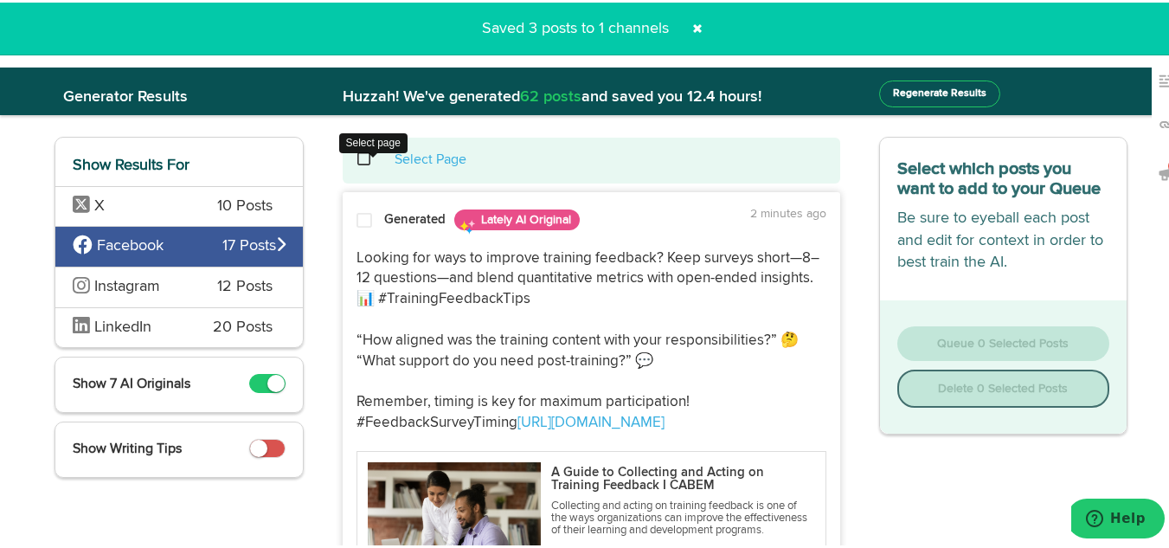
click at [356, 157] on span at bounding box center [373, 157] width 35 height 1
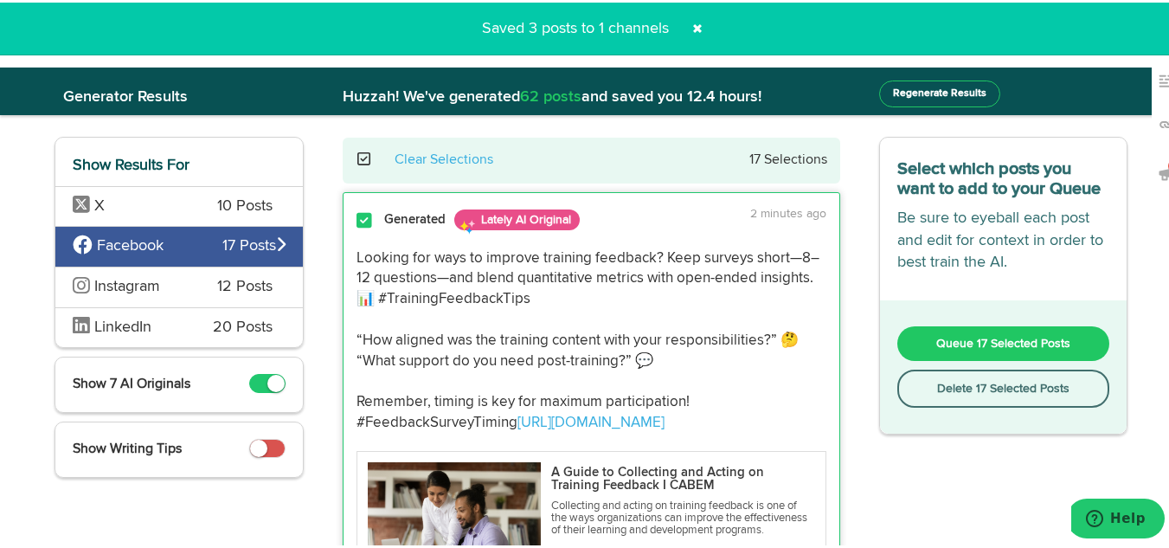
click at [949, 384] on button "Delete 17 Selected Posts" at bounding box center [1003, 386] width 213 height 38
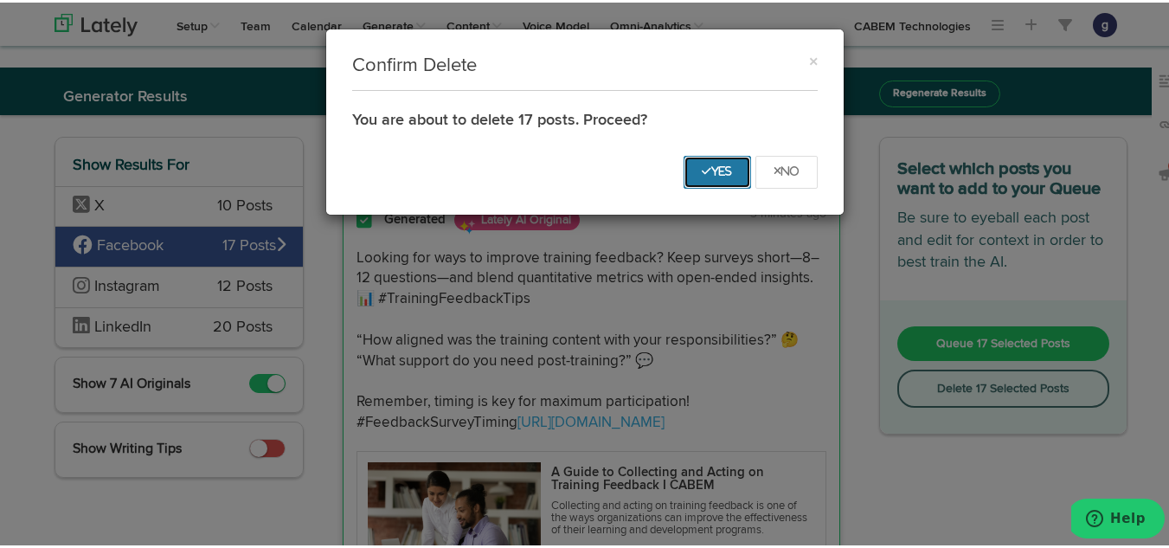
click at [703, 168] on icon "Yes" at bounding box center [717, 169] width 31 height 10
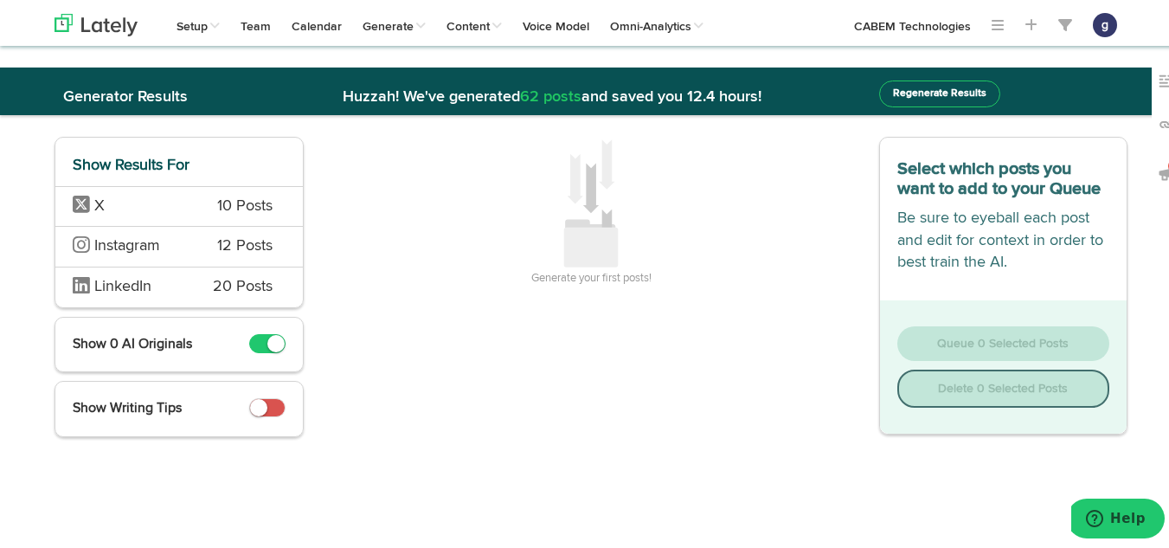
click at [171, 208] on span "X" at bounding box center [132, 204] width 119 height 22
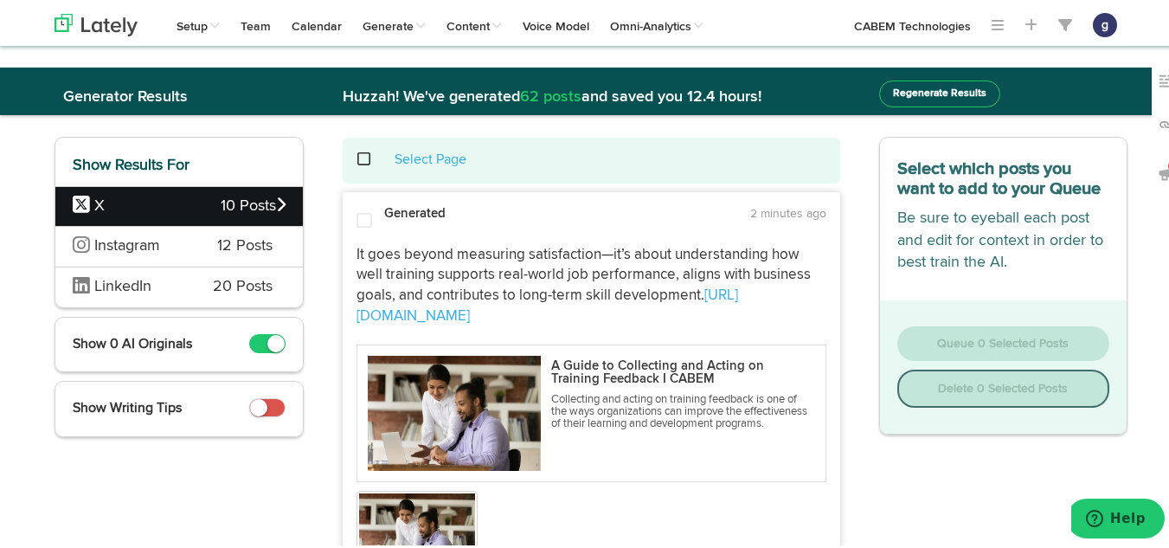
click at [358, 157] on span at bounding box center [373, 157] width 35 height 1
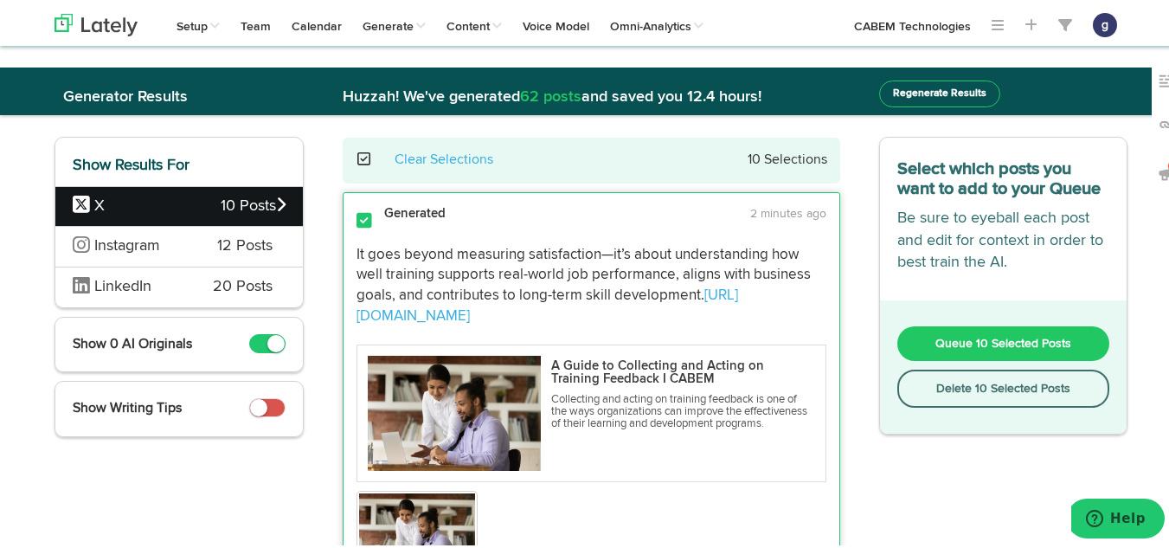
click at [928, 382] on button "Delete 10 Selected Posts" at bounding box center [1003, 386] width 213 height 38
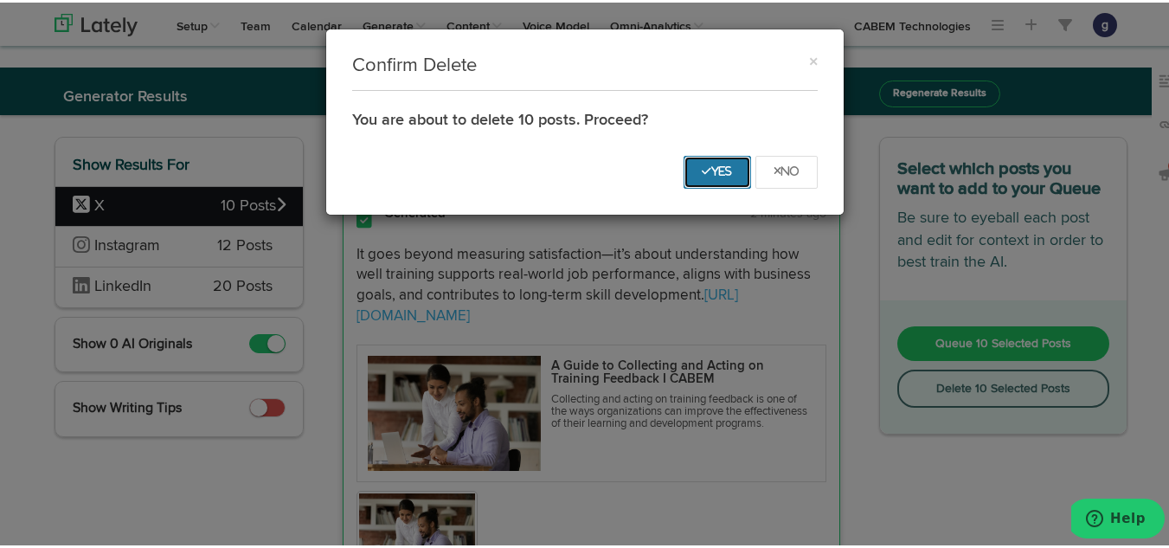
click at [702, 169] on icon "Yes" at bounding box center [717, 169] width 31 height 10
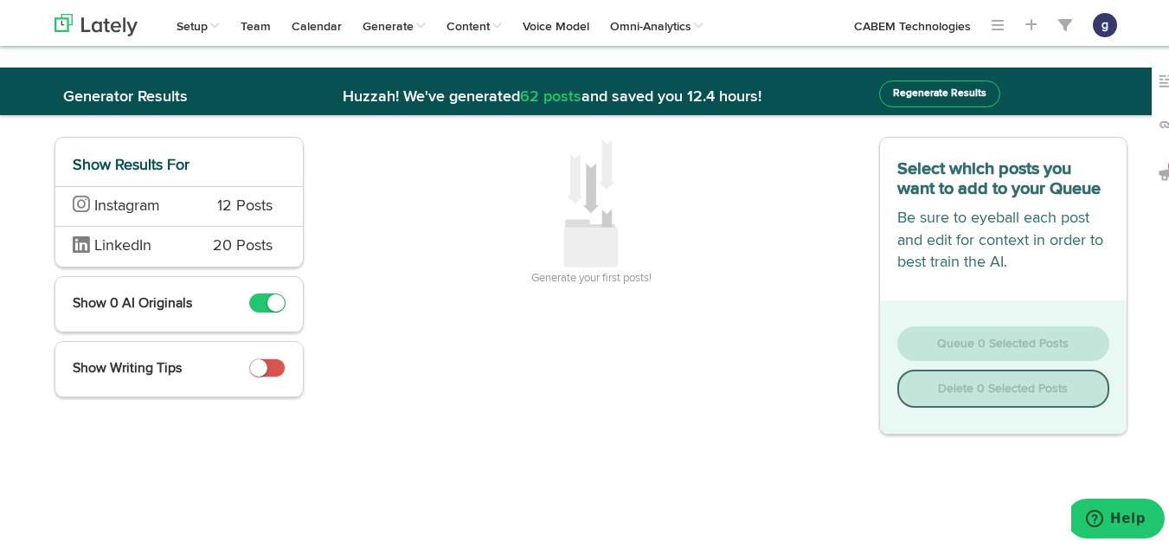
click at [217, 205] on span "12 Posts" at bounding box center [244, 204] width 55 height 22
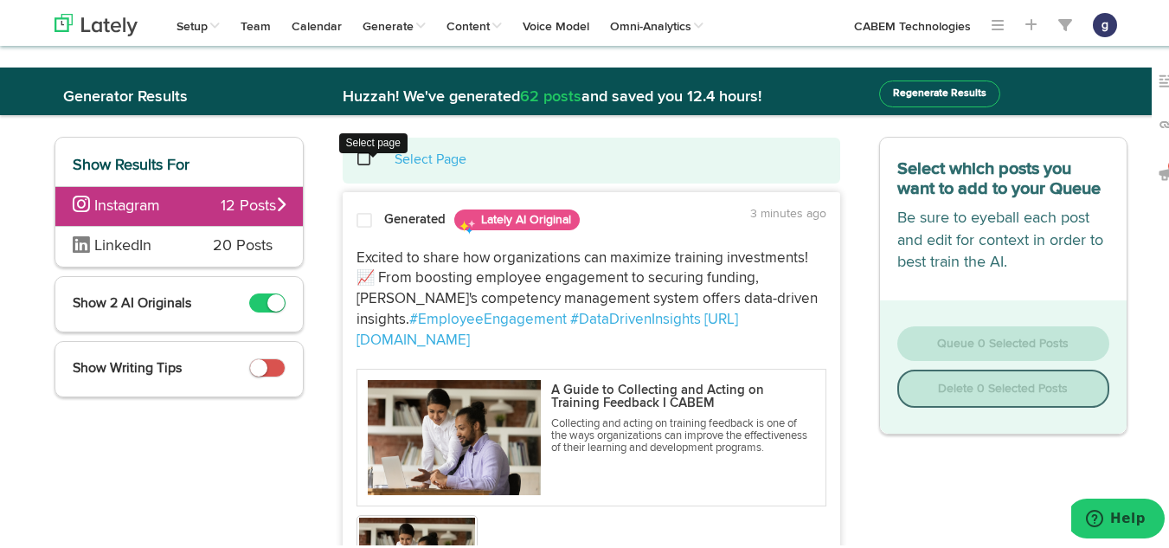
click at [356, 157] on span at bounding box center [373, 157] width 35 height 1
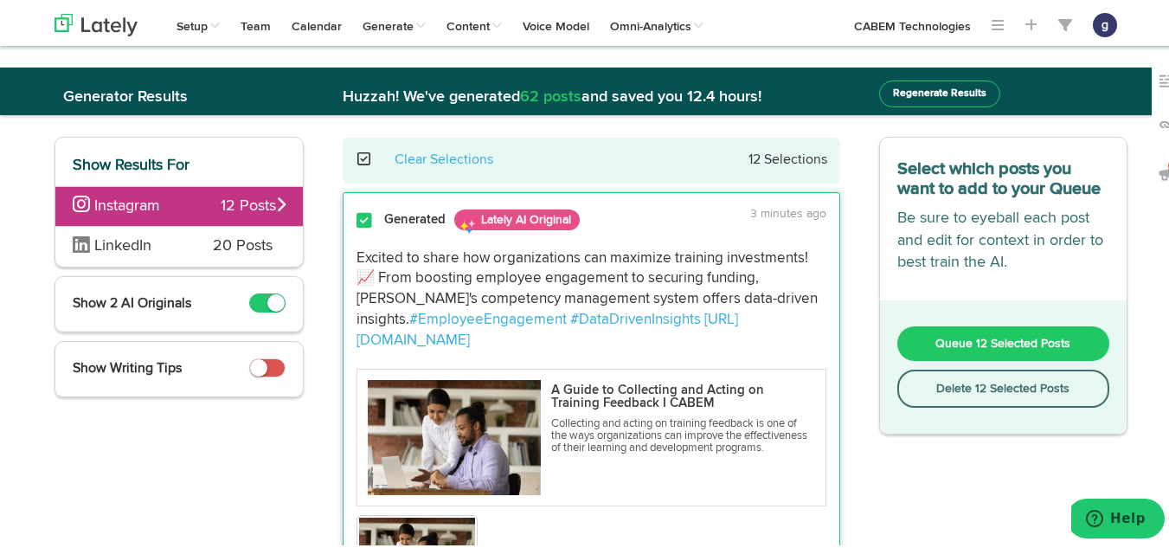
click at [968, 384] on button "Delete 12 Selected Posts" at bounding box center [1003, 386] width 213 height 38
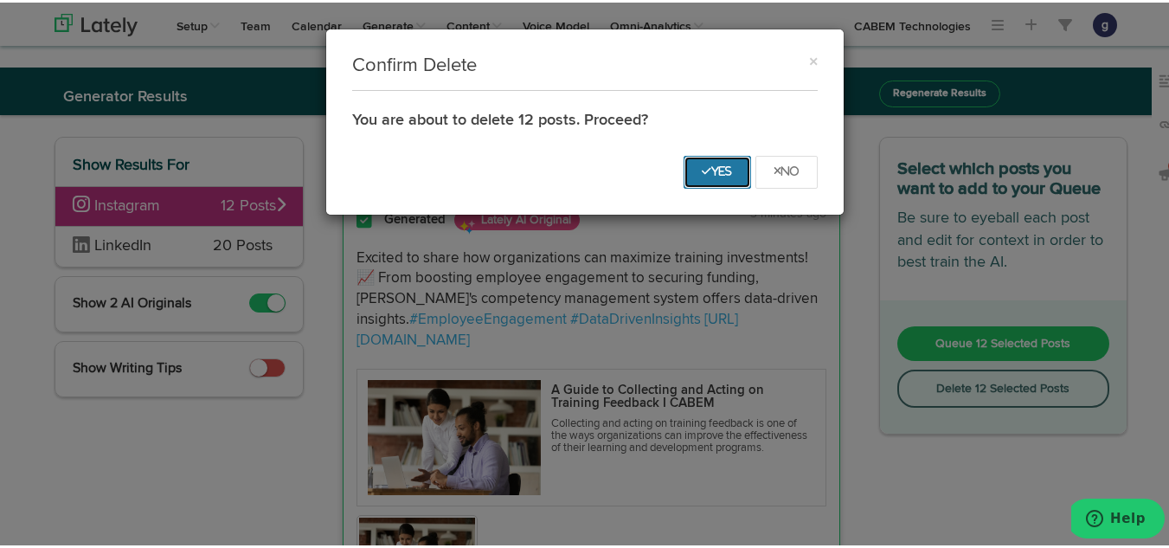
click at [698, 176] on button "Yes" at bounding box center [716, 169] width 67 height 33
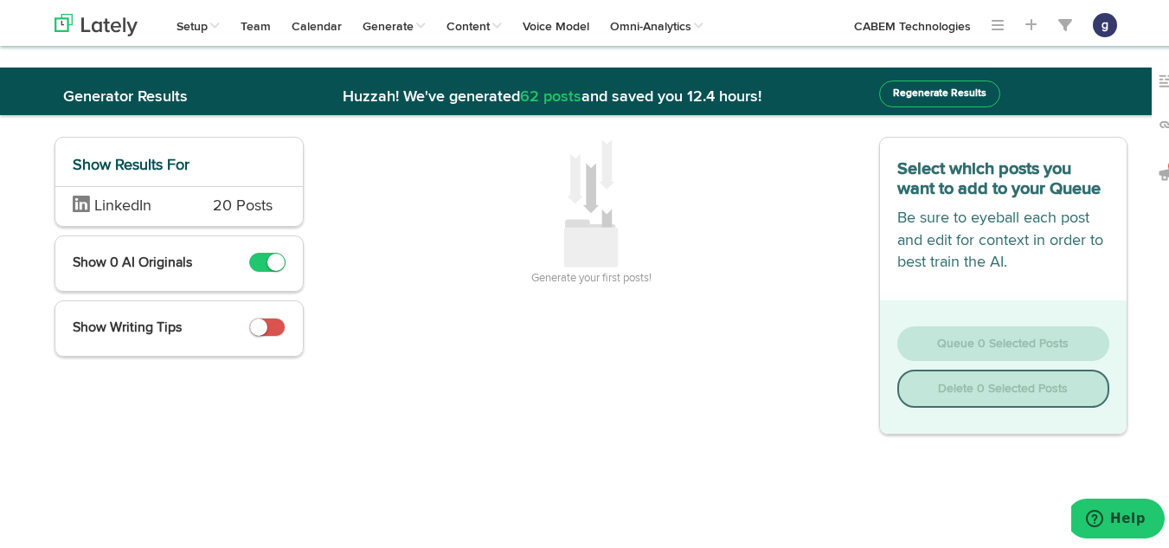
click at [222, 197] on span "20 Posts" at bounding box center [243, 204] width 60 height 22
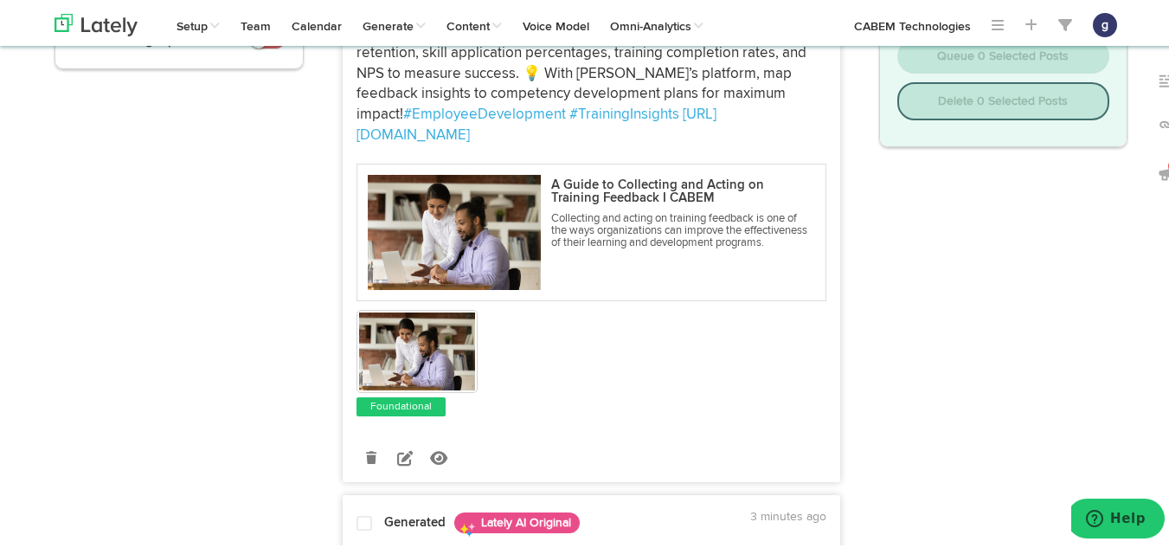
scroll to position [291, 0]
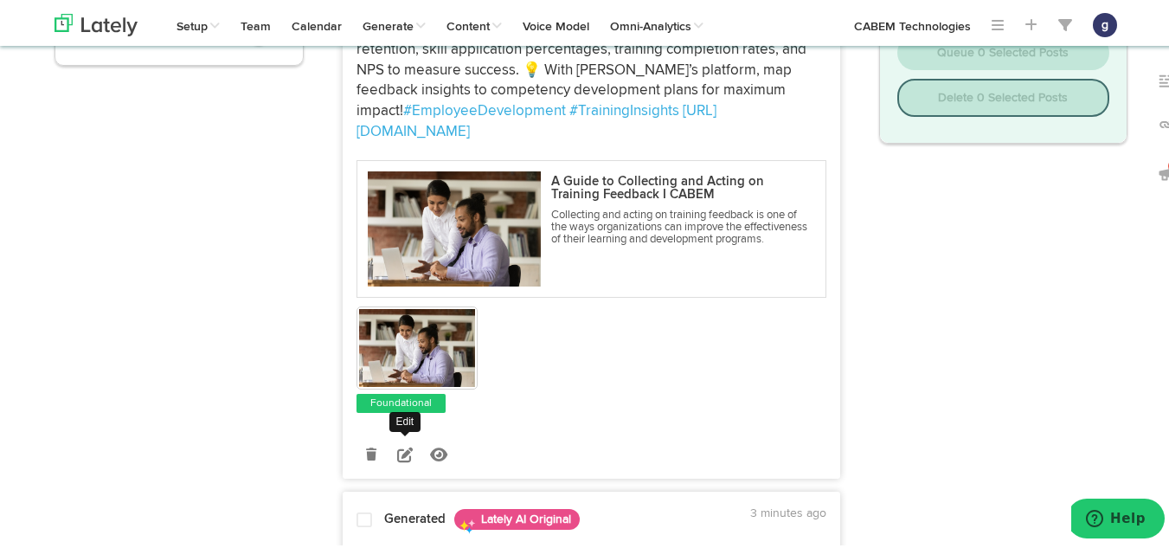
click at [399, 444] on icon at bounding box center [405, 452] width 16 height 16
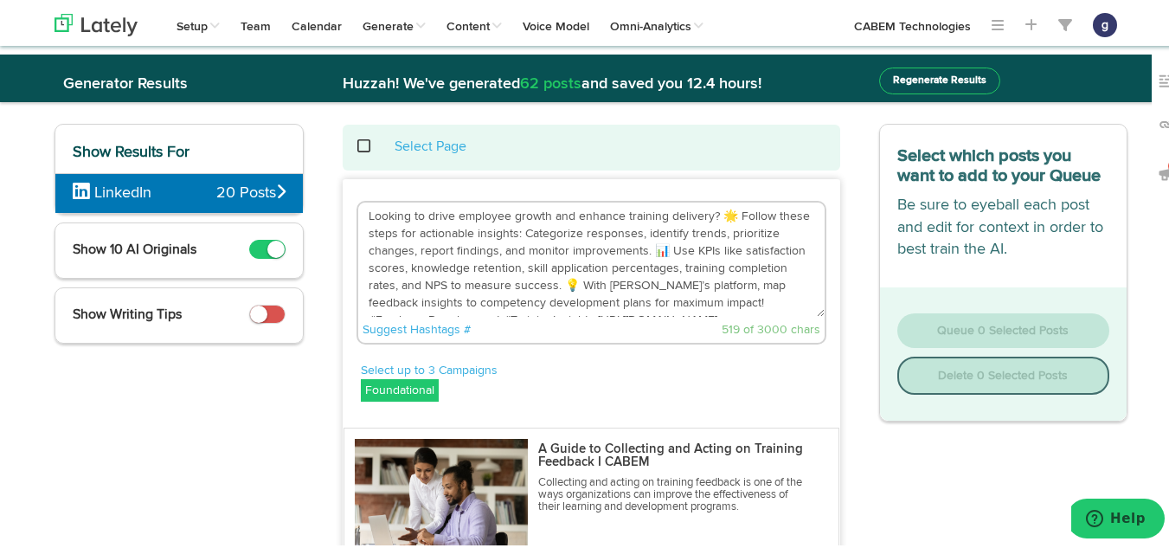
scroll to position [11, 0]
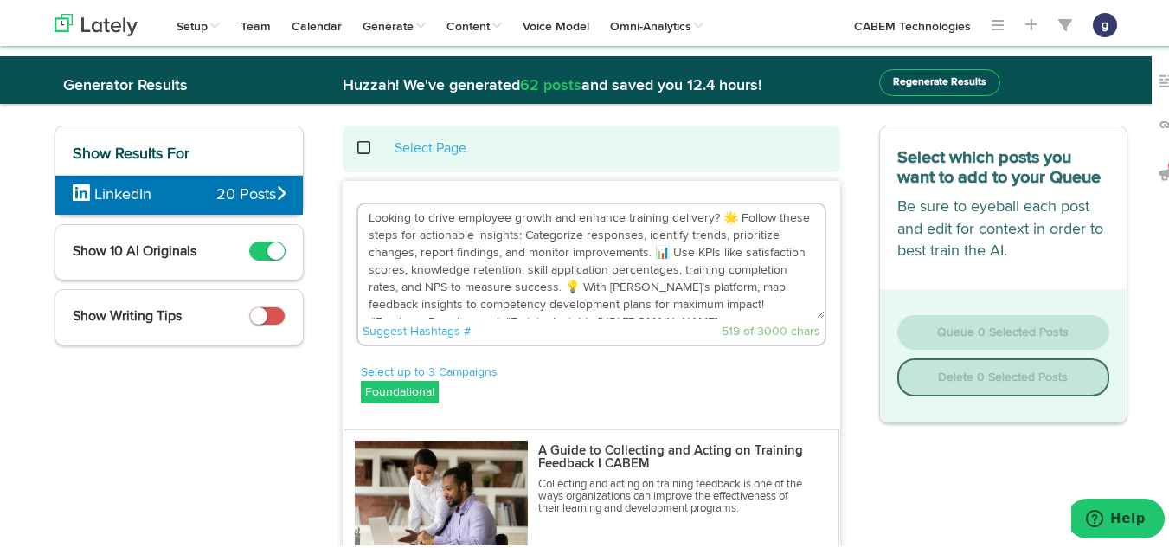
click at [722, 215] on textarea "Looking to drive employee growth and enhance training delivery? 🌟 Follow these …" at bounding box center [591, 259] width 466 height 114
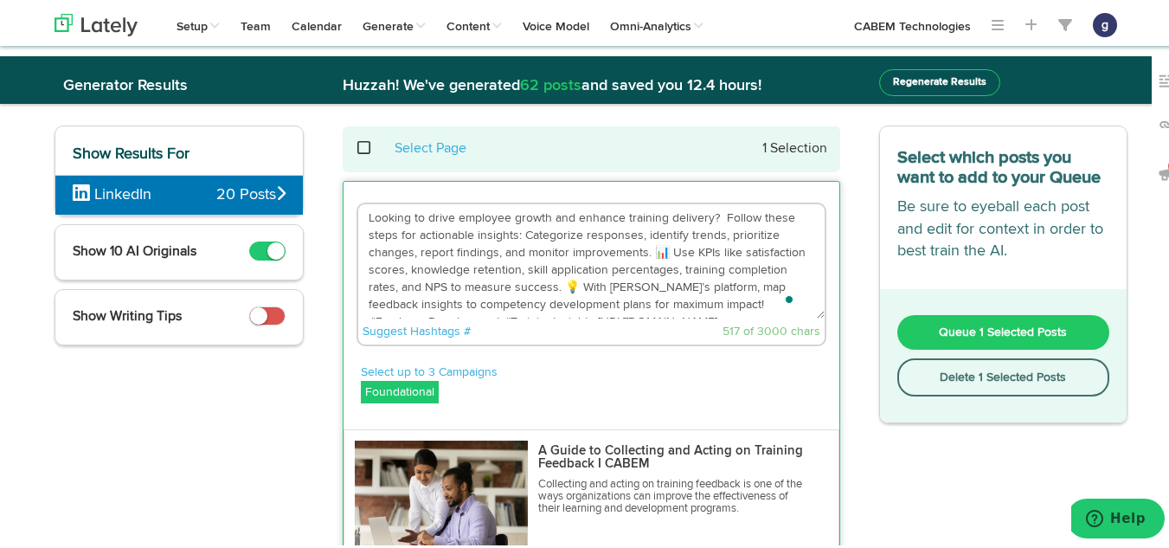
click at [658, 252] on textarea "Looking to drive employee growth and enhance training delivery? Follow these st…" at bounding box center [591, 259] width 466 height 114
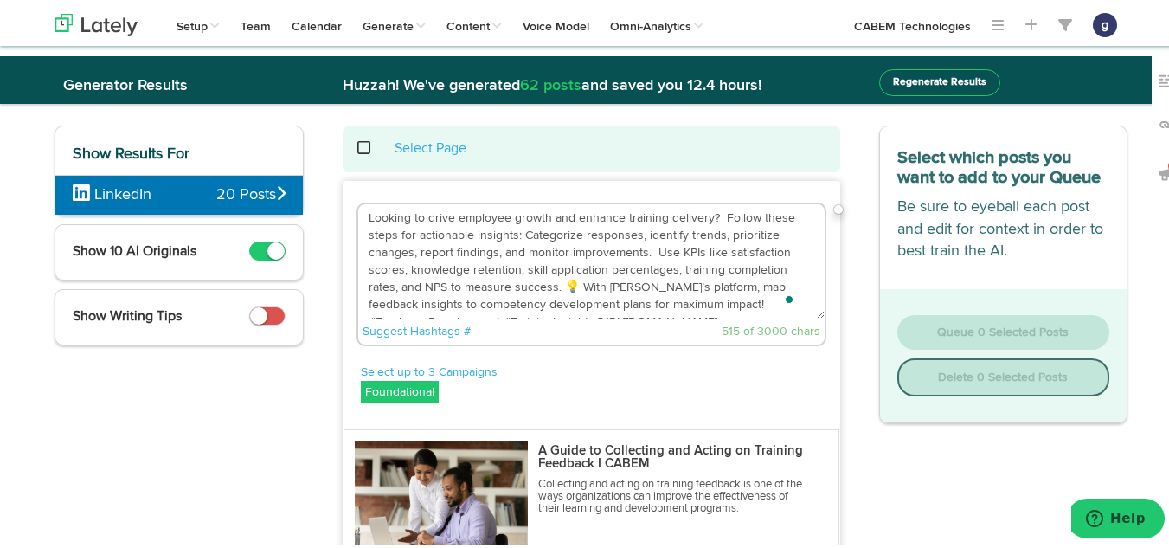
click at [568, 286] on textarea "Looking to drive employee growth and enhance training delivery? Follow these st…" at bounding box center [591, 259] width 466 height 114
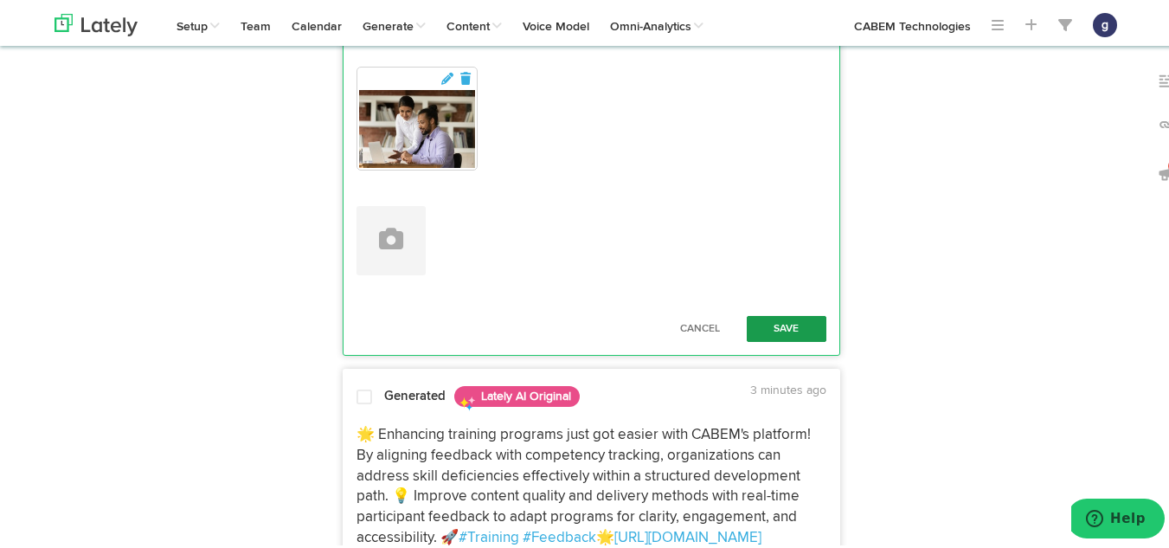
scroll to position [542, 0]
type textarea "Looking to drive employee growth and enhance training delivery? Follow these st…"
click at [779, 316] on button "Save" at bounding box center [787, 325] width 80 height 26
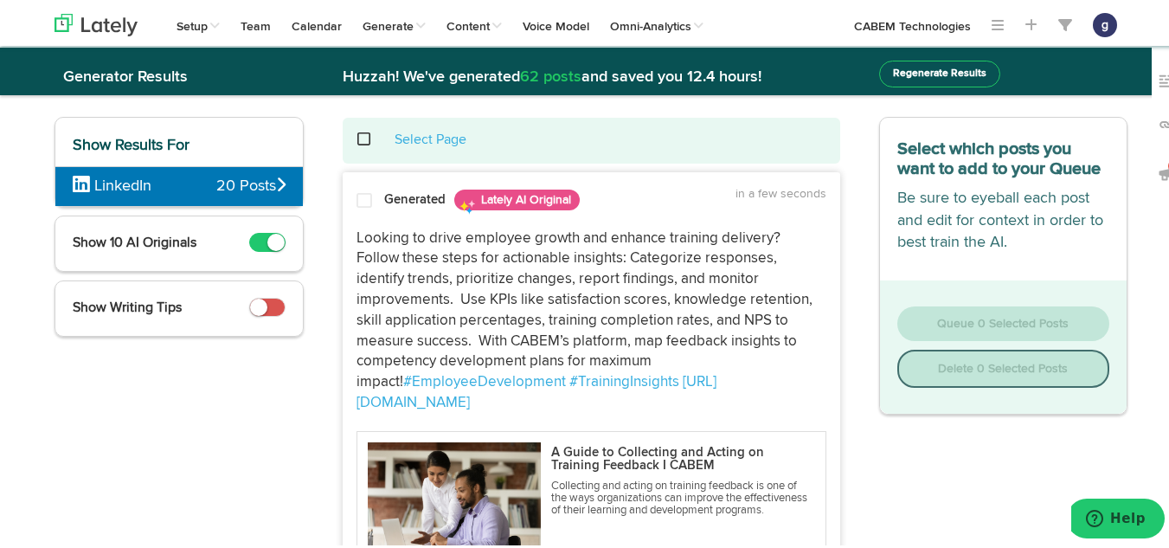
scroll to position [0, 0]
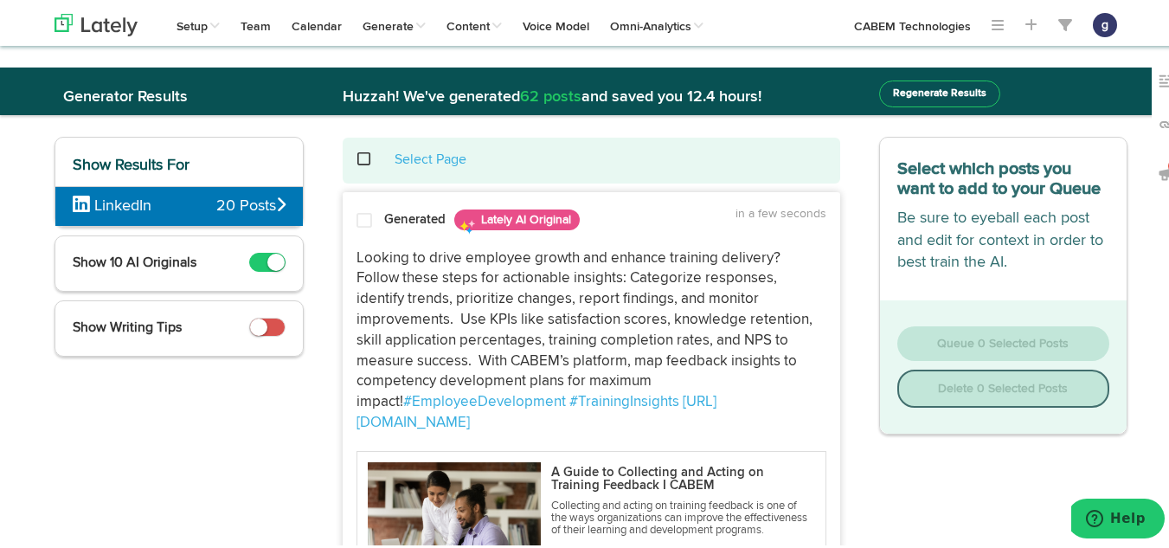
click at [356, 217] on span at bounding box center [364, 217] width 16 height 17
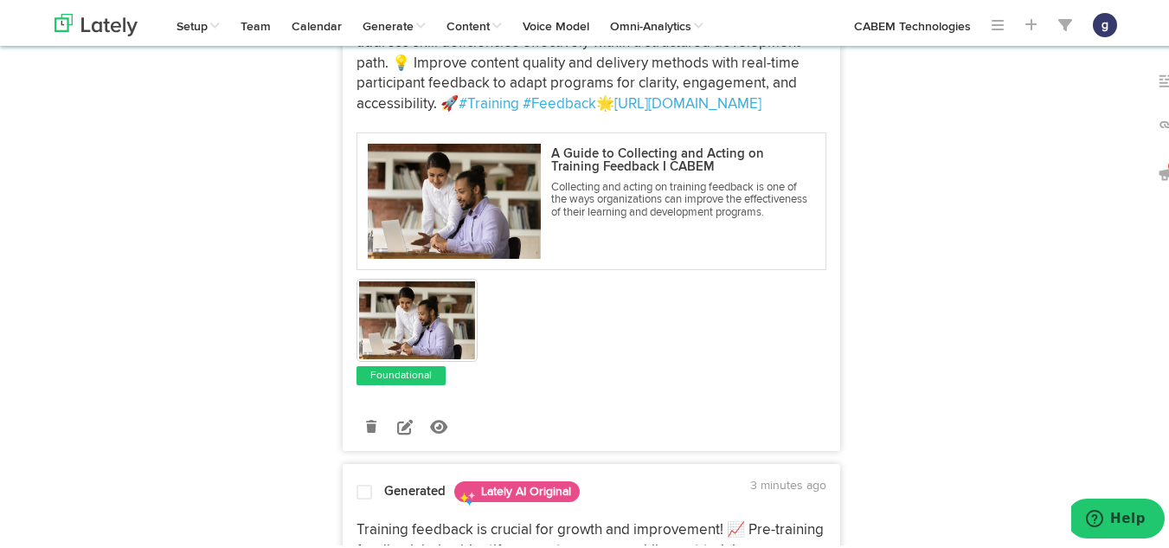
scroll to position [850, 0]
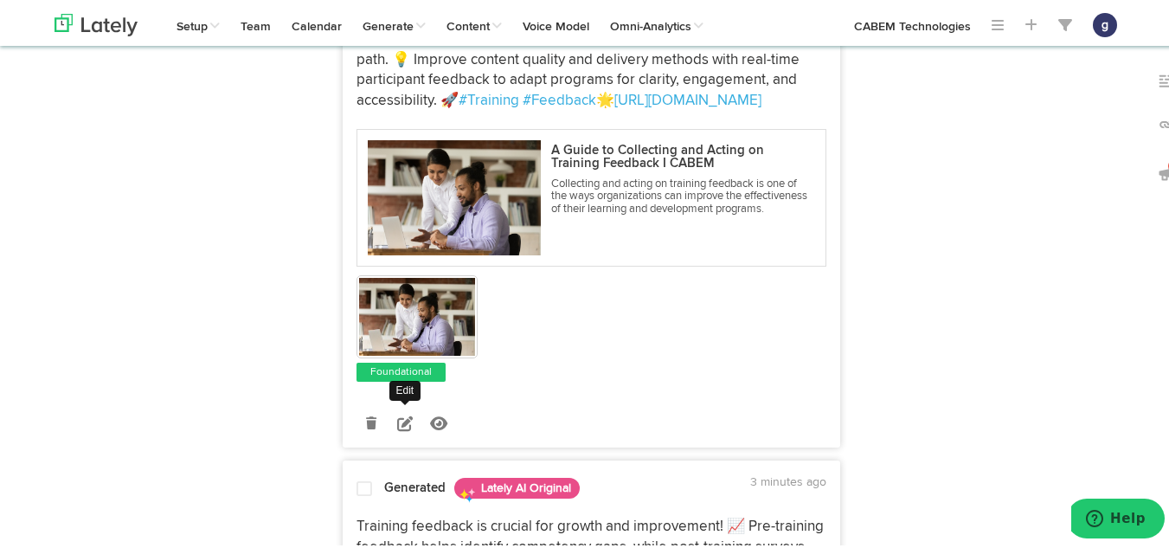
click at [401, 413] on icon at bounding box center [405, 421] width 16 height 16
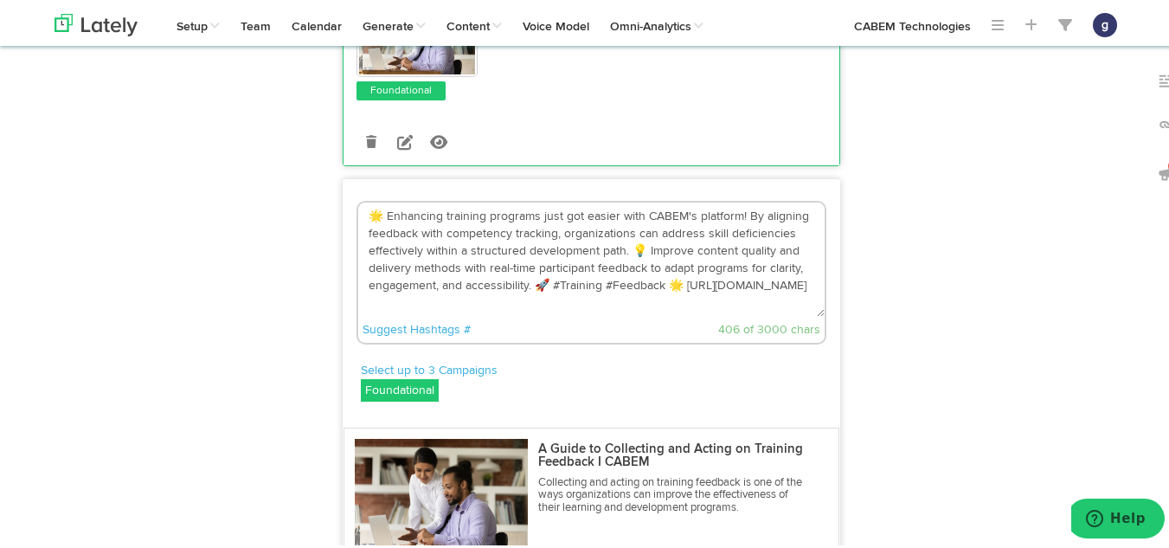
scroll to position [601, 0]
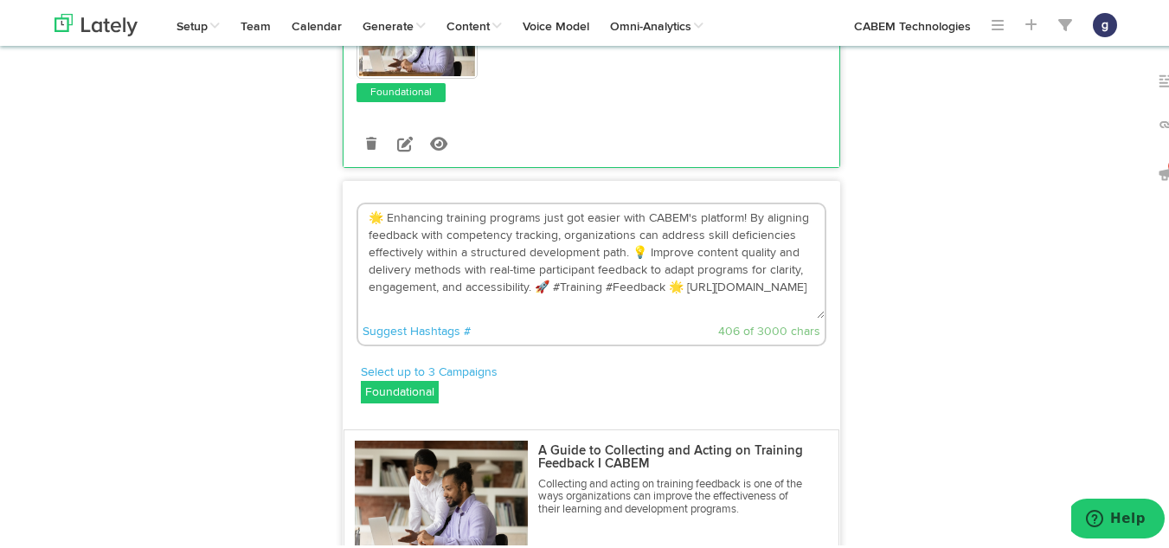
click at [673, 266] on textarea "🌟 Enhancing training programs just got easier with CABEM's platform! By alignin…" at bounding box center [591, 259] width 466 height 114
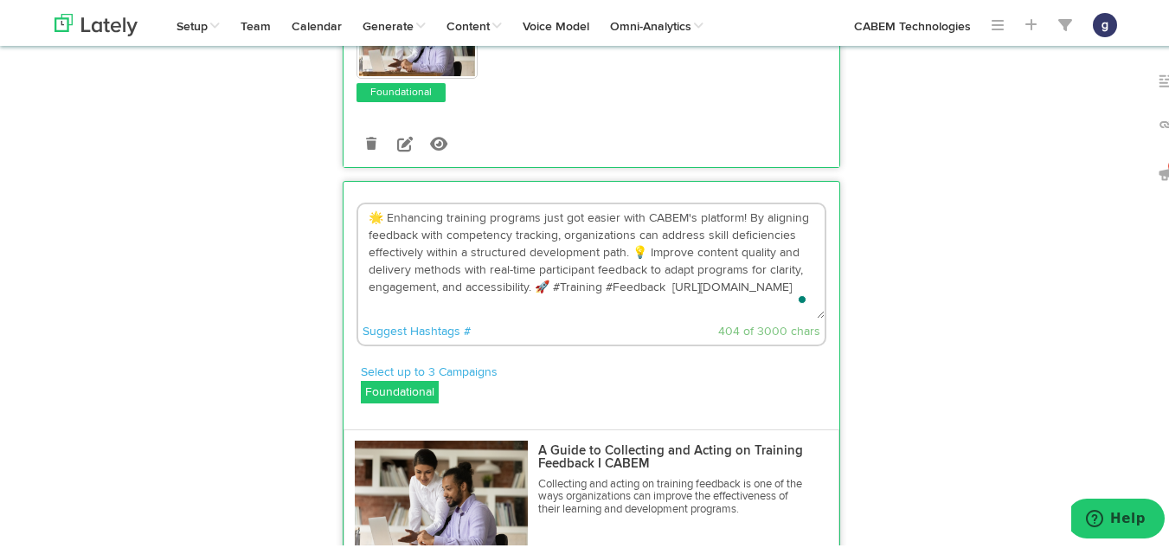
click at [540, 263] on textarea "🌟 Enhancing training programs just got easier with CABEM's platform! By alignin…" at bounding box center [591, 259] width 466 height 114
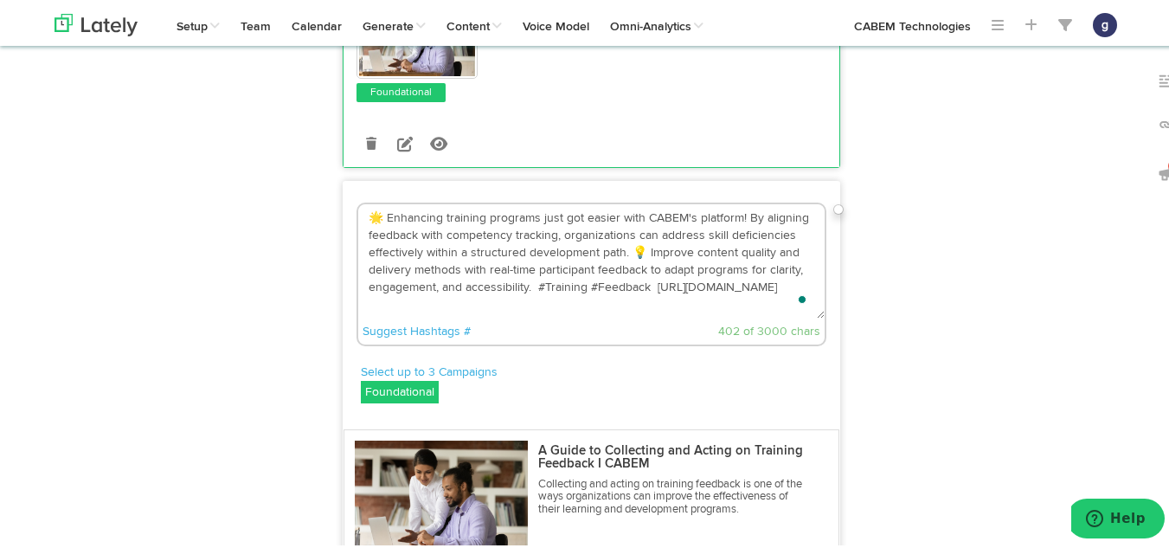
click at [639, 233] on textarea "🌟 Enhancing training programs just got easier with CABEM's platform! By alignin…" at bounding box center [591, 259] width 466 height 114
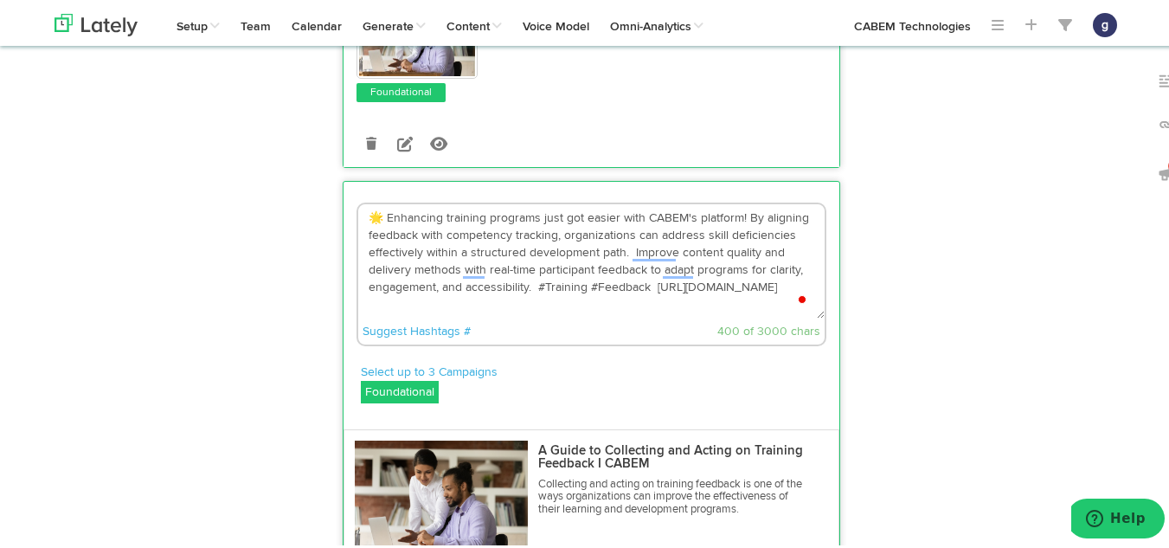
click at [375, 202] on textarea "🌟 Enhancing training programs just got easier with CABEM's platform! By alignin…" at bounding box center [591, 259] width 466 height 114
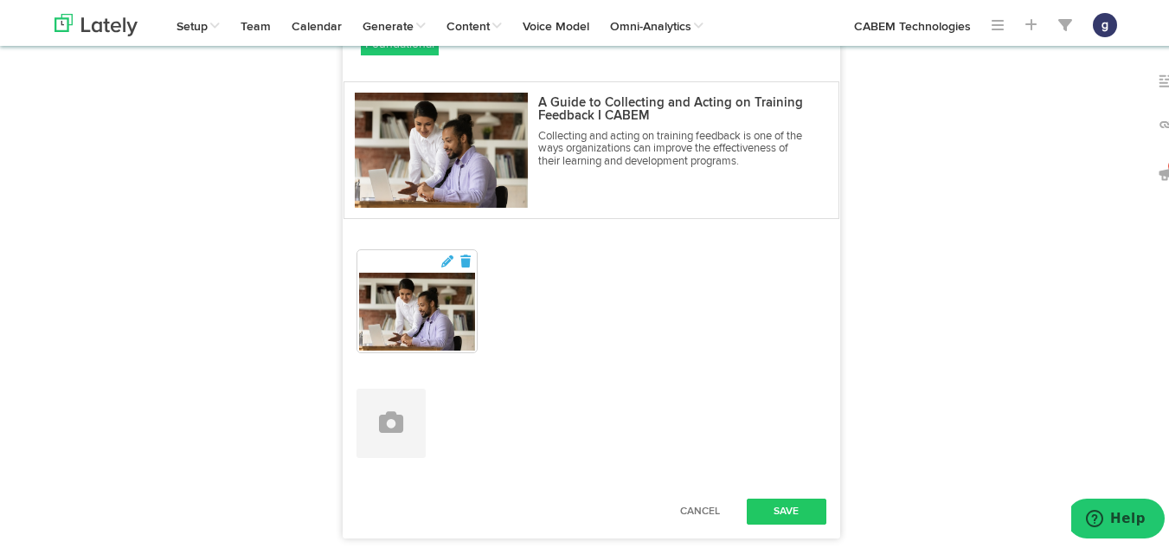
scroll to position [957, 0]
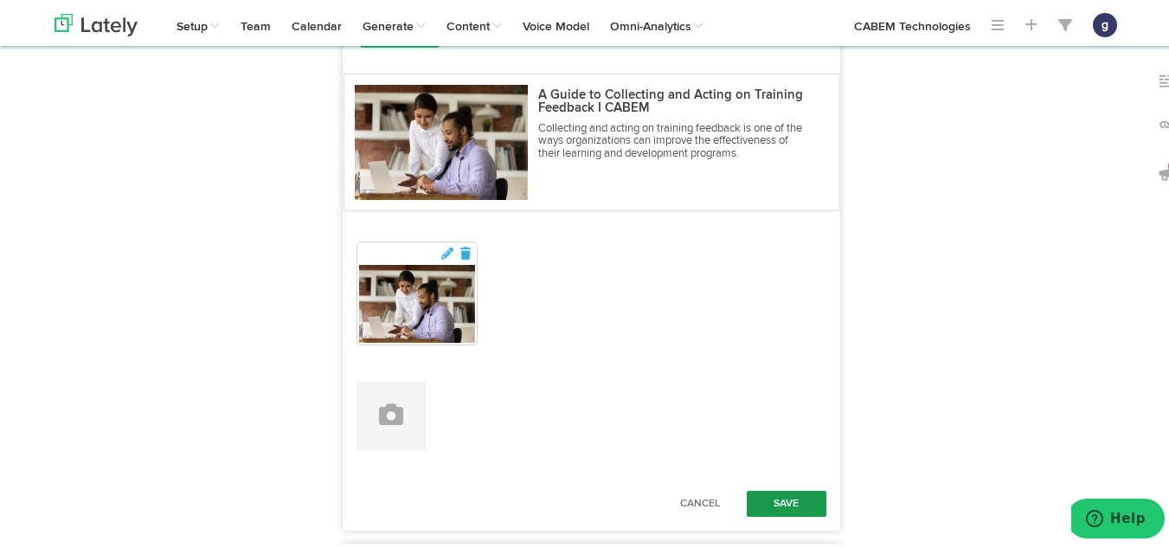
type textarea "Enhancing training programs just got easier with CABEM's platform! By aligning …"
click at [783, 488] on button "Save" at bounding box center [787, 501] width 80 height 26
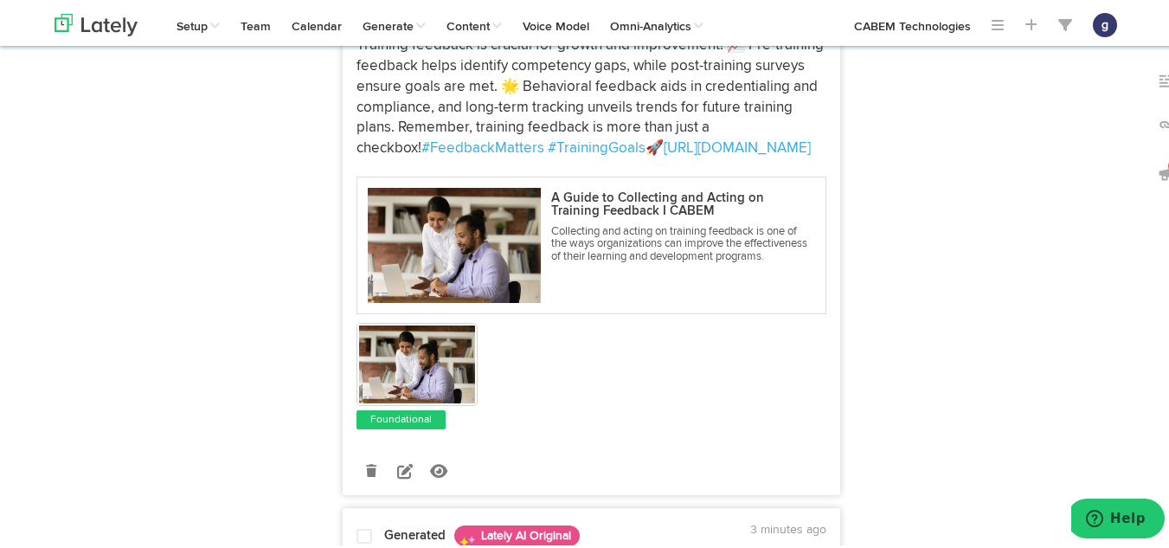
scroll to position [1332, 0]
click at [400, 459] on icon at bounding box center [405, 467] width 16 height 16
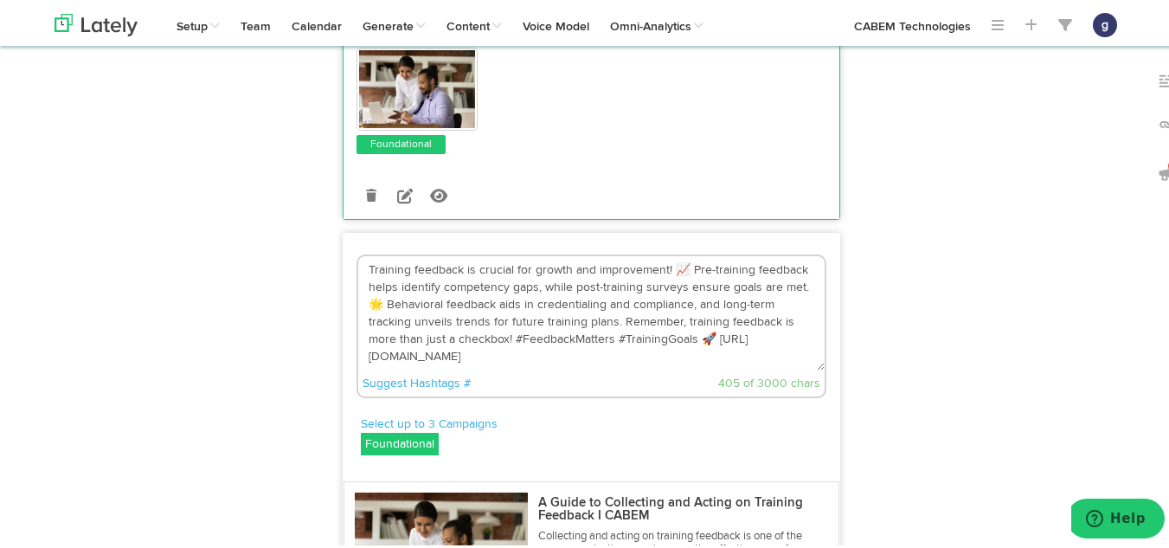
scroll to position [1074, 0]
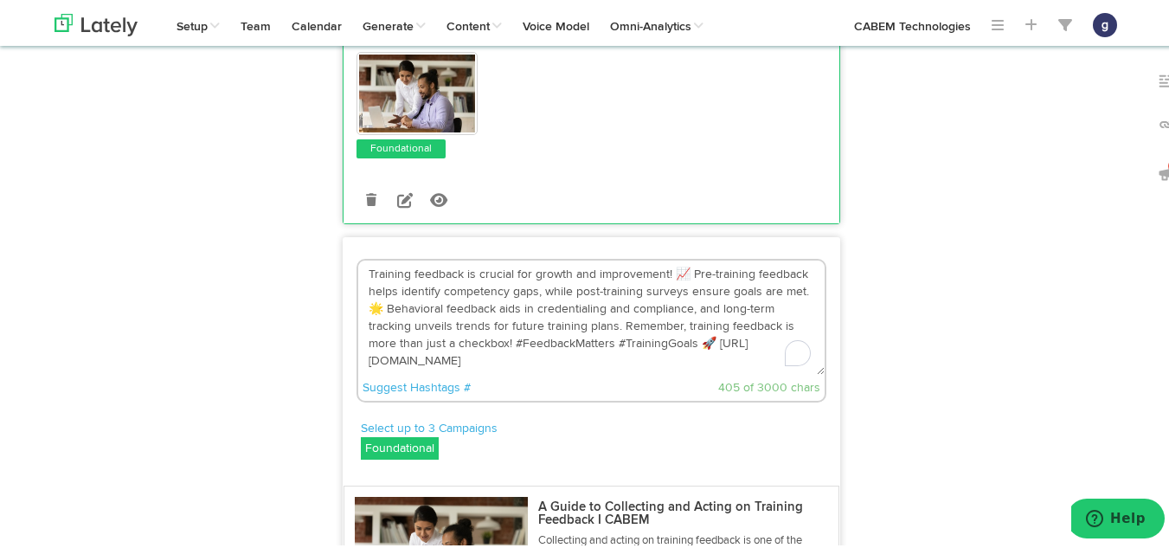
click at [708, 323] on textarea "Training feedback is crucial for growth and improvement! 📈 Pre-training feedbac…" at bounding box center [591, 315] width 466 height 114
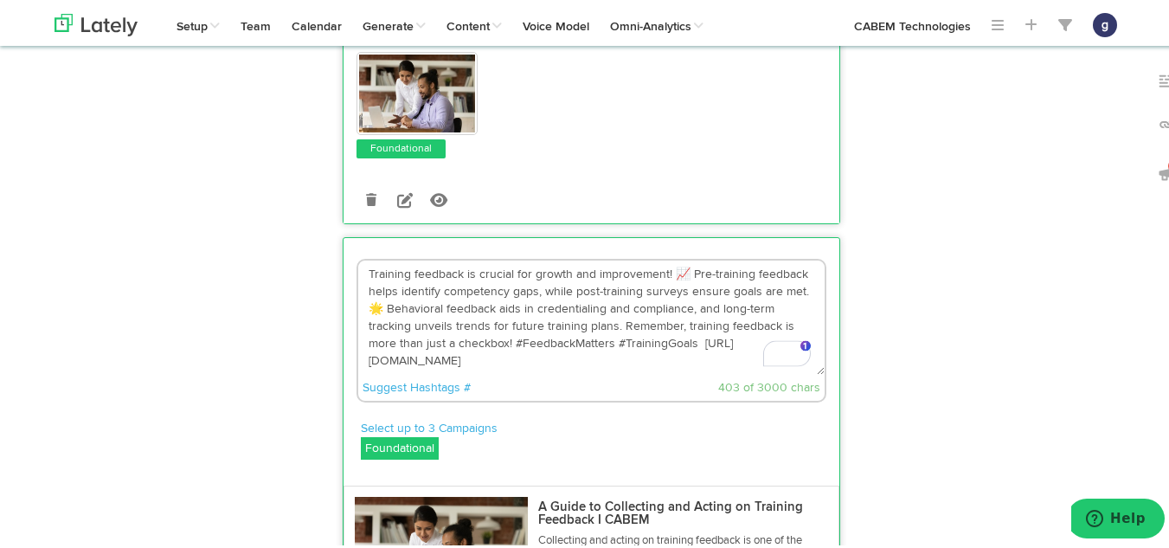
click at [683, 258] on textarea "Training feedback is crucial for growth and improvement! 📈 Pre-training feedbac…" at bounding box center [591, 315] width 466 height 114
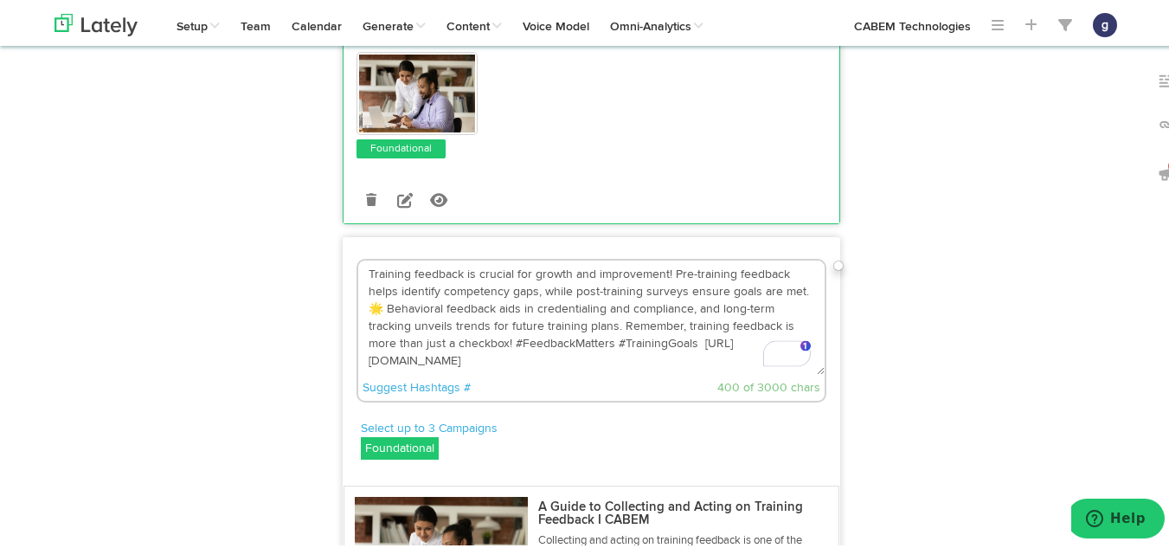
click at [377, 284] on textarea "Training feedback is crucial for growth and improvement! Pre-training feedback …" at bounding box center [591, 315] width 466 height 114
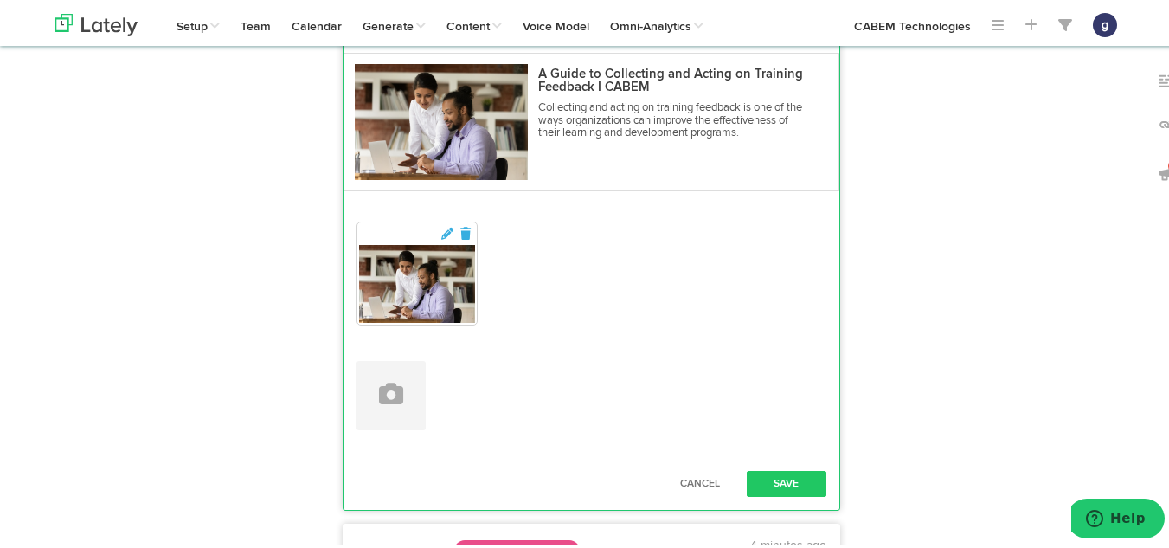
scroll to position [1507, 0]
type textarea "Training feedback is crucial for growth and improvement! Pre-training feedback …"
click at [778, 467] on button "Save" at bounding box center [787, 480] width 80 height 26
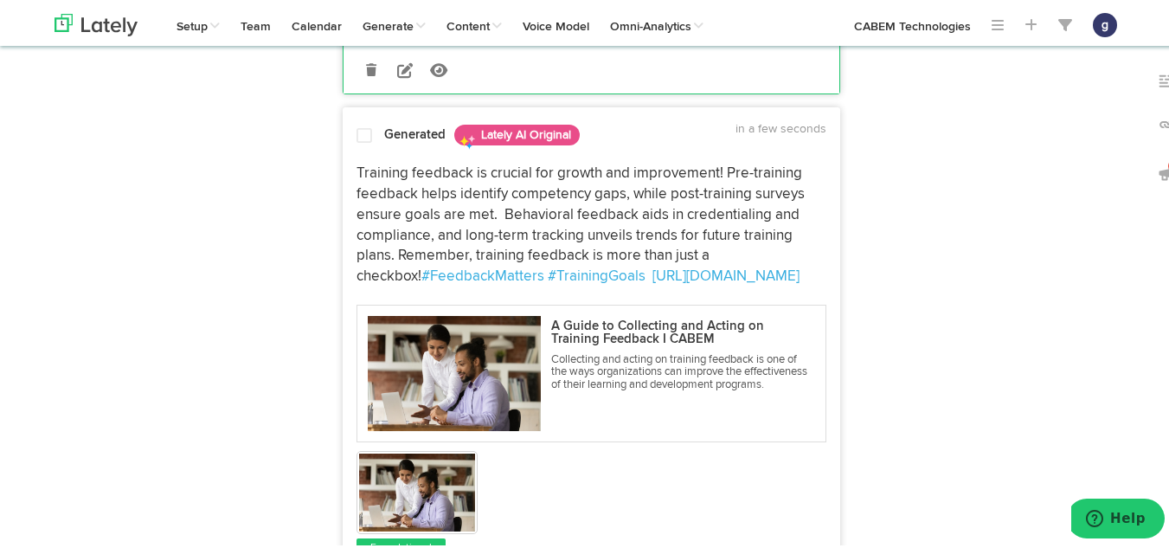
scroll to position [1203, 0]
click at [360, 125] on span at bounding box center [364, 133] width 16 height 17
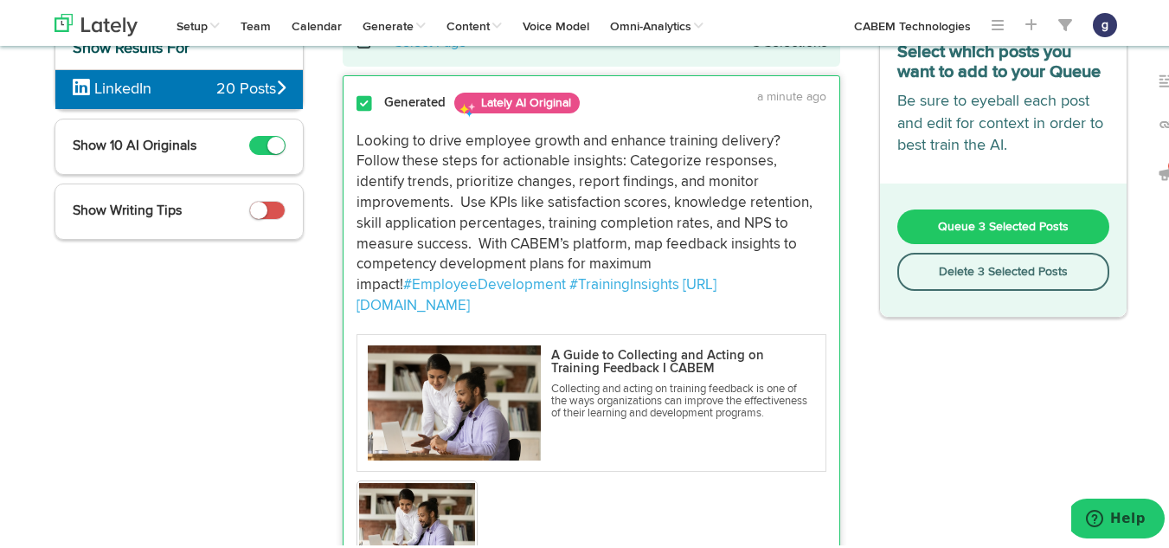
scroll to position [116, 0]
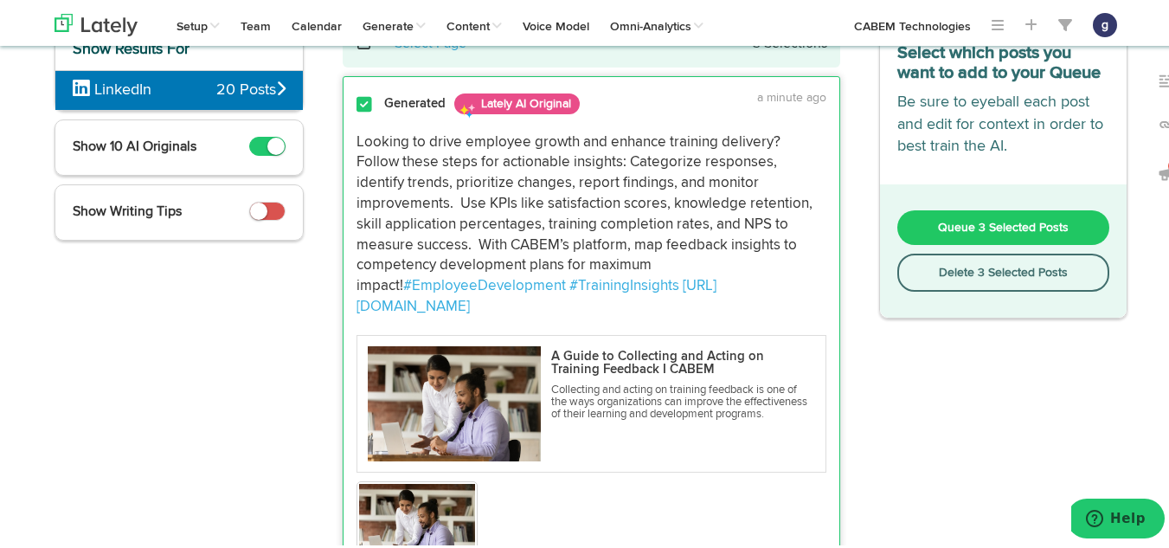
click at [960, 221] on span "Queue 3 Selected Posts" at bounding box center [1003, 225] width 131 height 12
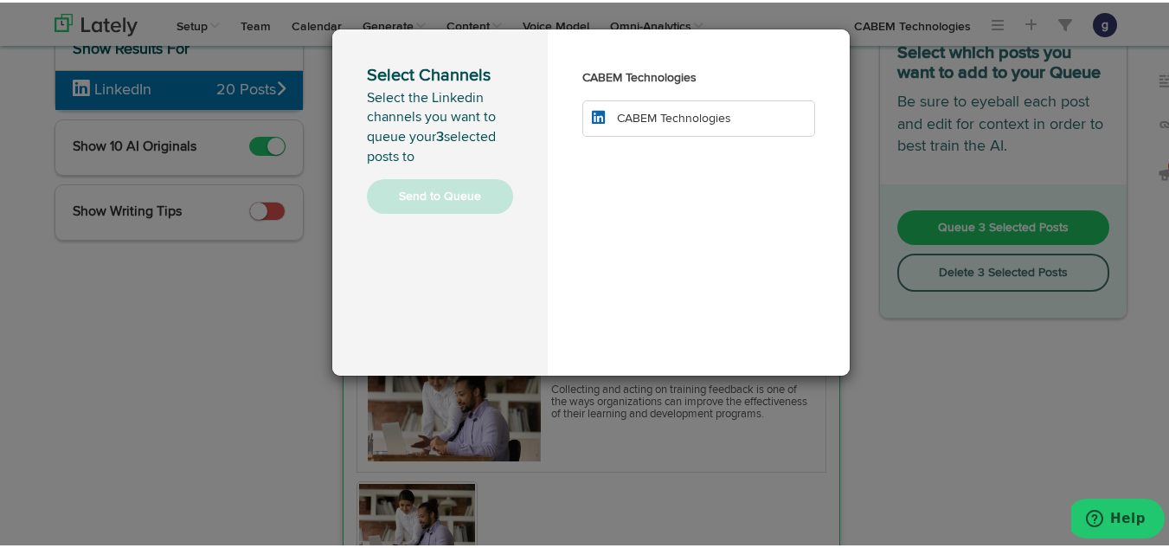
click at [648, 117] on span "CABEM Technologies" at bounding box center [674, 116] width 114 height 12
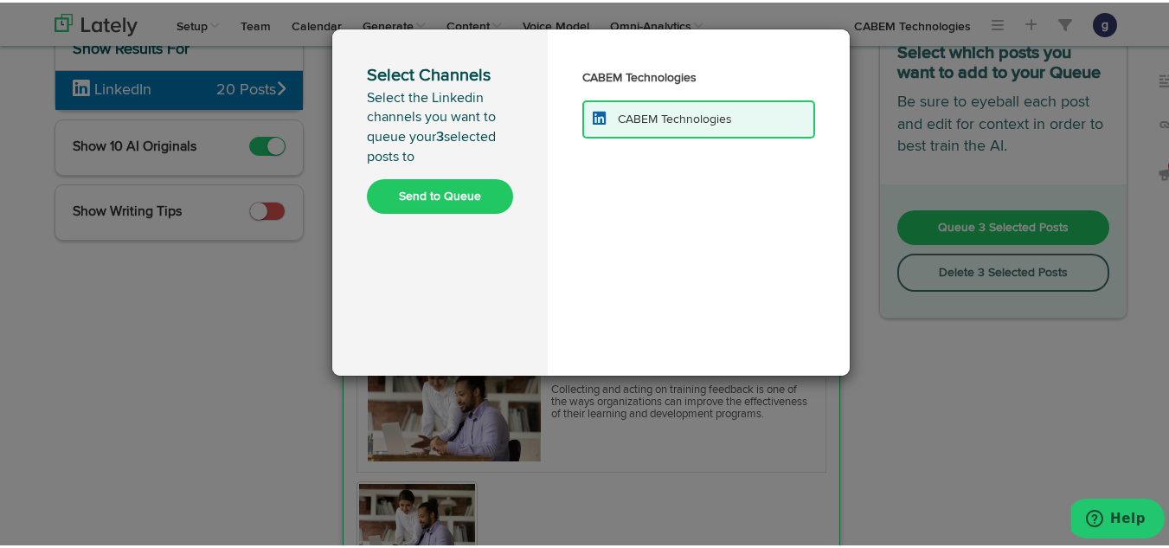
click at [447, 184] on button "Send to Queue" at bounding box center [440, 193] width 146 height 35
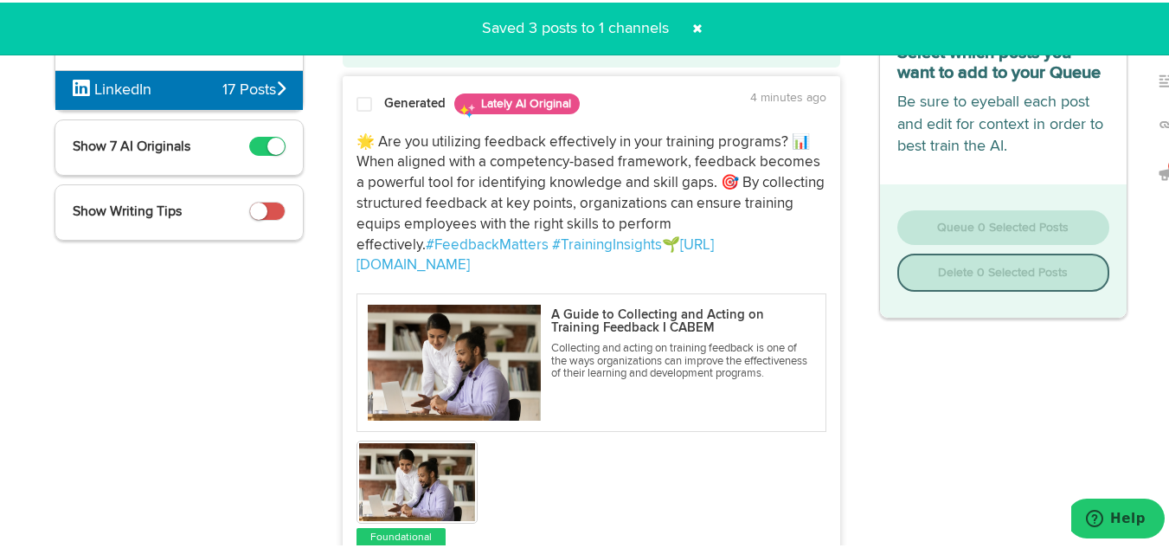
scroll to position [0, 0]
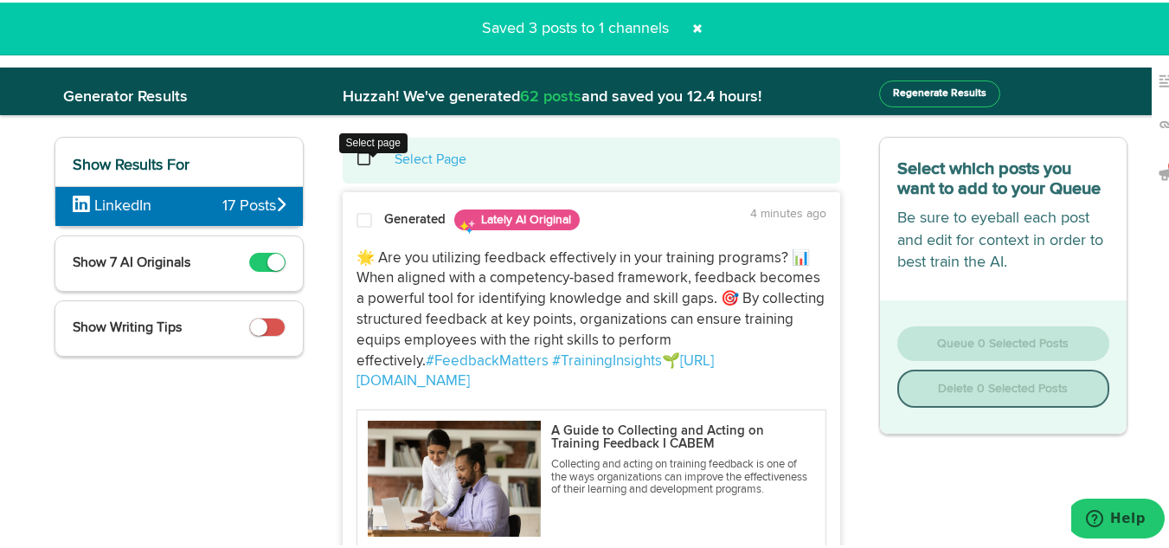
click at [360, 157] on span at bounding box center [373, 157] width 35 height 1
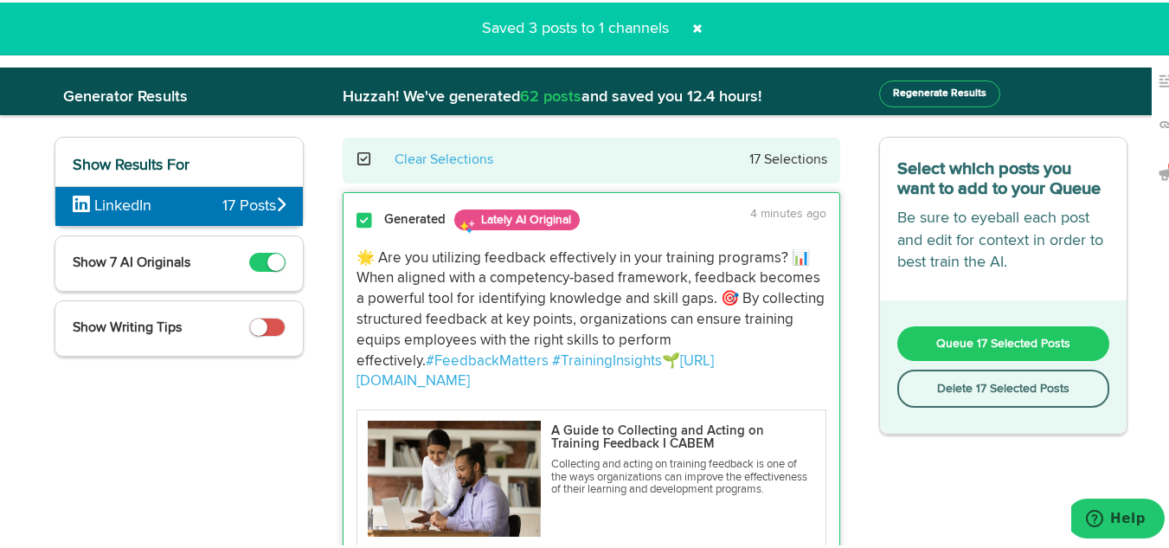
click at [960, 391] on button "Delete 17 Selected Posts" at bounding box center [1003, 386] width 213 height 38
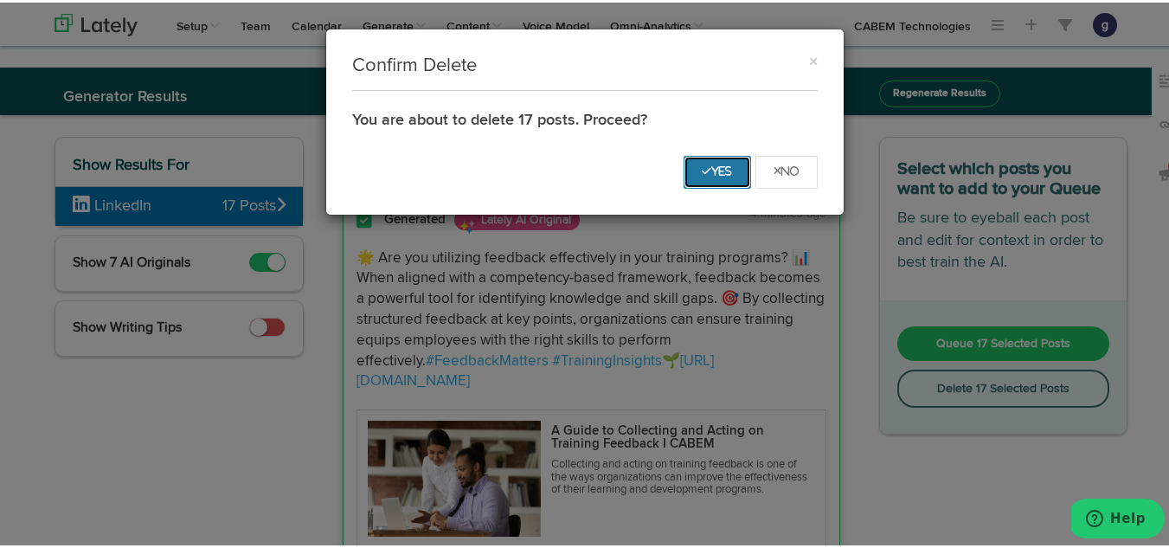
click at [709, 160] on button "Yes" at bounding box center [716, 169] width 67 height 33
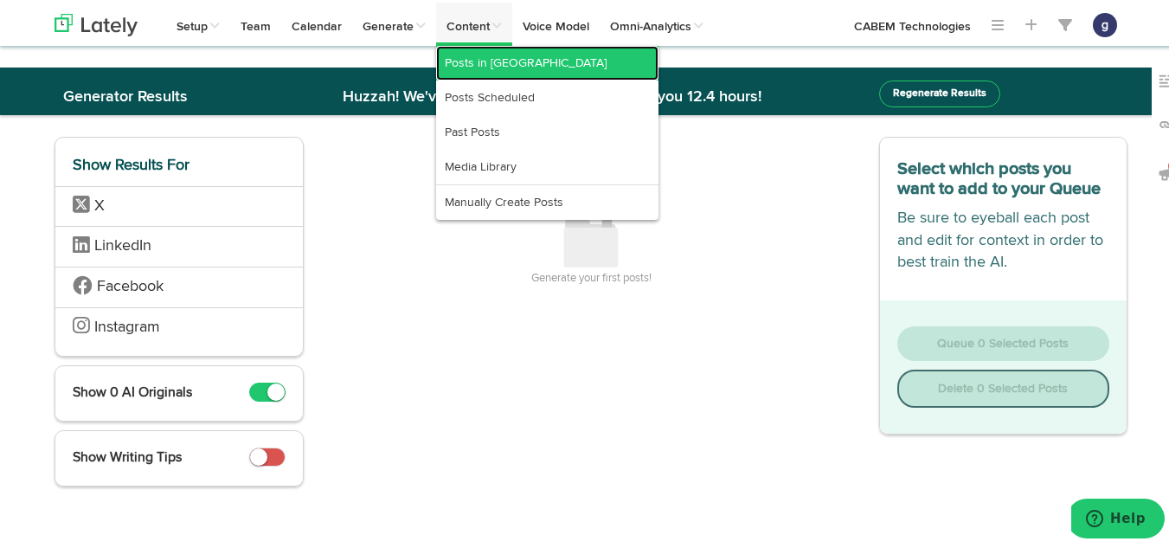
click at [477, 63] on link "Posts in [GEOGRAPHIC_DATA]" at bounding box center [547, 60] width 222 height 35
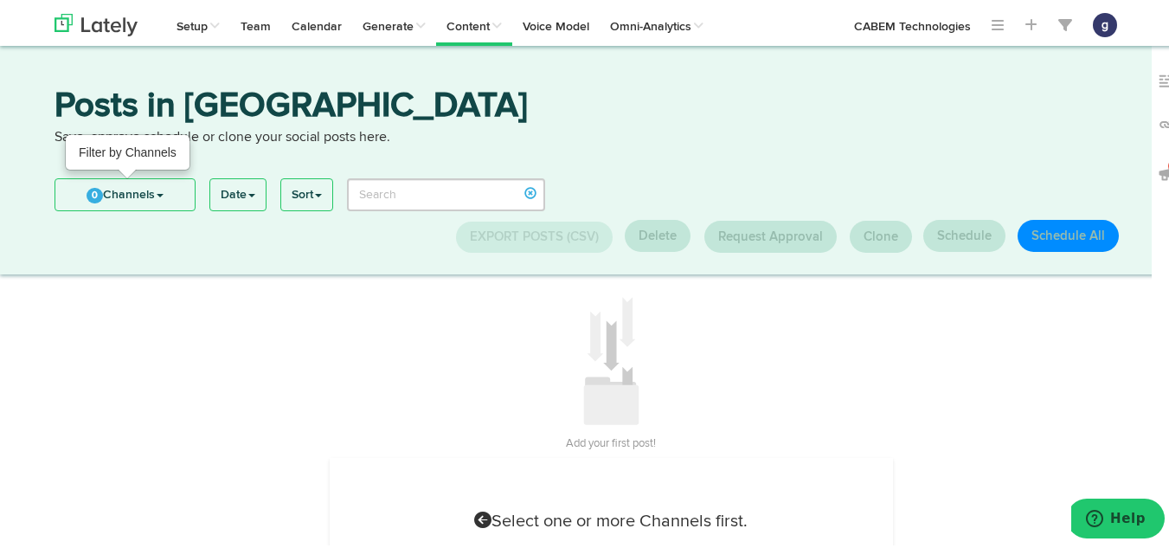
click at [126, 192] on link "0 Channels" at bounding box center [124, 191] width 139 height 31
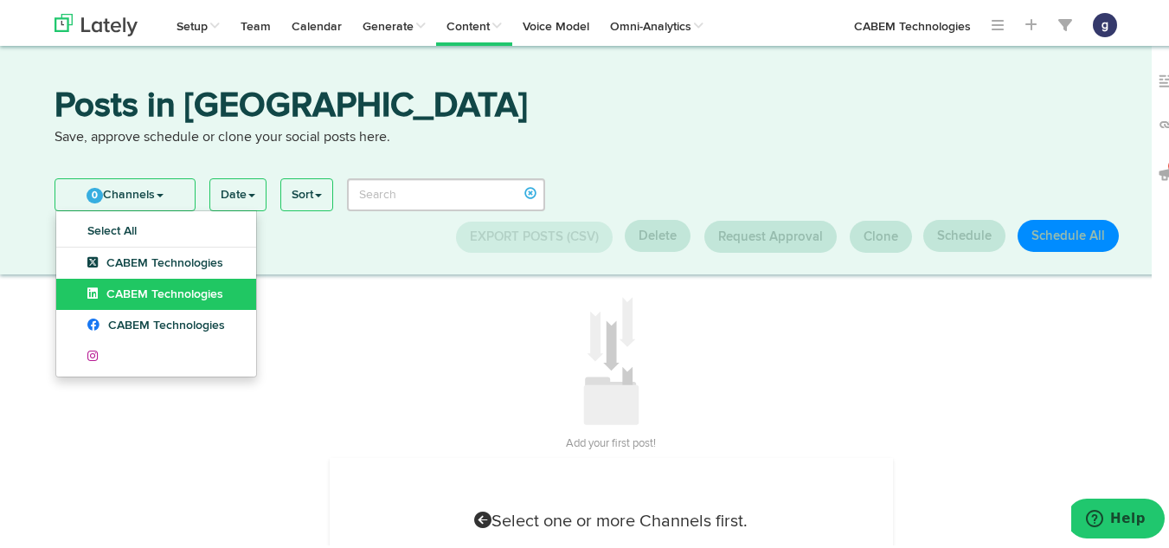
click at [137, 286] on span "CABEM Technologies" at bounding box center [155, 292] width 136 height 12
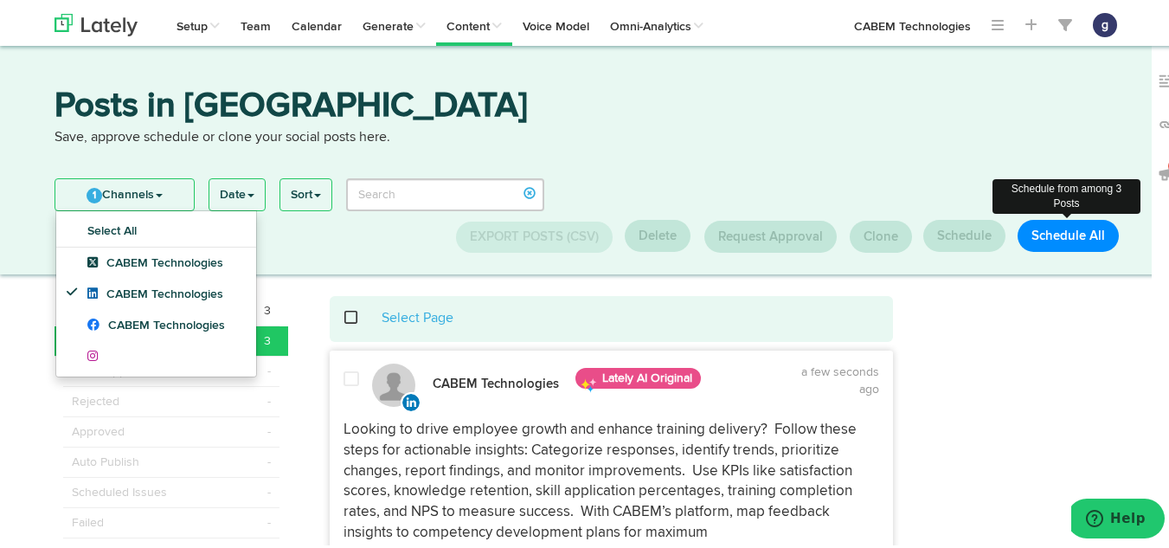
click at [1061, 223] on button "Schedule All" at bounding box center [1067, 233] width 101 height 32
select select "11"
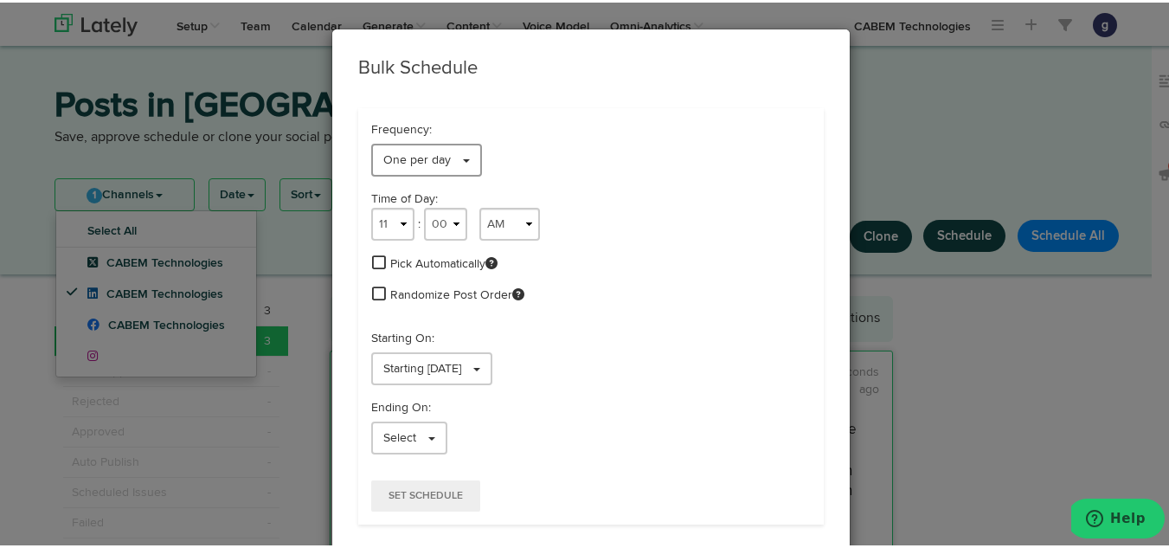
click at [398, 154] on span "One per day" at bounding box center [416, 157] width 67 height 12
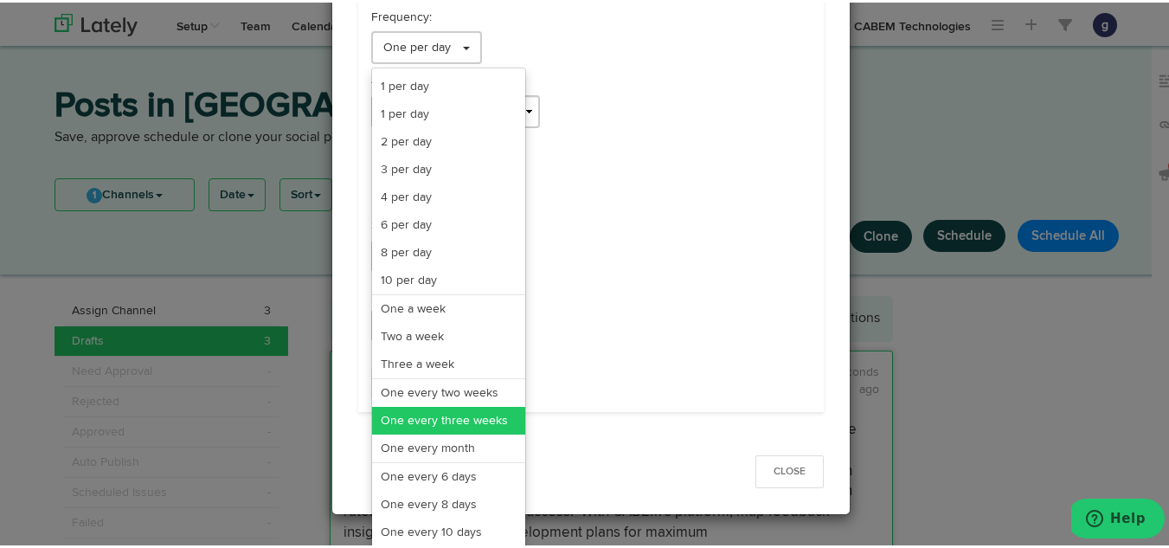
scroll to position [117, 0]
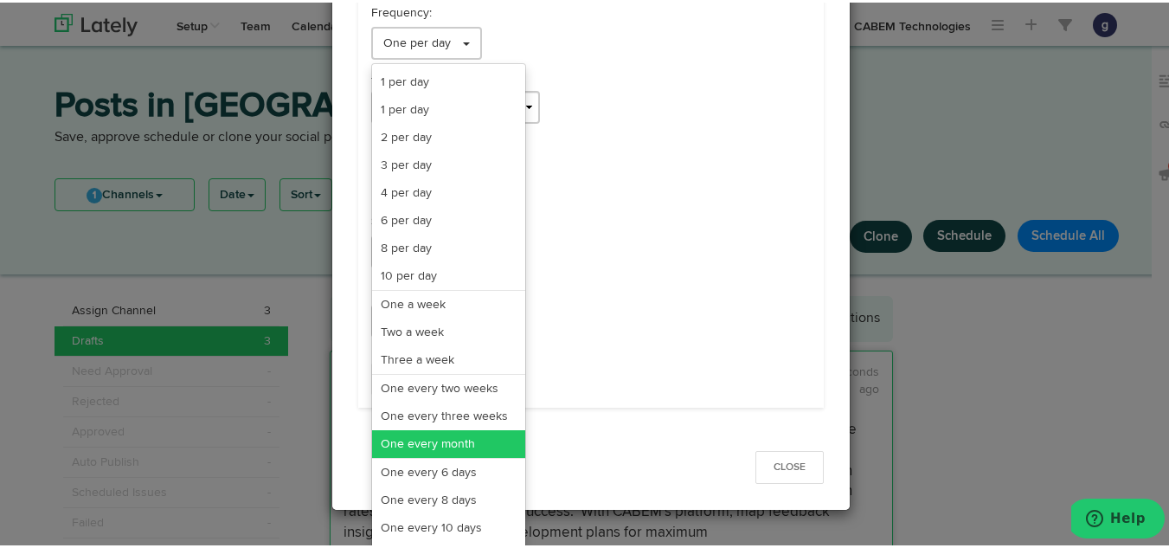
click at [406, 439] on link "One every month" at bounding box center [448, 441] width 153 height 28
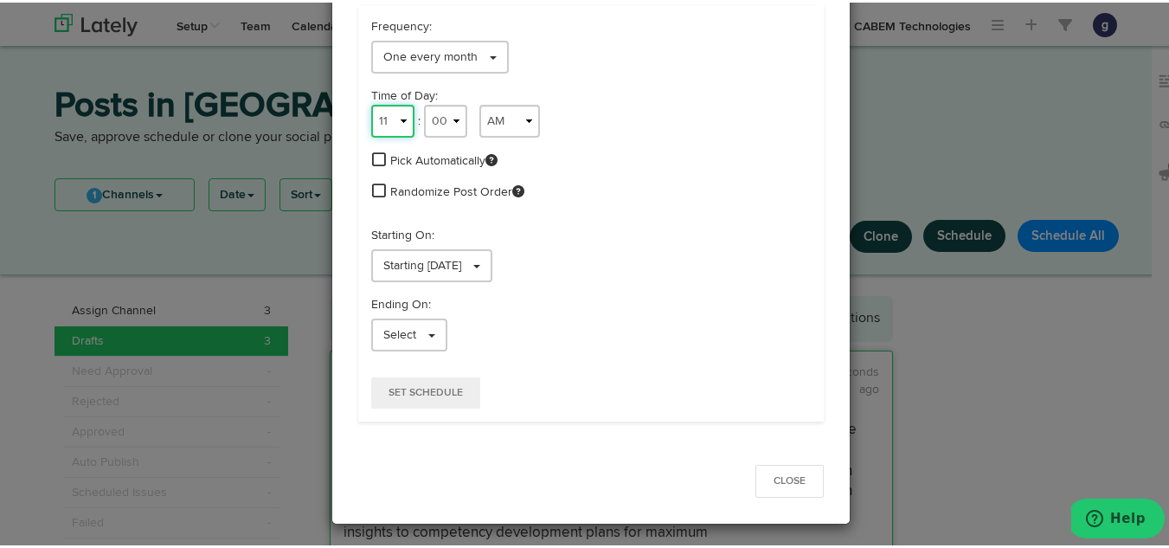
click at [393, 122] on select "1 2 3 4 5 6 7 8 9 10 11 12" at bounding box center [392, 118] width 43 height 33
select select "9"
click at [371, 102] on select "1 2 3 4 5 6 7 8 9 10 11 12" at bounding box center [392, 118] width 43 height 33
click at [431, 264] on span "Starting [DATE]" at bounding box center [422, 263] width 78 height 12
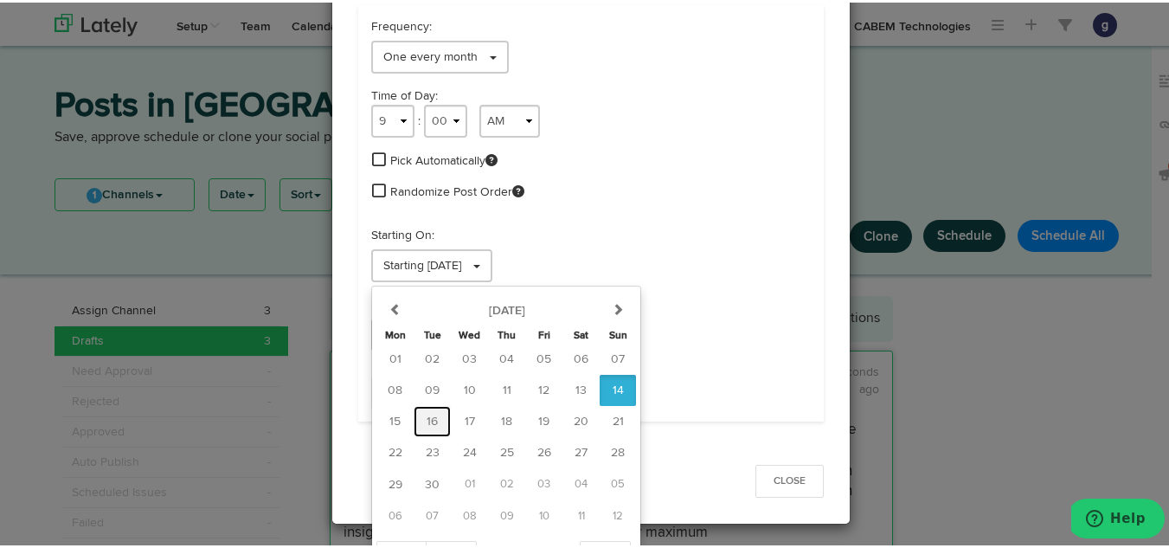
click at [420, 411] on button "16" at bounding box center [432, 418] width 37 height 31
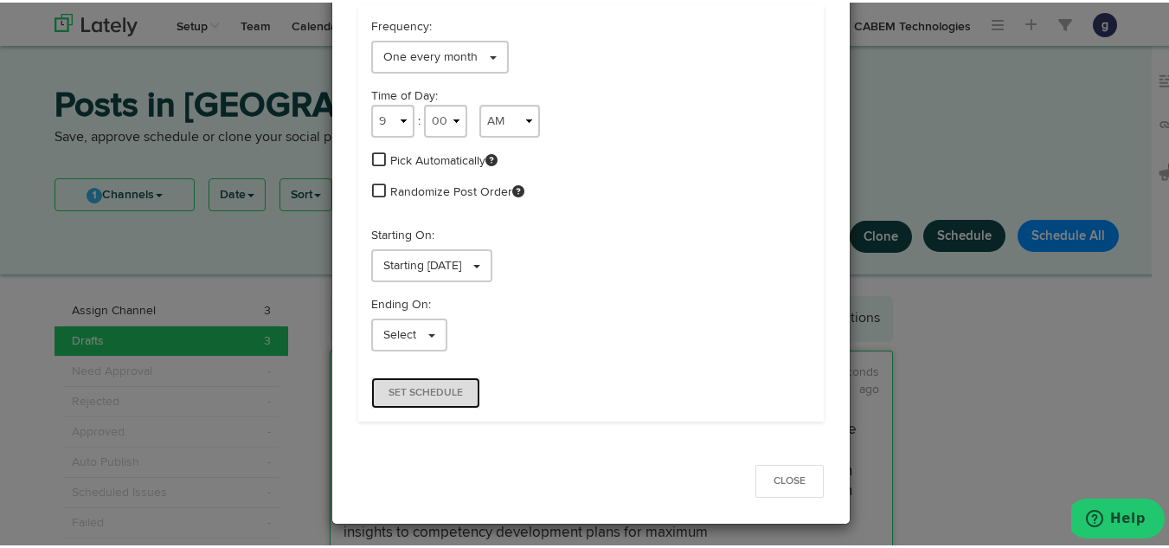
click at [424, 386] on span "Set Schedule" at bounding box center [425, 390] width 74 height 10
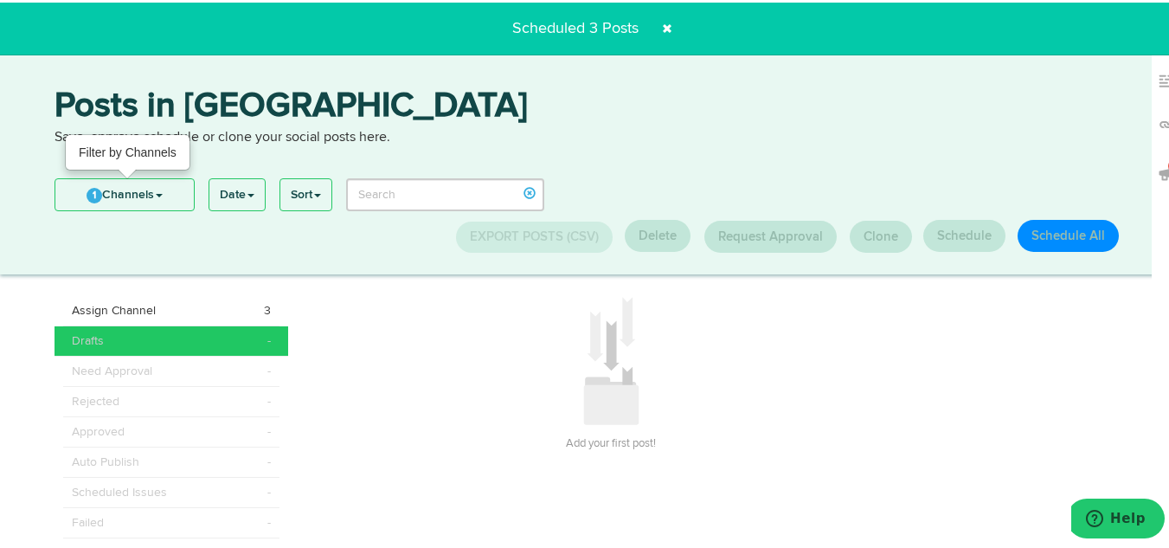
click at [125, 186] on link "1 Channels" at bounding box center [124, 191] width 138 height 31
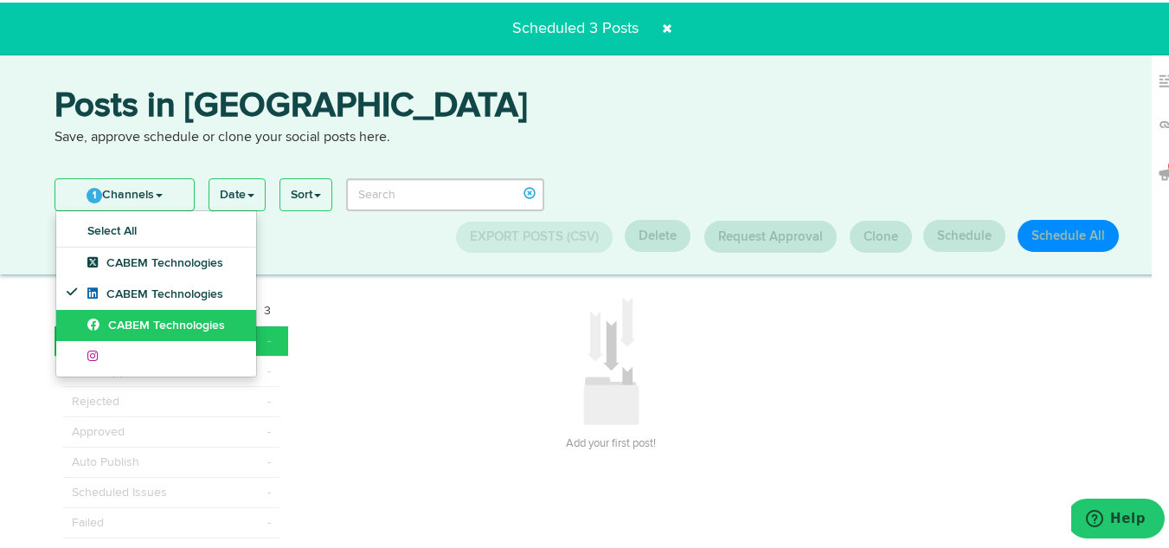
click at [126, 317] on span "CABEM Technologies" at bounding box center [156, 323] width 138 height 12
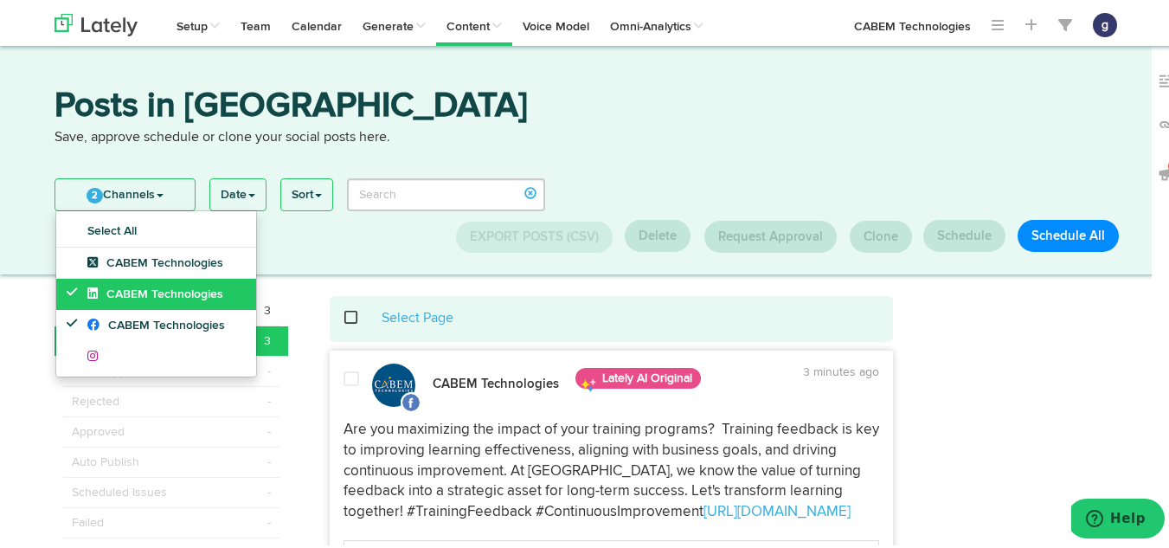
click at [126, 297] on span "CABEM Technologies" at bounding box center [155, 292] width 136 height 12
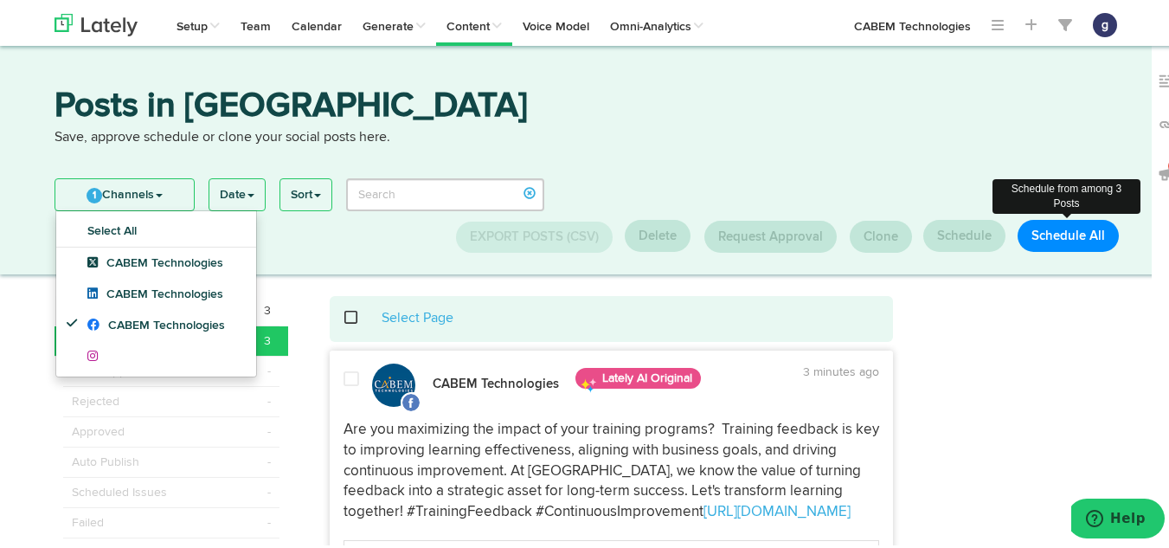
click at [1063, 233] on button "Schedule All" at bounding box center [1067, 233] width 101 height 32
select select "11"
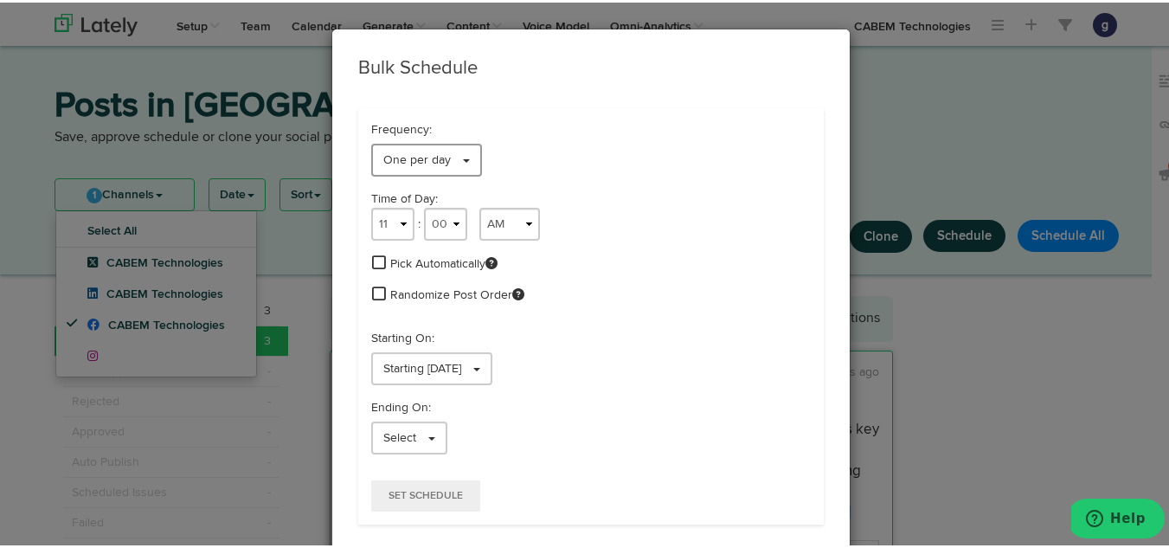
click at [390, 160] on span "One per day" at bounding box center [416, 157] width 67 height 12
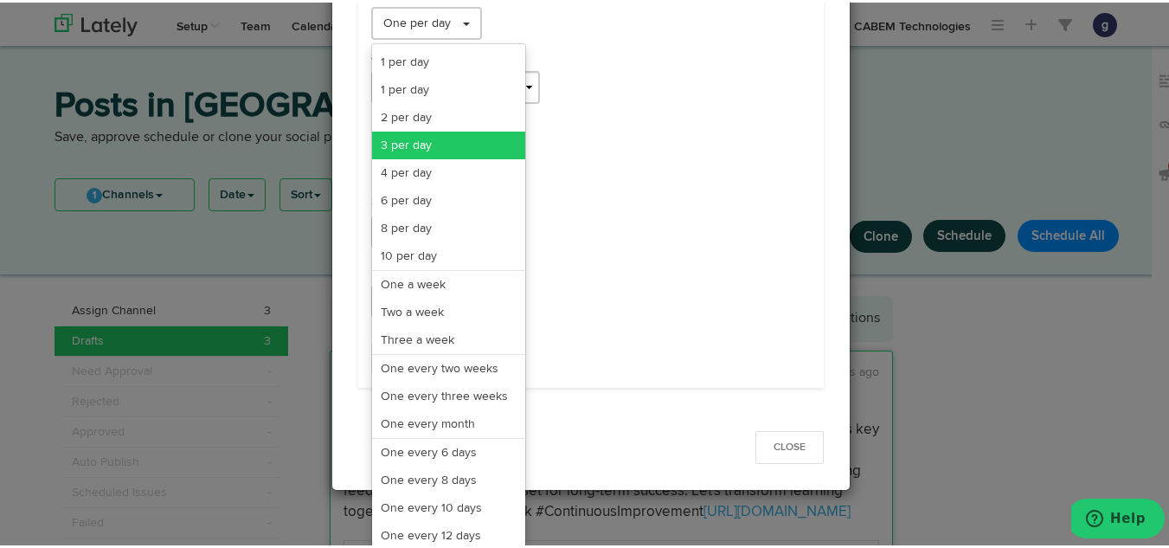
scroll to position [141, 0]
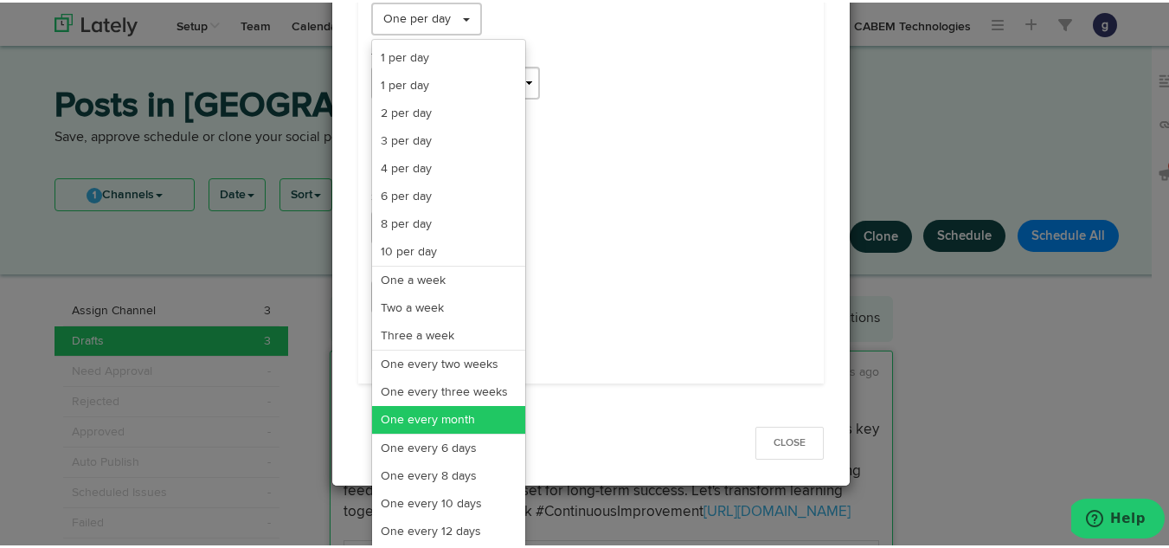
click at [423, 412] on link "One every month" at bounding box center [448, 417] width 153 height 28
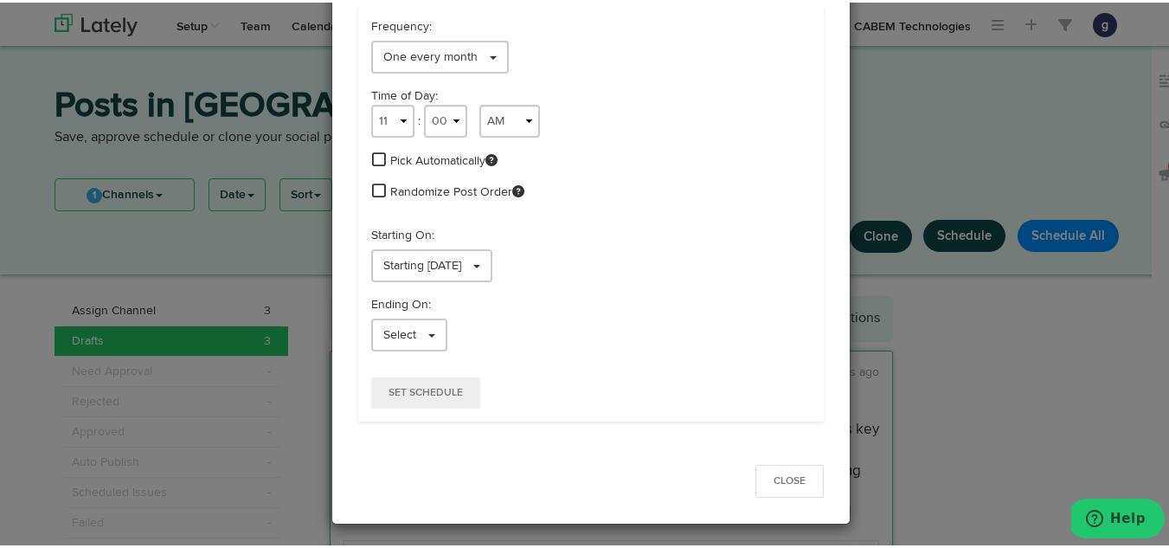
scroll to position [103, 0]
click at [386, 117] on select "1 2 3 4 5 6 7 8 9 10 11 12" at bounding box center [392, 118] width 43 height 33
select select "9"
click at [371, 102] on select "1 2 3 4 5 6 7 8 9 10 11 12" at bounding box center [392, 118] width 43 height 33
click at [428, 264] on span "Starting [DATE]" at bounding box center [422, 263] width 78 height 12
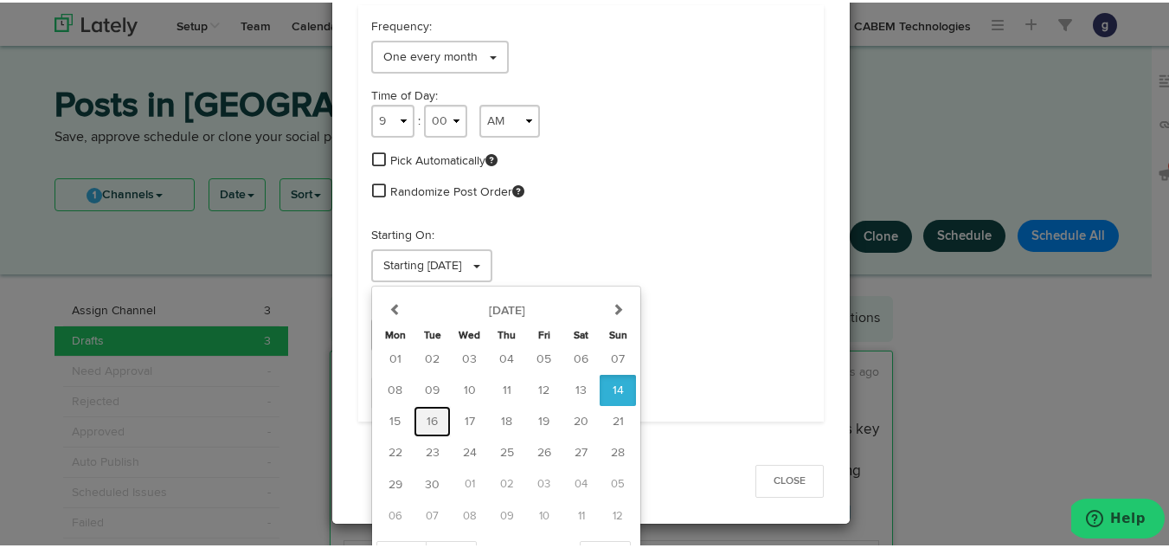
click at [427, 421] on span "16" at bounding box center [432, 419] width 11 height 12
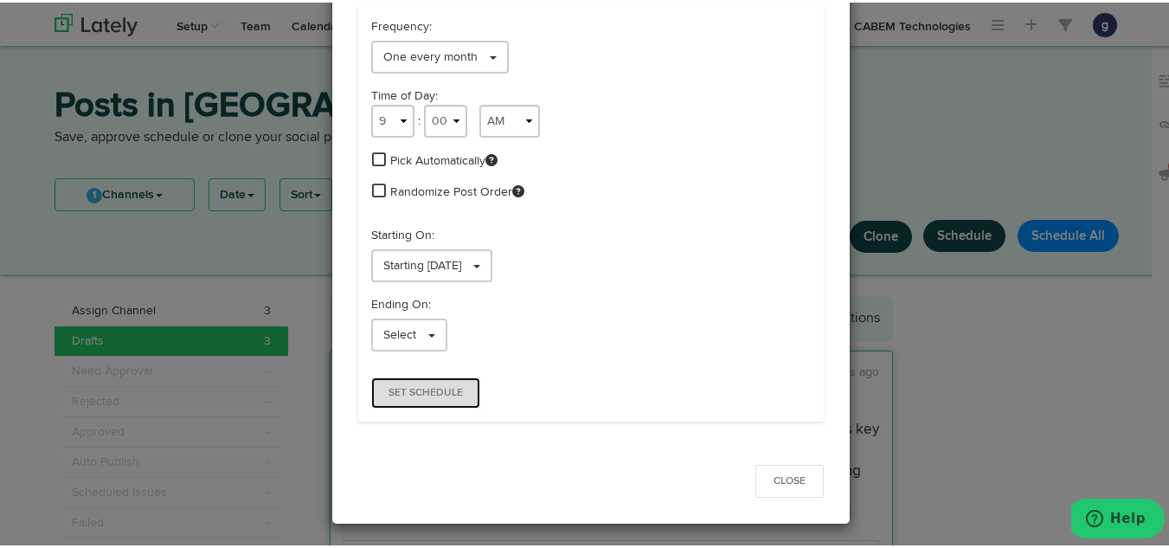
click at [401, 386] on span "Set Schedule" at bounding box center [425, 390] width 74 height 10
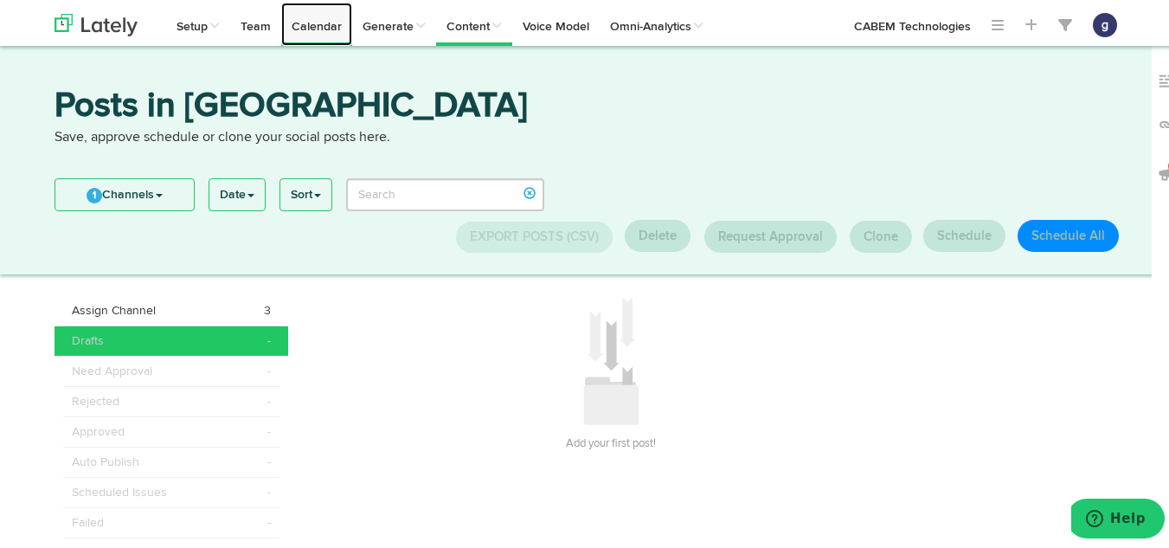
click at [310, 27] on link "Calendar" at bounding box center [316, 21] width 71 height 43
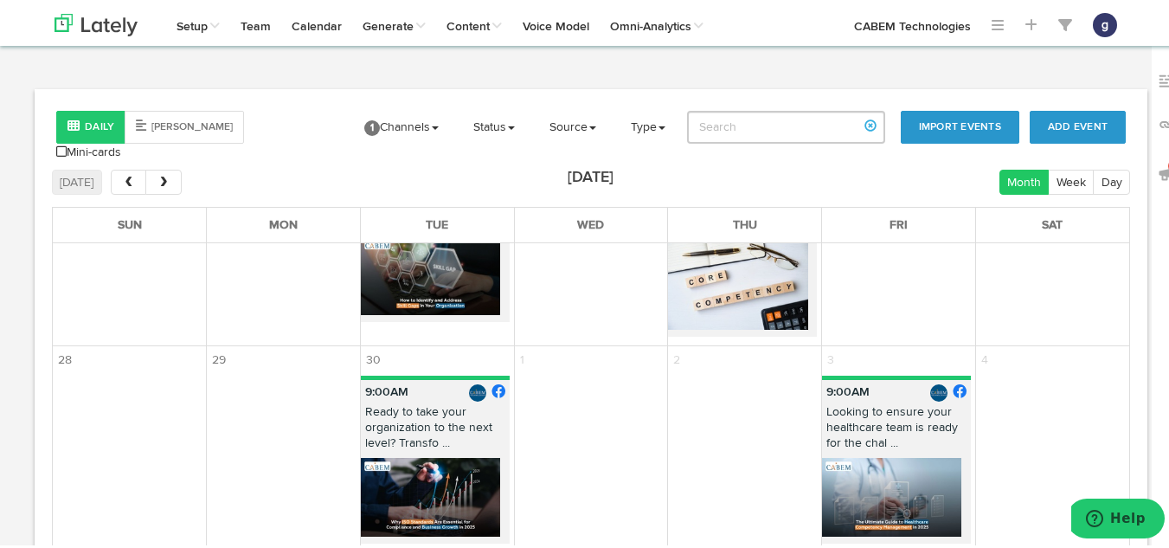
scroll to position [780, 0]
